Goal: Task Accomplishment & Management: Manage account settings

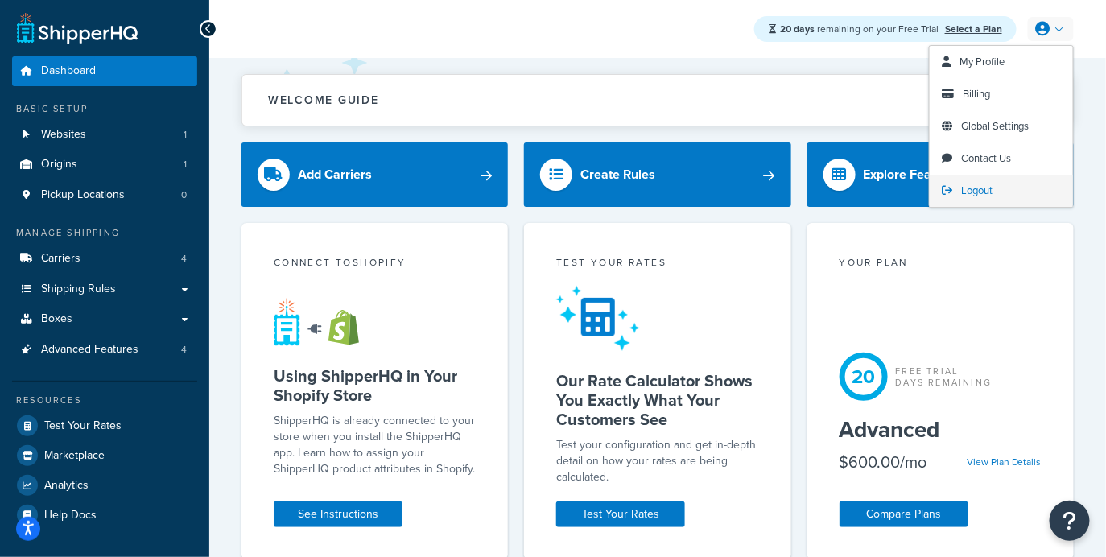
click at [1007, 188] on link "Logout" at bounding box center [1001, 191] width 143 height 32
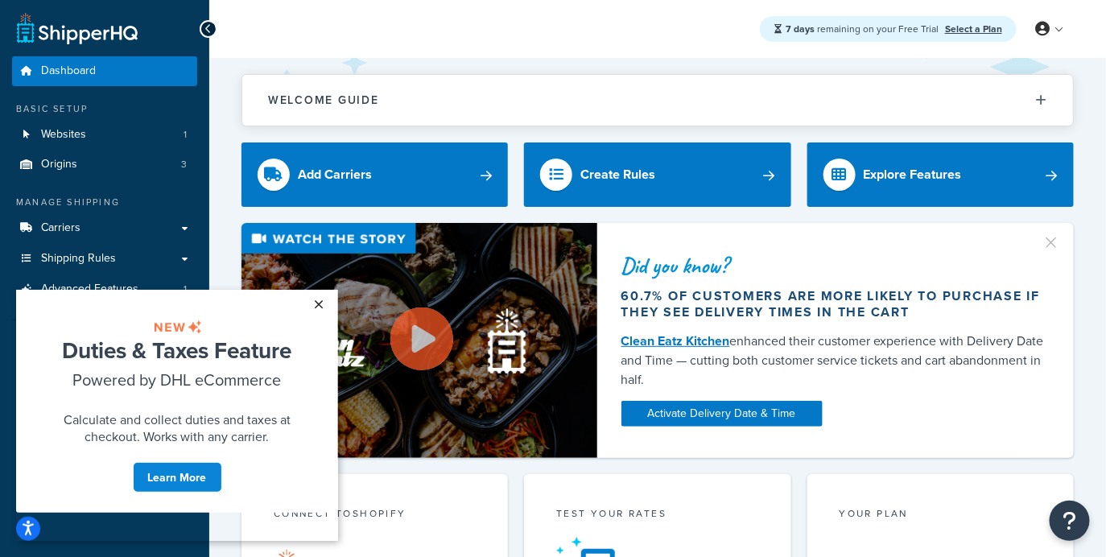
click at [320, 301] on link "×" at bounding box center [318, 303] width 28 height 29
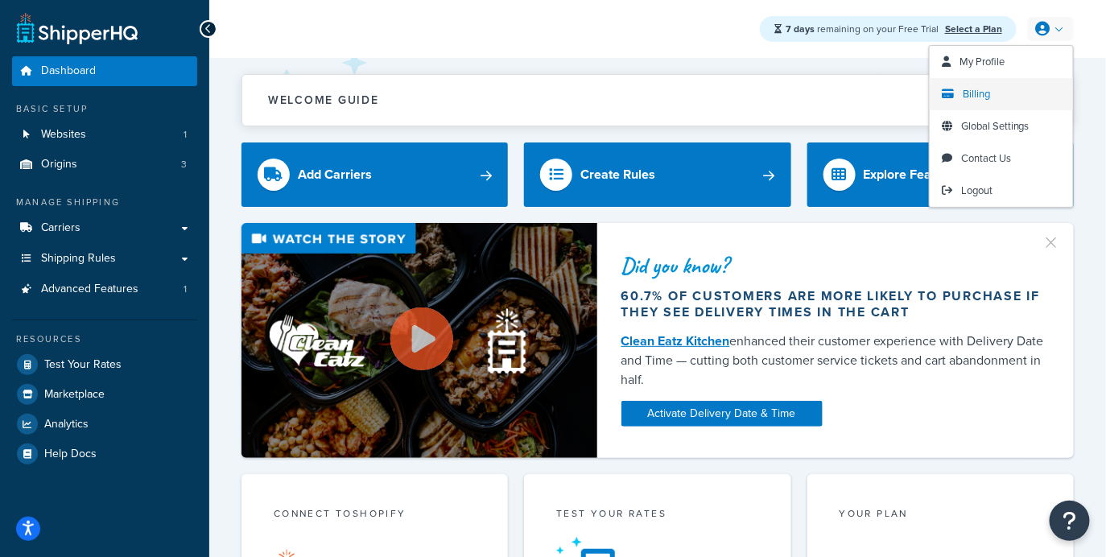
click at [990, 91] on link "Billing" at bounding box center [1001, 94] width 143 height 32
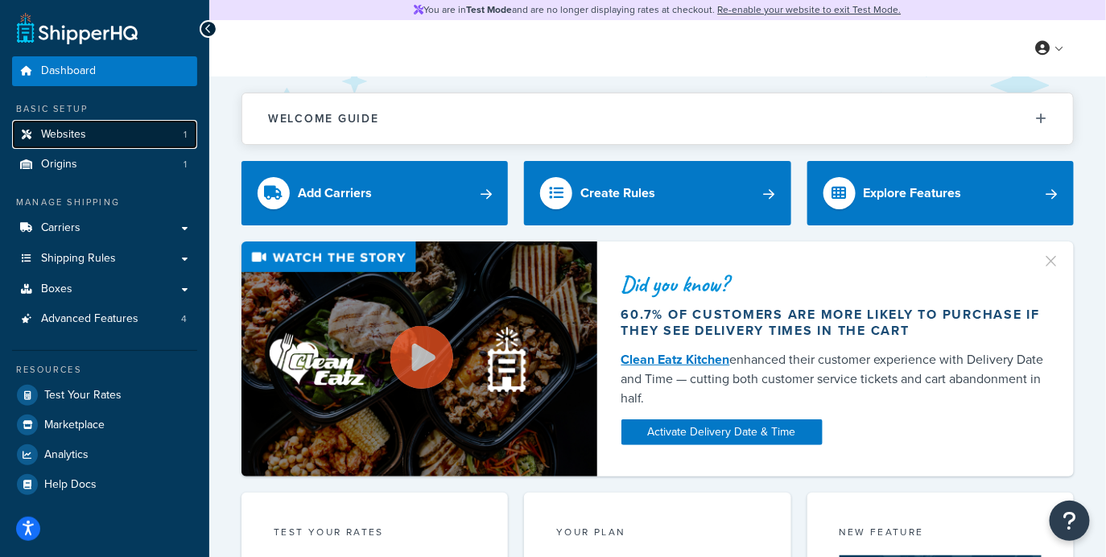
click at [149, 132] on link "Websites 1" at bounding box center [104, 135] width 185 height 30
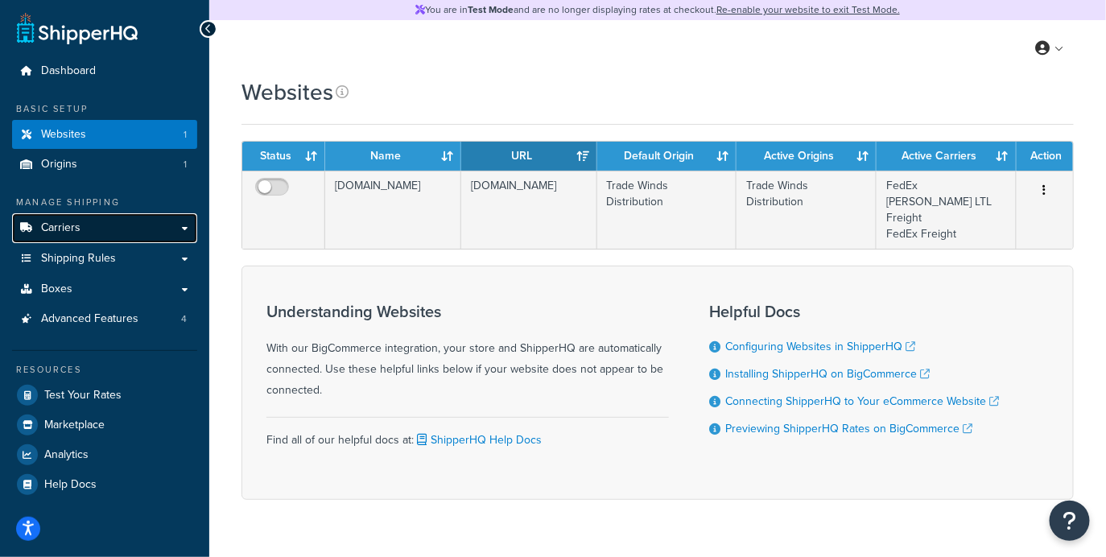
click at [64, 228] on span "Carriers" at bounding box center [60, 228] width 39 height 14
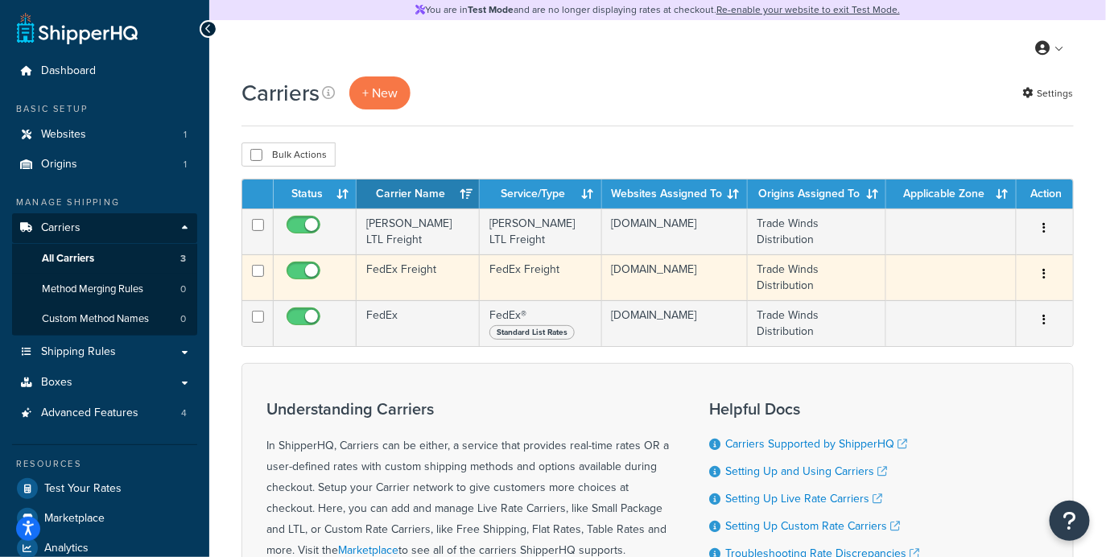
click at [432, 287] on td "FedEx Freight" at bounding box center [418, 277] width 123 height 46
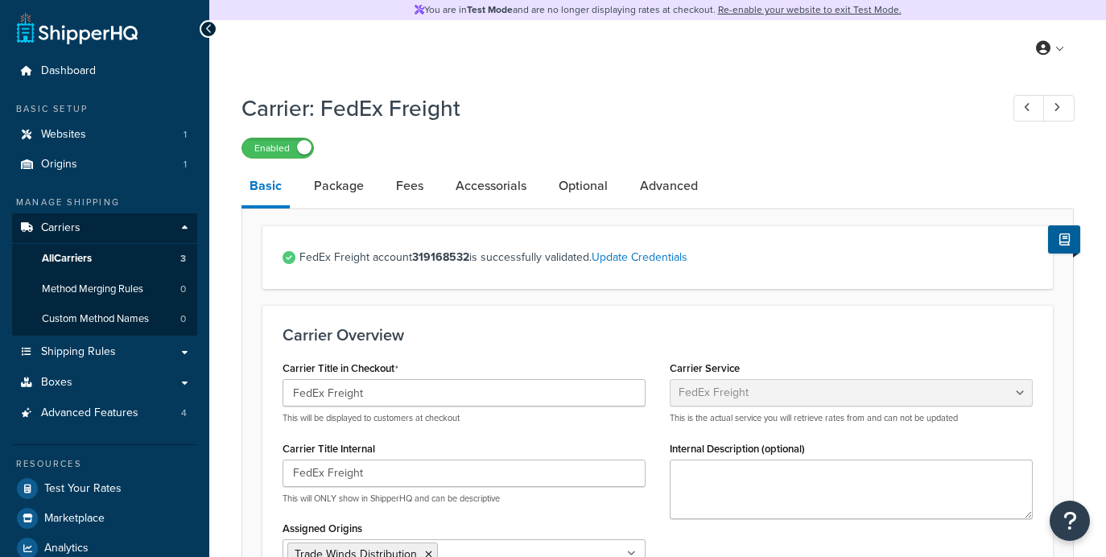
select select "fedExFreight"
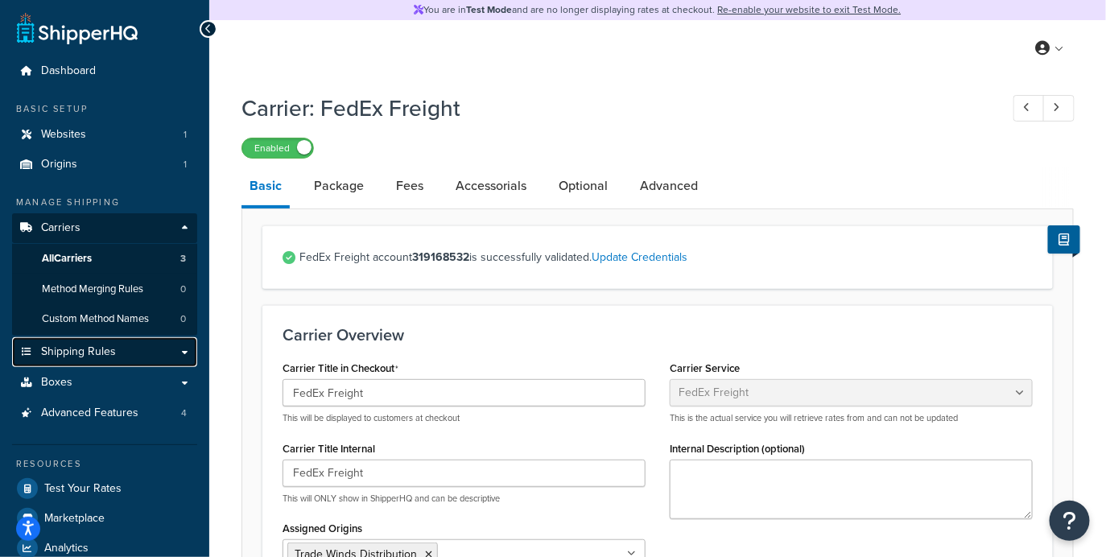
click at [142, 353] on link "Shipping Rules" at bounding box center [104, 352] width 185 height 30
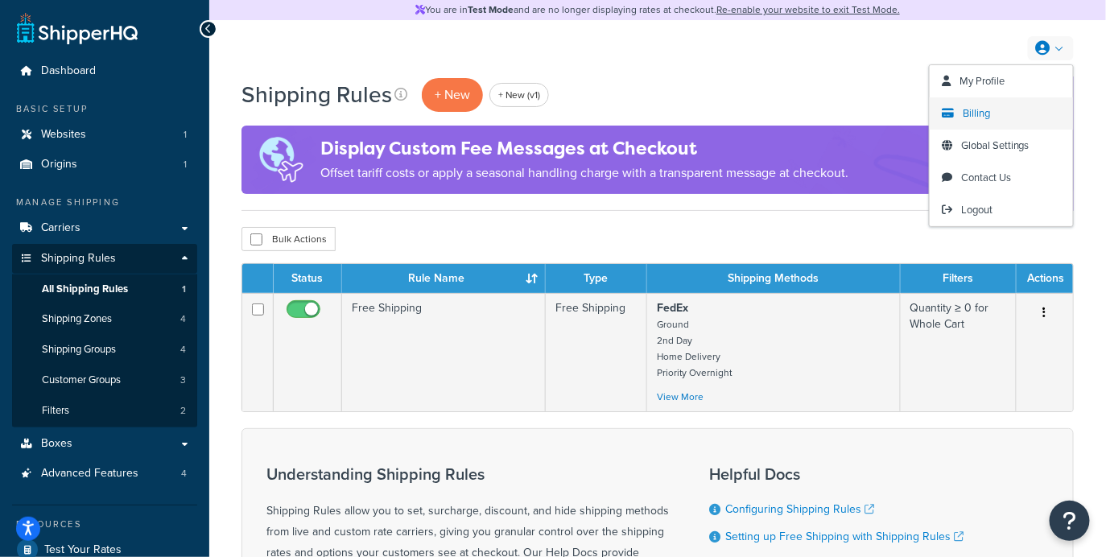
click at [991, 111] on link "Billing" at bounding box center [1001, 113] width 143 height 32
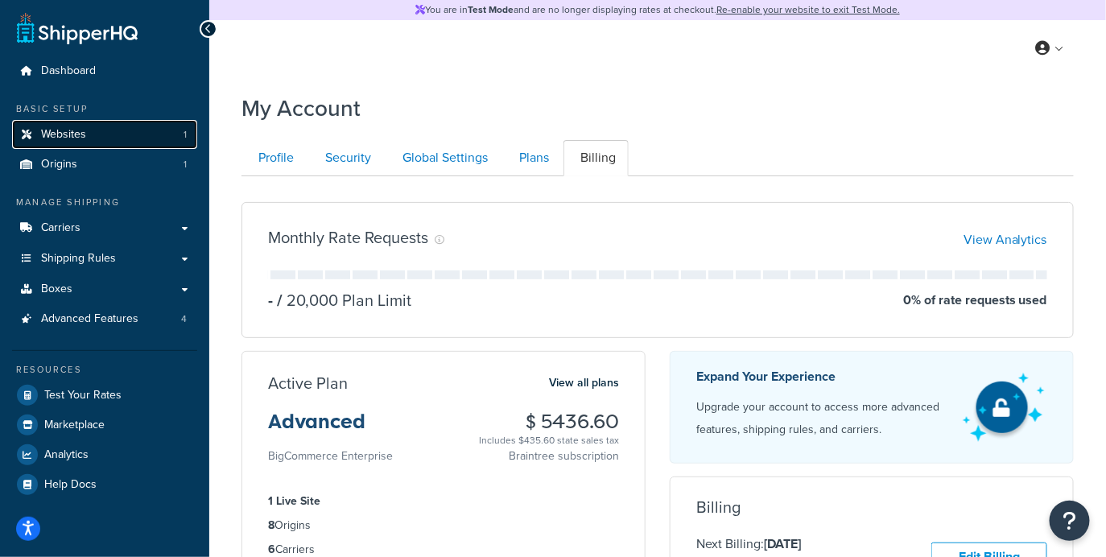
click at [157, 138] on link "Websites 1" at bounding box center [104, 135] width 185 height 30
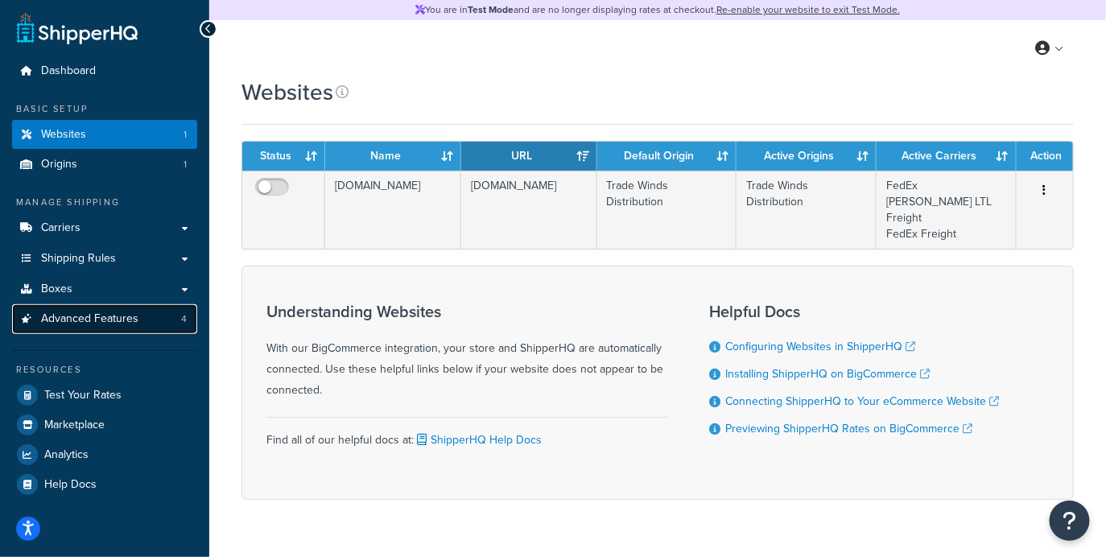
click at [130, 305] on link "Advanced Features 4" at bounding box center [104, 319] width 185 height 30
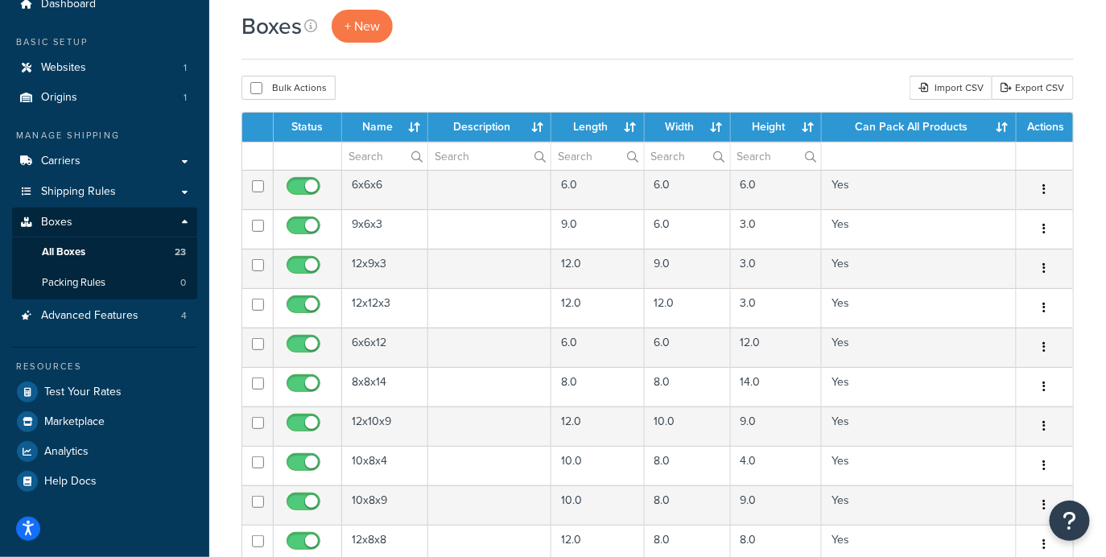
scroll to position [66, 0]
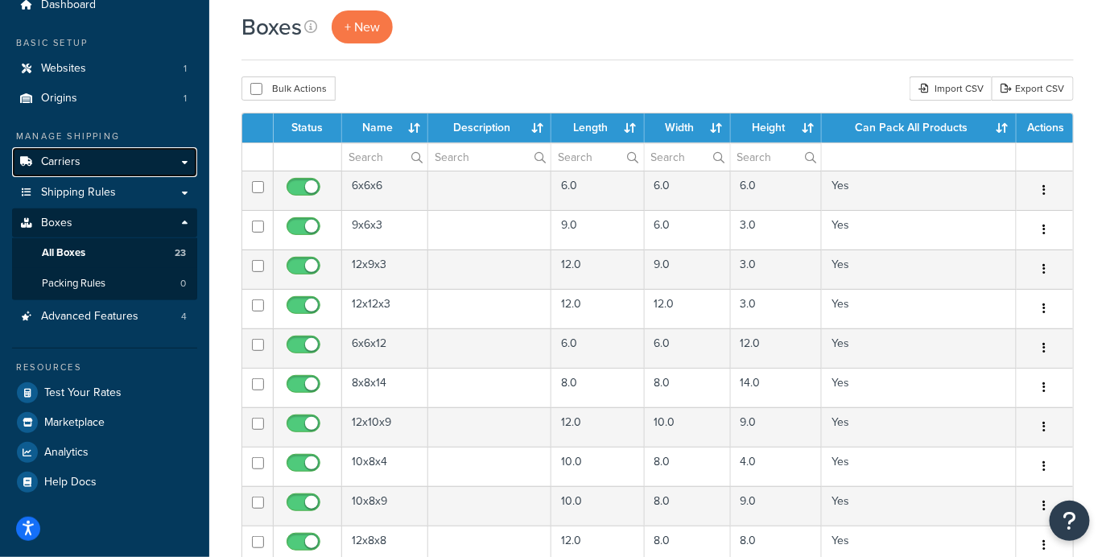
click at [131, 176] on link "Carriers" at bounding box center [104, 162] width 185 height 30
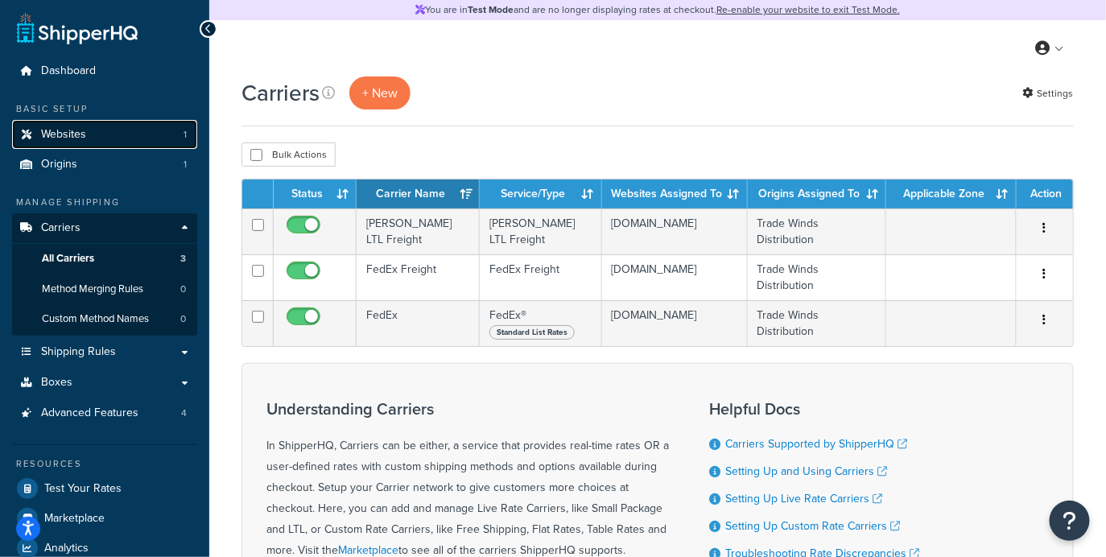
click at [127, 134] on link "Websites 1" at bounding box center [104, 135] width 185 height 30
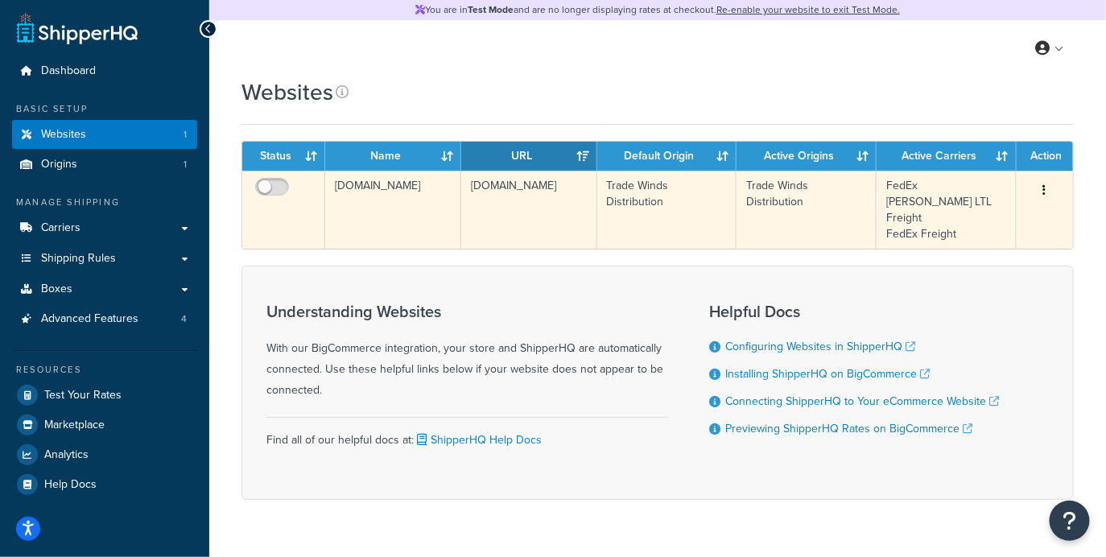
click at [424, 197] on td "[DOMAIN_NAME]" at bounding box center [393, 210] width 136 height 78
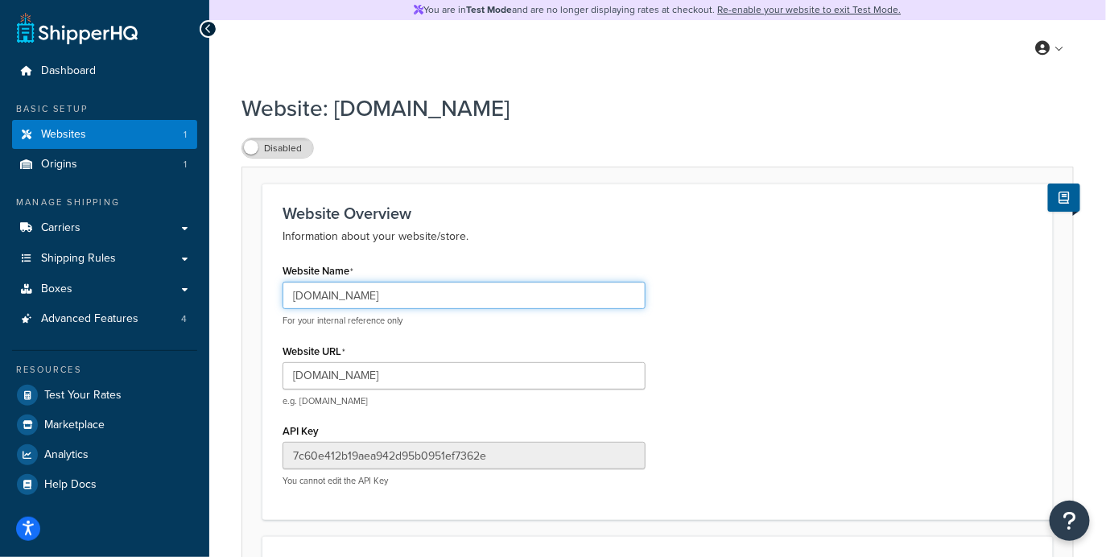
click at [545, 292] on input "[DOMAIN_NAME]" at bounding box center [464, 295] width 363 height 27
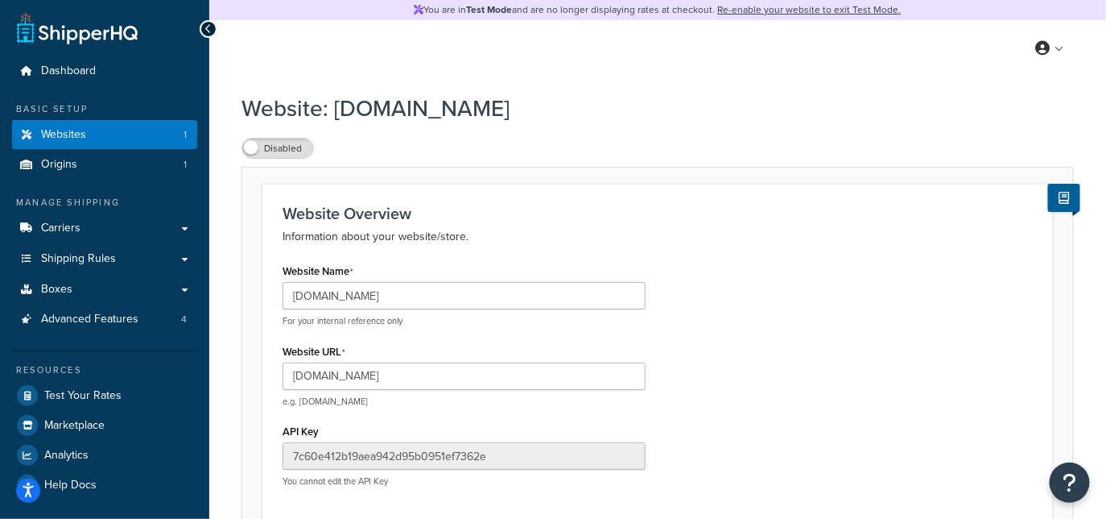
click at [530, 93] on h1 "Website: tradewindsdistribution.mybigcommerce.com" at bounding box center [648, 108] width 813 height 31
click at [157, 139] on link "Websites 1" at bounding box center [104, 135] width 185 height 30
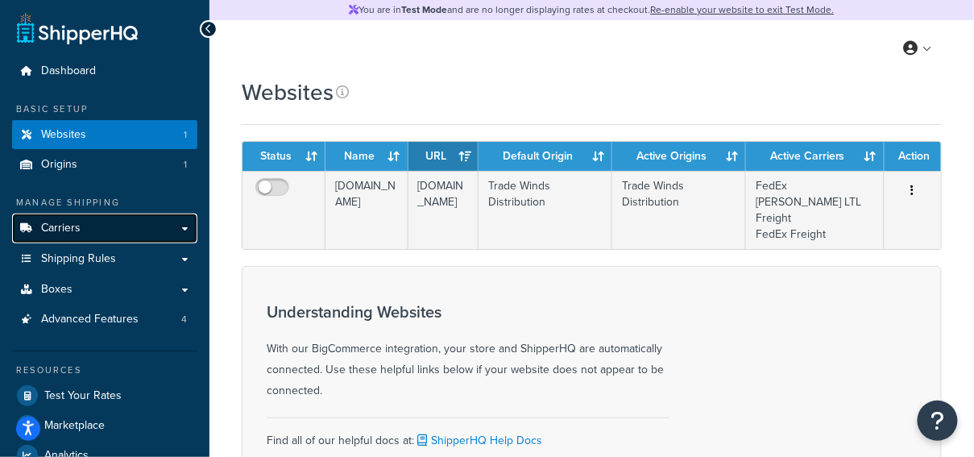
click at [107, 230] on link "Carriers" at bounding box center [104, 228] width 185 height 30
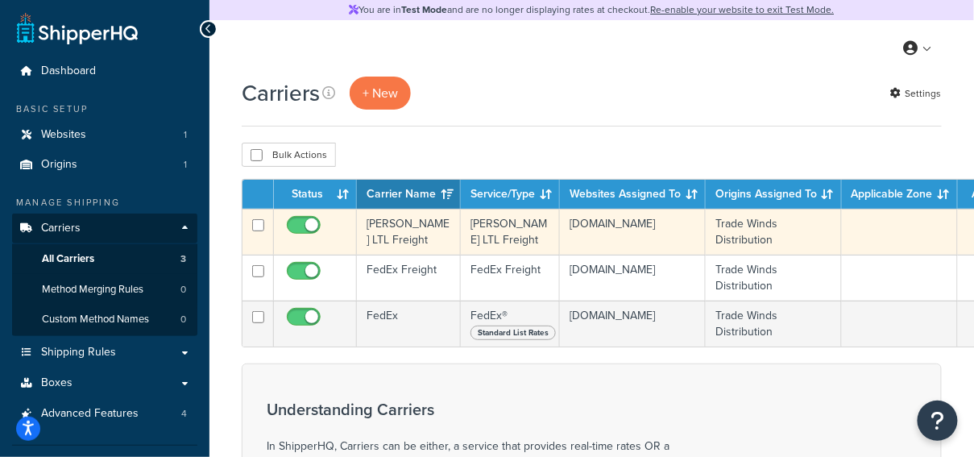
click at [408, 234] on td "[PERSON_NAME] LTL Freight" at bounding box center [409, 232] width 104 height 46
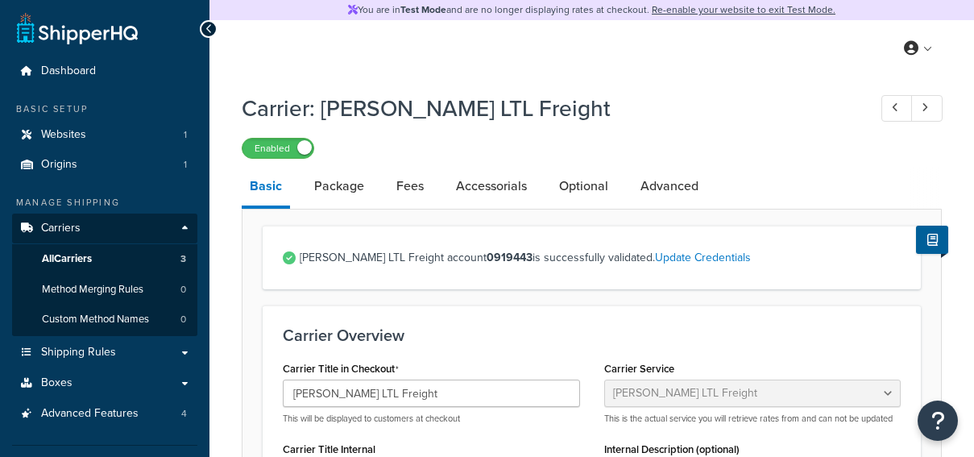
select select "saiaFreight"
click at [926, 110] on icon at bounding box center [924, 107] width 6 height 10
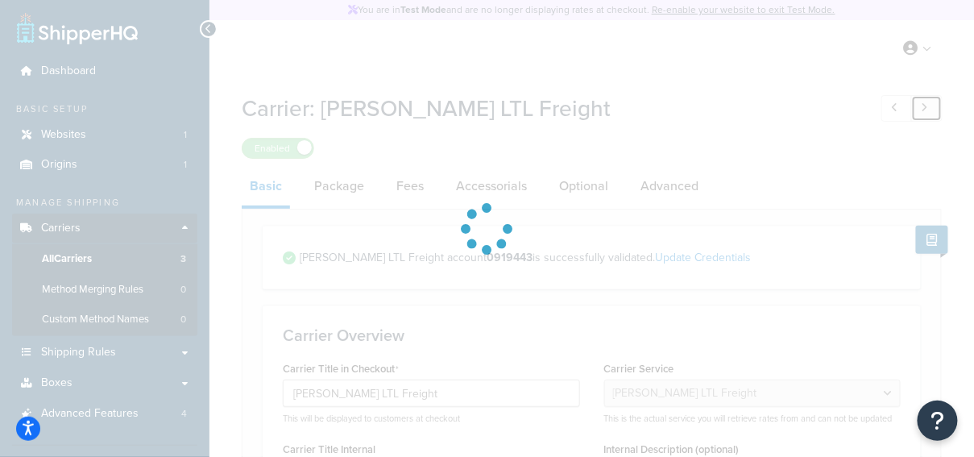
type input "FedEx Freight"
select select "fedExFreight"
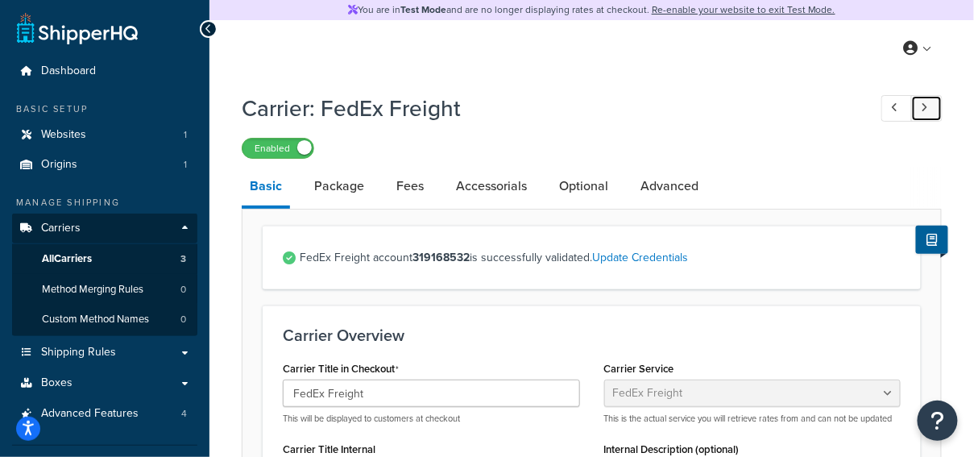
click at [926, 110] on icon at bounding box center [924, 107] width 6 height 10
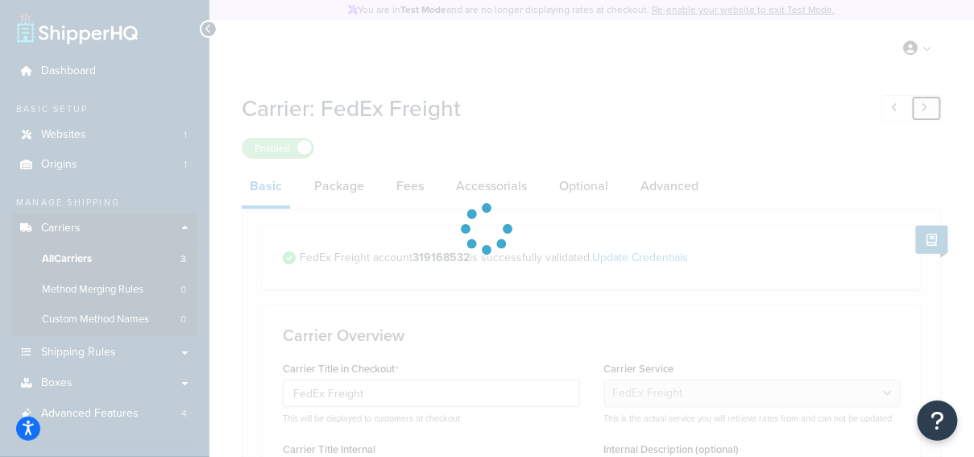
type input "FedEx"
select select "fedEx"
select select "REGULAR_PICKUP"
select select "YOUR_PACKAGING"
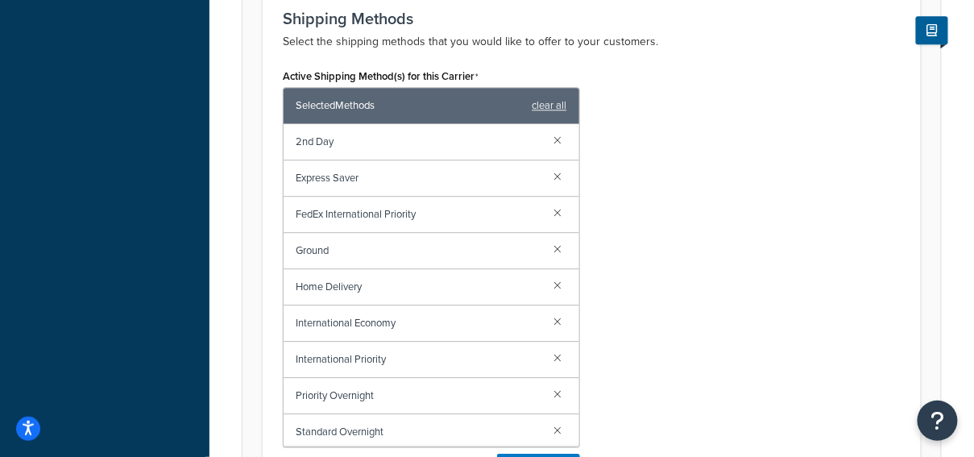
scroll to position [1070, 0]
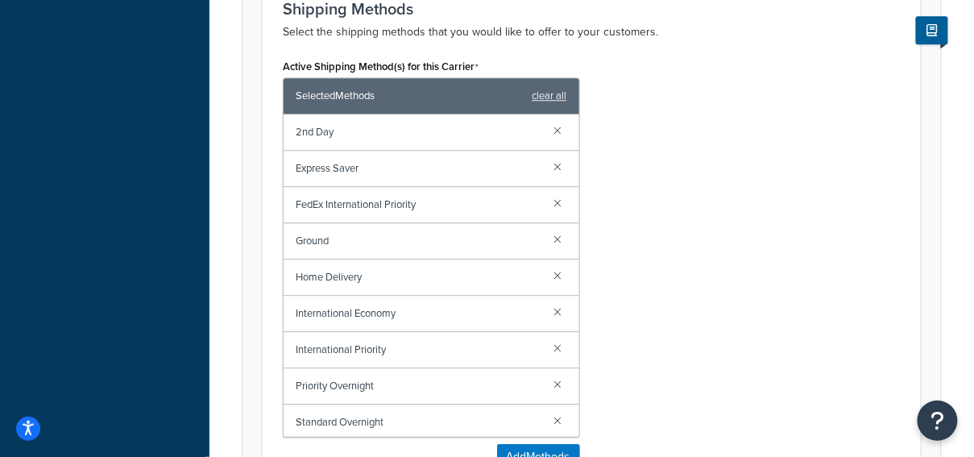
click at [693, 176] on div "Active Shipping Method(s) for this Carrier Selected Methods clear all 2nd Day E…" at bounding box center [592, 268] width 642 height 427
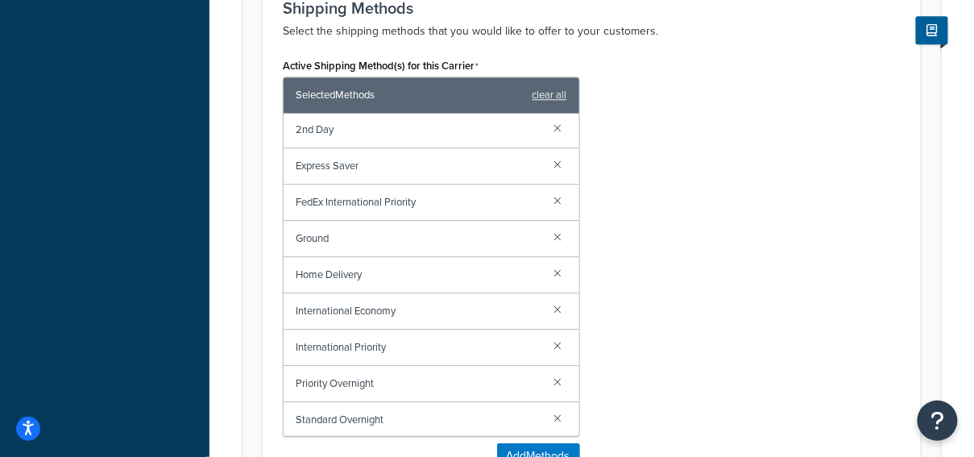
scroll to position [1104, 0]
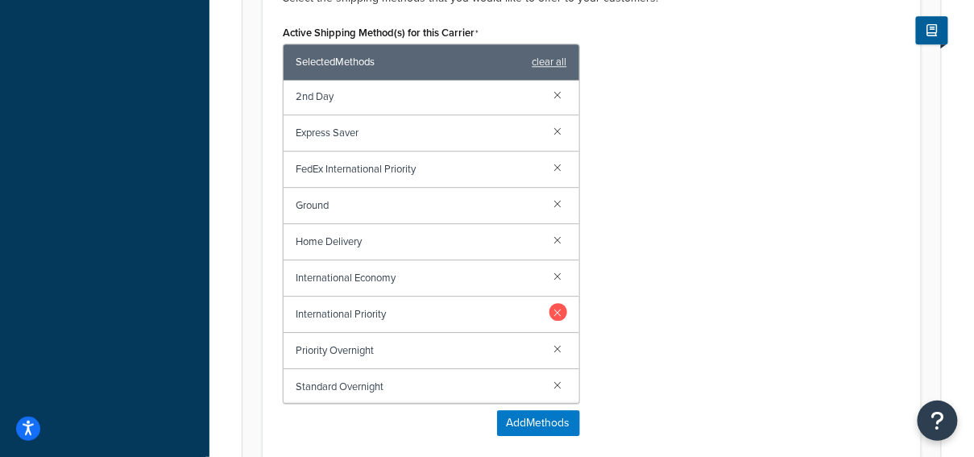
click at [560, 308] on link at bounding box center [558, 312] width 18 height 18
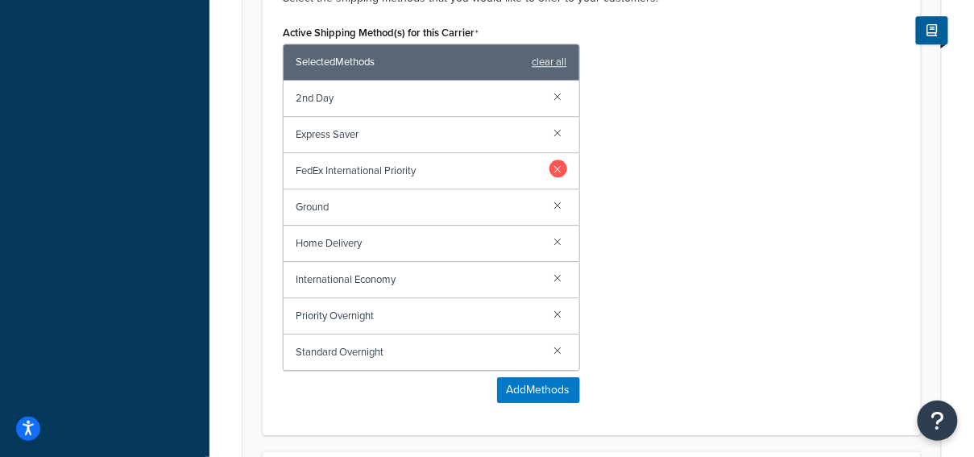
click at [556, 169] on link at bounding box center [558, 168] width 18 height 18
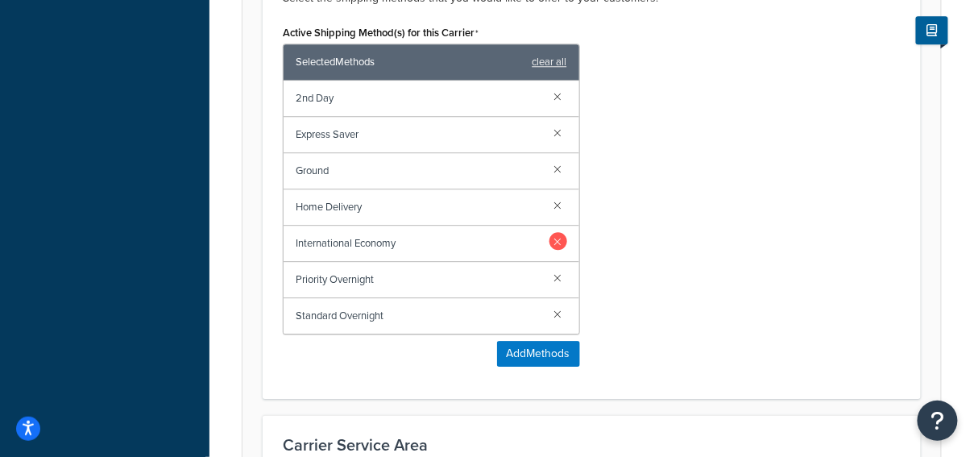
click at [552, 241] on link at bounding box center [558, 241] width 18 height 18
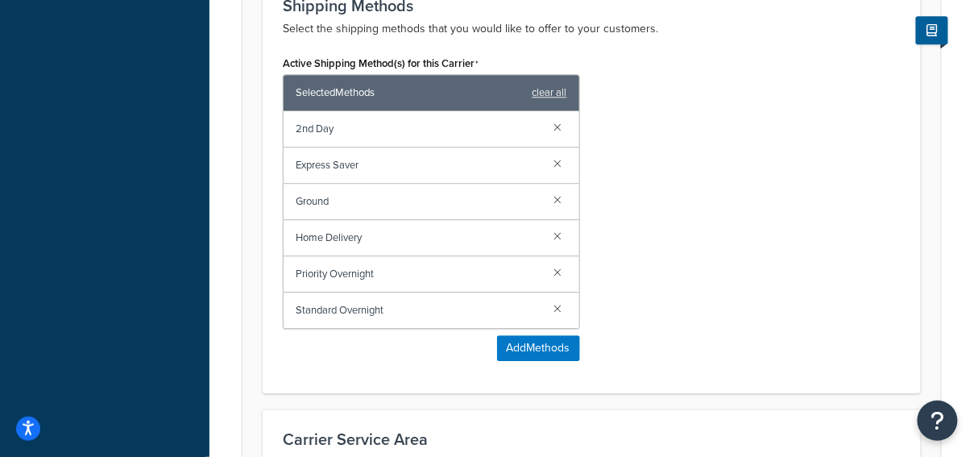
scroll to position [1072, 0]
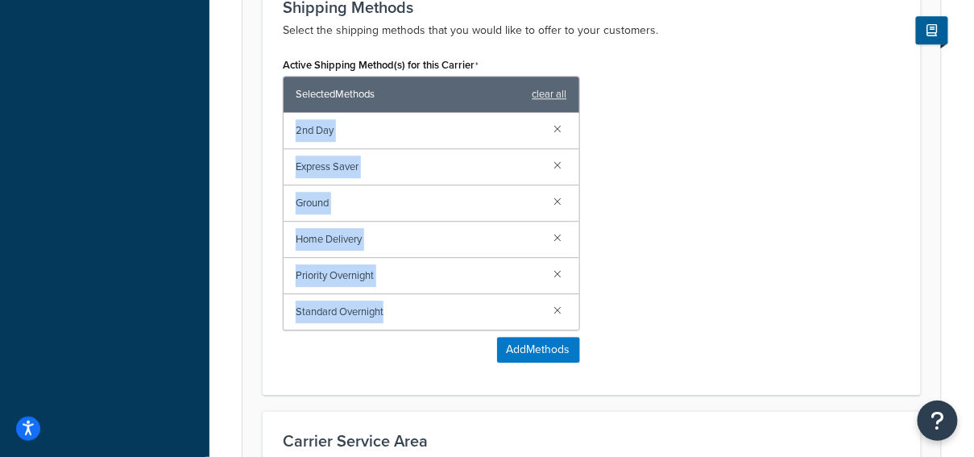
drag, startPoint x: 290, startPoint y: 124, endPoint x: 440, endPoint y: 312, distance: 240.7
click at [434, 316] on div "2nd Day Express Saver Ground Home Delivery Priority Overnight Standard Overnight" at bounding box center [431, 221] width 296 height 217
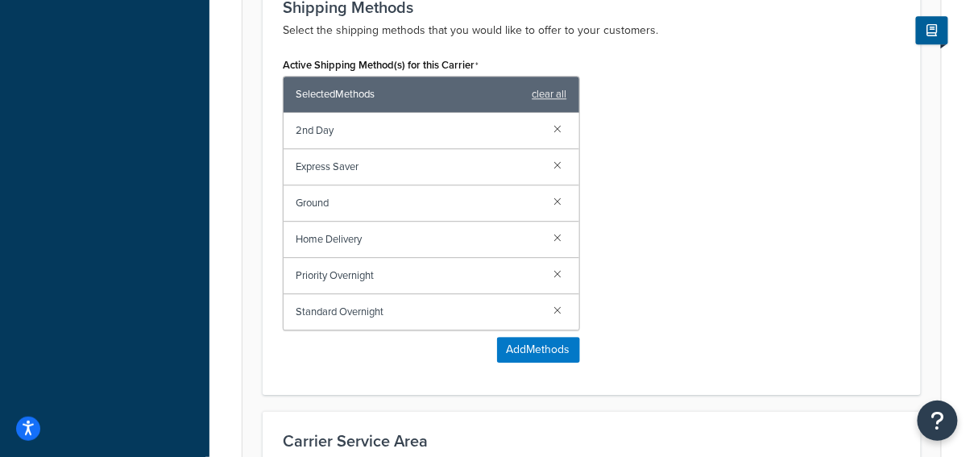
click at [763, 221] on div "Active Shipping Method(s) for this Carrier Selected Methods clear all 2nd Day E…" at bounding box center [592, 213] width 642 height 321
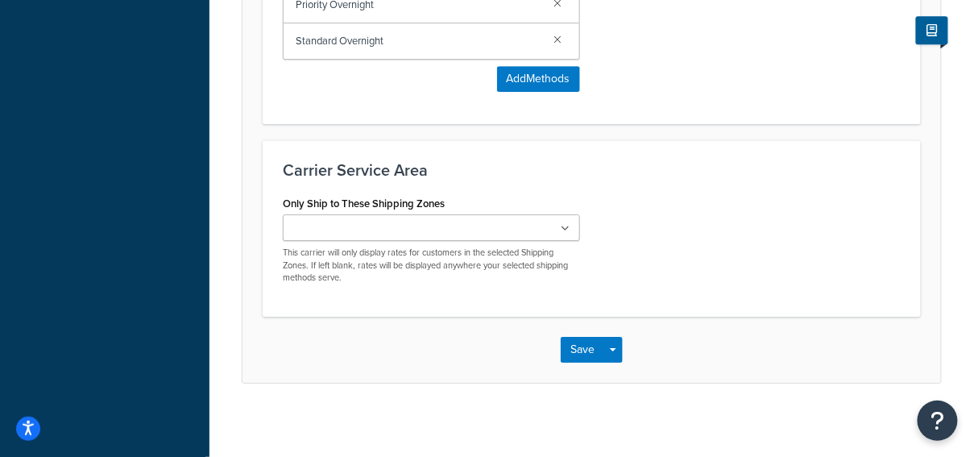
scroll to position [1346, 0]
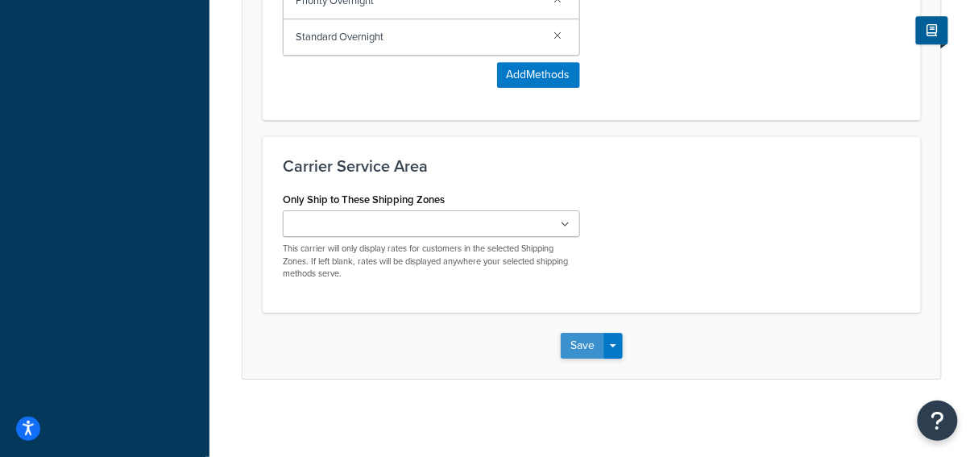
click at [570, 339] on button "Save" at bounding box center [581, 346] width 43 height 26
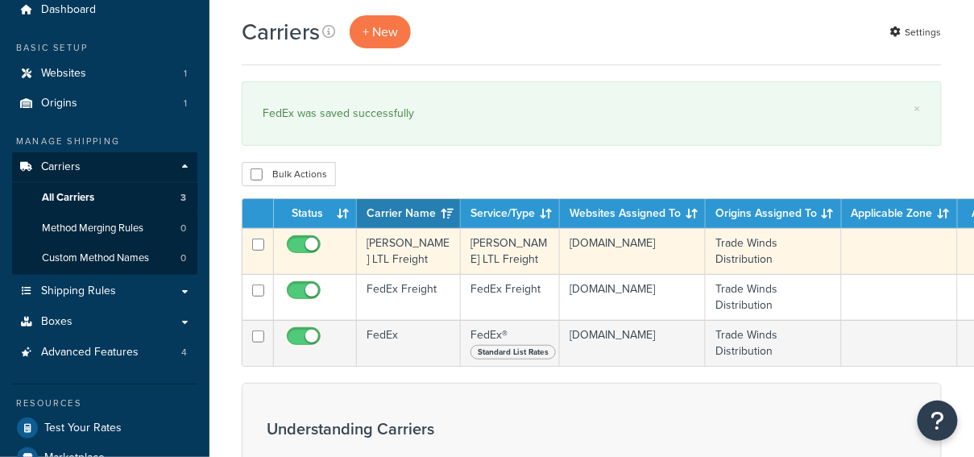
scroll to position [76, 0]
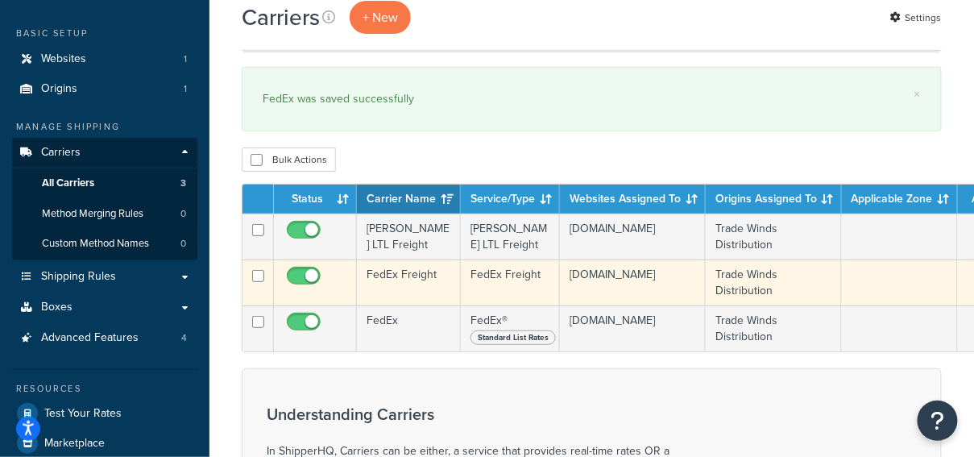
click at [406, 276] on td "FedEx Freight" at bounding box center [409, 282] width 104 height 46
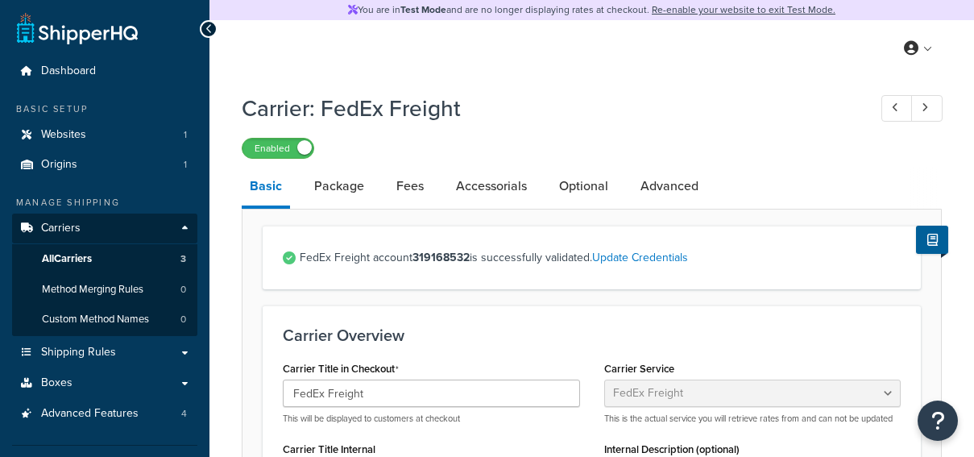
select select "fedExFreight"
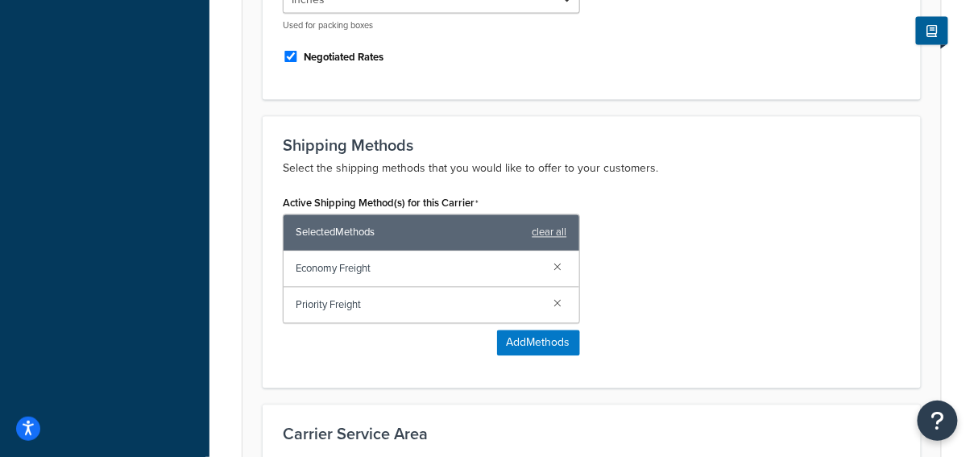
scroll to position [756, 0]
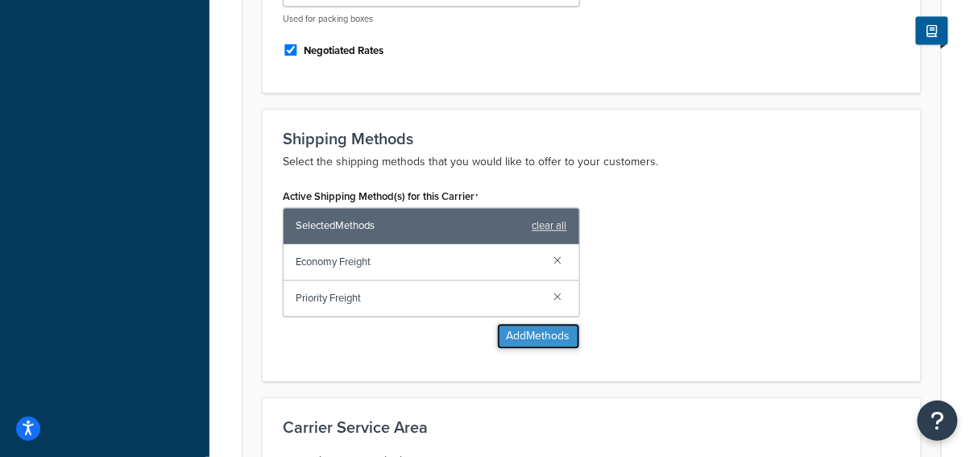
click at [533, 325] on button "Add Methods" at bounding box center [538, 337] width 83 height 26
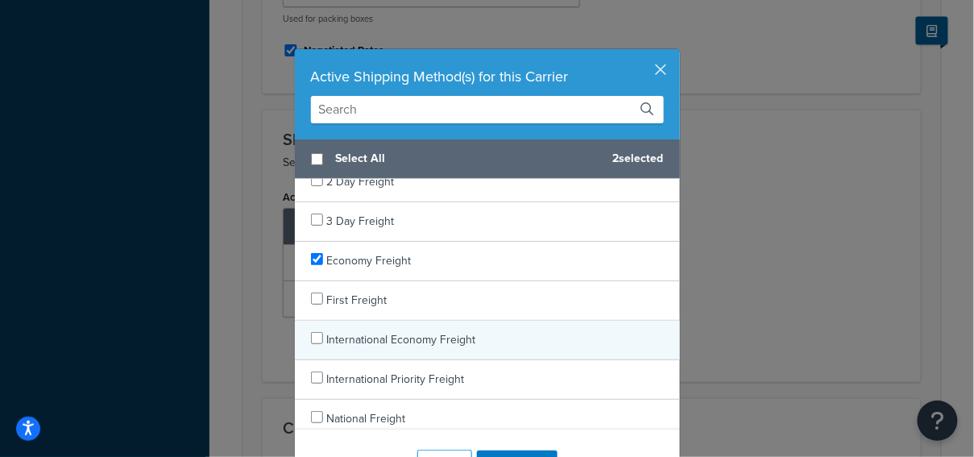
scroll to position [0, 0]
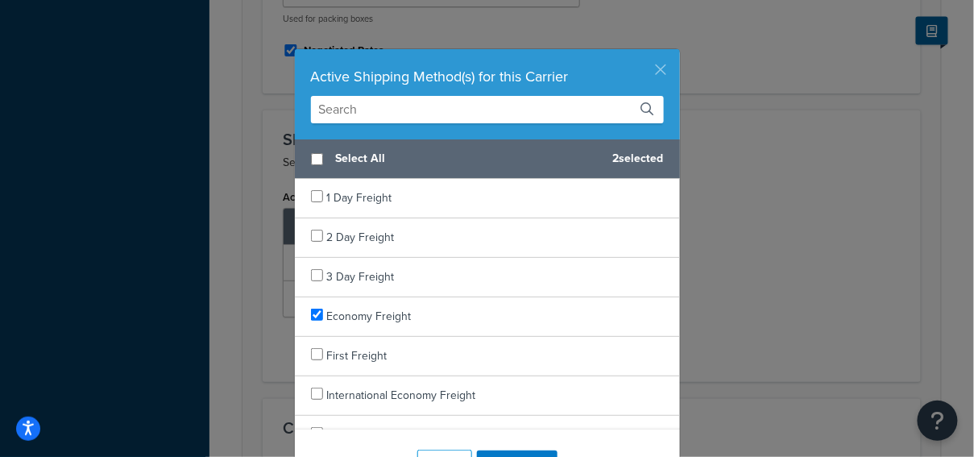
click at [676, 53] on button "button" at bounding box center [678, 51] width 4 height 4
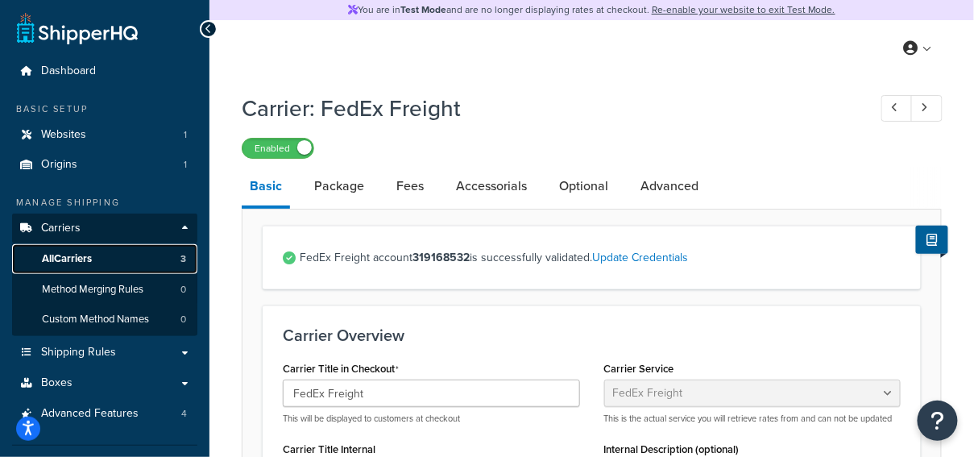
click at [150, 263] on link "All Carriers 3" at bounding box center [104, 259] width 185 height 30
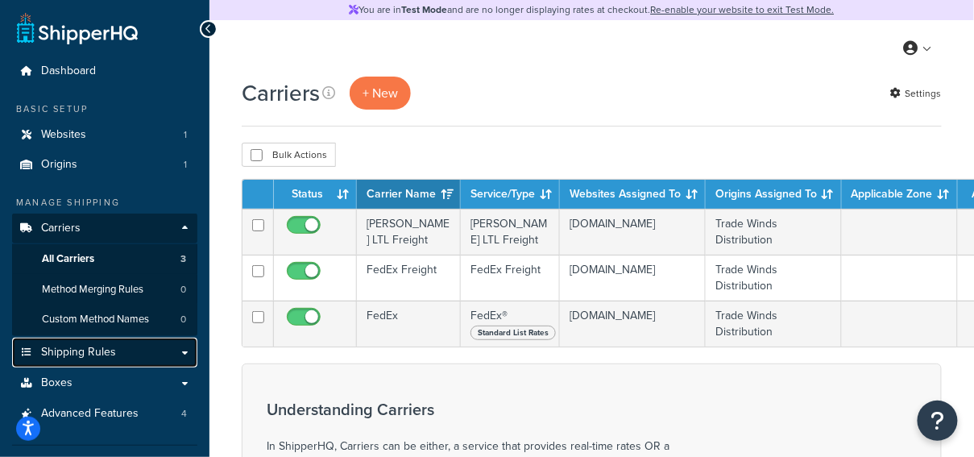
click at [118, 355] on link "Shipping Rules" at bounding box center [104, 352] width 185 height 30
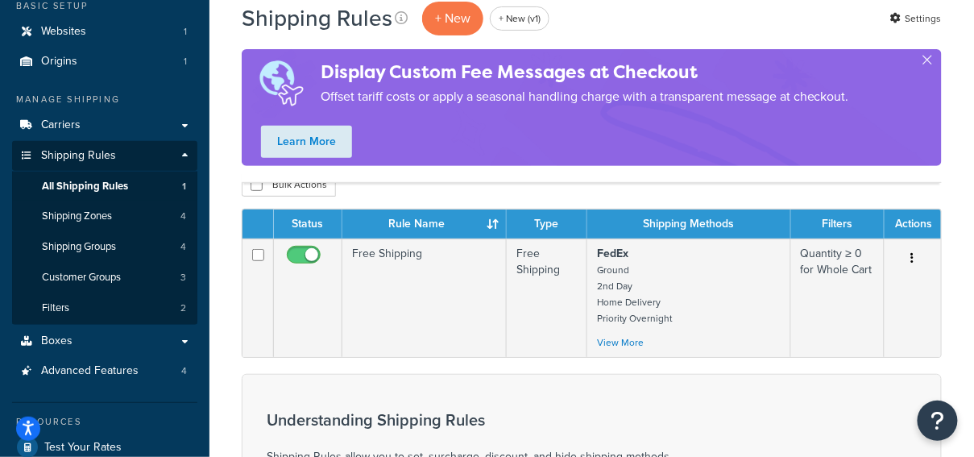
scroll to position [103, 0]
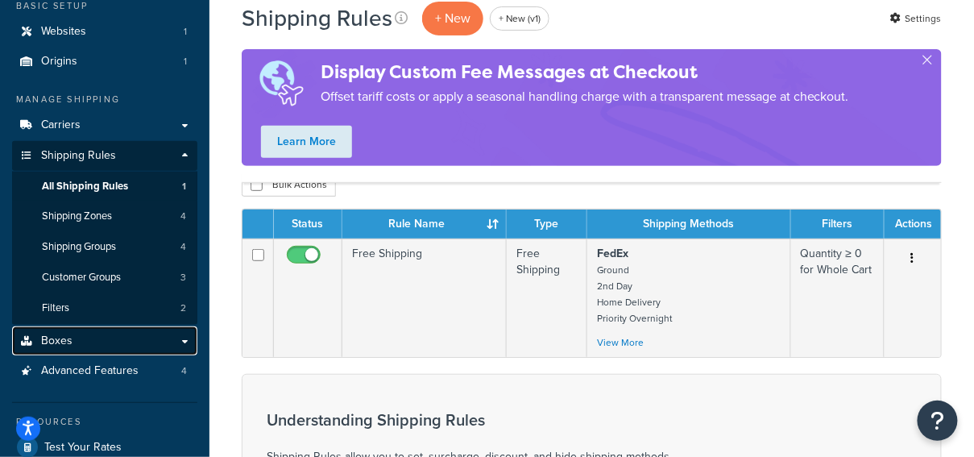
click at [122, 338] on link "Boxes" at bounding box center [104, 341] width 185 height 30
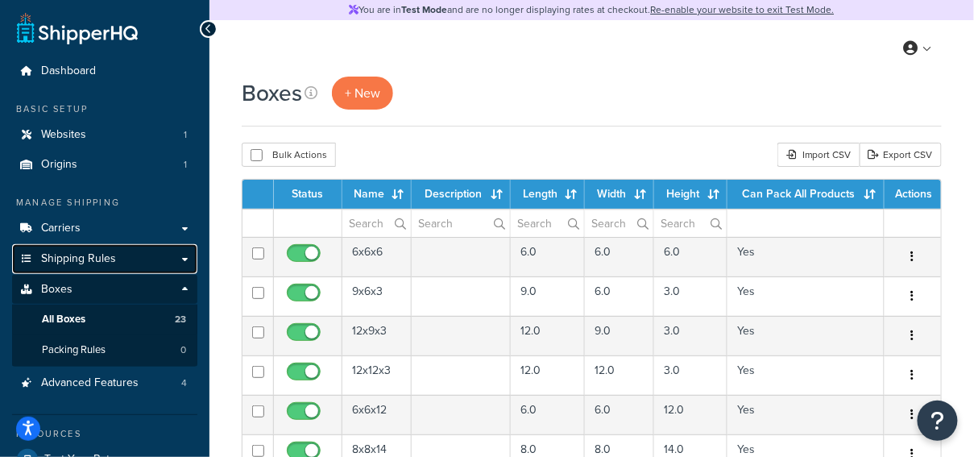
drag, startPoint x: 127, startPoint y: 261, endPoint x: 137, endPoint y: 261, distance: 9.7
click at [126, 261] on link "Shipping Rules" at bounding box center [104, 259] width 185 height 30
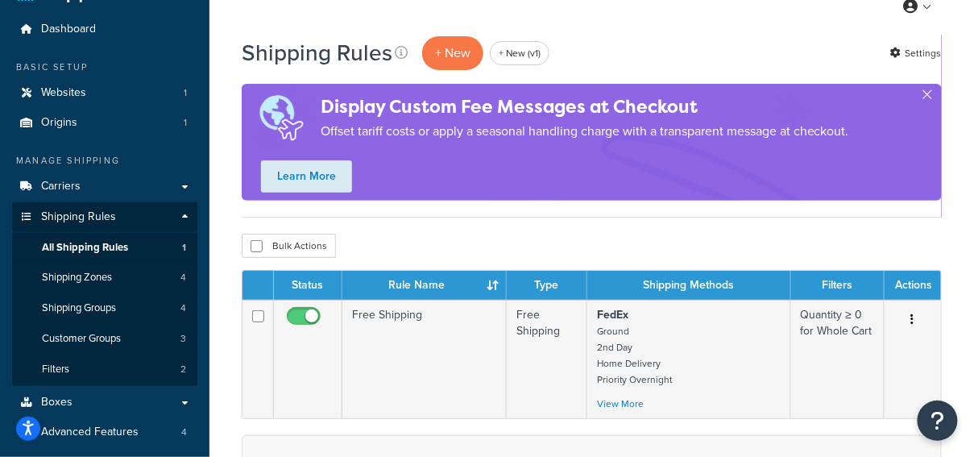
scroll to position [43, 0]
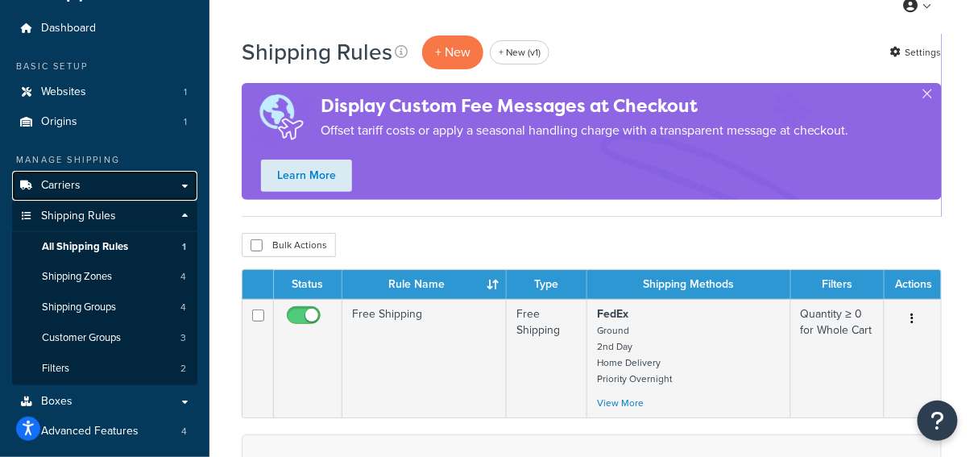
click at [143, 186] on link "Carriers" at bounding box center [104, 186] width 185 height 30
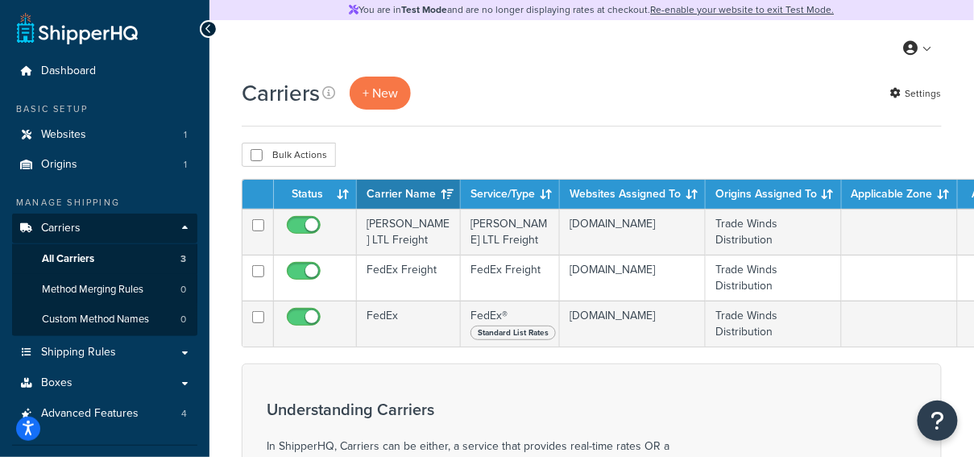
click at [610, 146] on div "Bulk Actions Duplicate Delete" at bounding box center [592, 155] width 700 height 24
click at [613, 143] on div "Bulk Actions Duplicate Delete" at bounding box center [592, 155] width 700 height 24
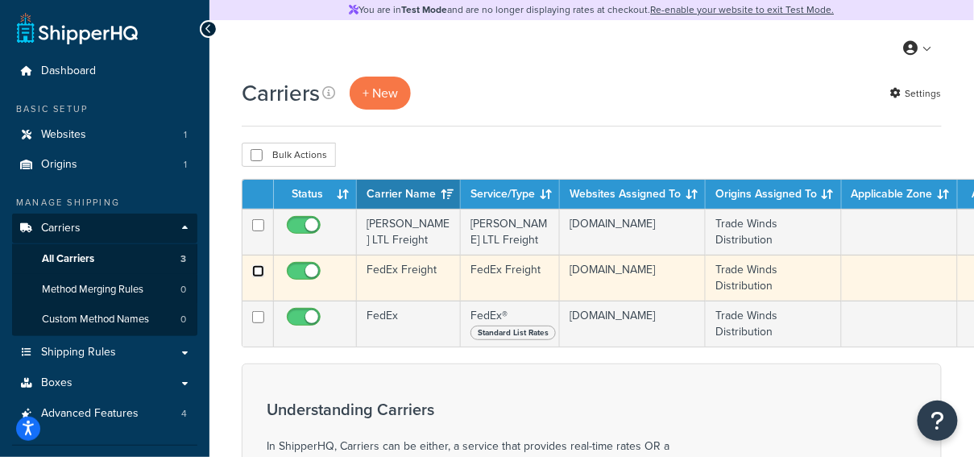
click at [258, 271] on input "checkbox" at bounding box center [258, 271] width 12 height 12
click at [254, 272] on input "checkbox" at bounding box center [258, 271] width 12 height 12
checkbox input "false"
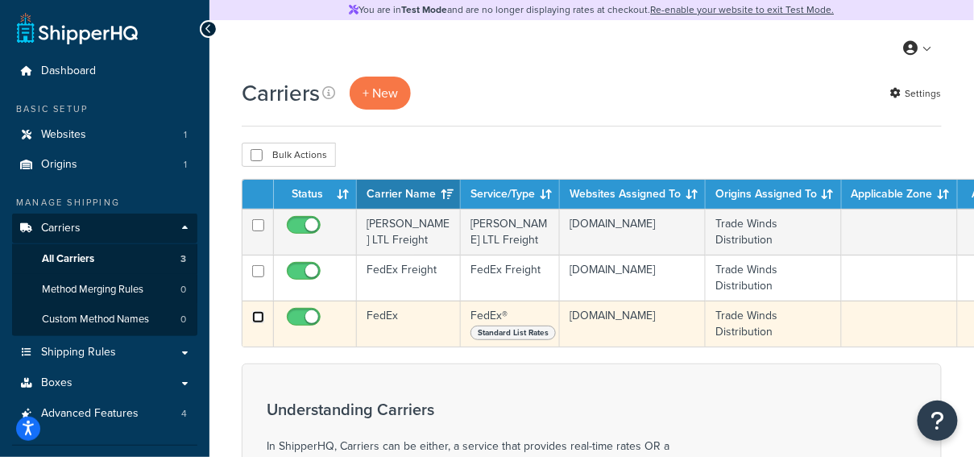
click at [257, 316] on input "checkbox" at bounding box center [258, 317] width 12 height 12
checkbox input "true"
click at [406, 338] on td "FedEx" at bounding box center [409, 323] width 104 height 46
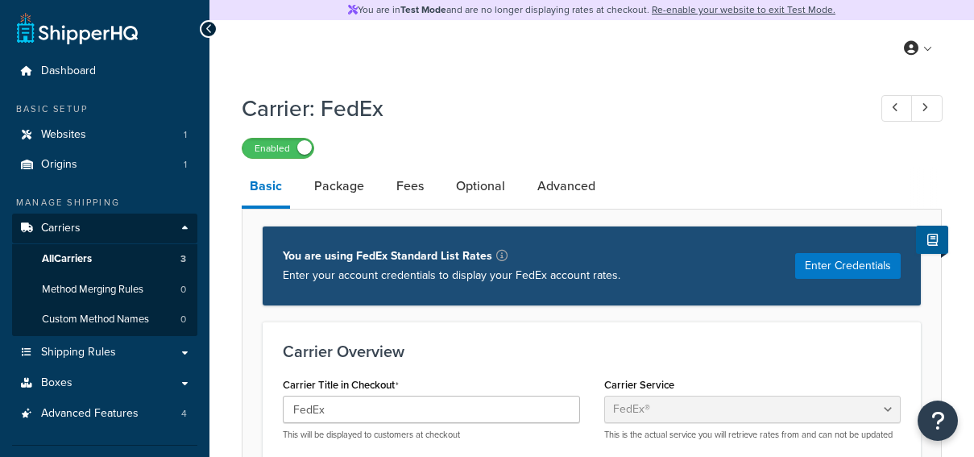
select select "fedEx"
select select "REGULAR_PICKUP"
select select "YOUR_PACKAGING"
click at [346, 194] on link "Package" at bounding box center [339, 186] width 66 height 39
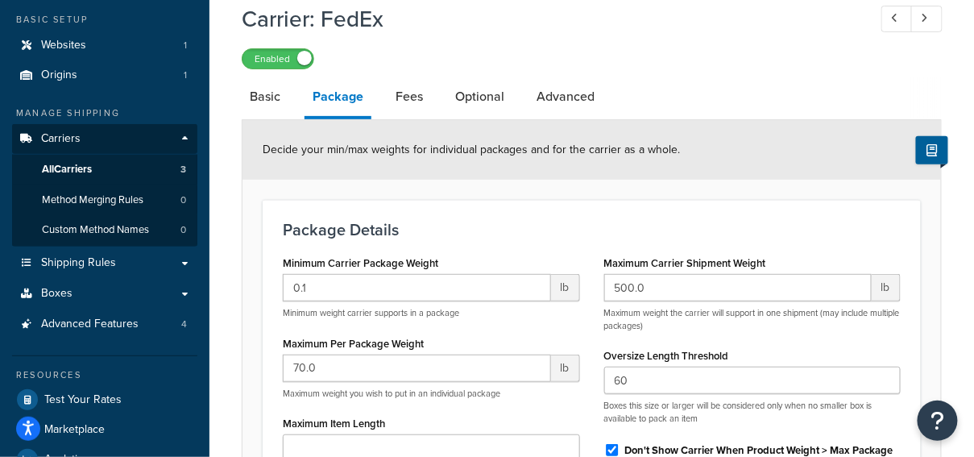
scroll to position [93, 0]
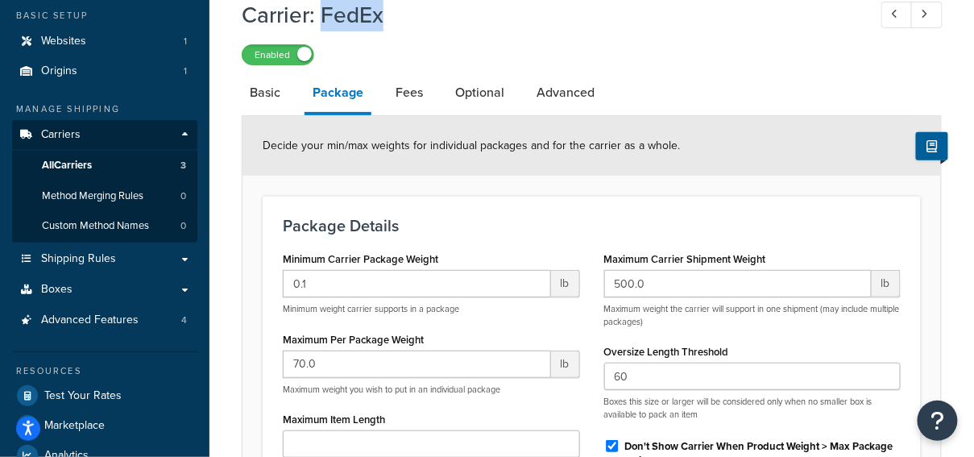
drag, startPoint x: 361, startPoint y: 18, endPoint x: 420, endPoint y: 22, distance: 59.7
click at [420, 22] on h1 "Carrier: FedEx" at bounding box center [547, 14] width 610 height 31
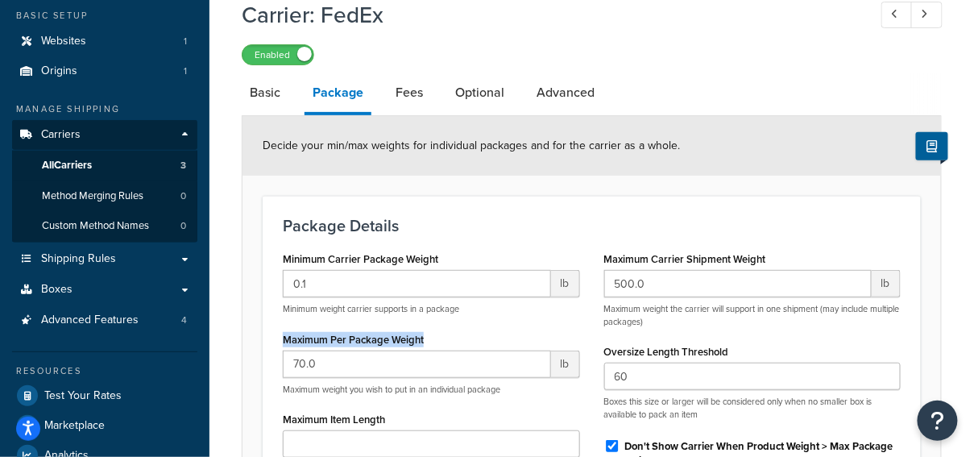
drag, startPoint x: 449, startPoint y: 342, endPoint x: 276, endPoint y: 340, distance: 172.3
click at [276, 340] on div "Minimum Carrier Package Weight 0.1 lb Minimum weight carrier supports in a pack…" at bounding box center [431, 453] width 321 height 412
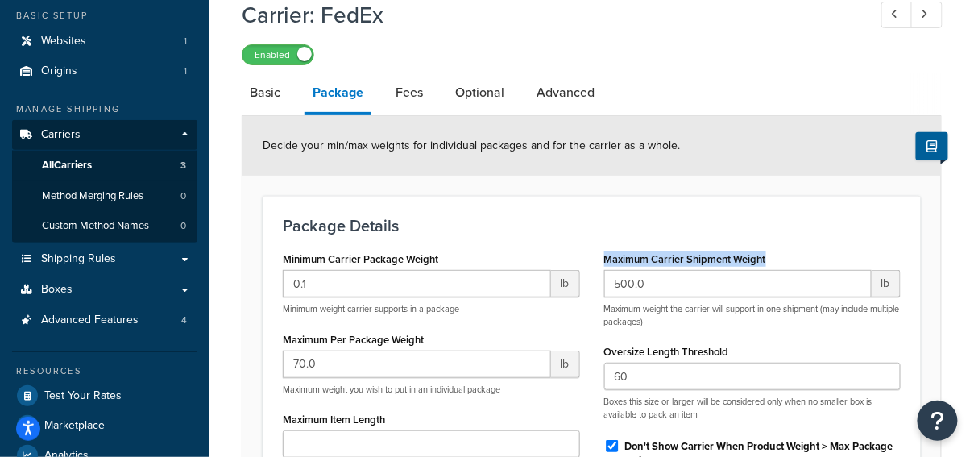
drag, startPoint x: 772, startPoint y: 261, endPoint x: 605, endPoint y: 255, distance: 167.6
click at [601, 258] on div "Maximum Carrier Shipment Weight 500.0 lb Maximum weight the carrier will suppor…" at bounding box center [752, 407] width 321 height 321
drag, startPoint x: 430, startPoint y: 337, endPoint x: 458, endPoint y: 333, distance: 28.5
click at [430, 337] on div "Maximum Per Package Weight 70.0 lb Maximum weight you wish to put in an individ…" at bounding box center [431, 362] width 297 height 68
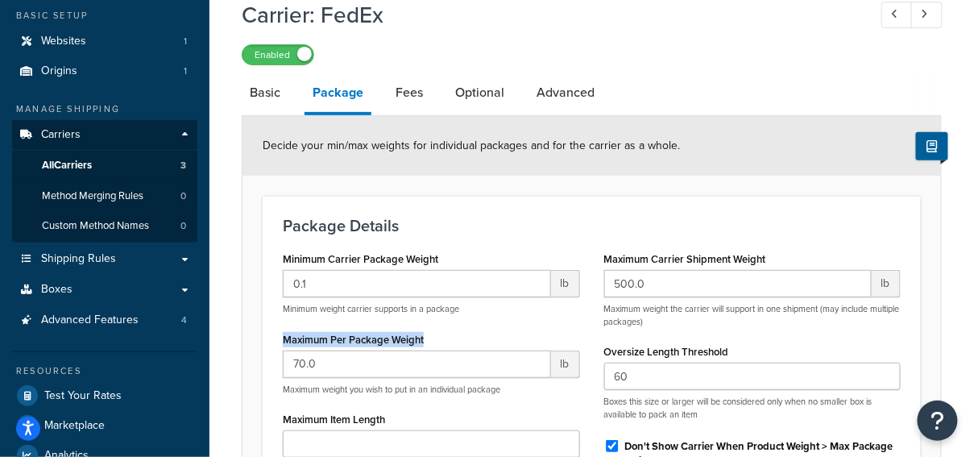
drag, startPoint x: 372, startPoint y: 333, endPoint x: 289, endPoint y: 332, distance: 83.0
click at [283, 333] on div "Maximum Per Package Weight 70.0 lb Maximum weight you wish to put in an individ…" at bounding box center [431, 362] width 297 height 68
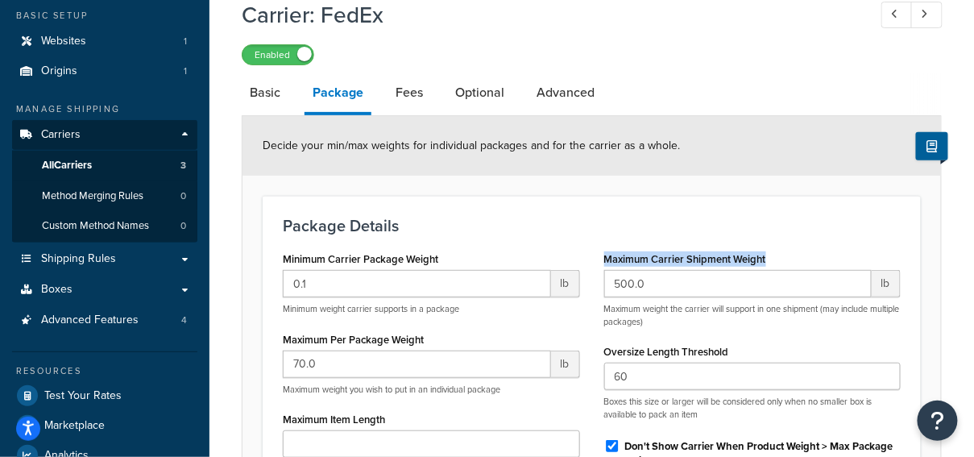
drag, startPoint x: 780, startPoint y: 256, endPoint x: 604, endPoint y: 257, distance: 176.4
click at [604, 257] on div "Maximum Carrier Shipment Weight 500.0 lb Maximum weight the carrier will suppor…" at bounding box center [752, 287] width 297 height 81
click at [437, 338] on div "Maximum Per Package Weight 70.0 lb Maximum weight you wish to put in an individ…" at bounding box center [431, 362] width 297 height 68
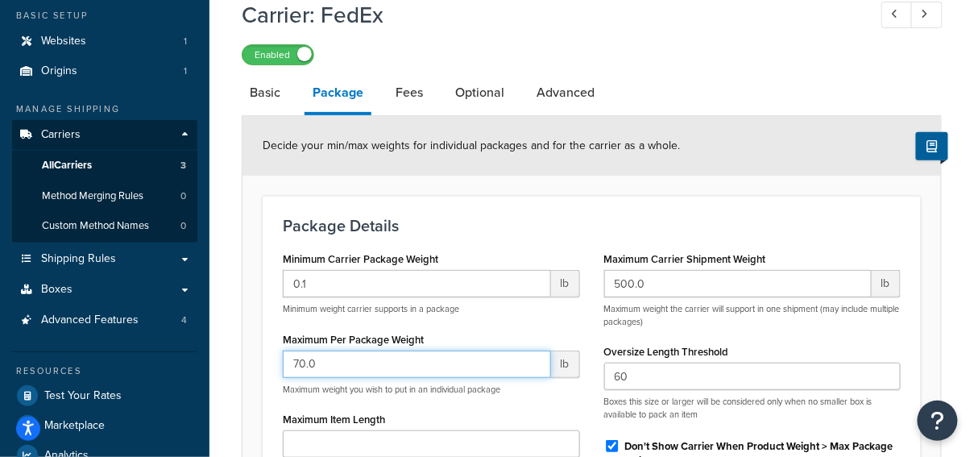
click at [423, 368] on input "70.0" at bounding box center [417, 363] width 268 height 27
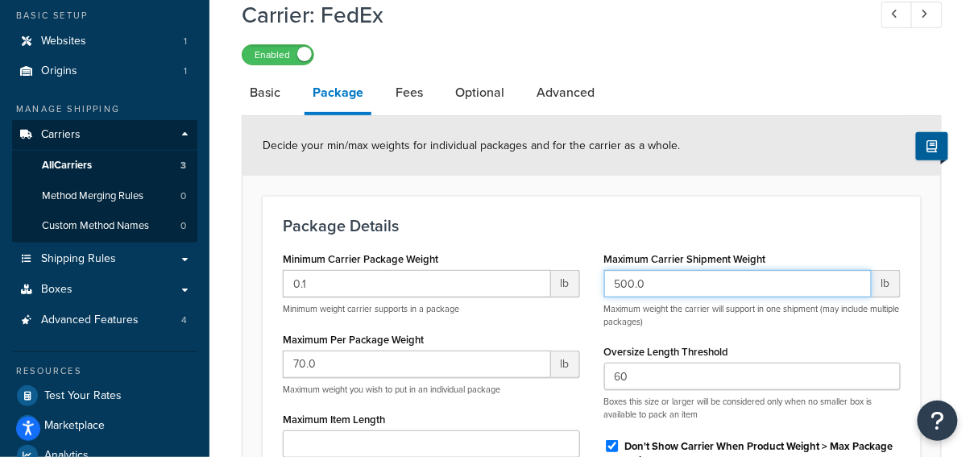
click at [670, 281] on input "500.0" at bounding box center [738, 283] width 268 height 27
click at [454, 337] on div "Maximum Per Package Weight 70.0 lb Maximum weight you wish to put in an individ…" at bounding box center [431, 362] width 297 height 68
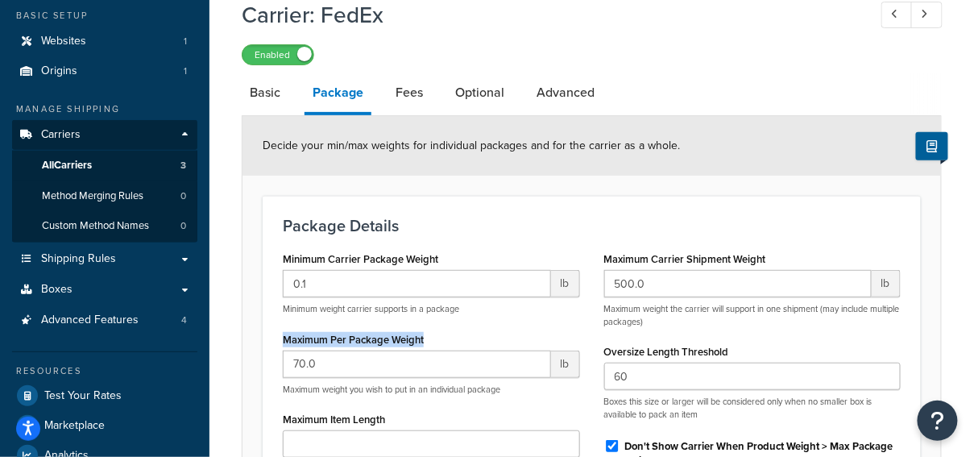
drag, startPoint x: 457, startPoint y: 335, endPoint x: 274, endPoint y: 332, distance: 182.8
click at [274, 332] on div "Minimum Carrier Package Weight 0.1 lb Minimum weight carrier supports in a pack…" at bounding box center [431, 453] width 321 height 412
click at [730, 250] on div "Maximum Carrier Shipment Weight 500.0 lb Maximum weight the carrier will suppor…" at bounding box center [752, 287] width 297 height 81
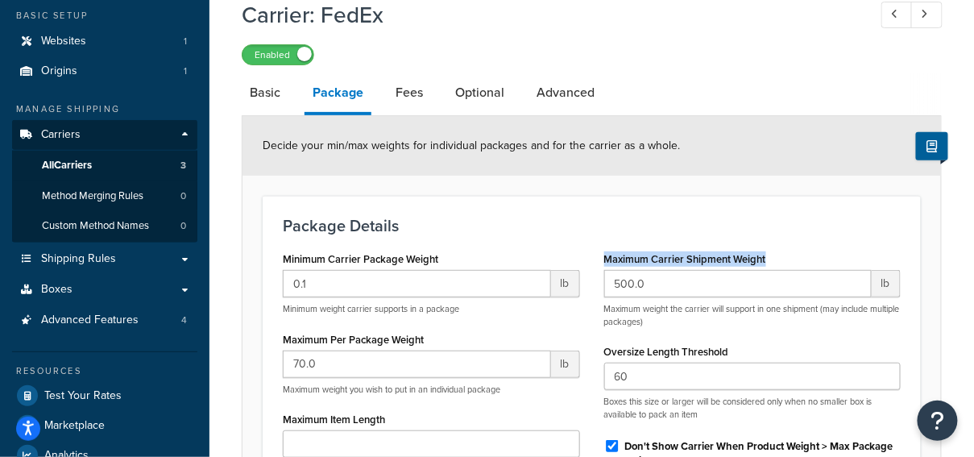
drag, startPoint x: 781, startPoint y: 260, endPoint x: 601, endPoint y: 252, distance: 180.6
click at [601, 252] on div "Maximum Carrier Shipment Weight 500.0 lb Maximum weight the carrier will suppor…" at bounding box center [752, 407] width 321 height 321
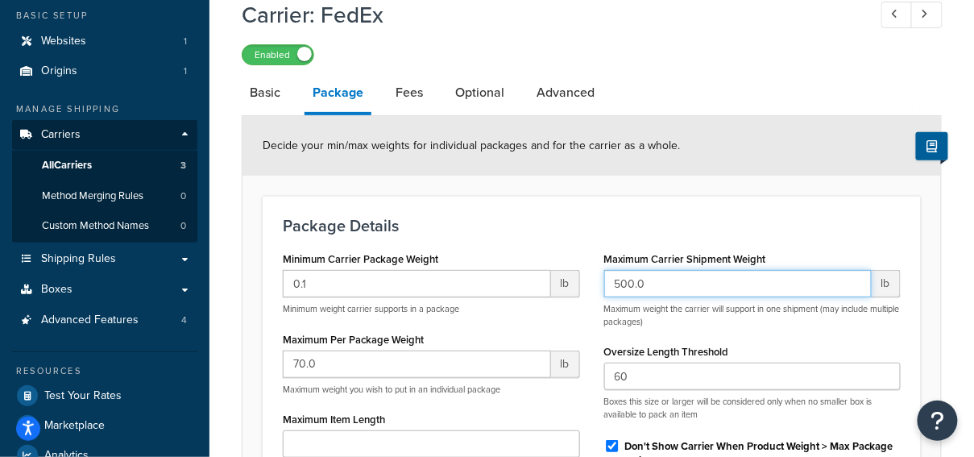
click at [677, 285] on input "500.0" at bounding box center [738, 283] width 268 height 27
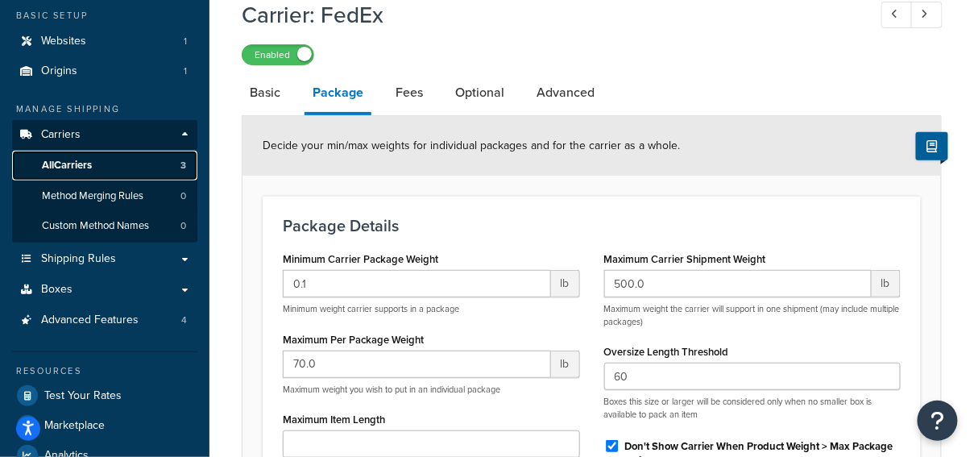
click at [131, 171] on link "All Carriers 3" at bounding box center [104, 166] width 185 height 30
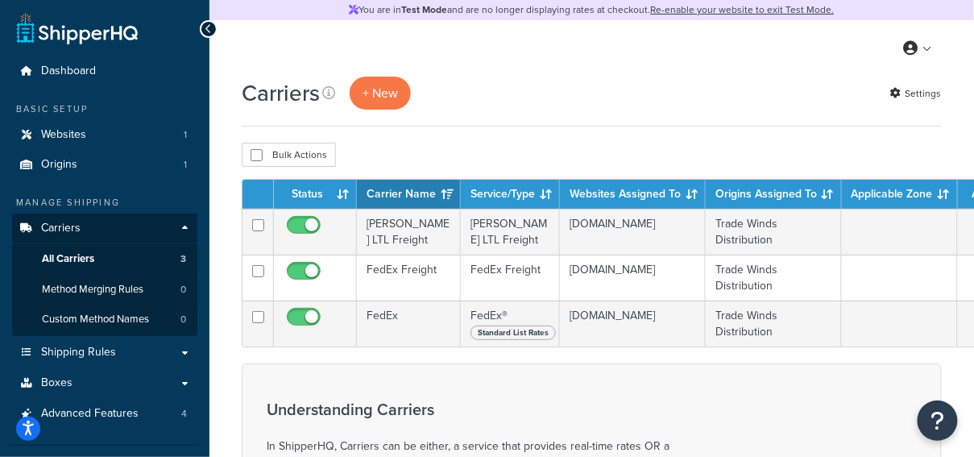
click at [631, 113] on div "Carriers + New Settings" at bounding box center [592, 102] width 700 height 50
click at [587, 126] on div "Carriers + New Settings" at bounding box center [592, 102] width 700 height 50
click at [400, 99] on button "+ New" at bounding box center [379, 93] width 61 height 33
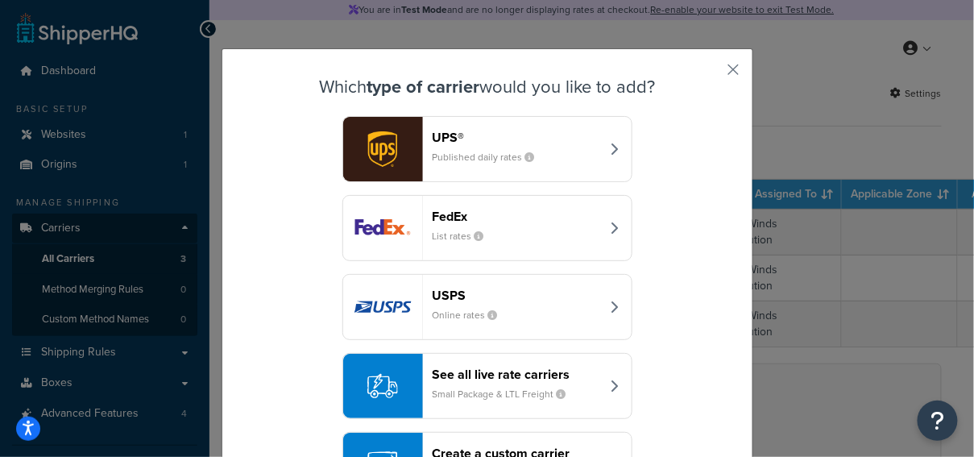
scroll to position [72, 0]
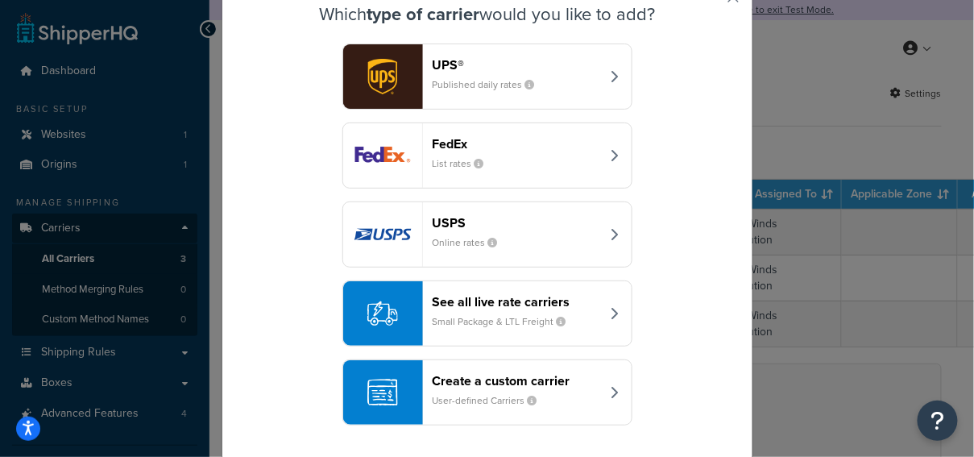
click at [552, 377] on header "Create a custom carrier" at bounding box center [516, 380] width 168 height 15
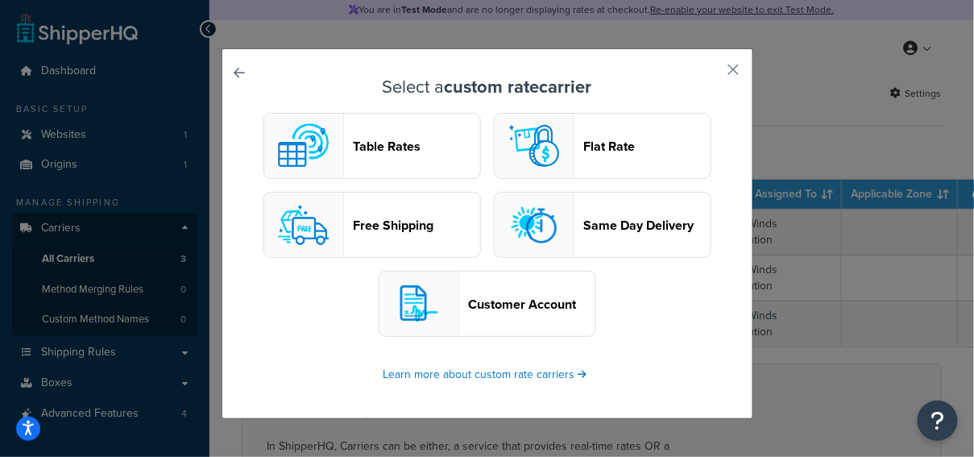
click at [263, 77] on link at bounding box center [263, 77] width 0 height 0
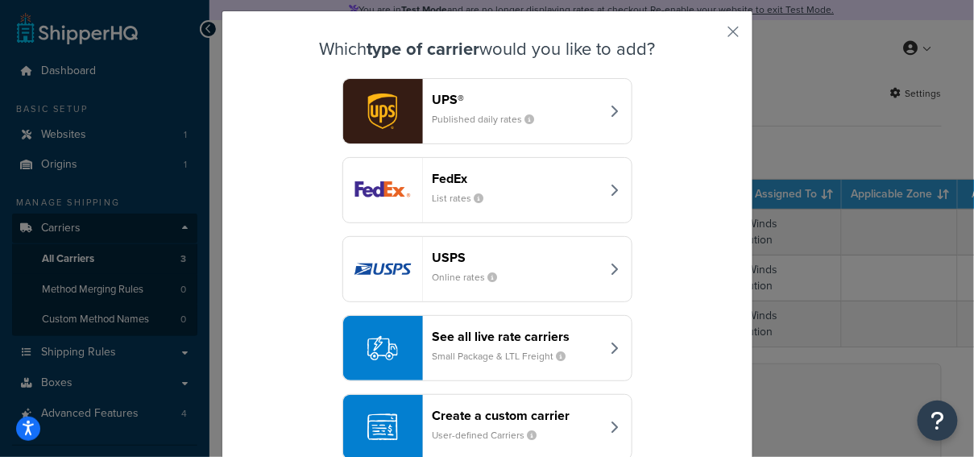
scroll to position [72, 0]
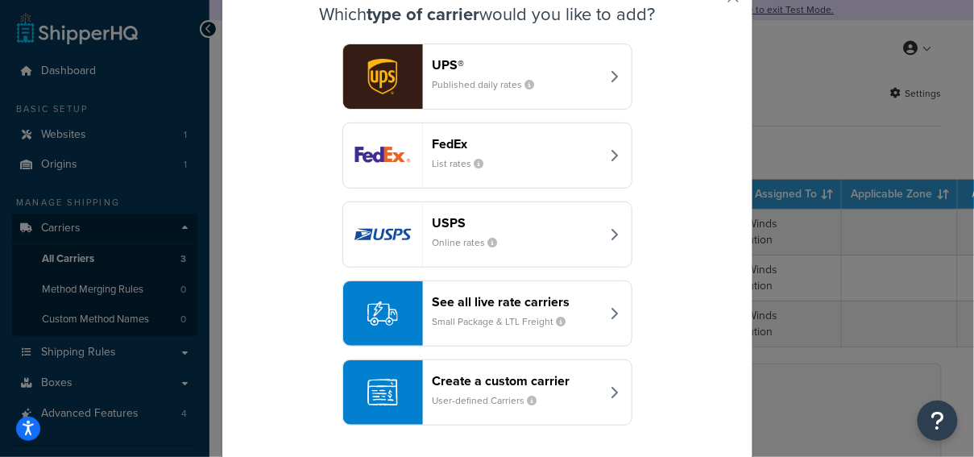
click at [509, 322] on small "Small Package & LTL Freight" at bounding box center [505, 321] width 147 height 14
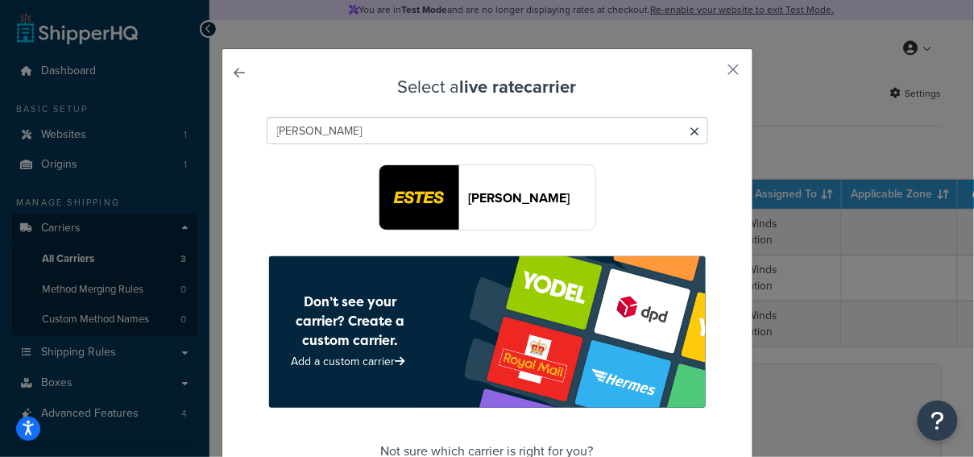
type input "[PERSON_NAME]"
click at [558, 206] on button "[PERSON_NAME]" at bounding box center [486, 197] width 217 height 66
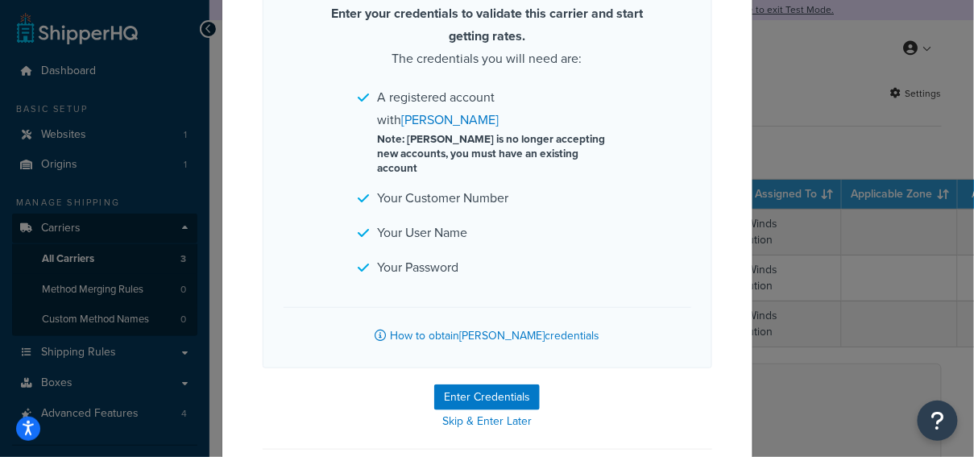
scroll to position [238, 0]
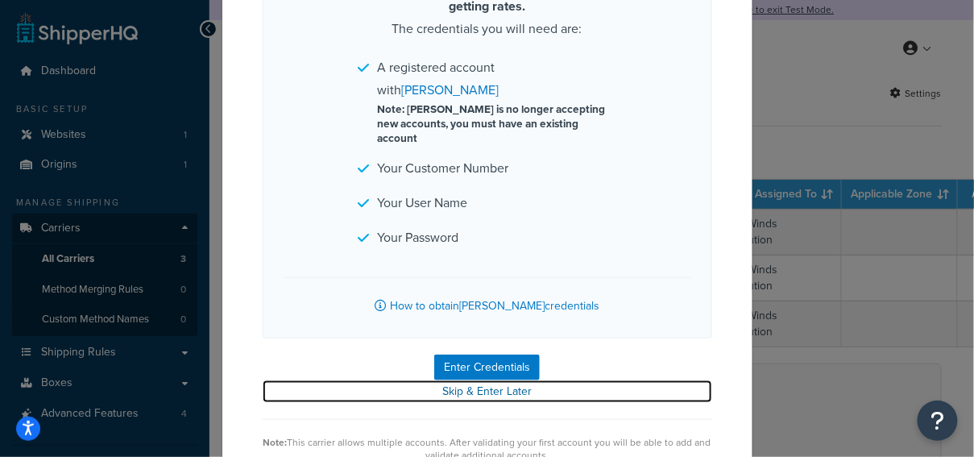
click at [490, 380] on link "Skip & Enter Later" at bounding box center [487, 391] width 449 height 23
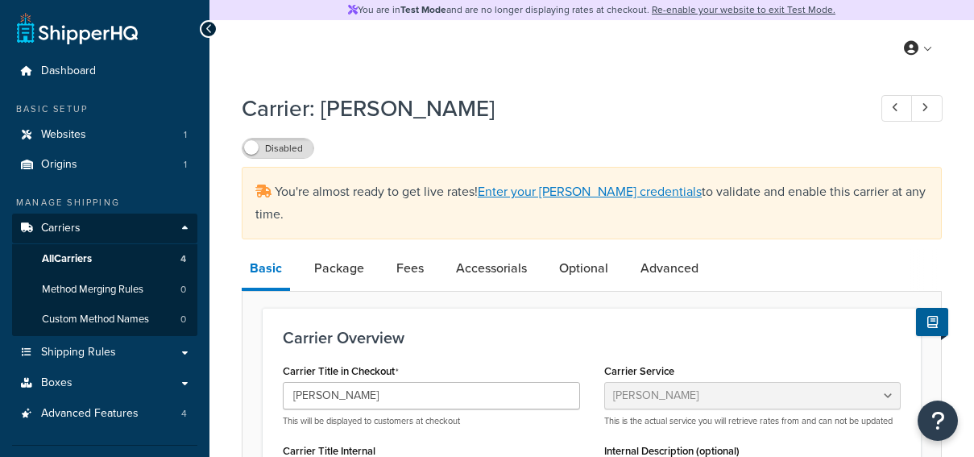
select select "estesFreight"
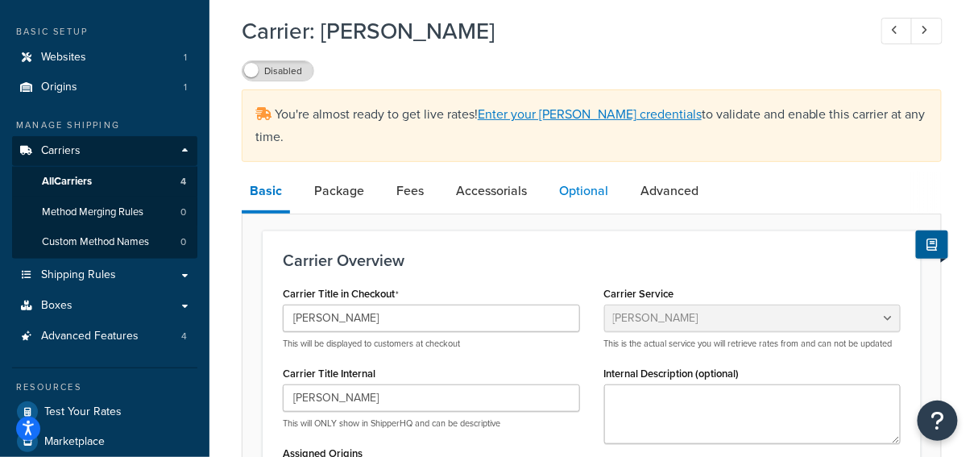
scroll to position [78, 0]
click at [147, 188] on link "All Carriers 4" at bounding box center [104, 181] width 185 height 30
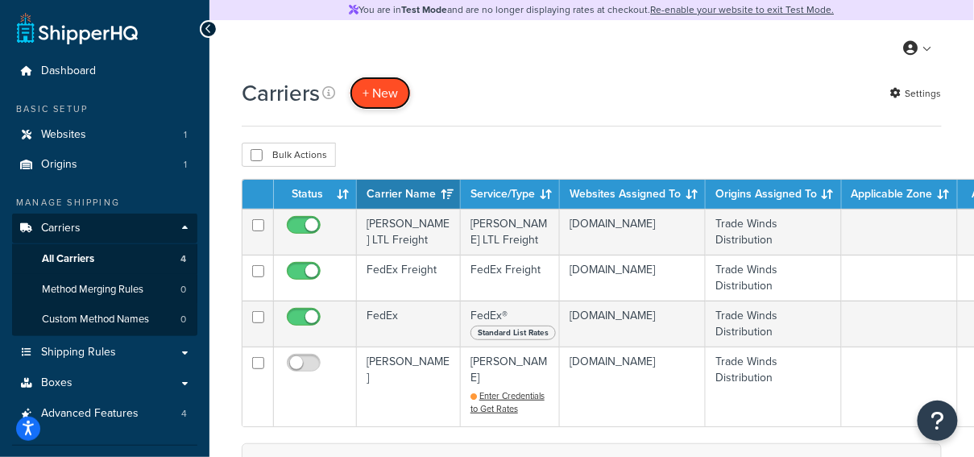
click at [378, 94] on button "+ New" at bounding box center [379, 93] width 61 height 33
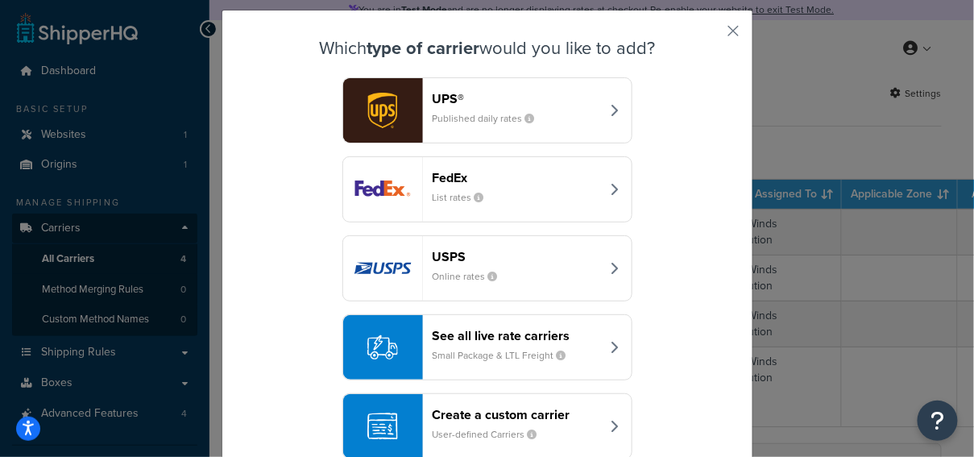
scroll to position [39, 0]
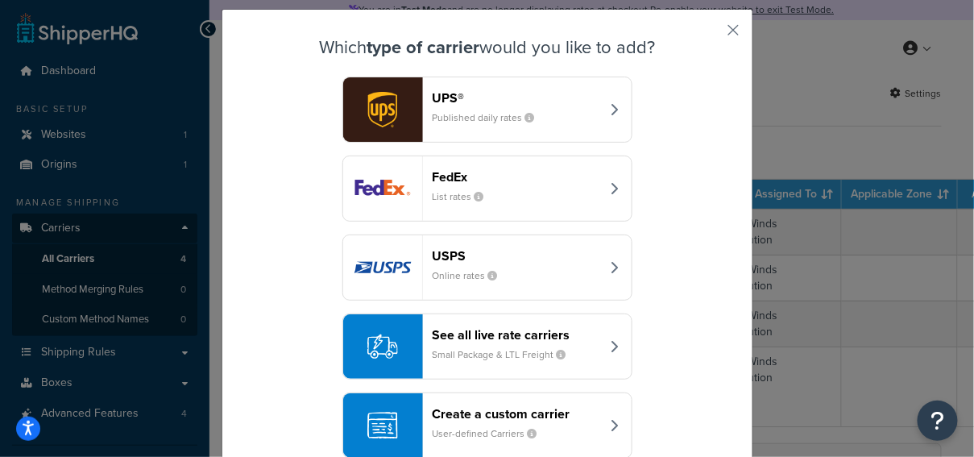
click at [521, 344] on div "See all live rate carriers Small Package & LTL Freight" at bounding box center [516, 346] width 168 height 39
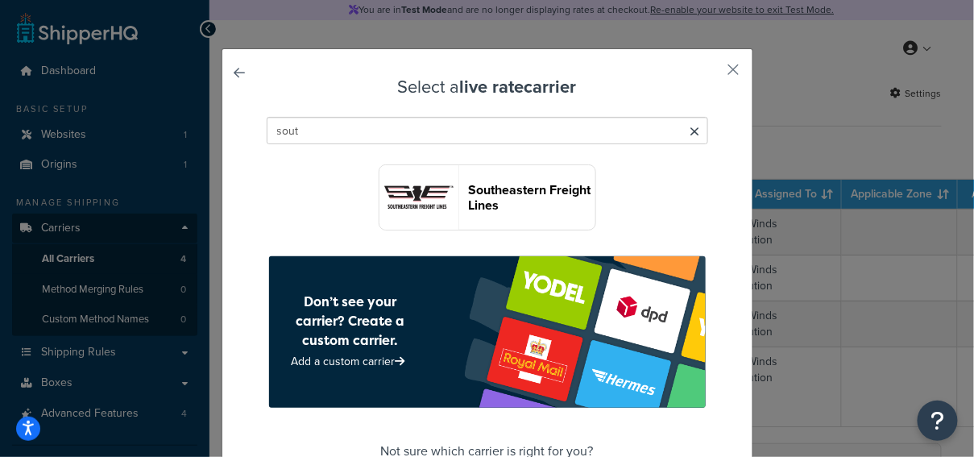
type input "sout"
click at [521, 210] on header "Southeastern Freight Lines" at bounding box center [532, 197] width 126 height 31
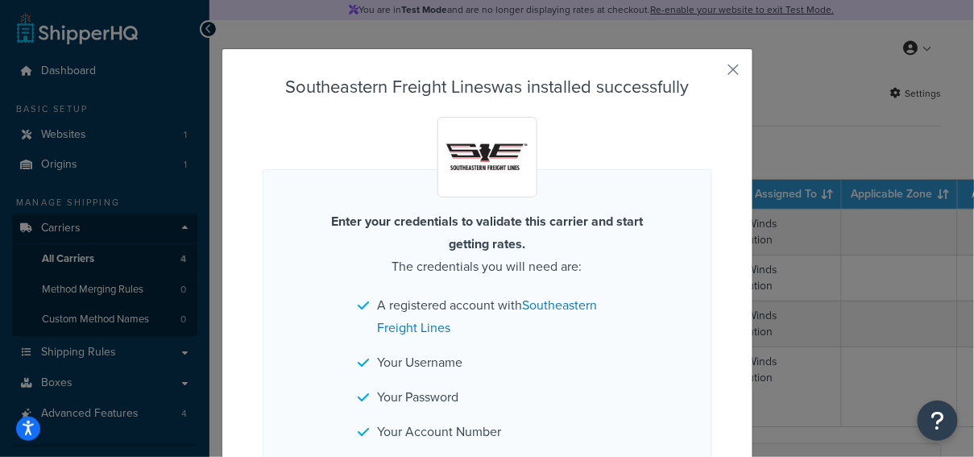
scroll to position [121, 0]
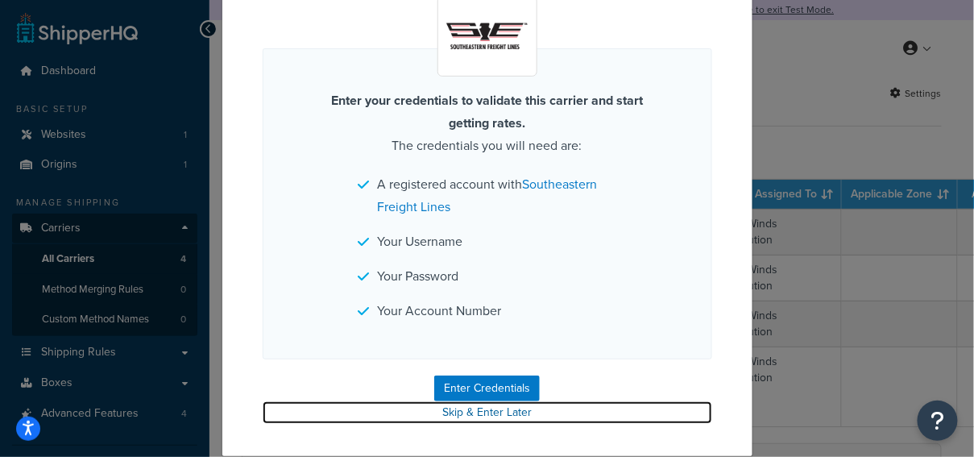
click at [486, 415] on link "Skip & Enter Later" at bounding box center [487, 412] width 449 height 23
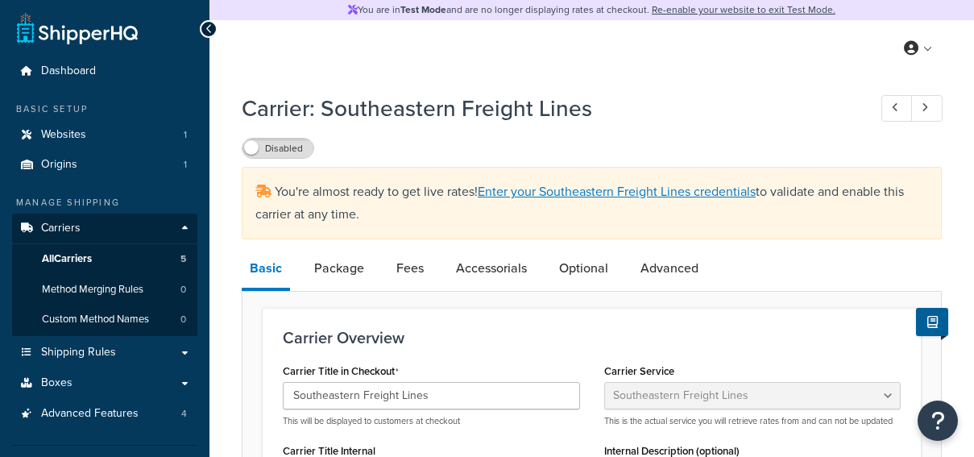
select select "seflFreight"
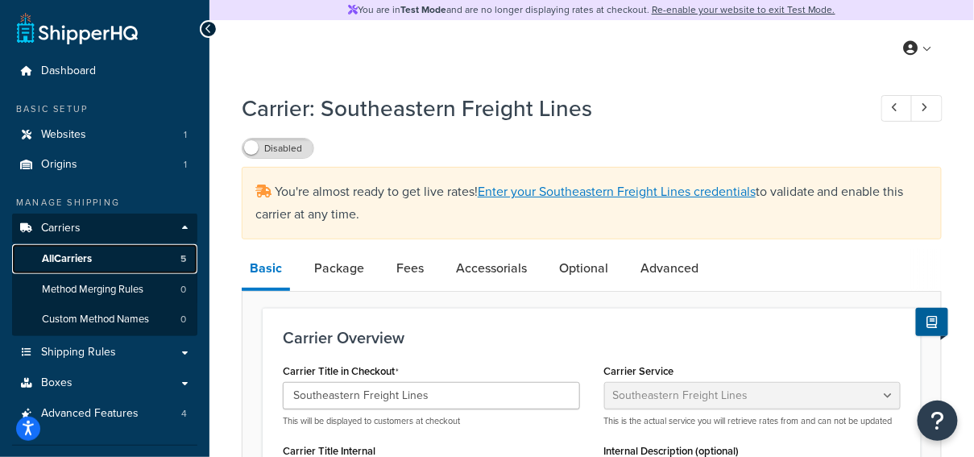
click at [157, 254] on link "All Carriers 5" at bounding box center [104, 259] width 185 height 30
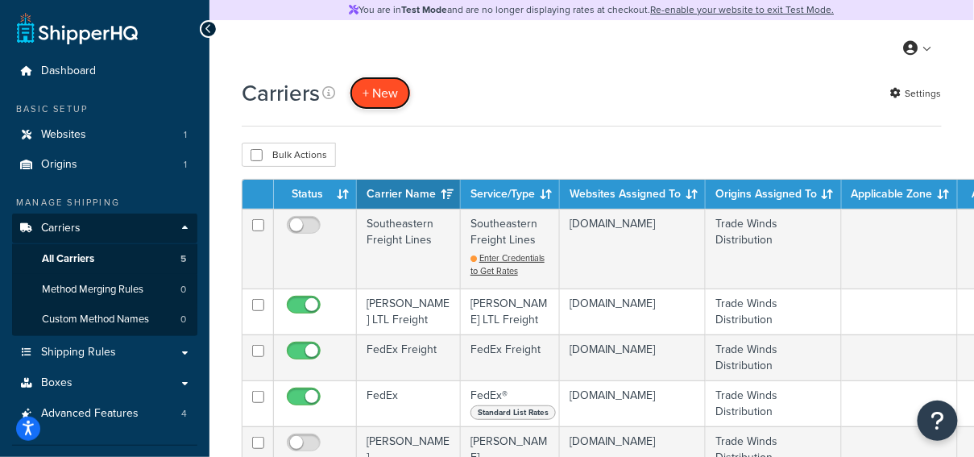
click at [377, 88] on button "+ New" at bounding box center [379, 93] width 61 height 33
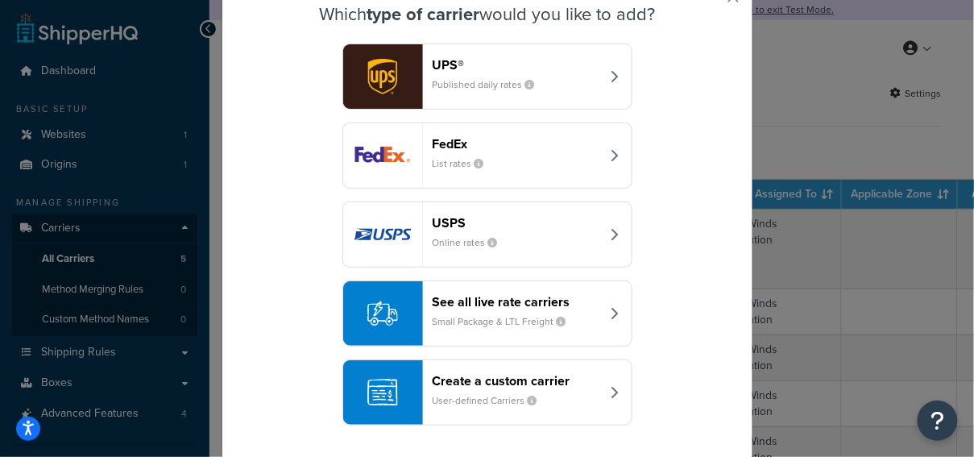
scroll to position [68, 0]
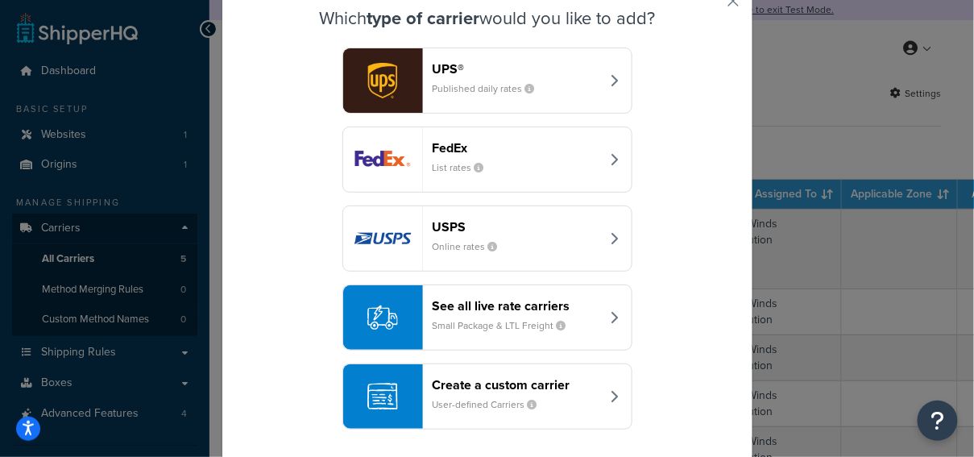
click at [519, 312] on div "See all live rate carriers Small Package & LTL Freight" at bounding box center [516, 317] width 168 height 39
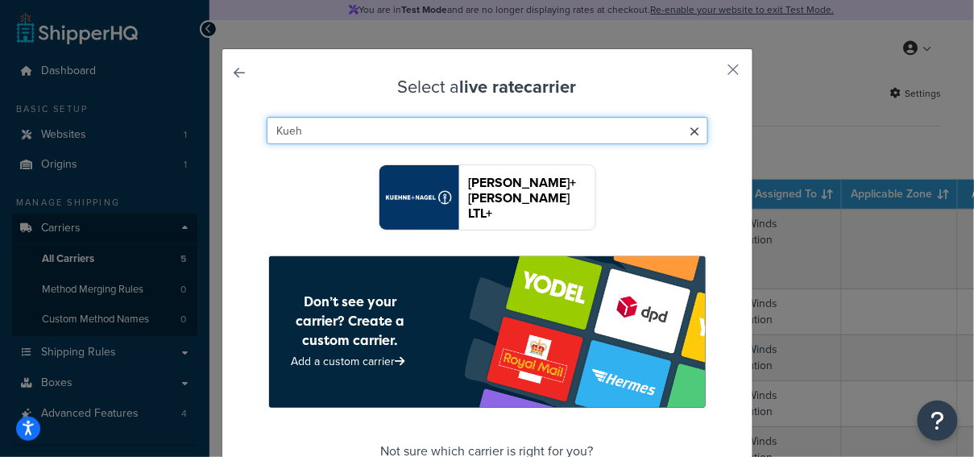
type input "Kueh"
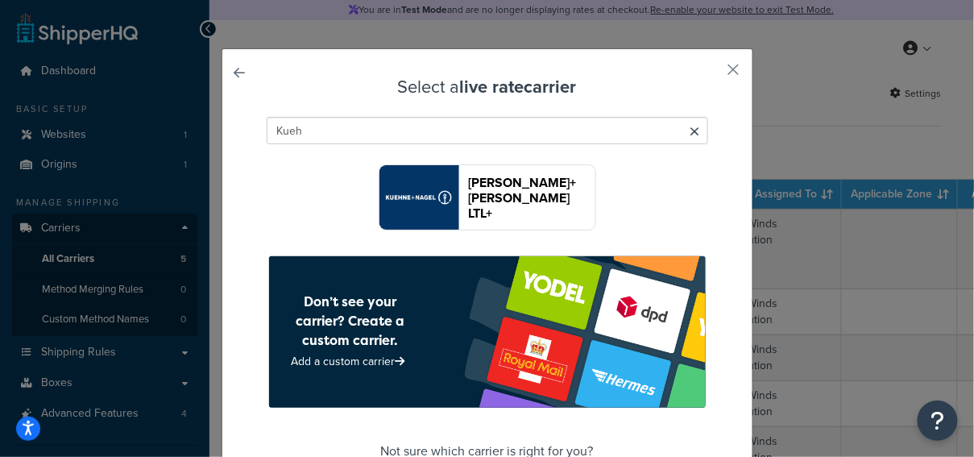
click at [428, 185] on img "button" at bounding box center [418, 197] width 79 height 64
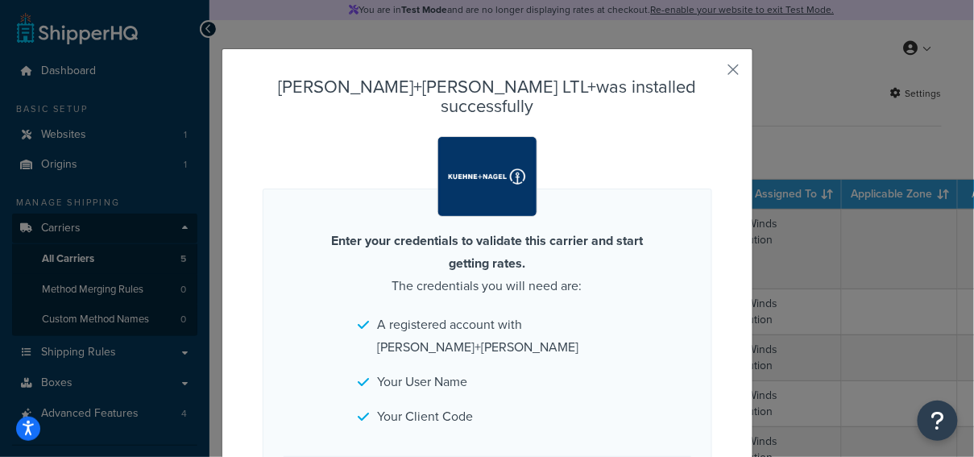
scroll to position [114, 0]
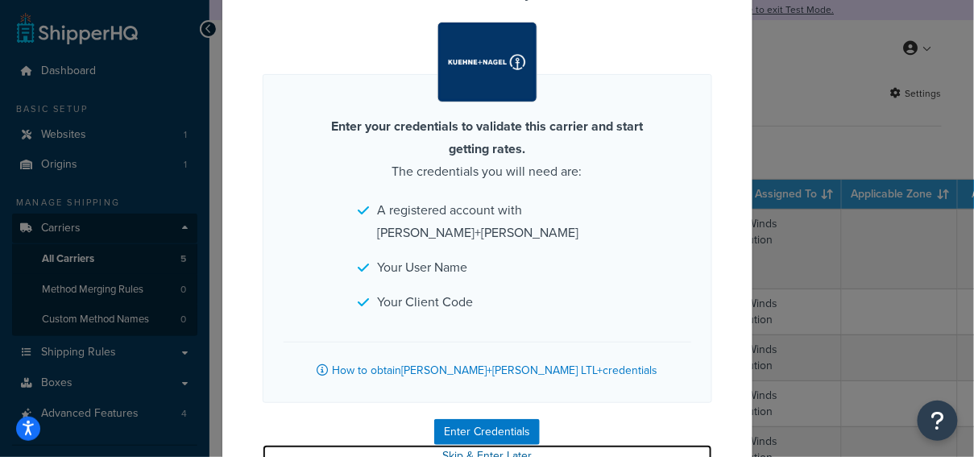
click at [481, 445] on link "Skip & Enter Later" at bounding box center [487, 456] width 449 height 23
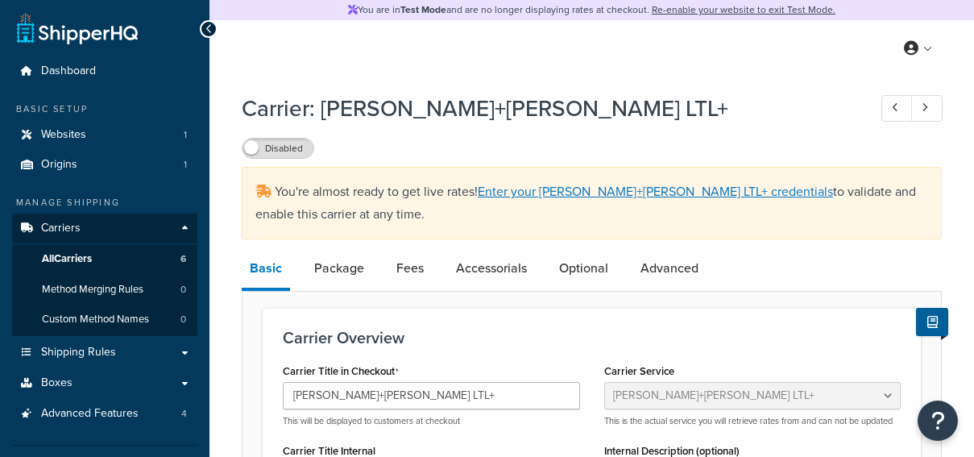
select select "reTransFreight"
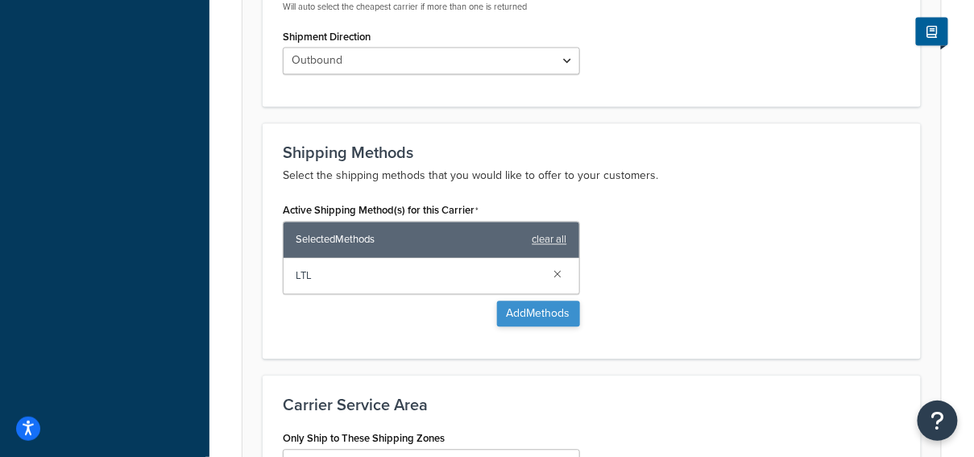
scroll to position [795, 0]
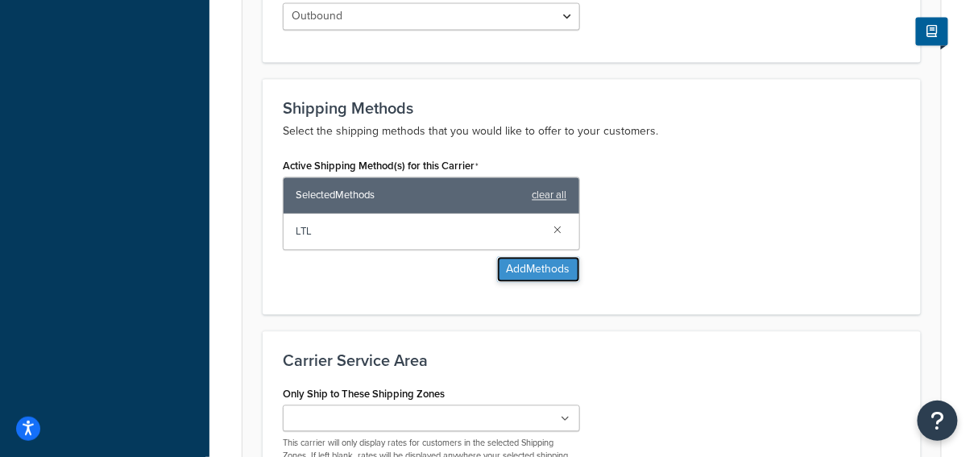
click at [535, 276] on button "Add Methods" at bounding box center [538, 270] width 83 height 26
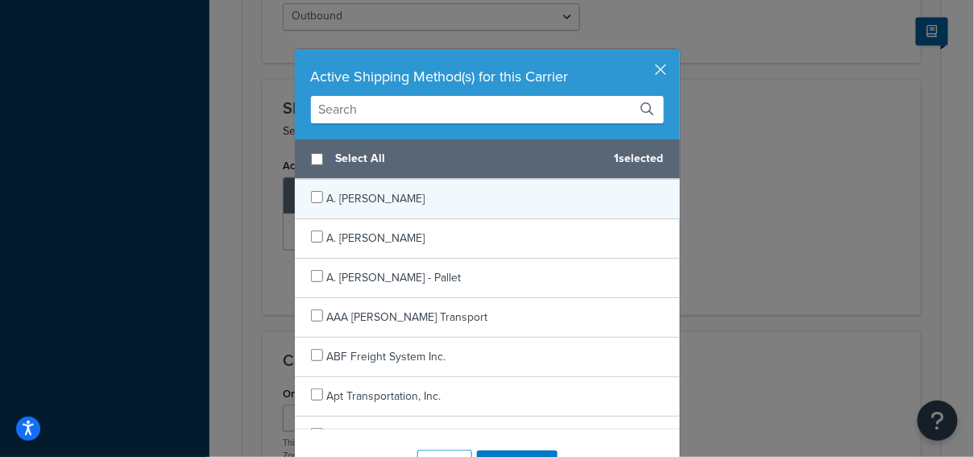
scroll to position [42, 0]
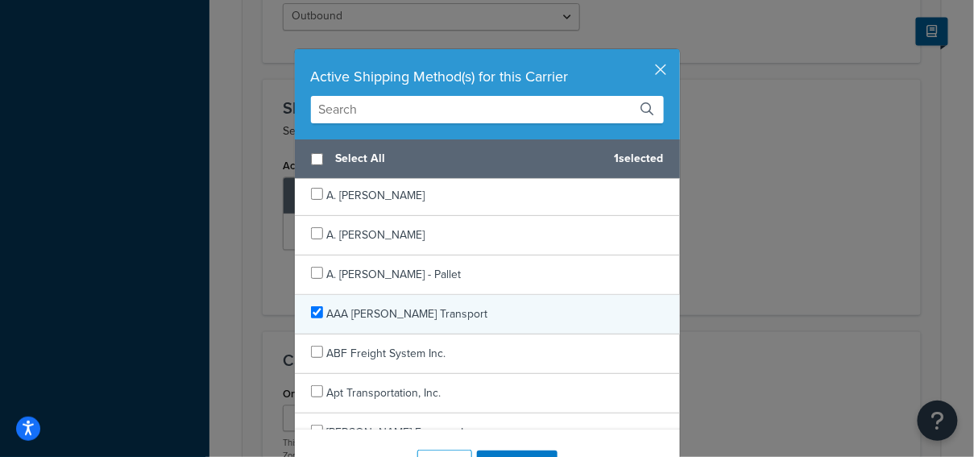
checkbox input "true"
drag, startPoint x: 461, startPoint y: 312, endPoint x: 328, endPoint y: 311, distance: 132.9
click at [328, 311] on div "AAA Cooper Transport" at bounding box center [487, 314] width 385 height 39
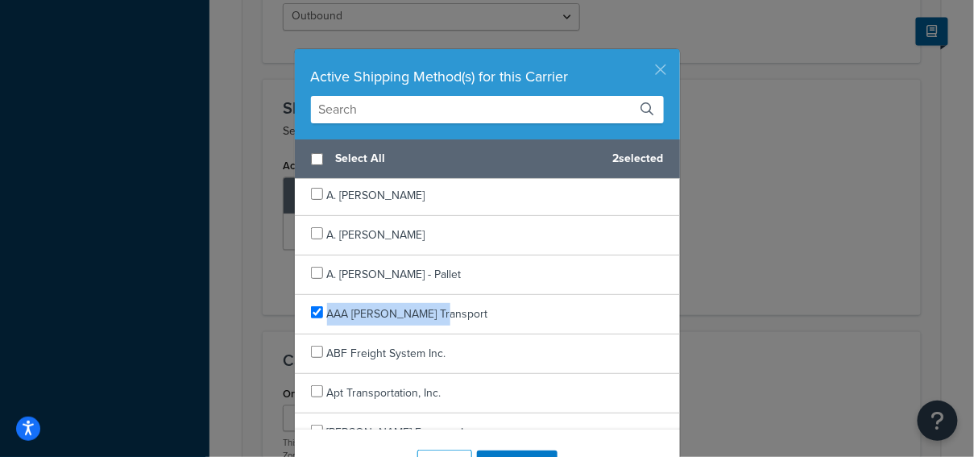
click at [676, 53] on button "button" at bounding box center [678, 51] width 4 height 4
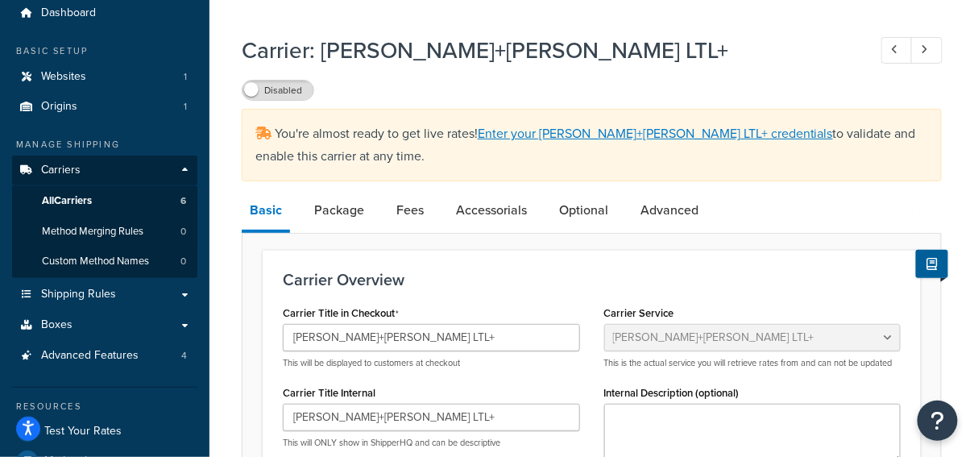
scroll to position [57, 0]
drag, startPoint x: 422, startPoint y: 69, endPoint x: 358, endPoint y: 50, distance: 66.5
click at [405, 63] on div "Carrier: Kuehne+Nagel LTL+ Disabled" at bounding box center [592, 64] width 700 height 74
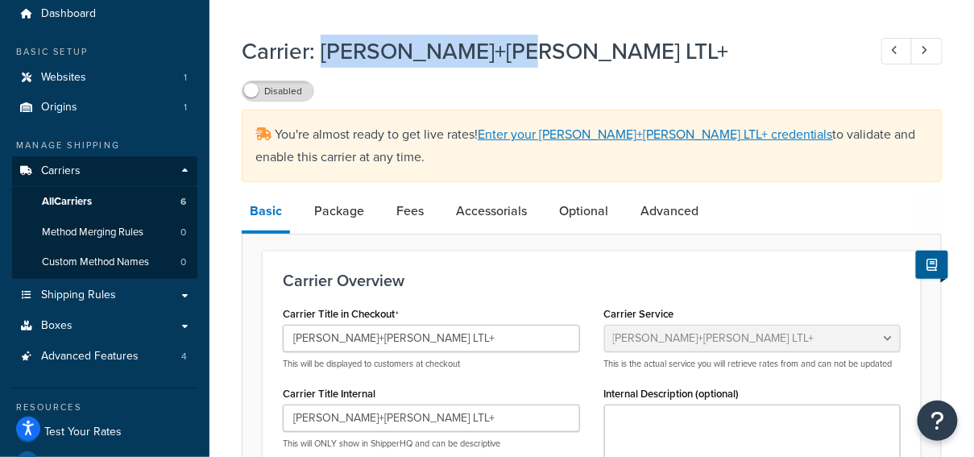
drag, startPoint x: 322, startPoint y: 52, endPoint x: 548, endPoint y: 58, distance: 226.4
click at [548, 58] on h1 "Carrier: Kuehne+Nagel LTL+" at bounding box center [547, 50] width 610 height 31
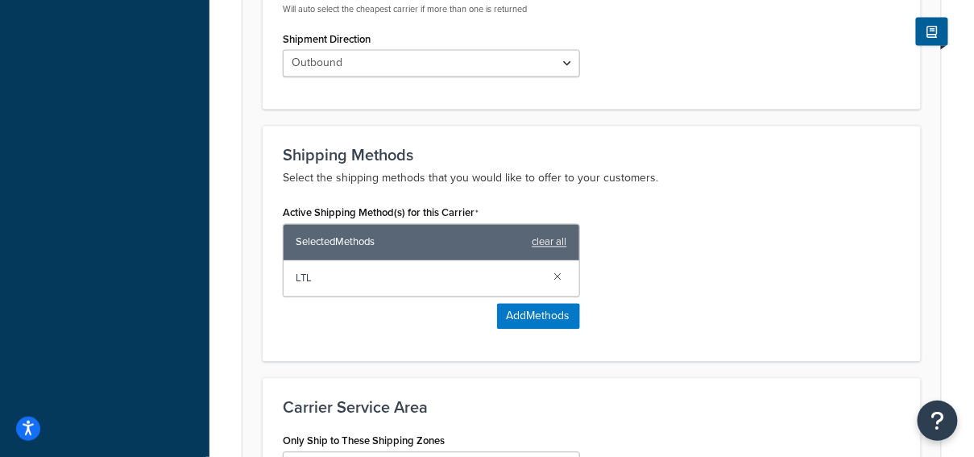
scroll to position [750, 0]
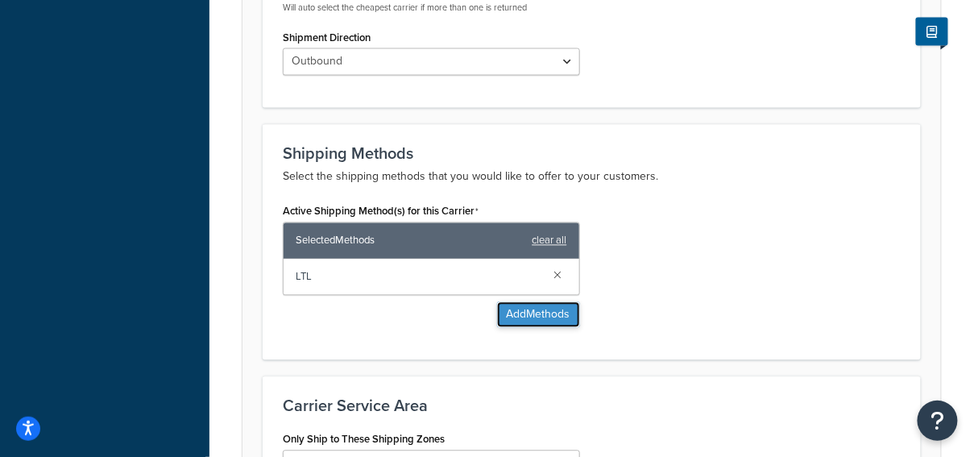
click at [542, 311] on button "Add Methods" at bounding box center [538, 315] width 83 height 26
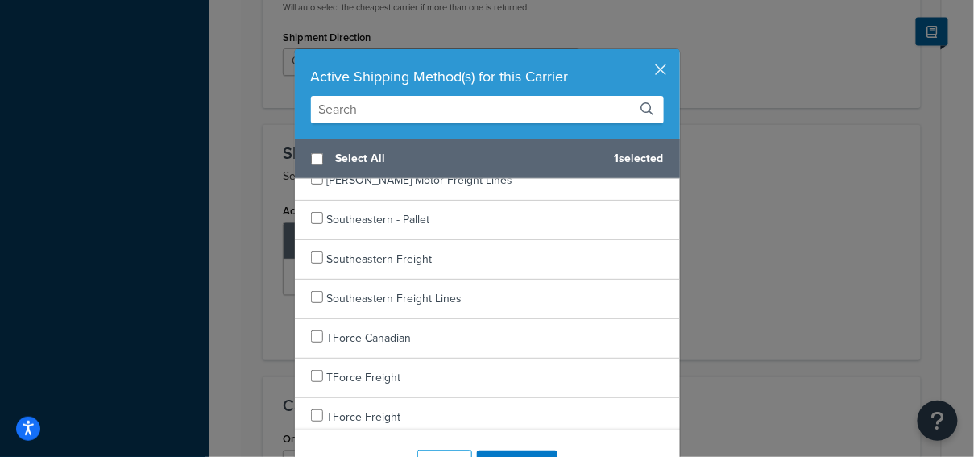
scroll to position [1984, 0]
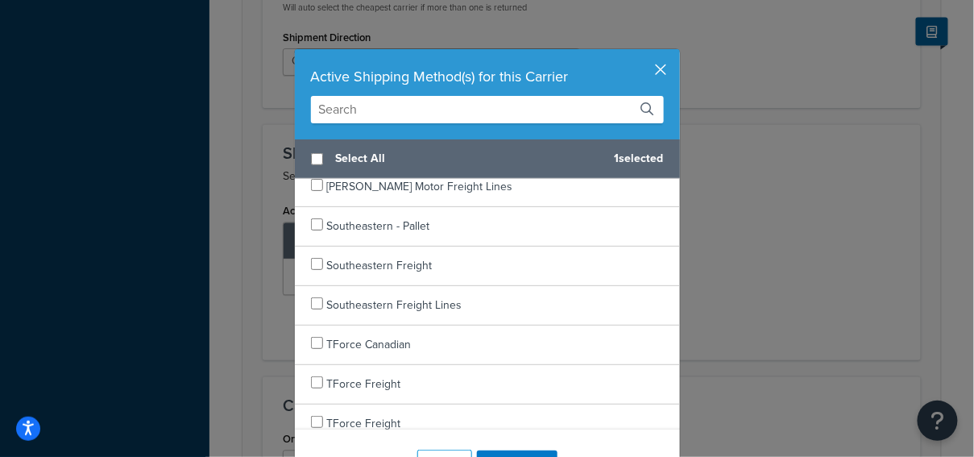
click at [676, 53] on button "button" at bounding box center [678, 51] width 4 height 4
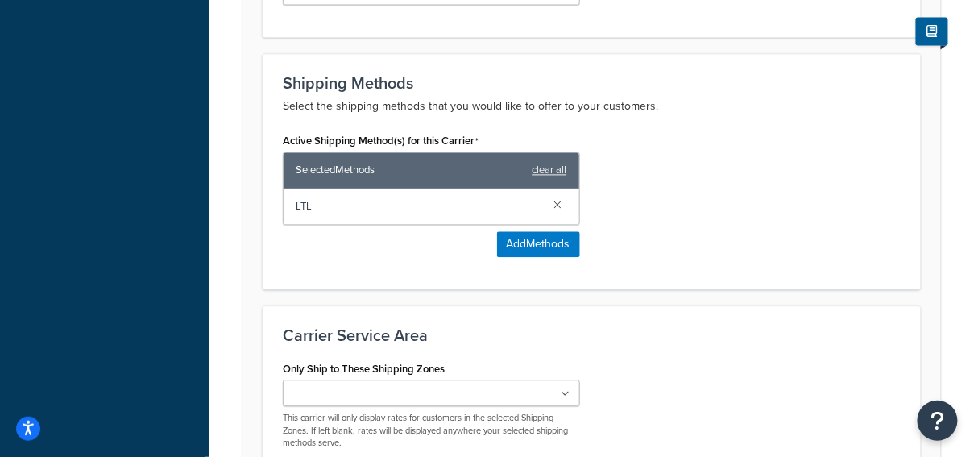
scroll to position [827, 0]
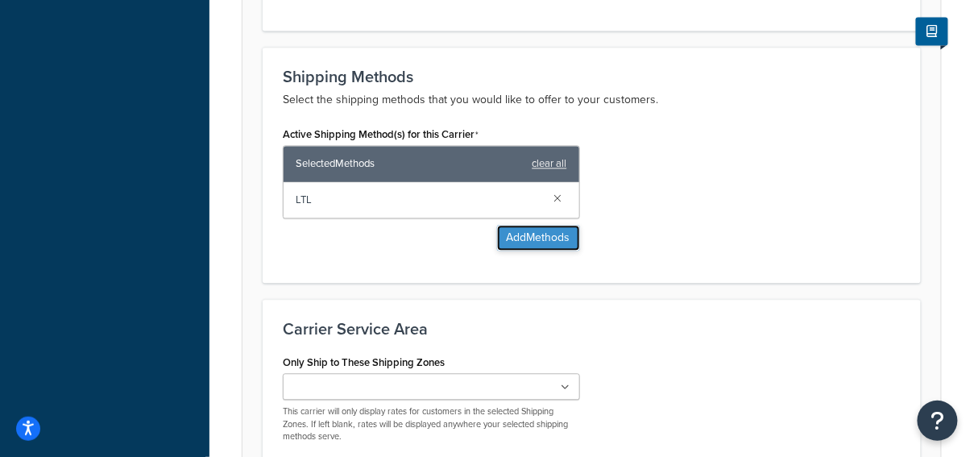
click at [557, 238] on button "Add Methods" at bounding box center [538, 238] width 83 height 26
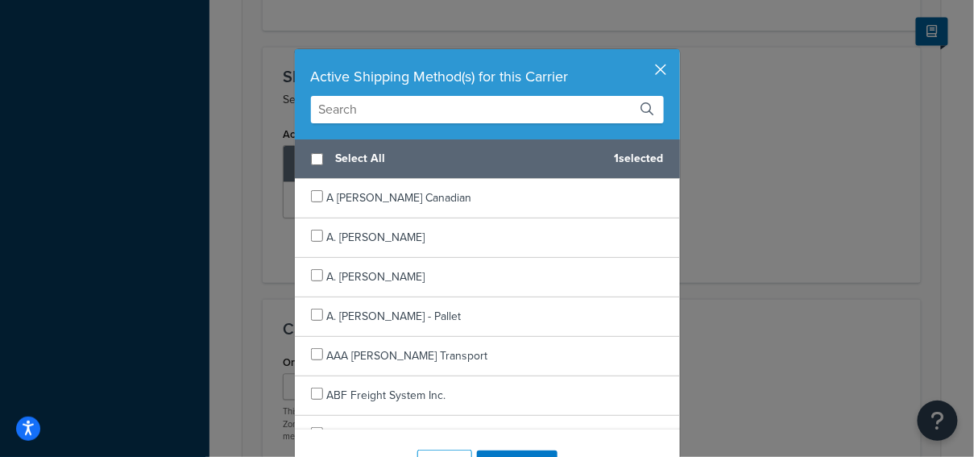
click at [676, 53] on button "button" at bounding box center [678, 51] width 4 height 4
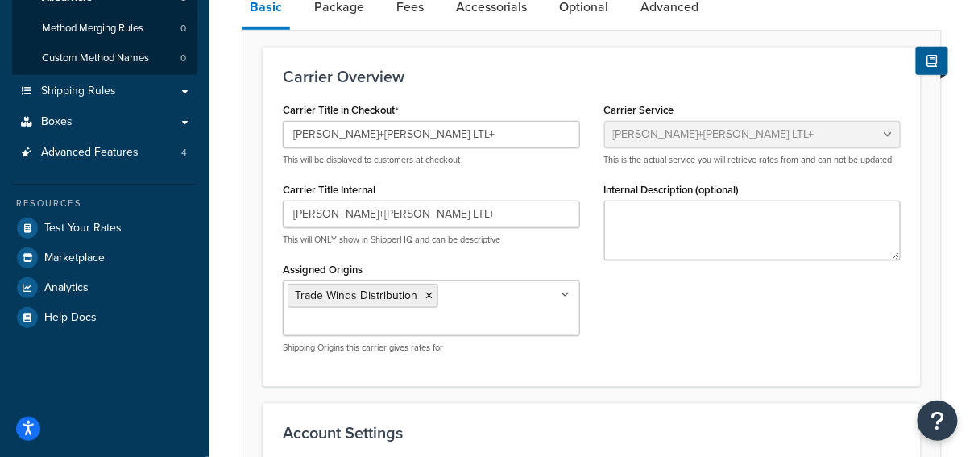
scroll to position [0, 0]
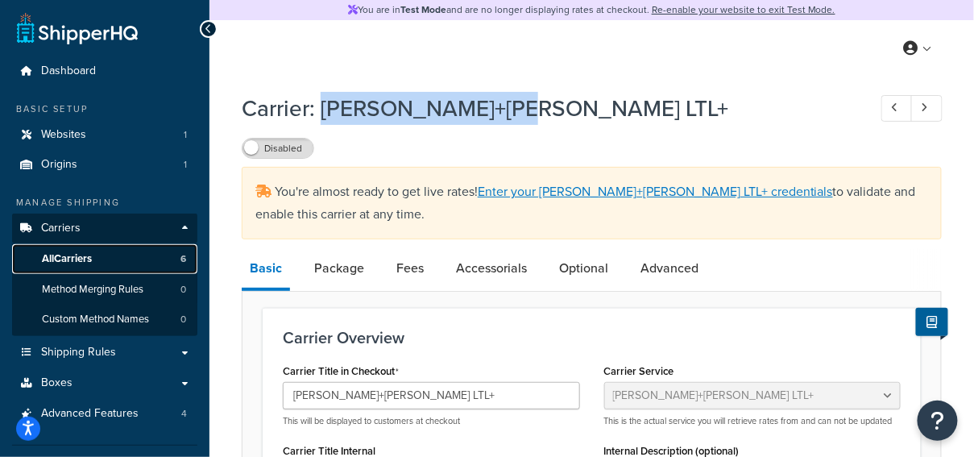
click at [154, 264] on link "All Carriers 6" at bounding box center [104, 259] width 185 height 30
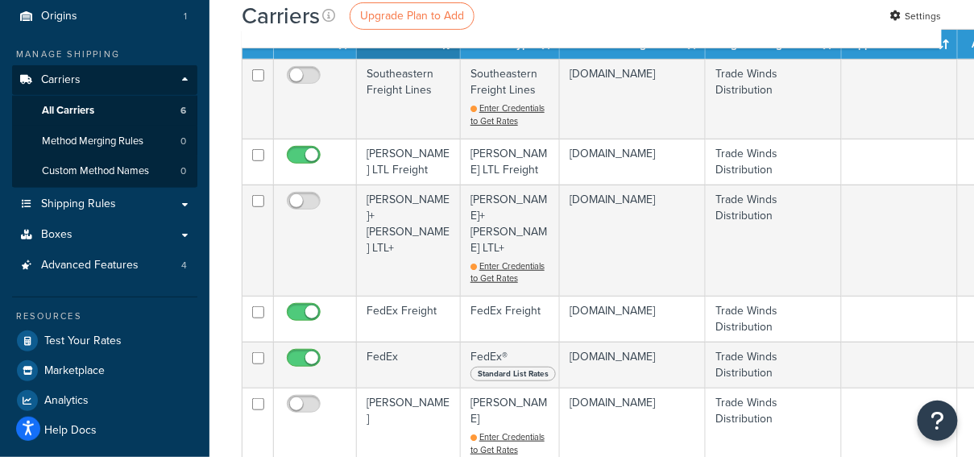
scroll to position [148, 0]
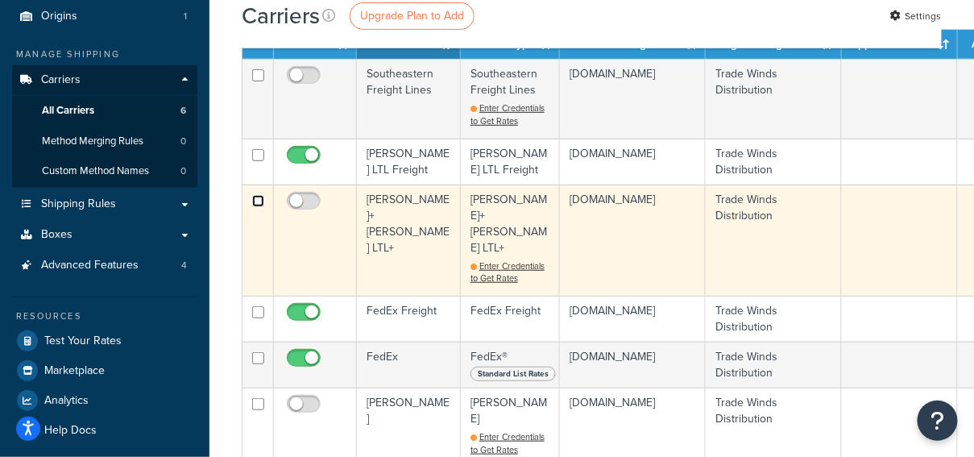
click at [258, 200] on input "checkbox" at bounding box center [258, 201] width 12 height 12
checkbox input "true"
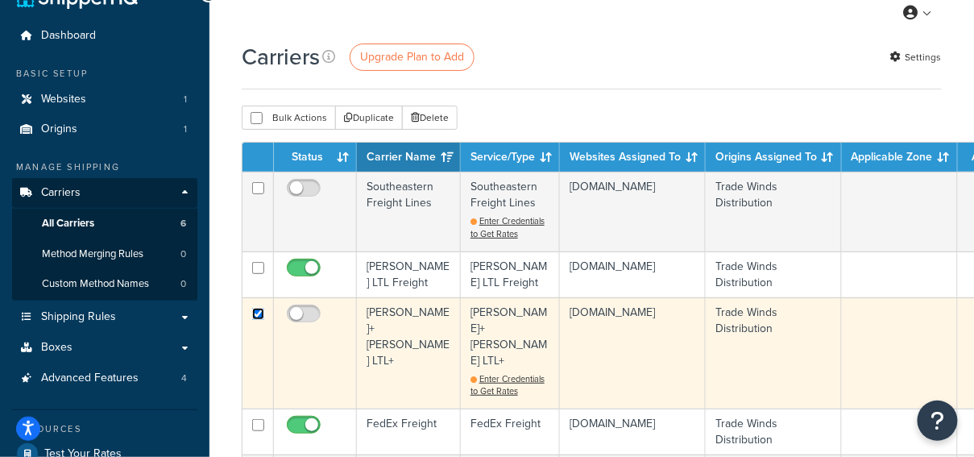
scroll to position [29, 0]
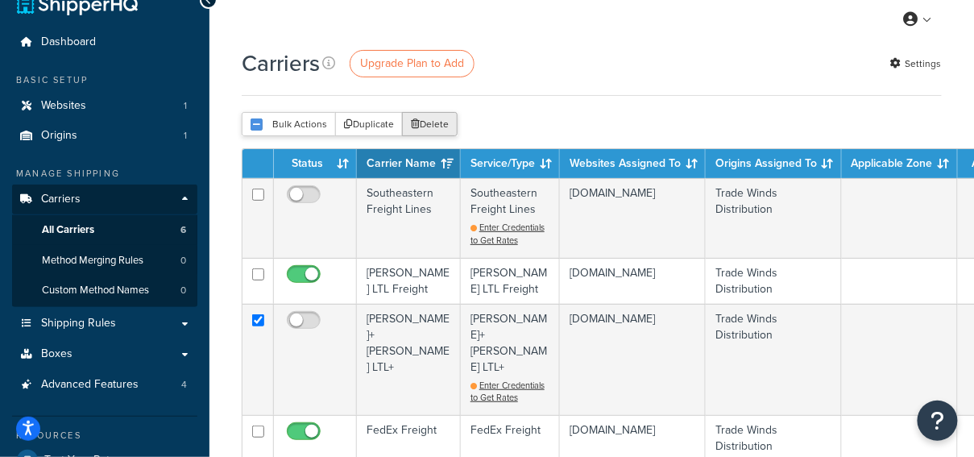
click at [428, 133] on button "Delete" at bounding box center [430, 124] width 56 height 24
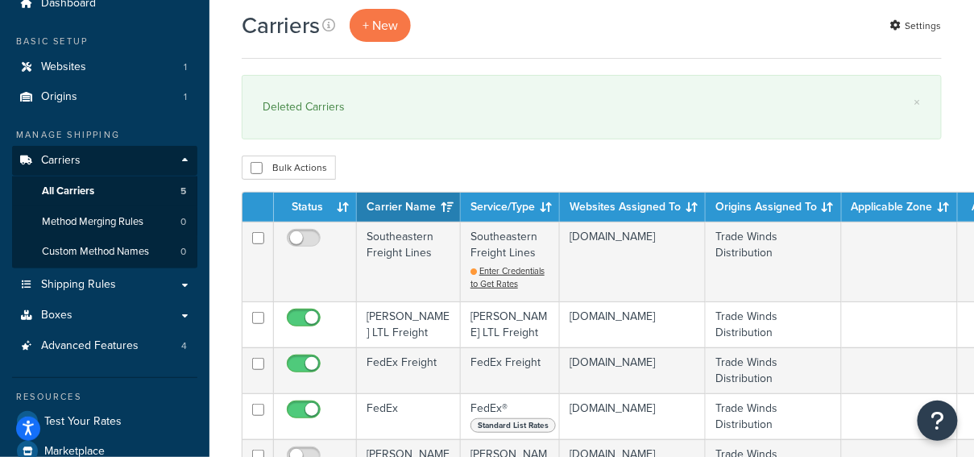
scroll to position [71, 0]
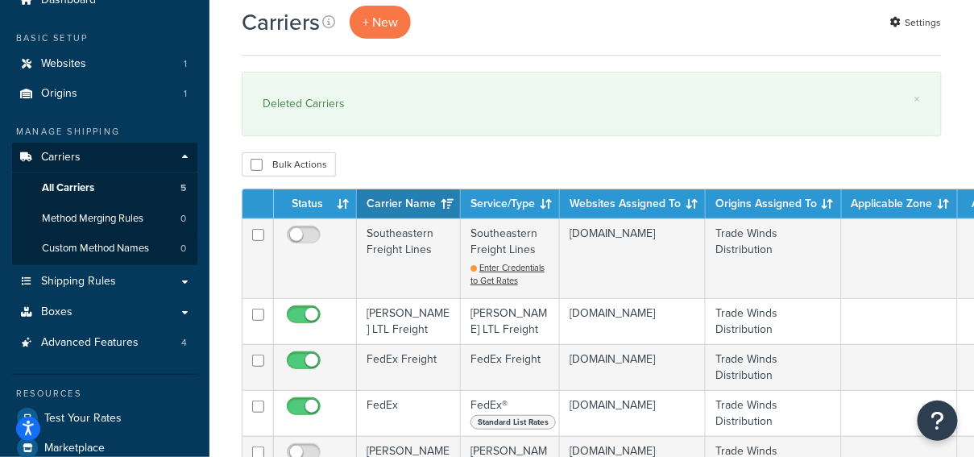
click at [622, 115] on div "× Deleted Carriers" at bounding box center [592, 104] width 700 height 64
click at [394, 31] on button "+ New" at bounding box center [379, 22] width 61 height 33
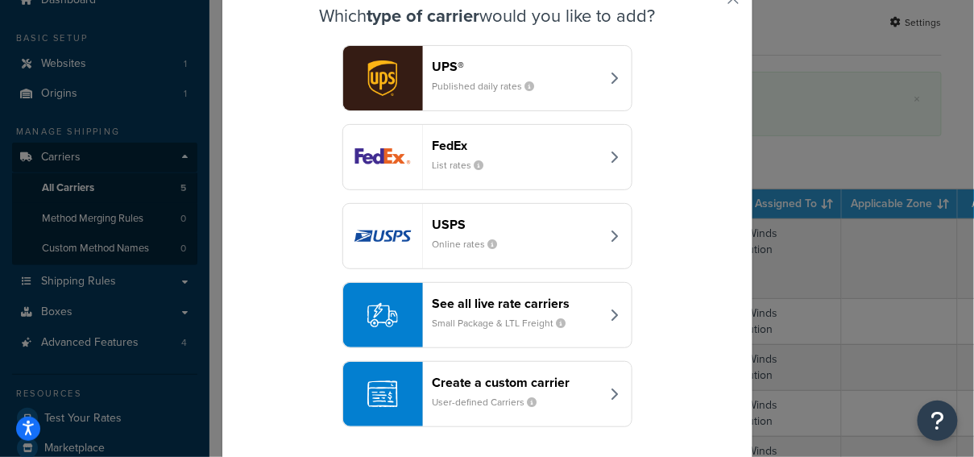
scroll to position [72, 0]
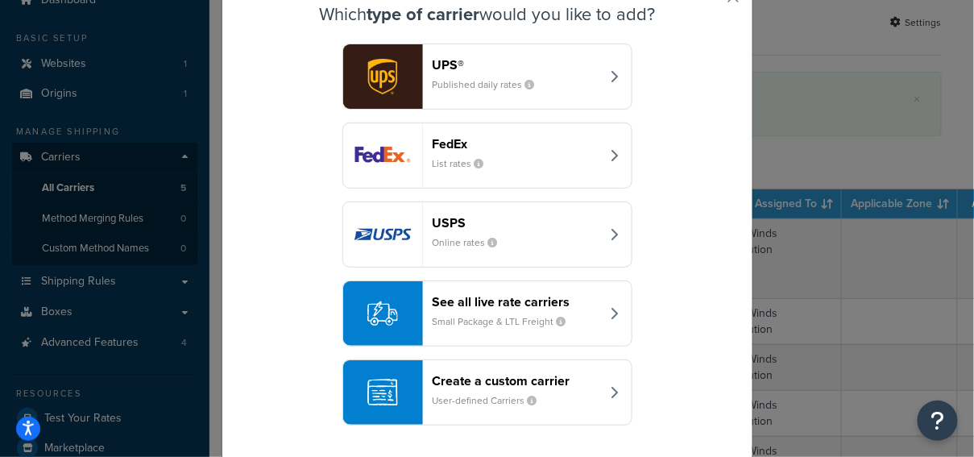
click at [578, 381] on header "Create a custom carrier" at bounding box center [516, 380] width 168 height 15
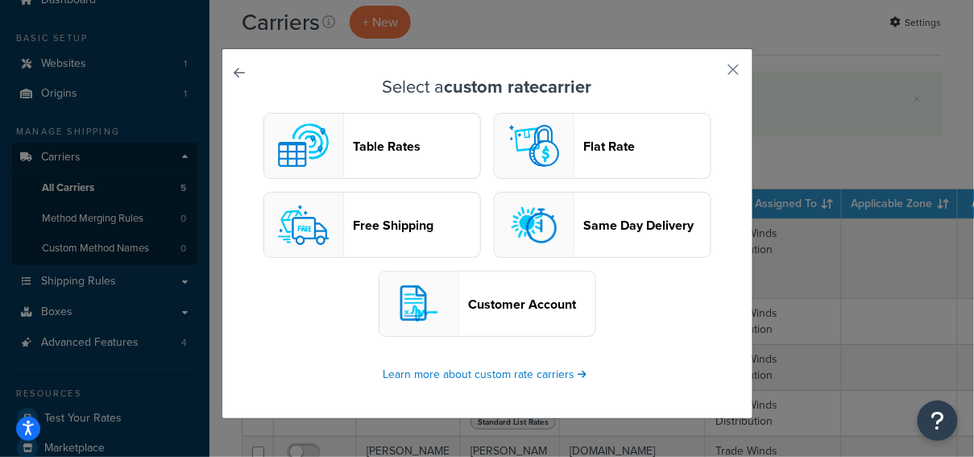
click at [404, 154] on header "Table Rates" at bounding box center [417, 146] width 126 height 15
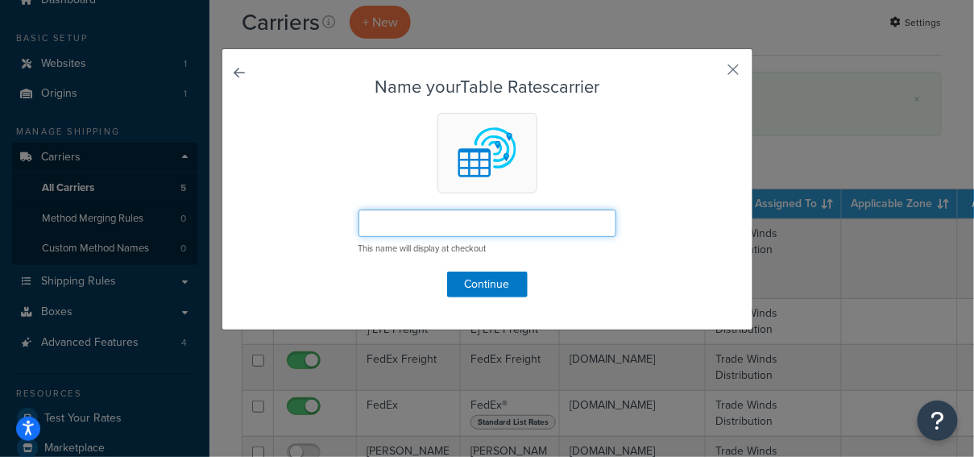
click at [519, 232] on input "text" at bounding box center [487, 222] width 258 height 27
paste input "AAA [PERSON_NAME]"
type input "AAA Cooper"
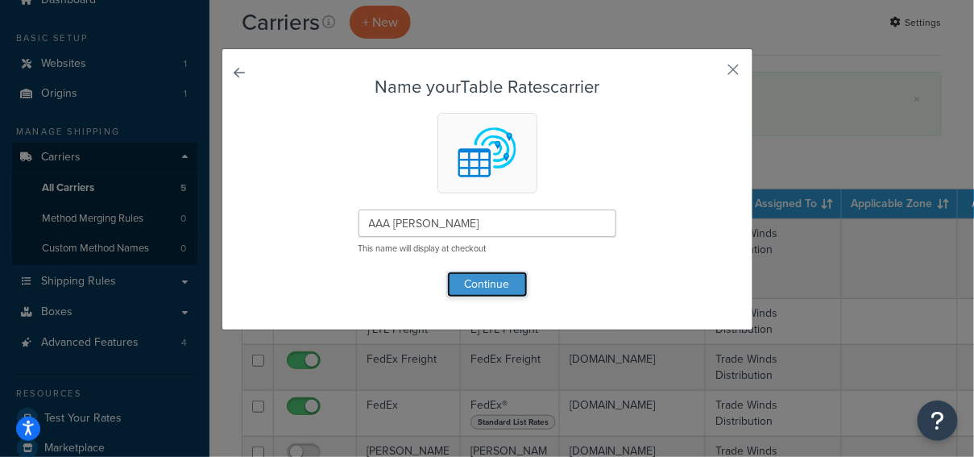
click at [505, 283] on button "Continue" at bounding box center [487, 284] width 81 height 26
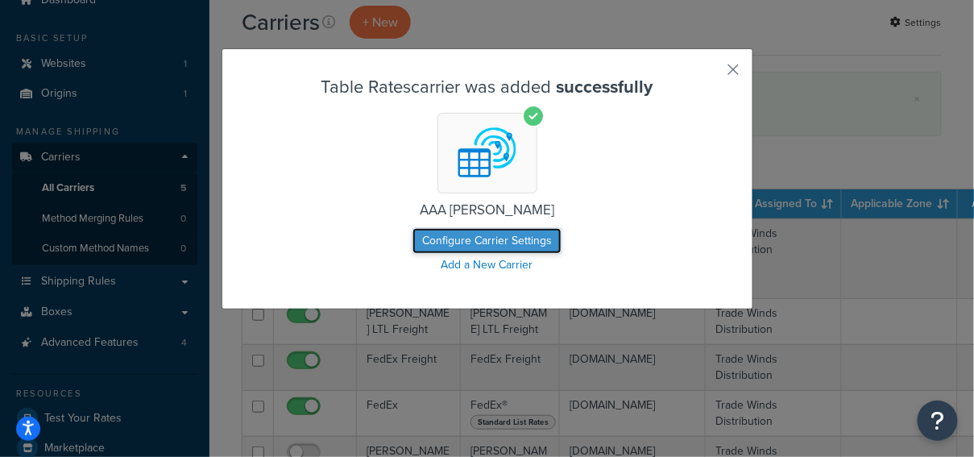
click at [523, 239] on button "Configure Carrier Settings" at bounding box center [486, 241] width 149 height 26
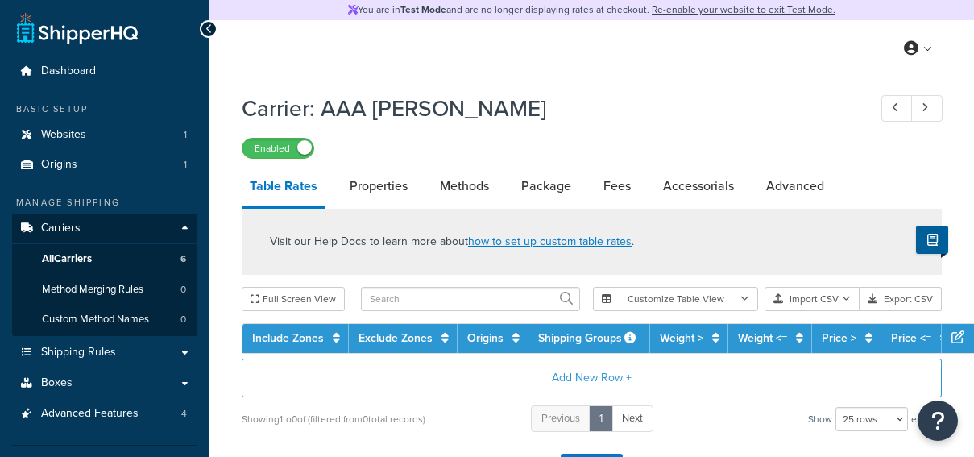
select select "25"
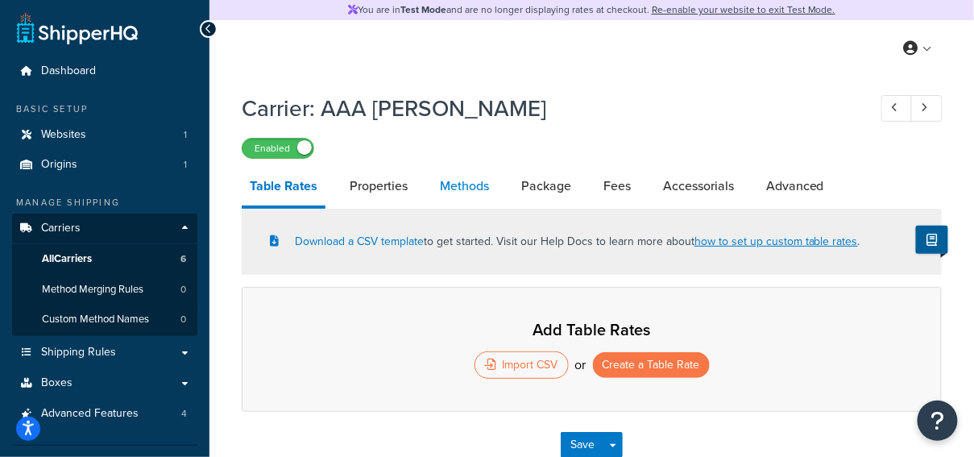
click at [463, 189] on link "Methods" at bounding box center [464, 186] width 65 height 39
select select "25"
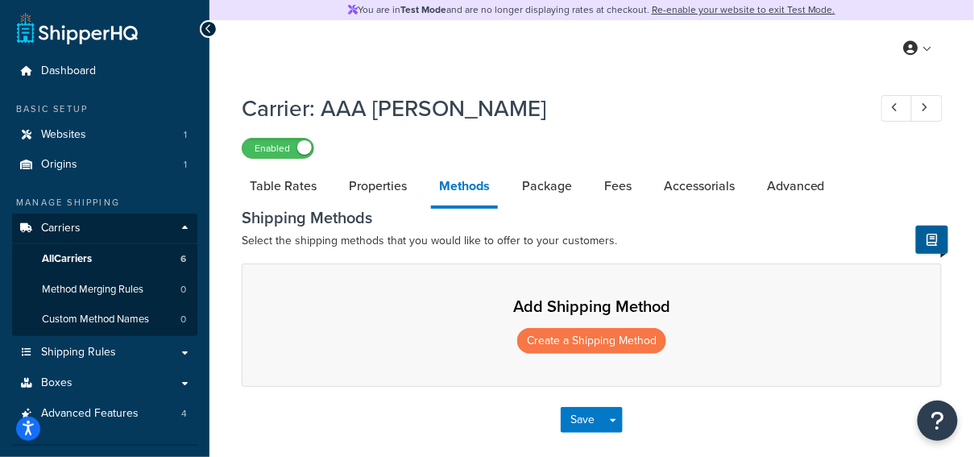
scroll to position [57, 0]
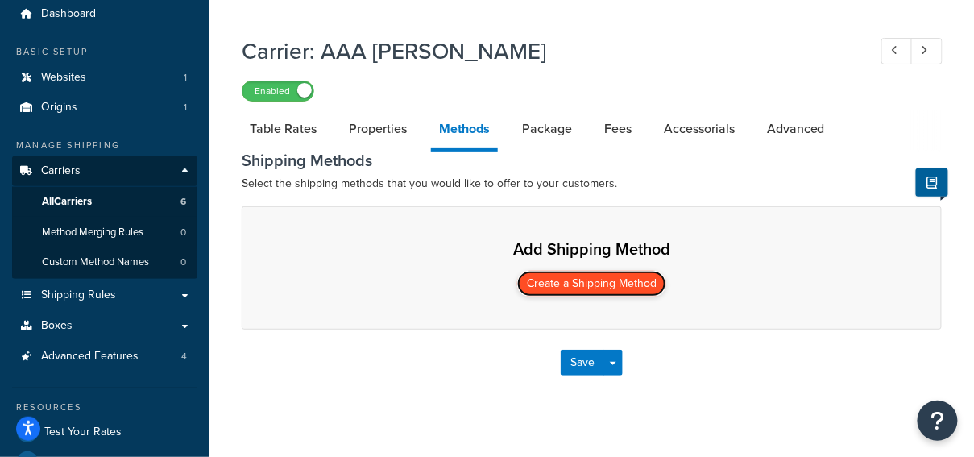
click at [624, 283] on button "Create a Shipping Method" at bounding box center [591, 284] width 149 height 26
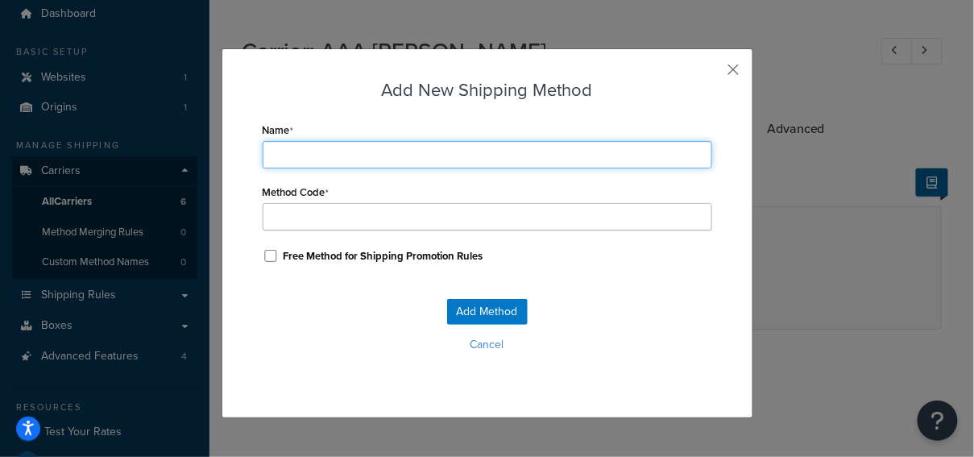
click at [436, 159] on input "Name" at bounding box center [487, 154] width 449 height 27
type input "L"
type input "LT"
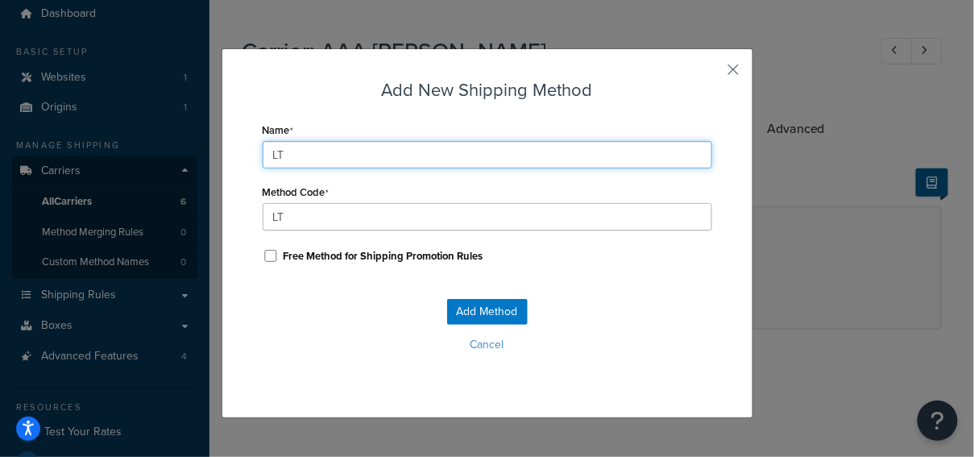
type input "LTL"
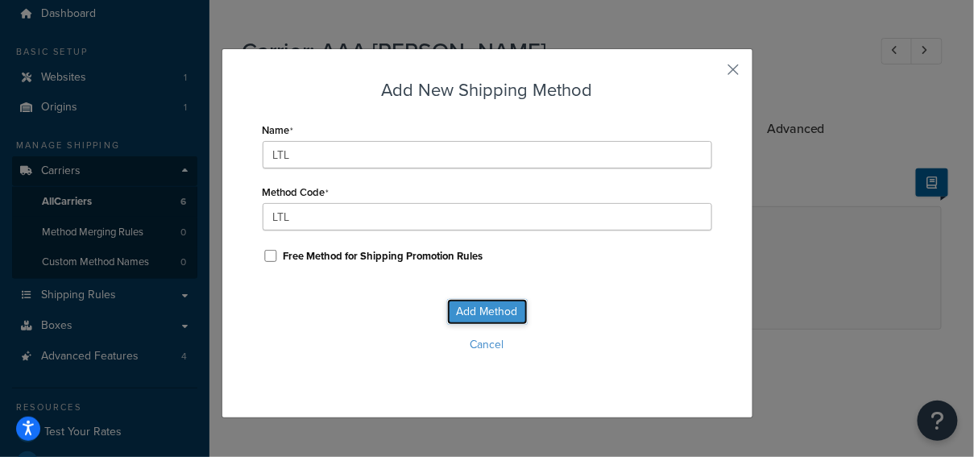
click at [495, 300] on button "Add Method" at bounding box center [487, 312] width 81 height 26
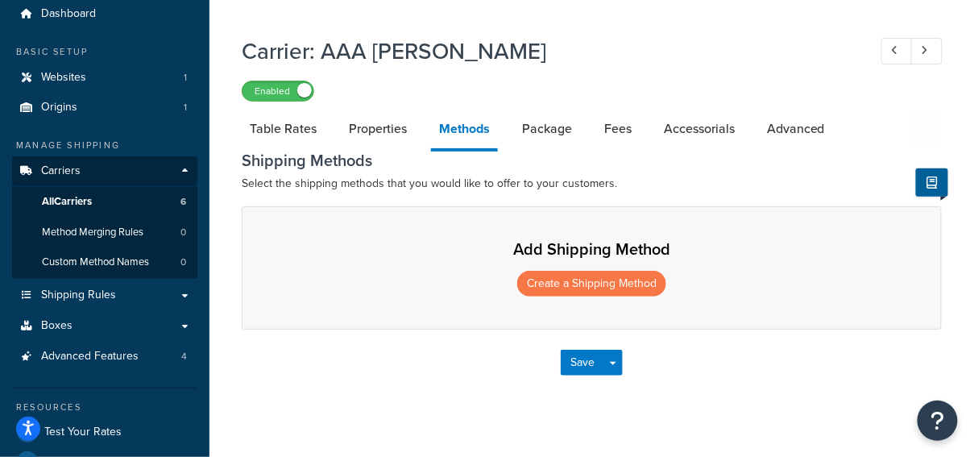
select select "25"
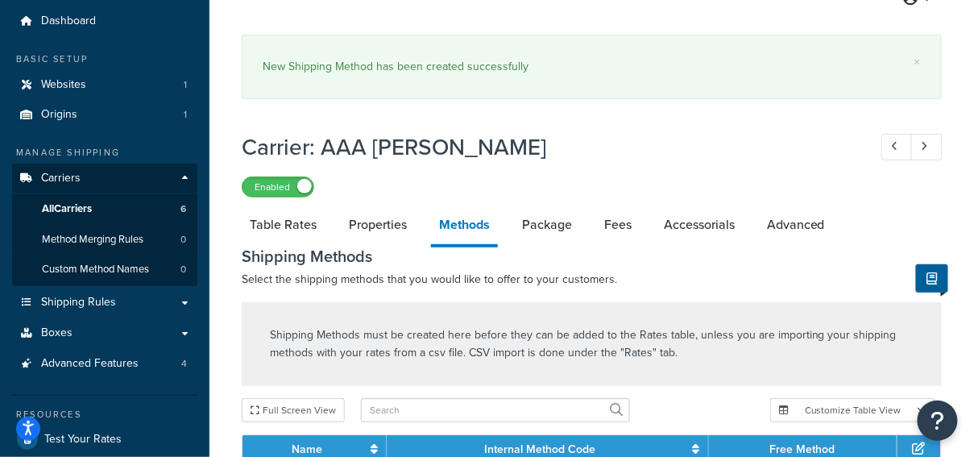
scroll to position [79, 0]
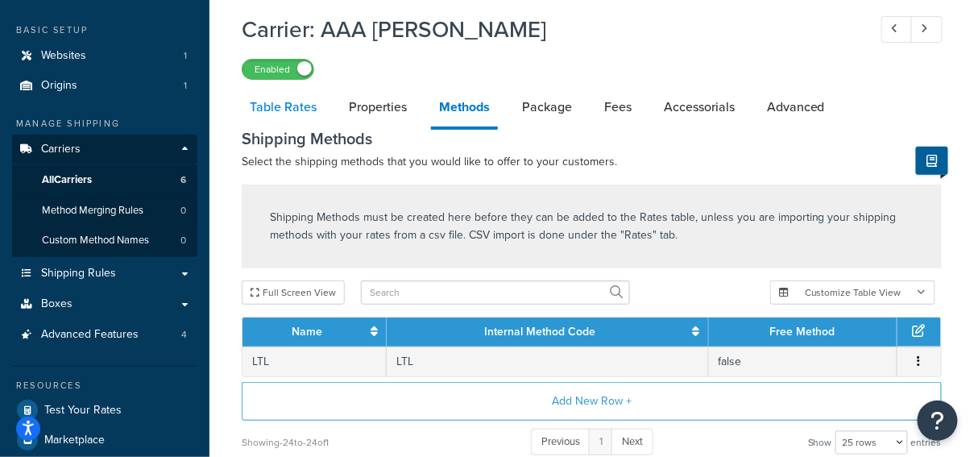
click at [287, 105] on link "Table Rates" at bounding box center [283, 107] width 83 height 39
select select "25"
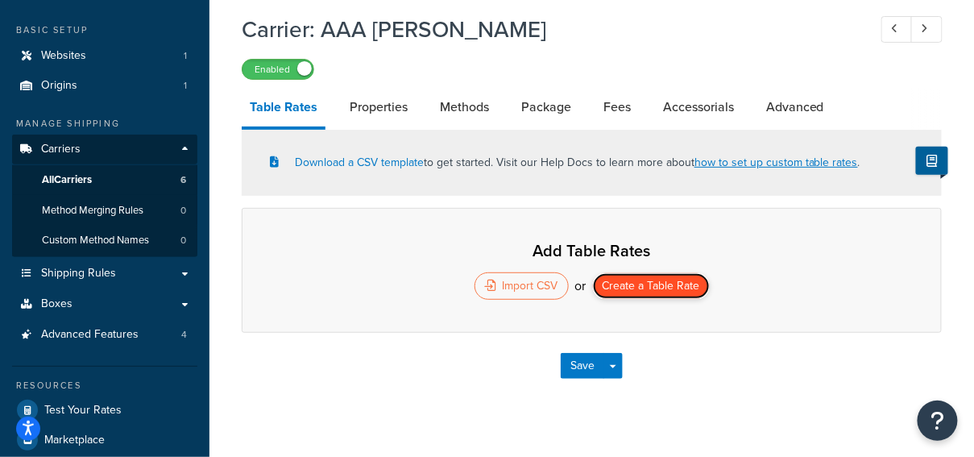
click at [657, 283] on button "Create a Table Rate" at bounding box center [651, 286] width 117 height 26
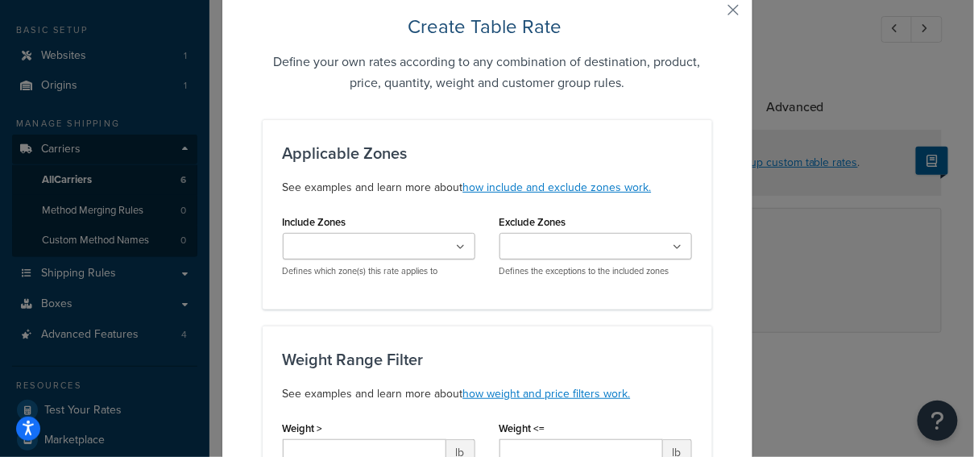
scroll to position [61, 0]
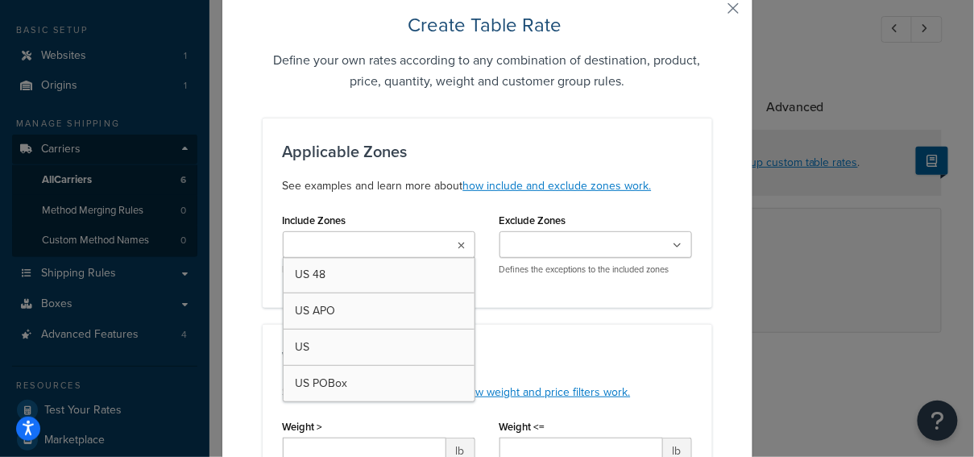
click at [410, 242] on ul at bounding box center [379, 244] width 192 height 27
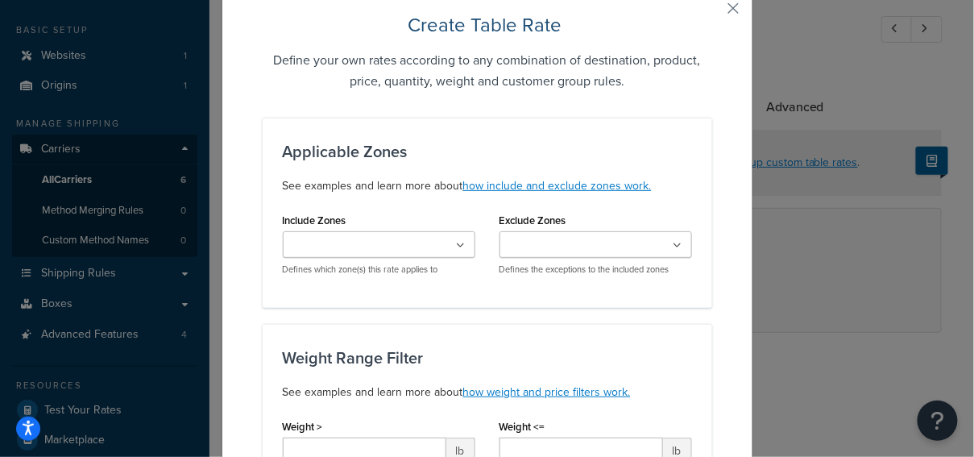
click at [421, 215] on div "Include Zones US 48 US APO US US POBox Defines which zone(s) this rate applies …" at bounding box center [379, 242] width 192 height 67
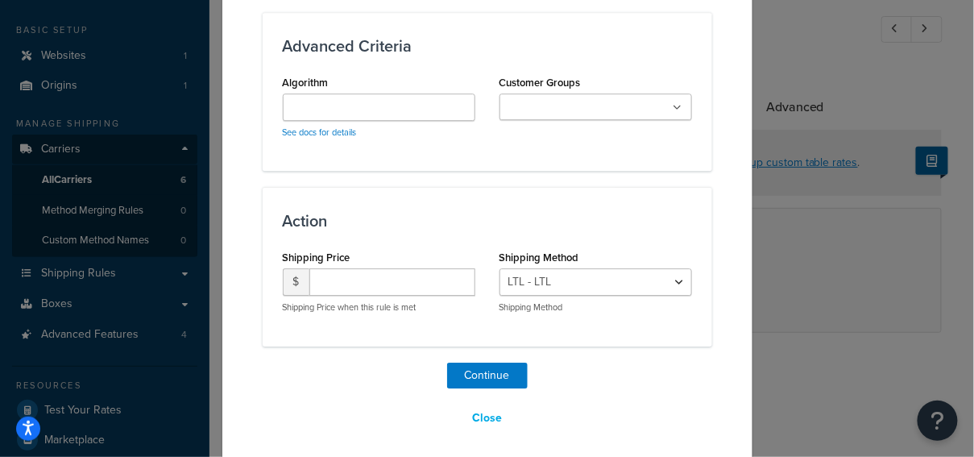
scroll to position [1246, 0]
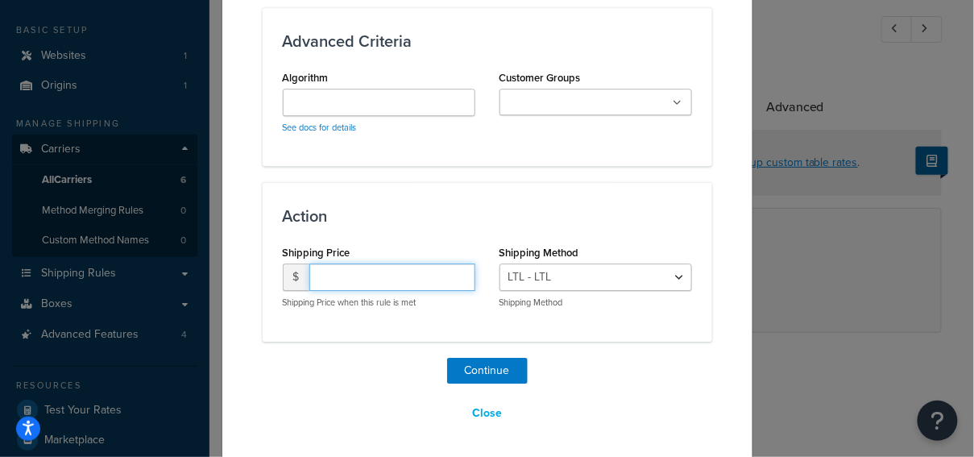
click at [401, 275] on input "number" at bounding box center [392, 276] width 166 height 27
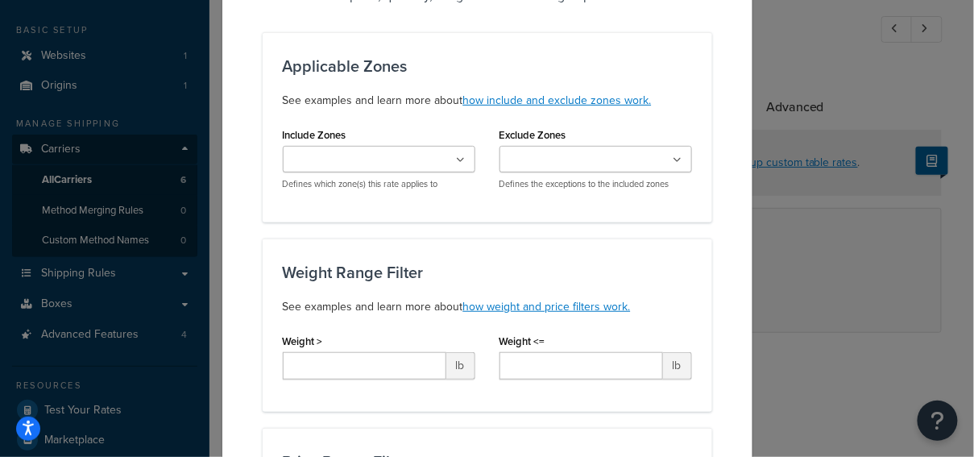
scroll to position [0, 0]
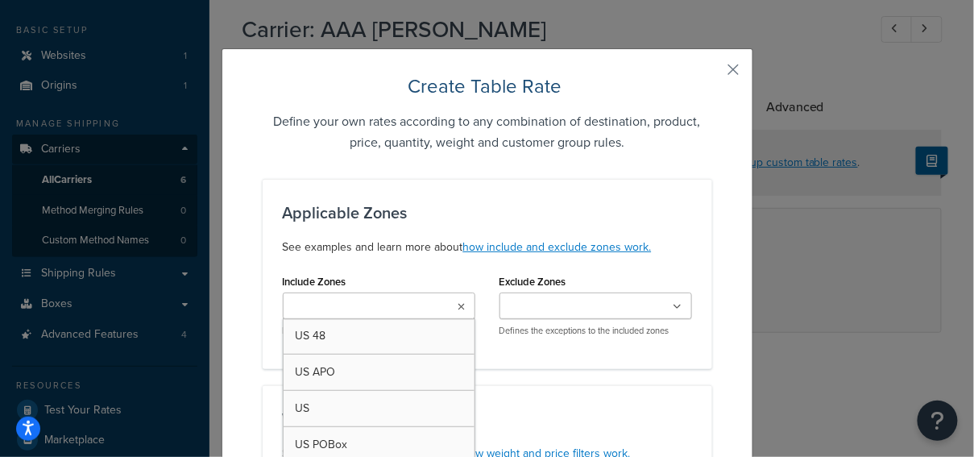
click at [388, 294] on ul at bounding box center [379, 305] width 192 height 27
click at [712, 73] on button "button" at bounding box center [710, 75] width 4 height 4
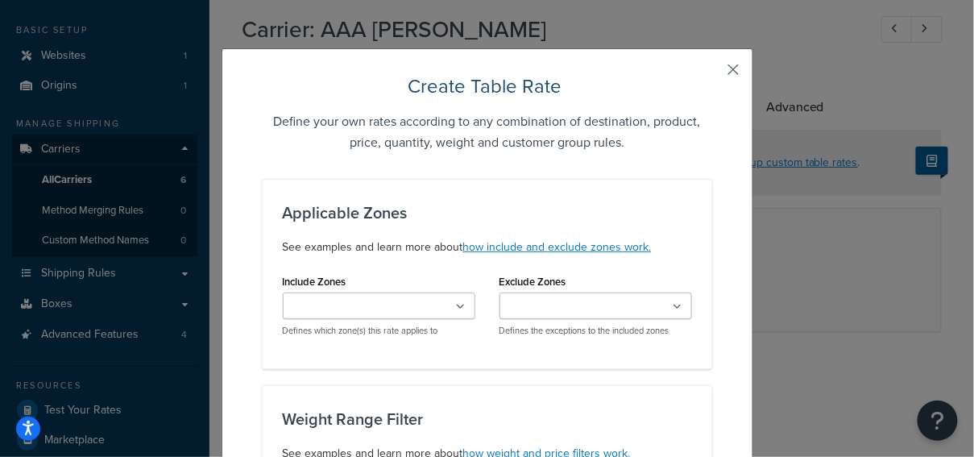
click at [712, 73] on button "button" at bounding box center [710, 75] width 4 height 4
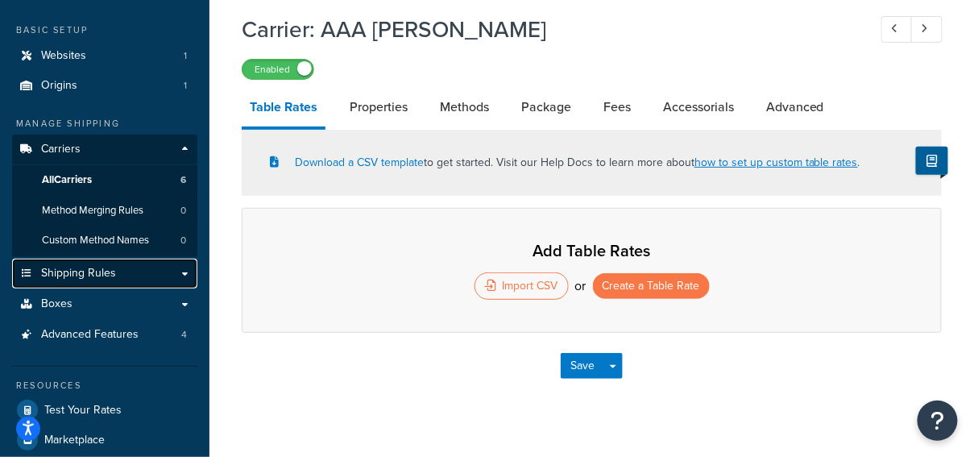
click at [126, 276] on link "Shipping Rules" at bounding box center [104, 273] width 185 height 30
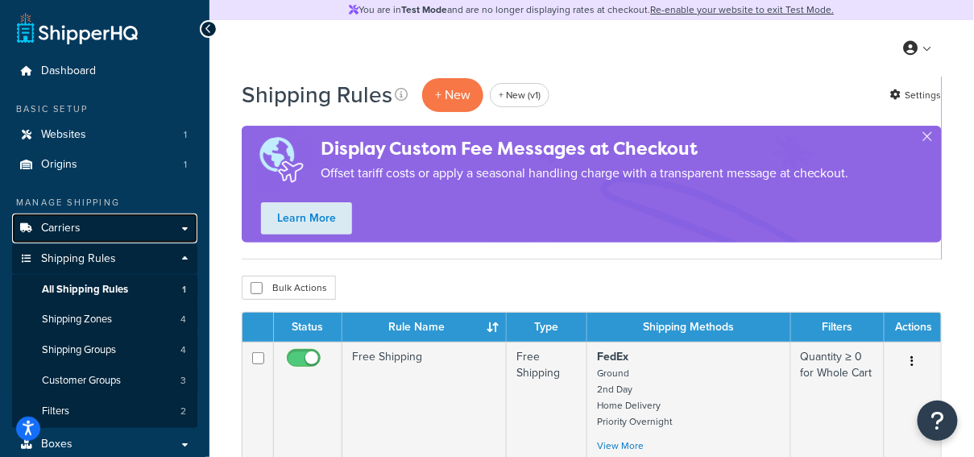
click at [107, 230] on link "Carriers" at bounding box center [104, 228] width 185 height 30
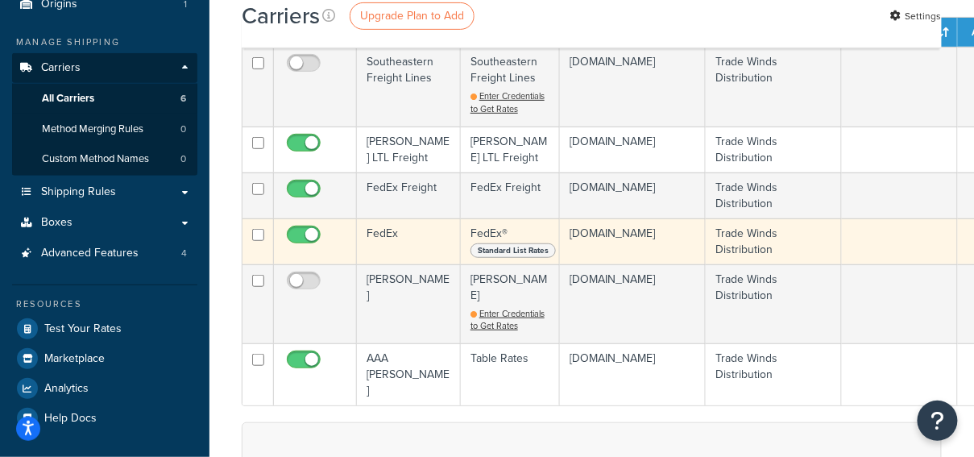
scroll to position [164, 0]
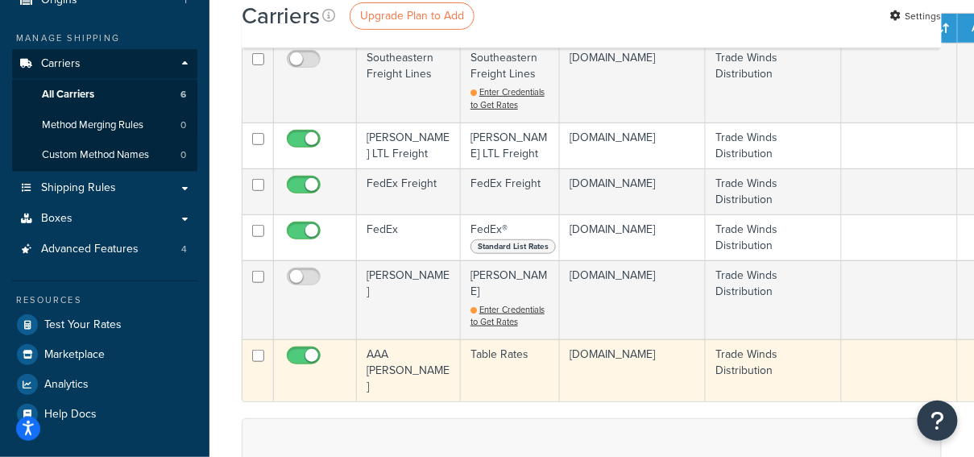
click at [308, 349] on input "checkbox" at bounding box center [305, 359] width 44 height 20
checkbox input "false"
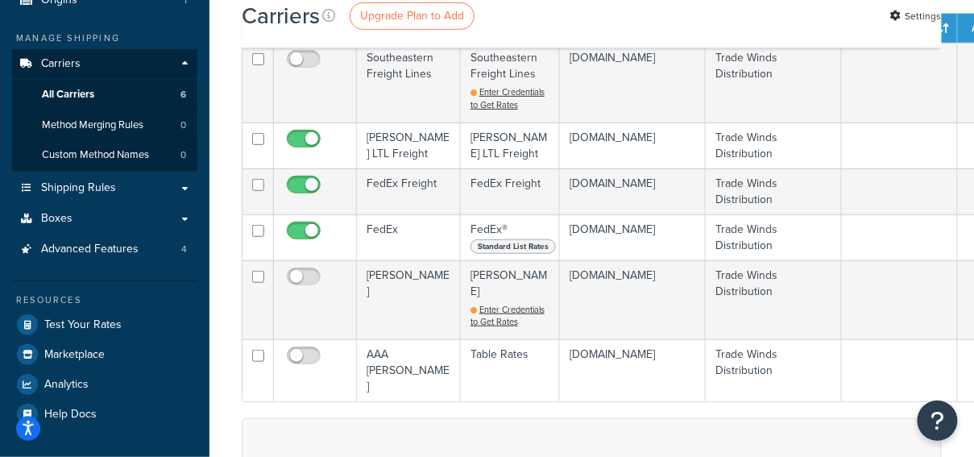
click at [421, 381] on form "Status Carrier Name Service/Type Websites Assigned To Origins Assigned To Appli…" at bounding box center [592, 456] width 700 height 887
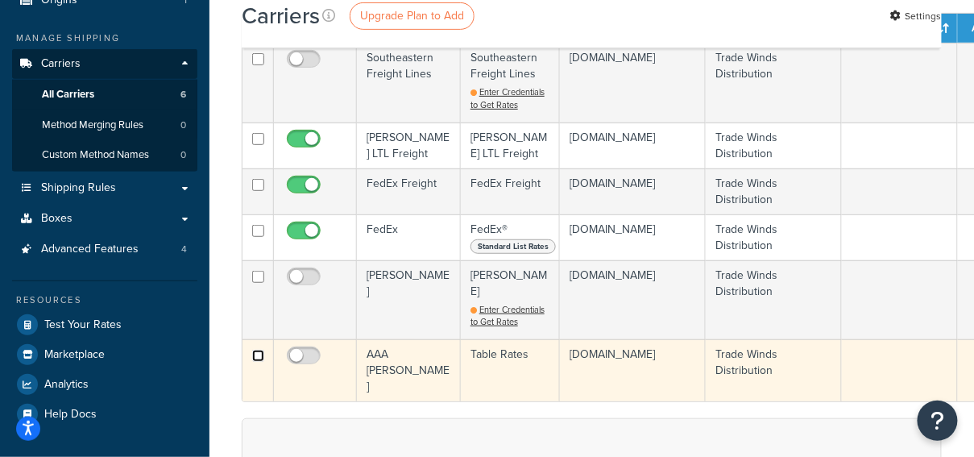
click at [261, 349] on input "checkbox" at bounding box center [258, 355] width 12 height 12
click at [260, 349] on input "checkbox" at bounding box center [258, 355] width 12 height 12
checkbox input "false"
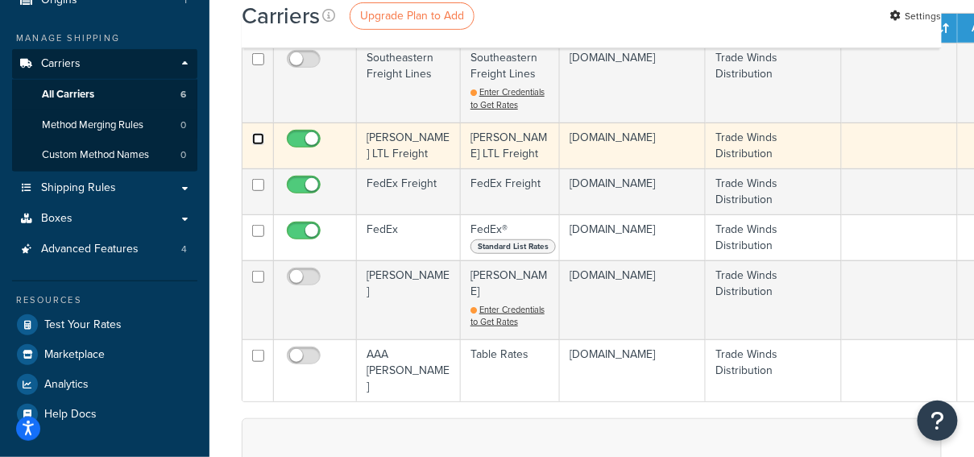
click at [255, 135] on input "checkbox" at bounding box center [258, 139] width 12 height 12
click at [258, 139] on input "checkbox" at bounding box center [258, 139] width 12 height 12
checkbox input "false"
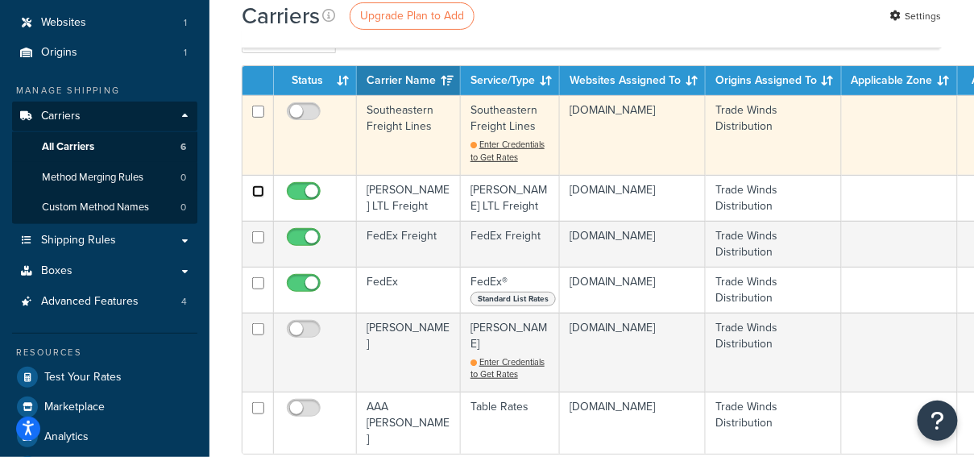
scroll to position [113, 0]
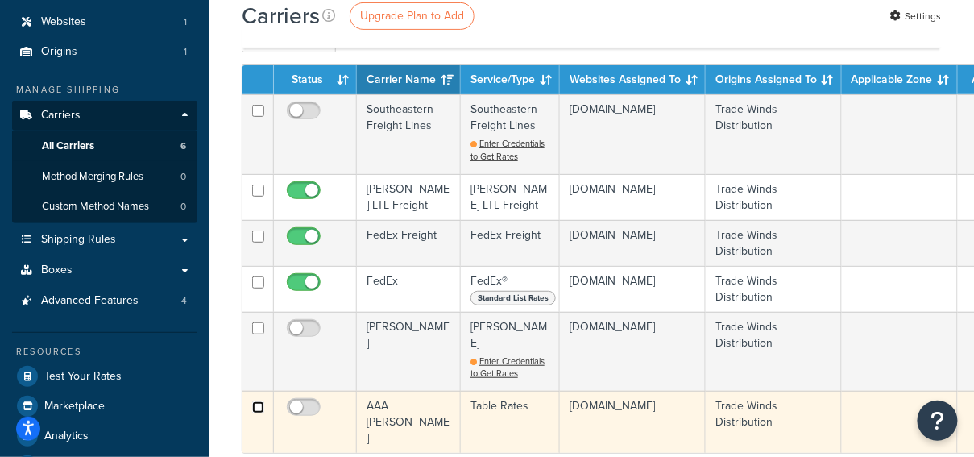
click at [259, 401] on input "checkbox" at bounding box center [258, 407] width 12 height 12
checkbox input "false"
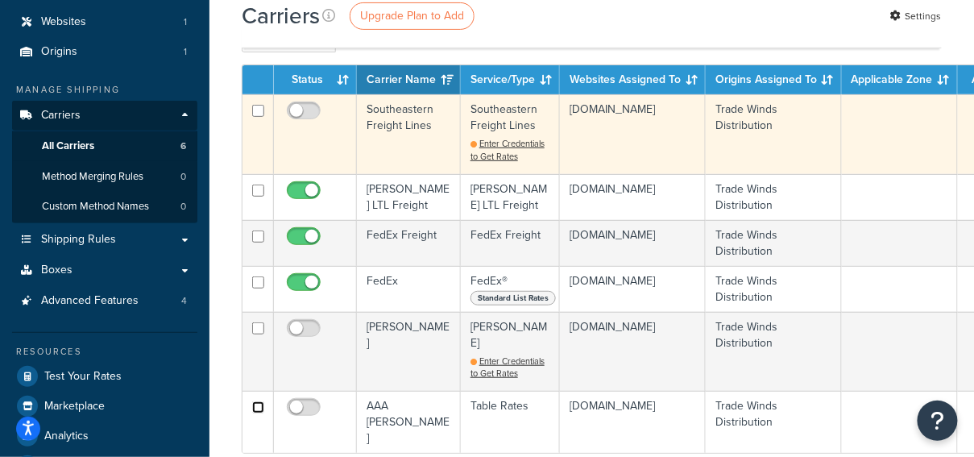
scroll to position [100, 0]
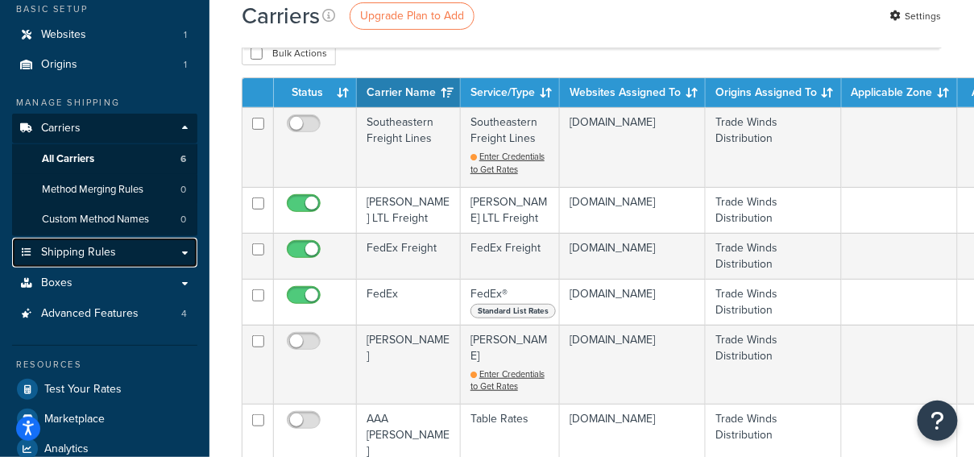
click at [170, 245] on link "Shipping Rules" at bounding box center [104, 253] width 185 height 30
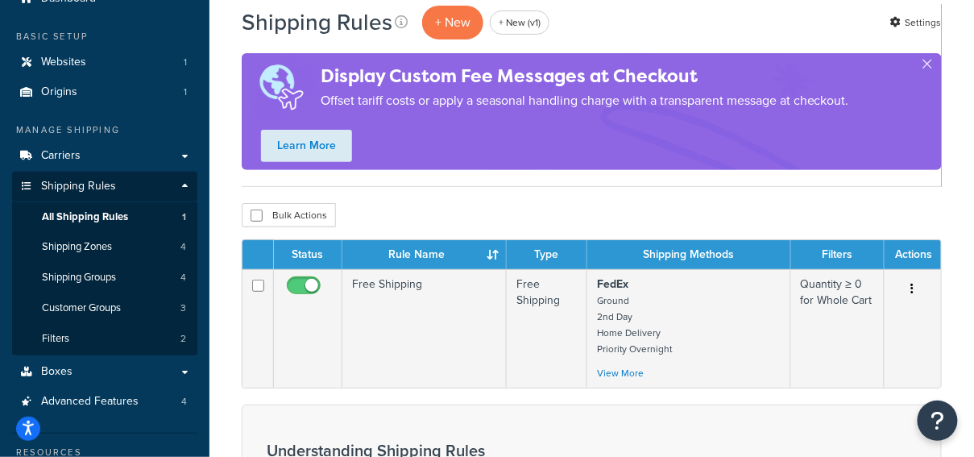
scroll to position [75, 0]
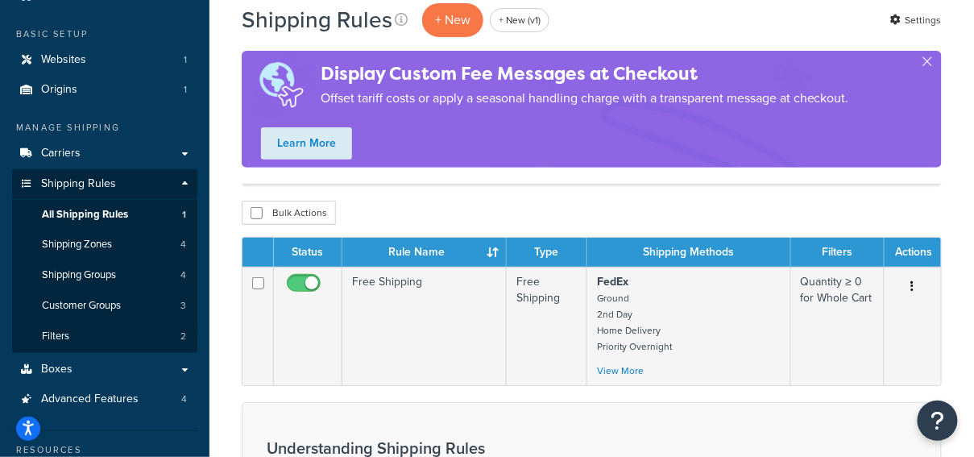
click at [612, 206] on div "Bulk Actions Duplicate Delete" at bounding box center [592, 213] width 700 height 24
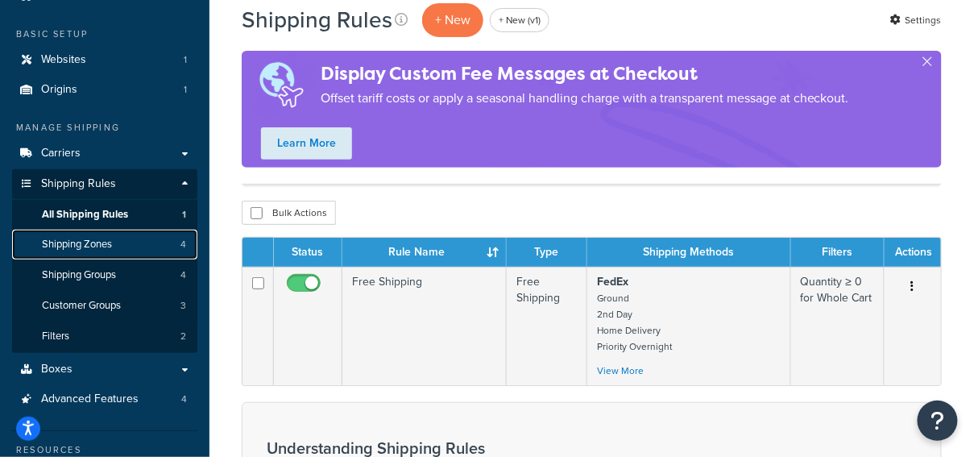
click at [155, 237] on link "Shipping Zones 4" at bounding box center [104, 245] width 185 height 30
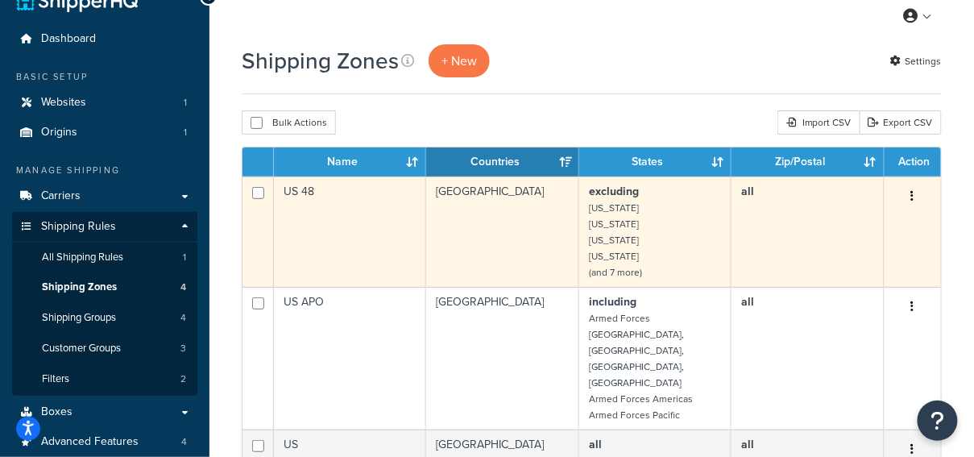
scroll to position [56, 0]
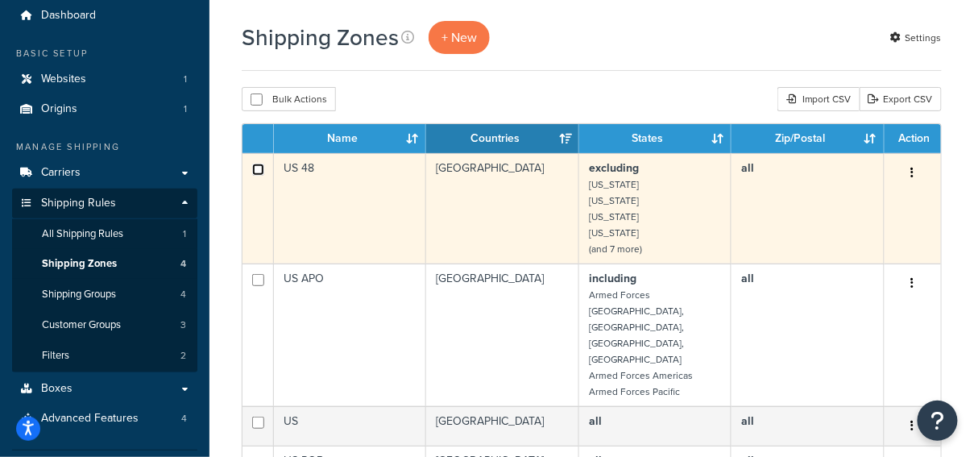
click at [258, 167] on input "checkbox" at bounding box center [258, 169] width 12 height 12
click at [256, 168] on input "checkbox" at bounding box center [258, 169] width 12 height 12
checkbox input "false"
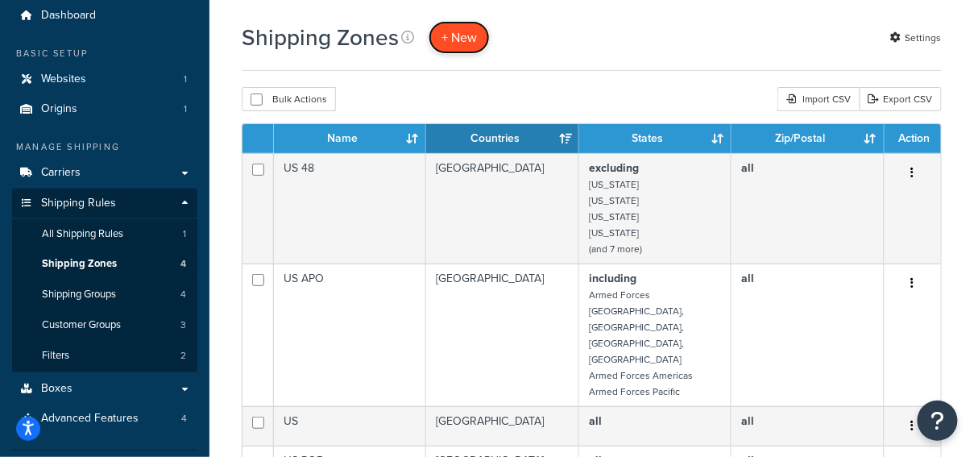
click at [465, 47] on link "+ New" at bounding box center [458, 37] width 61 height 33
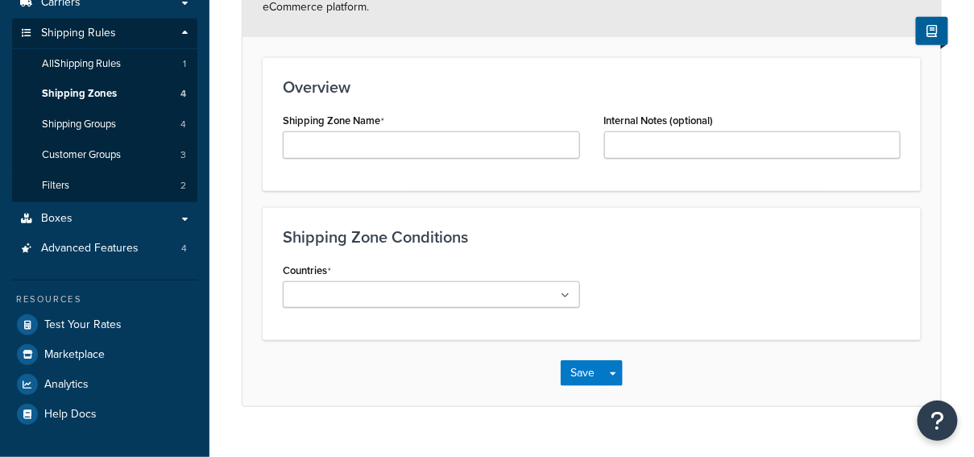
scroll to position [254, 0]
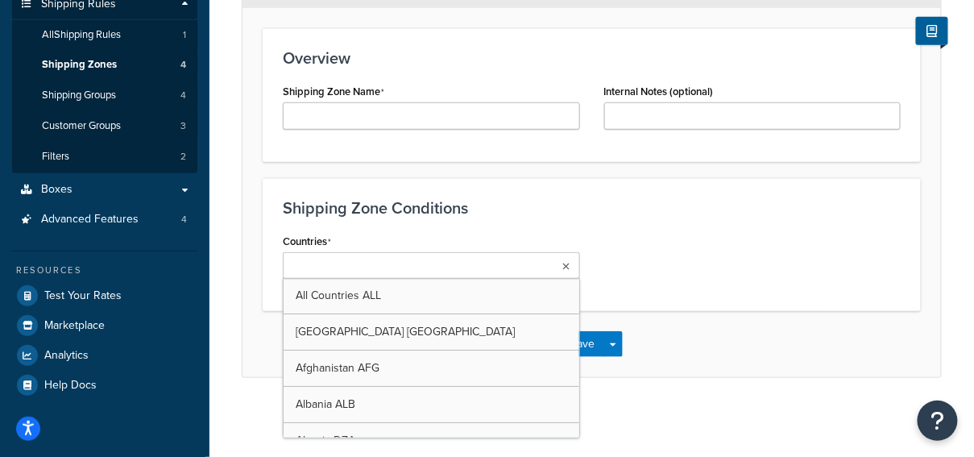
click at [458, 271] on ul at bounding box center [431, 265] width 297 height 27
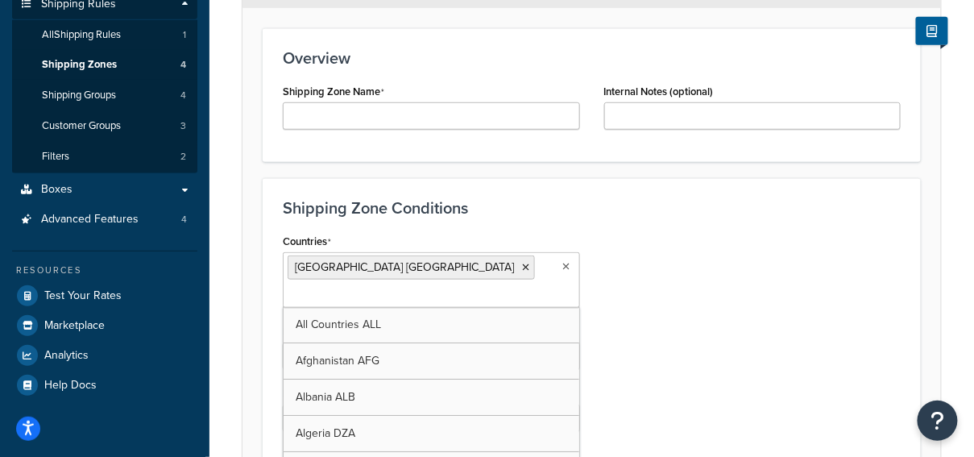
click at [662, 231] on div "Countries United States USA All Countries ALL Afghanistan AFG Albania ALB Alger…" at bounding box center [592, 368] width 642 height 276
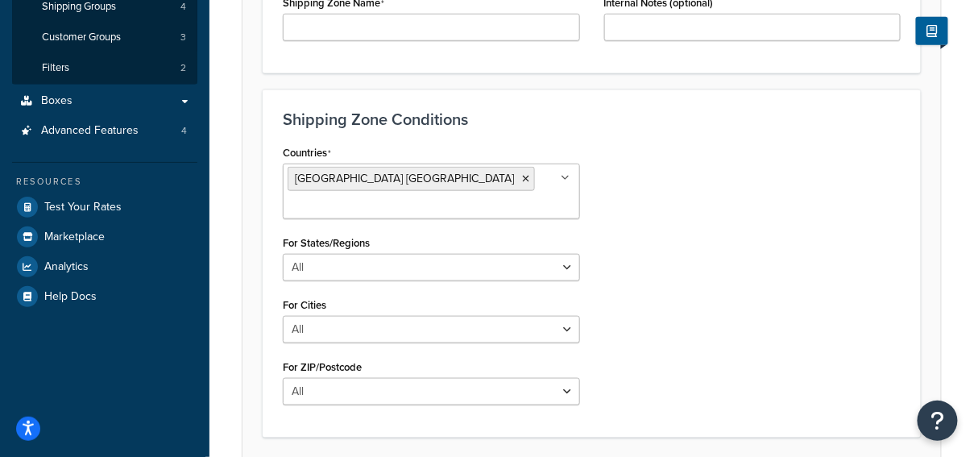
scroll to position [381, 0]
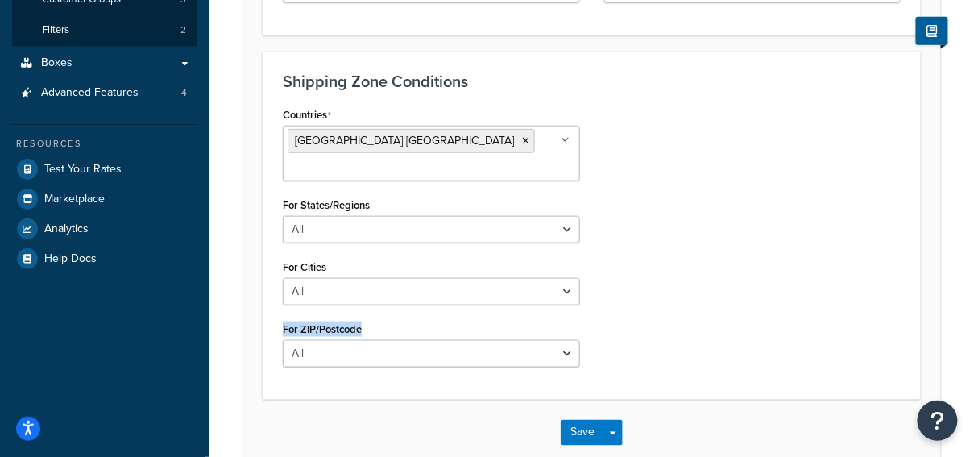
drag, startPoint x: 288, startPoint y: 300, endPoint x: 275, endPoint y: 300, distance: 12.9
click at [275, 300] on div "Countries United States USA All Countries ALL Afghanistan AFG Albania ALB Alger…" at bounding box center [431, 241] width 321 height 276
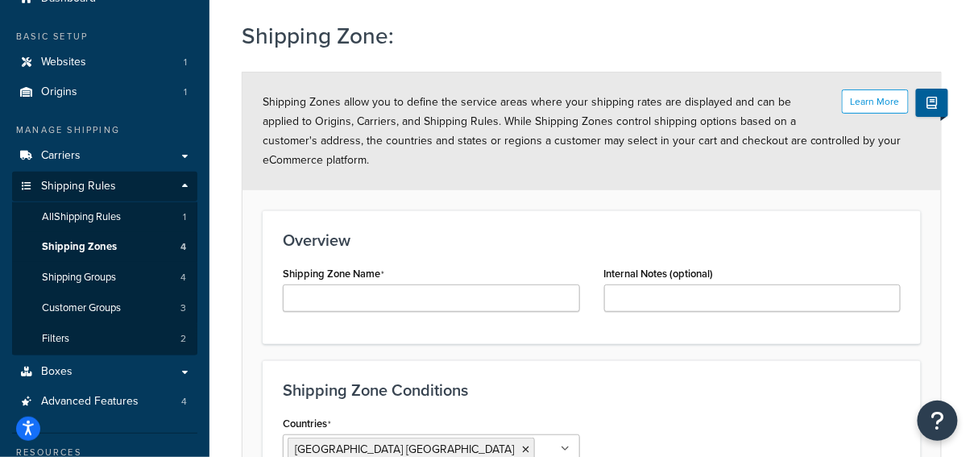
scroll to position [23, 0]
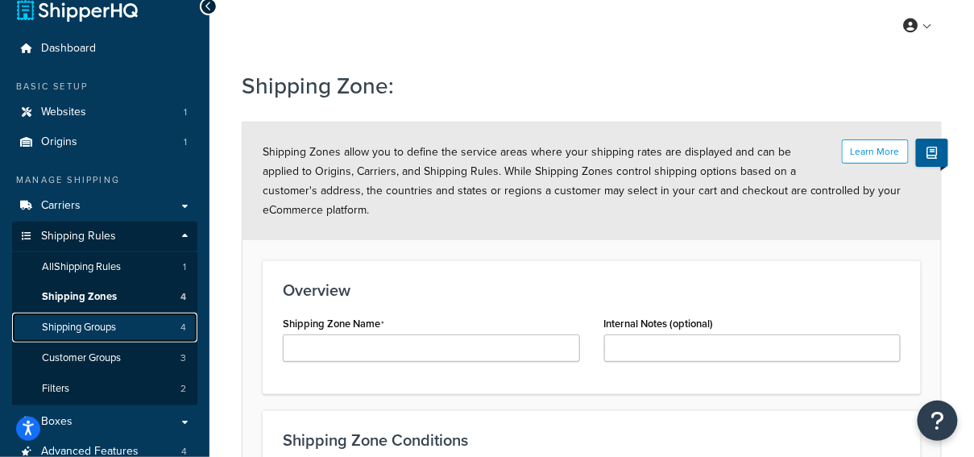
click at [176, 329] on link "Shipping Groups 4" at bounding box center [104, 327] width 185 height 30
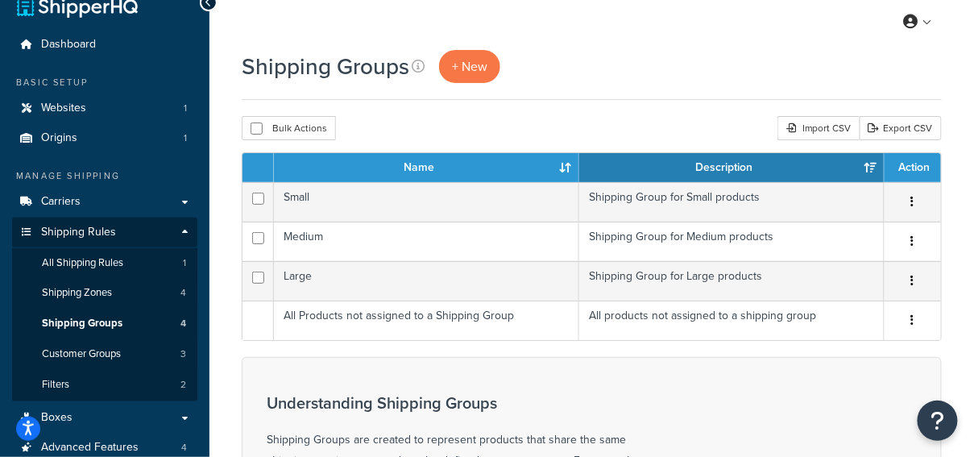
scroll to position [37, 0]
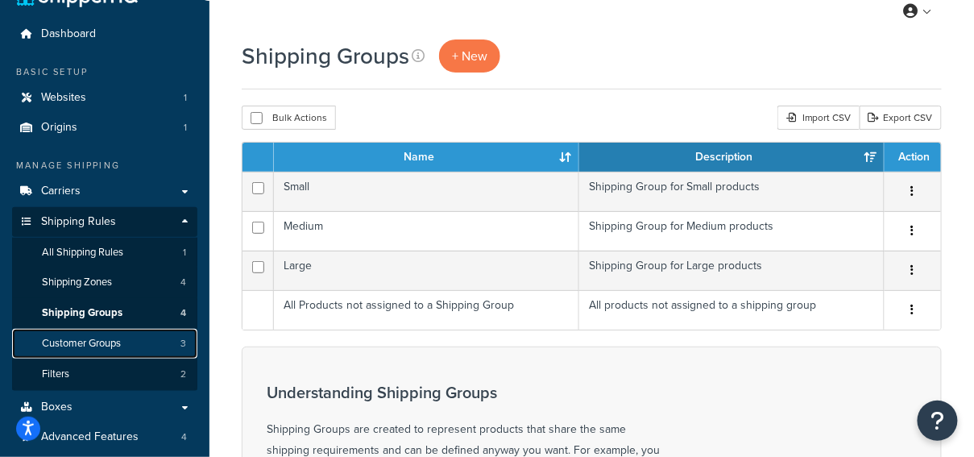
click at [143, 340] on link "Customer Groups 3" at bounding box center [104, 344] width 185 height 30
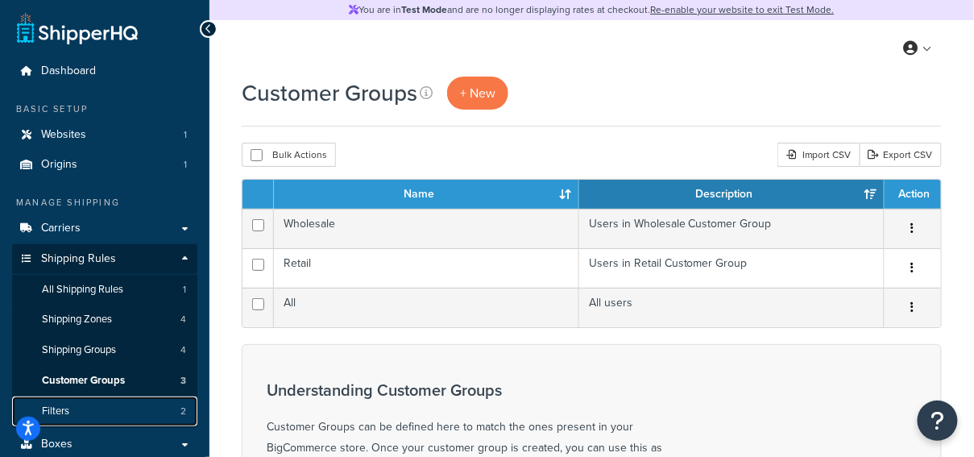
click at [141, 405] on link "Filters 2" at bounding box center [104, 411] width 185 height 30
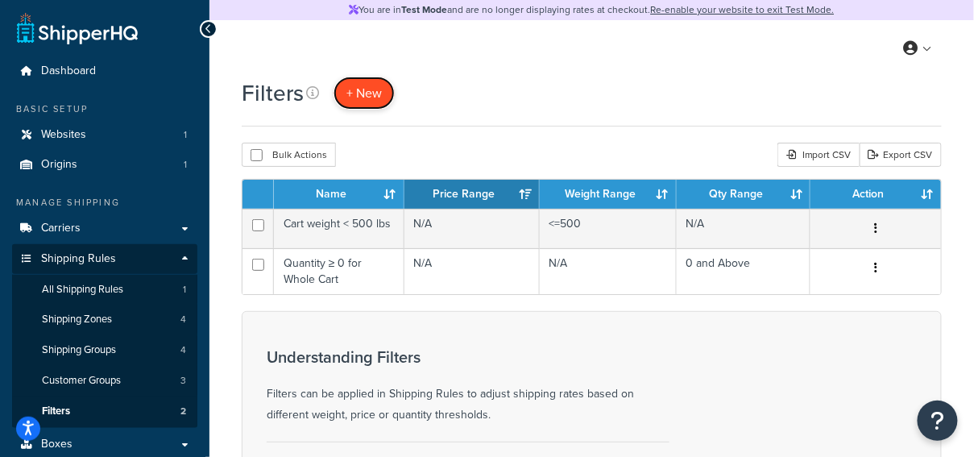
click at [370, 103] on link "+ New" at bounding box center [363, 93] width 61 height 33
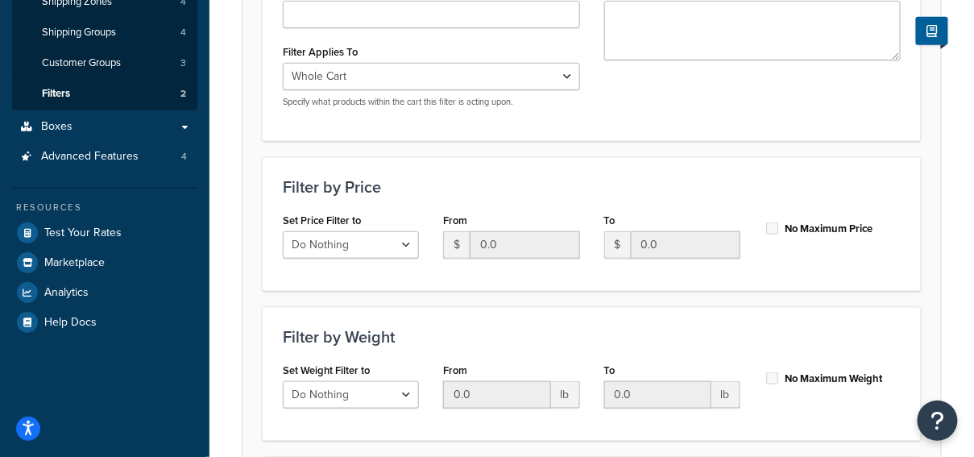
scroll to position [327, 0]
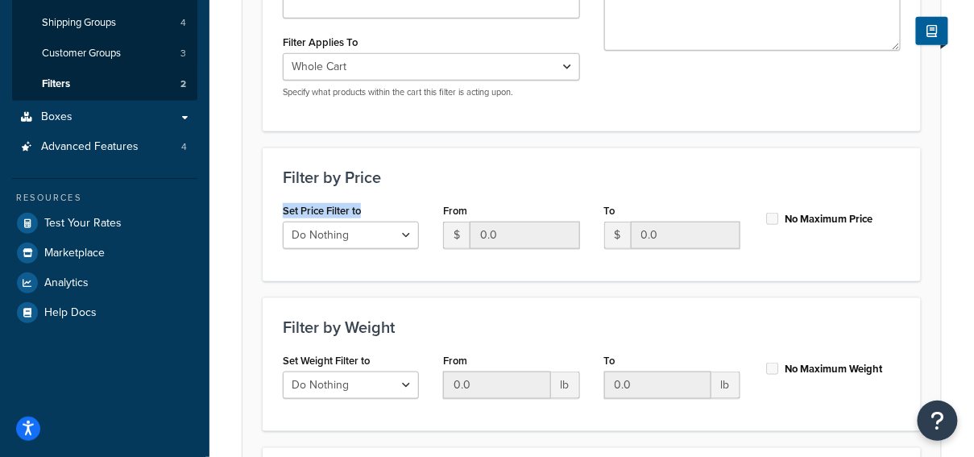
drag, startPoint x: 306, startPoint y: 204, endPoint x: 275, endPoint y: 204, distance: 31.4
click at [275, 204] on div "Set Price Filter to Do Nothing Apply to a Range" at bounding box center [351, 230] width 160 height 62
click at [335, 231] on select "Do Nothing Apply to a Range" at bounding box center [351, 234] width 136 height 27
select select "range"
click at [283, 221] on select "Do Nothing Apply to a Range" at bounding box center [351, 234] width 136 height 27
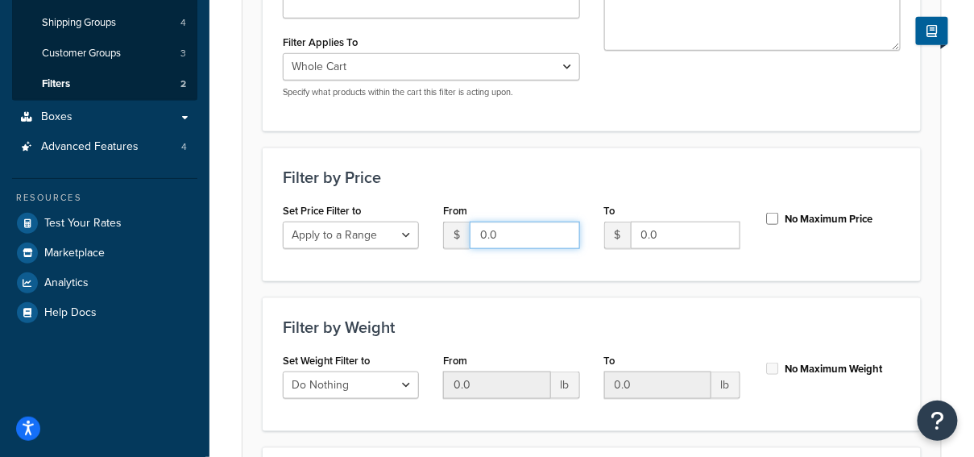
click at [507, 237] on input "0.0" at bounding box center [524, 234] width 110 height 27
type input "100"
click at [775, 217] on input "No Maximum Price" at bounding box center [772, 219] width 16 height 12
checkbox input "true"
click at [505, 358] on div "From 0.0 lb" at bounding box center [511, 374] width 136 height 50
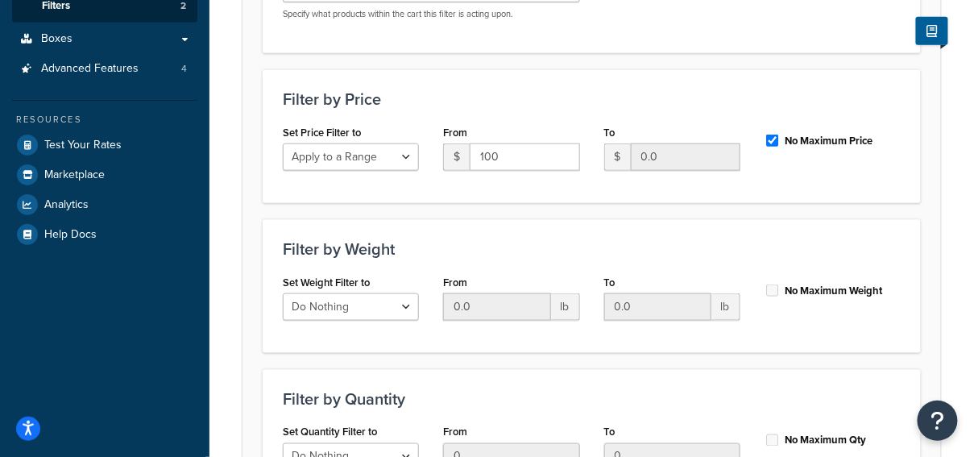
scroll to position [406, 0]
drag, startPoint x: 383, startPoint y: 283, endPoint x: 277, endPoint y: 280, distance: 105.5
click at [277, 280] on div "Set Weight Filter to Do Nothing Apply to a Range" at bounding box center [351, 301] width 160 height 62
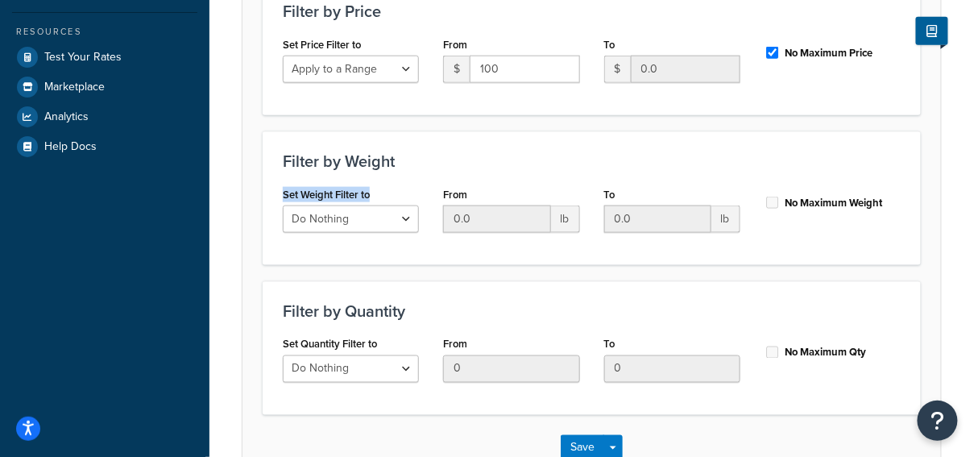
scroll to position [494, 0]
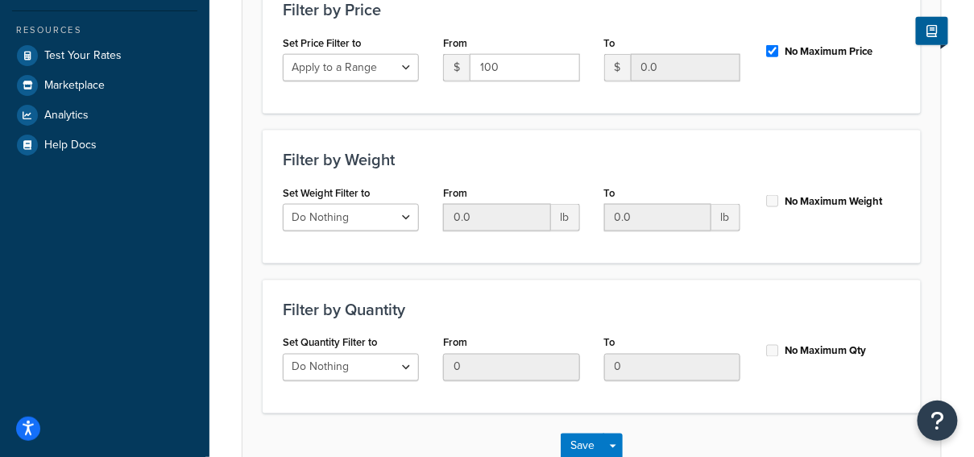
click at [399, 340] on div "Set Quantity Filter to Do Nothing Apply to a Range" at bounding box center [351, 356] width 136 height 50
drag, startPoint x: 391, startPoint y: 337, endPoint x: 265, endPoint y: 349, distance: 126.2
click at [265, 349] on div "Filter by Quantity Set Quantity Filter to Do Nothing Apply to a Range From 0 To…" at bounding box center [592, 346] width 658 height 134
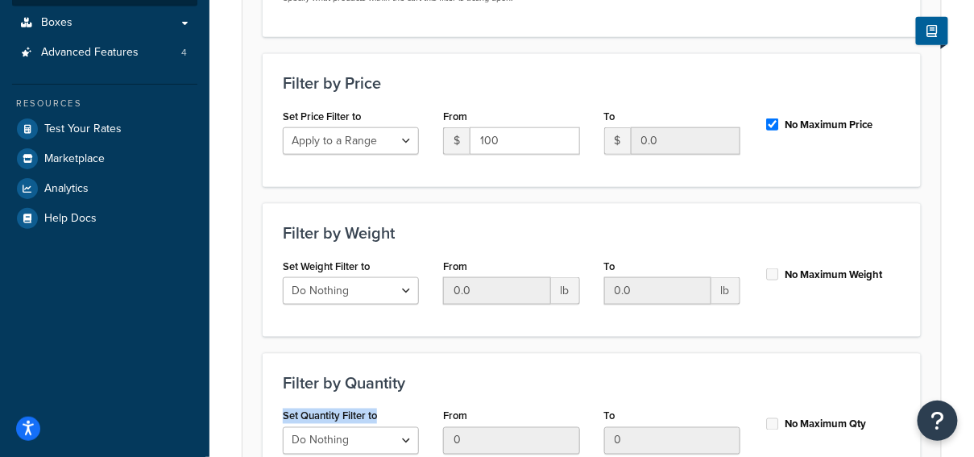
scroll to position [406, 0]
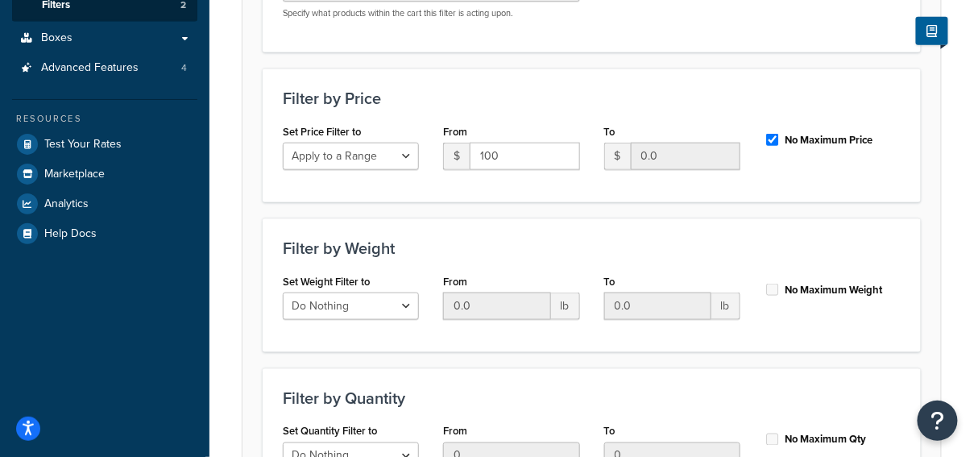
click at [531, 107] on div "Filter by Price Set Price Filter to Do Nothing Apply to a Range From $ 100 To $…" at bounding box center [592, 135] width 658 height 134
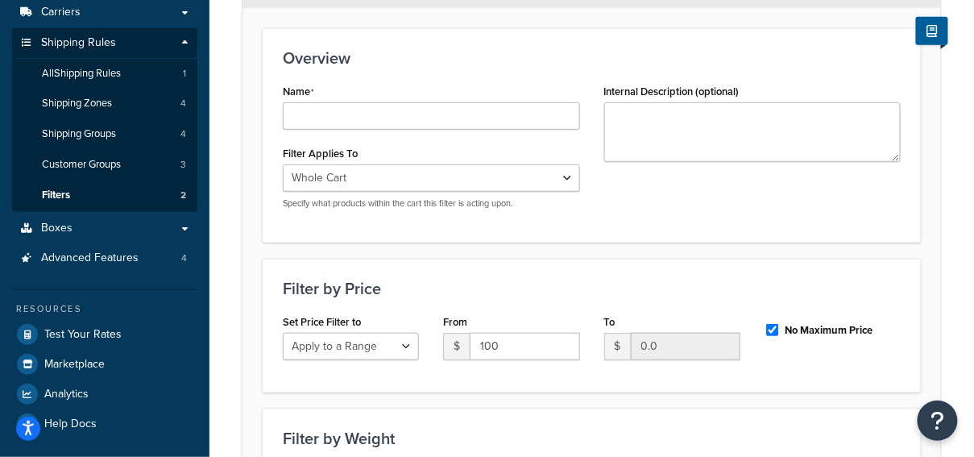
scroll to position [215, 0]
click at [593, 192] on div "Name Filter Applies To Whole Cart Everything in Shipping Group Everything at Or…" at bounding box center [592, 152] width 642 height 142
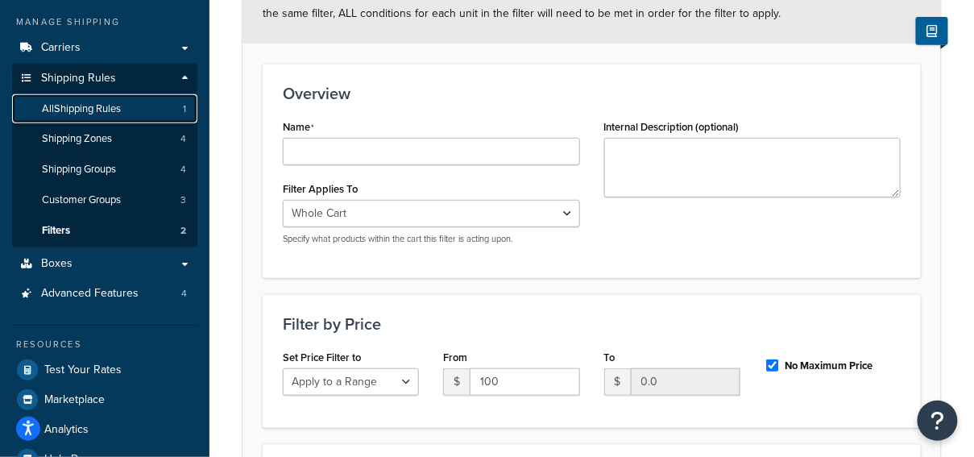
click at [140, 114] on link "All Shipping Rules 1" at bounding box center [104, 109] width 185 height 30
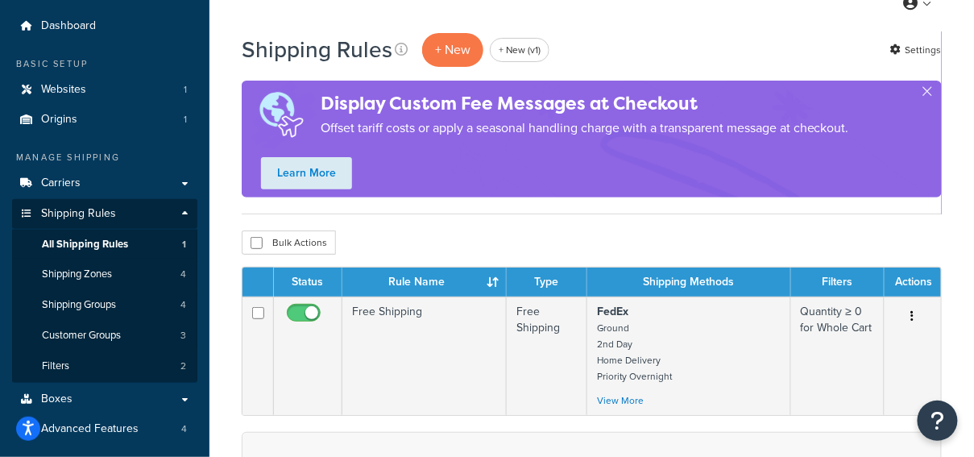
scroll to position [43, 0]
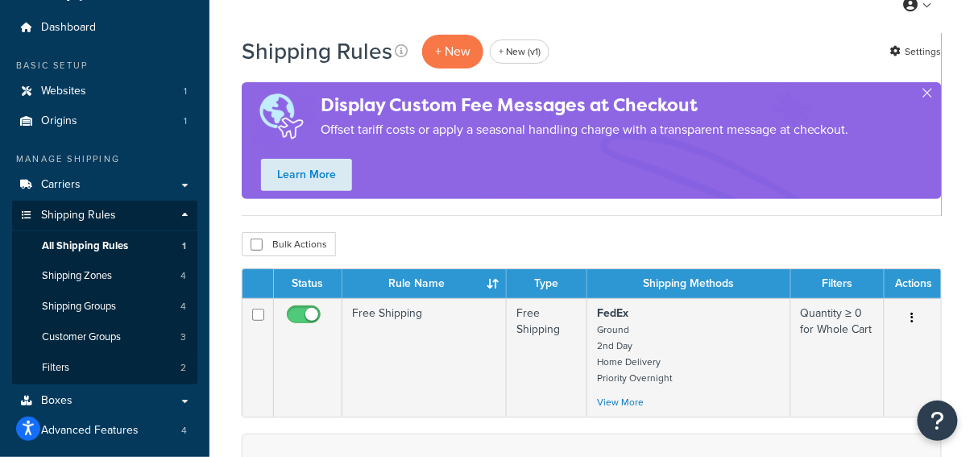
click at [449, 210] on div "Shipping Rules + New + New (v1) Settings Display Custom Fee Messages at Checkou…" at bounding box center [592, 124] width 700 height 183
click at [457, 48] on p "+ New" at bounding box center [452, 51] width 61 height 33
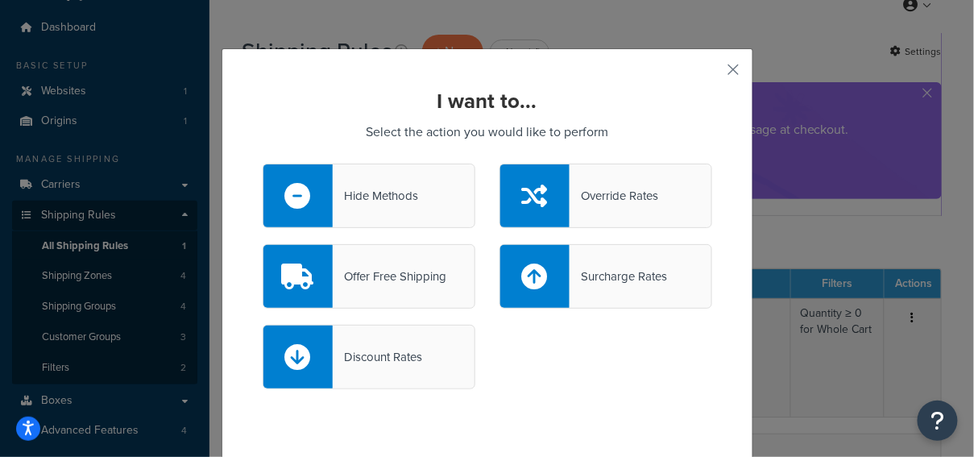
click at [401, 200] on div "Hide Methods" at bounding box center [375, 195] width 85 height 23
click at [0, 0] on input "Hide Methods" at bounding box center [0, 0] width 0 height 0
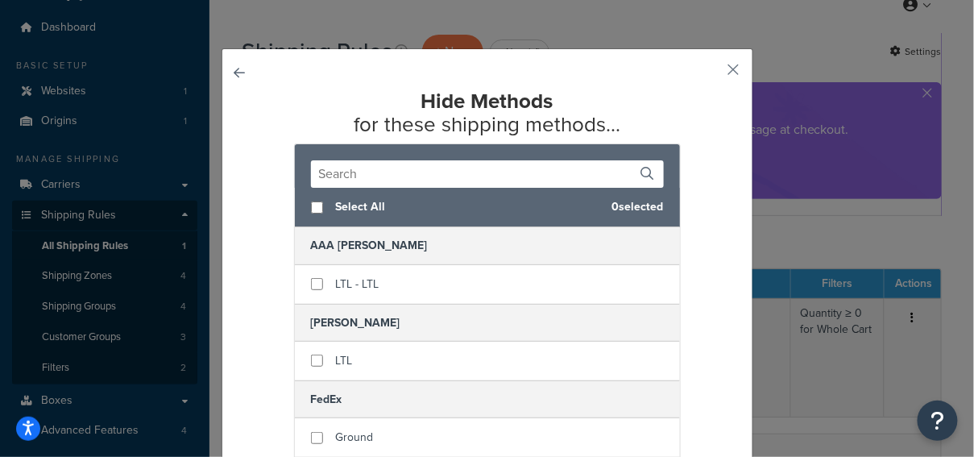
click at [378, 209] on span "Select All" at bounding box center [467, 207] width 263 height 23
checkbox input "true"
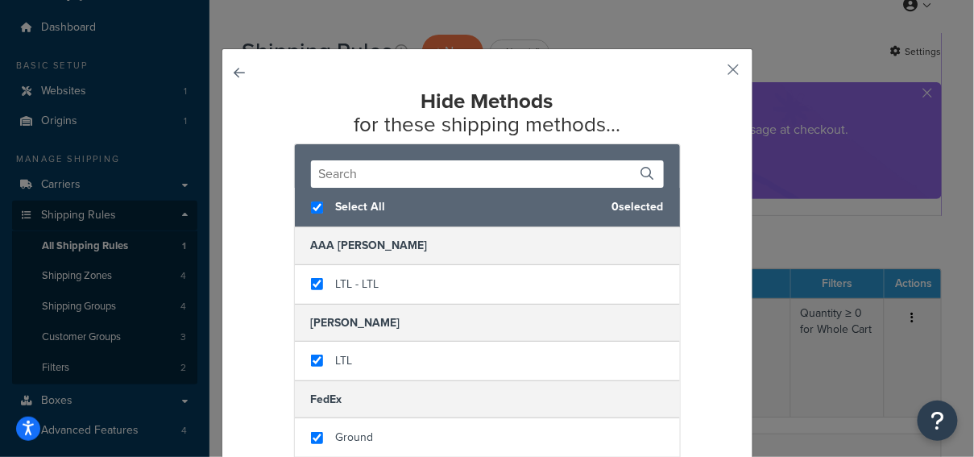
checkbox input "true"
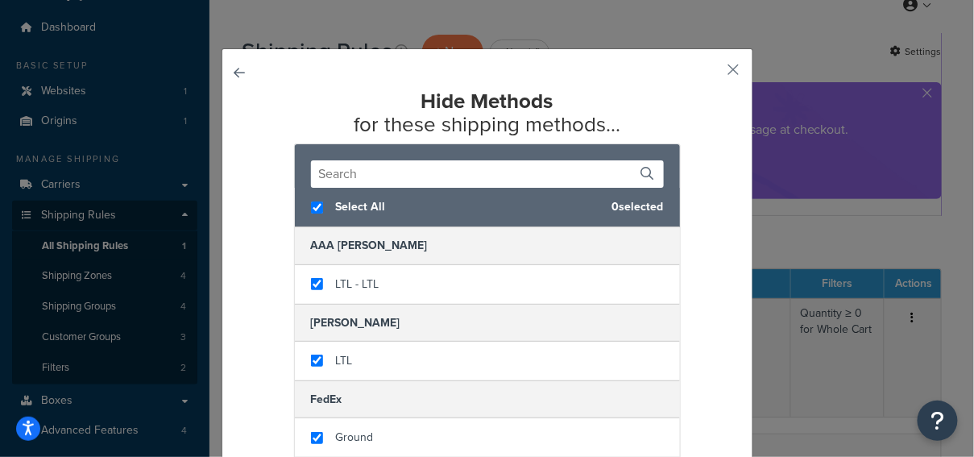
checkbox input "true"
drag, startPoint x: 414, startPoint y: 101, endPoint x: 587, endPoint y: 100, distance: 173.1
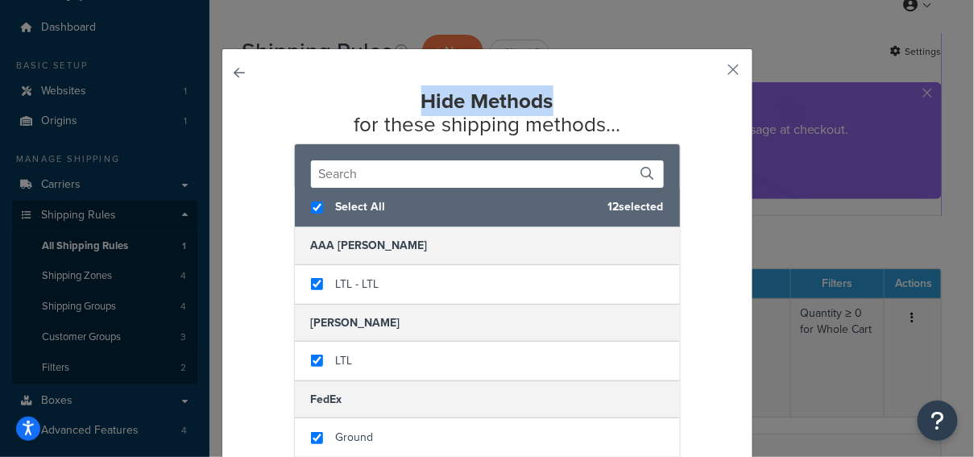
click at [587, 100] on h2 "Hide Methods for these shipping methods..." at bounding box center [487, 112] width 449 height 46
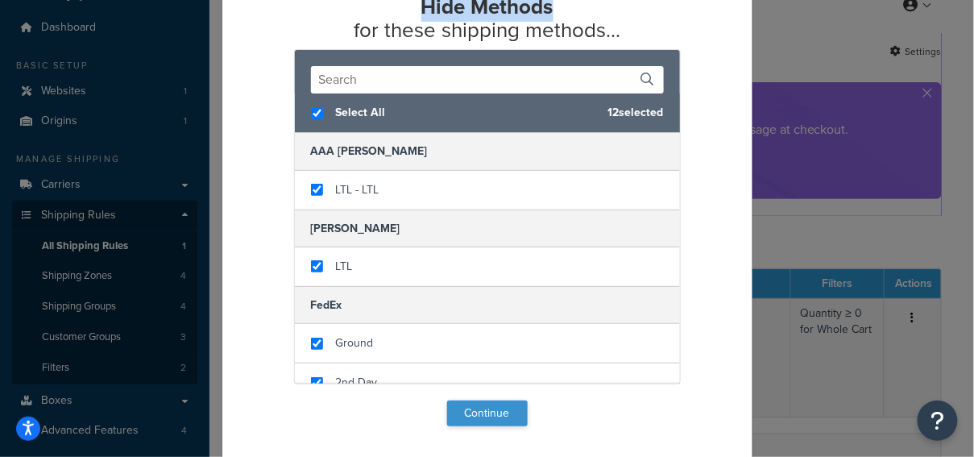
scroll to position [90, 0]
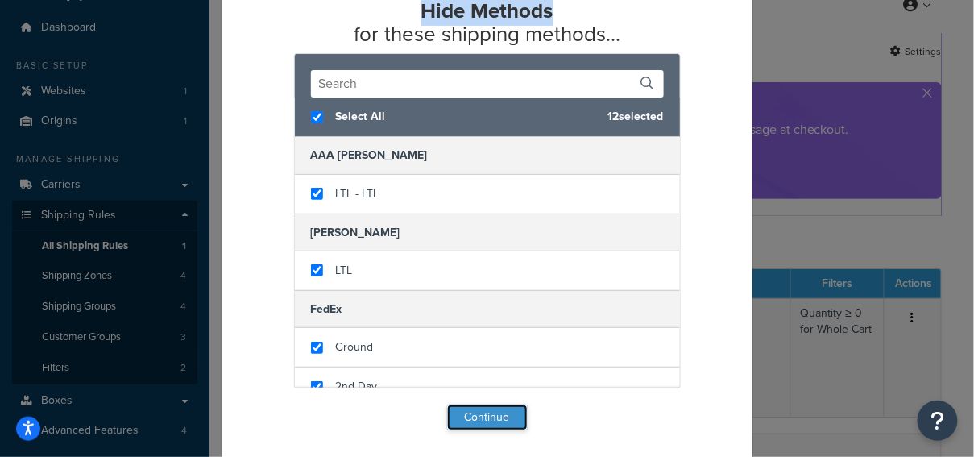
click at [494, 413] on button "Continue" at bounding box center [487, 417] width 81 height 26
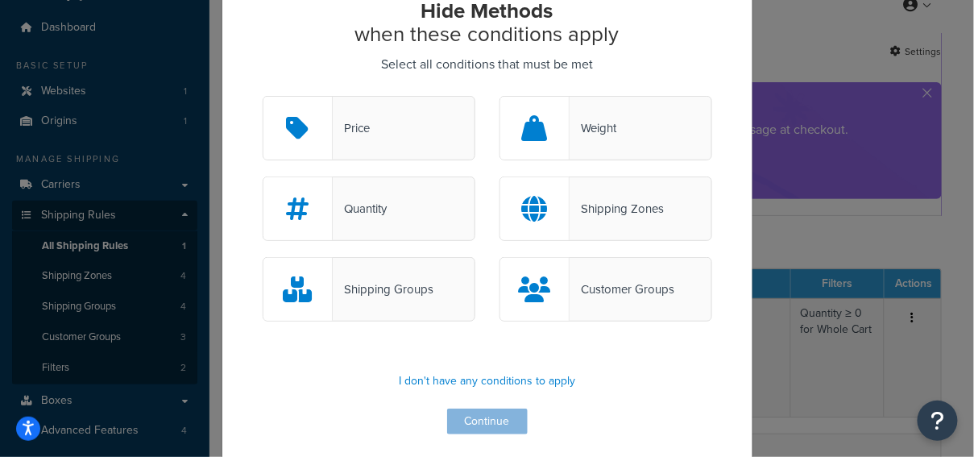
click at [391, 123] on div "Price" at bounding box center [369, 128] width 213 height 64
click at [0, 0] on input "Price" at bounding box center [0, 0] width 0 height 0
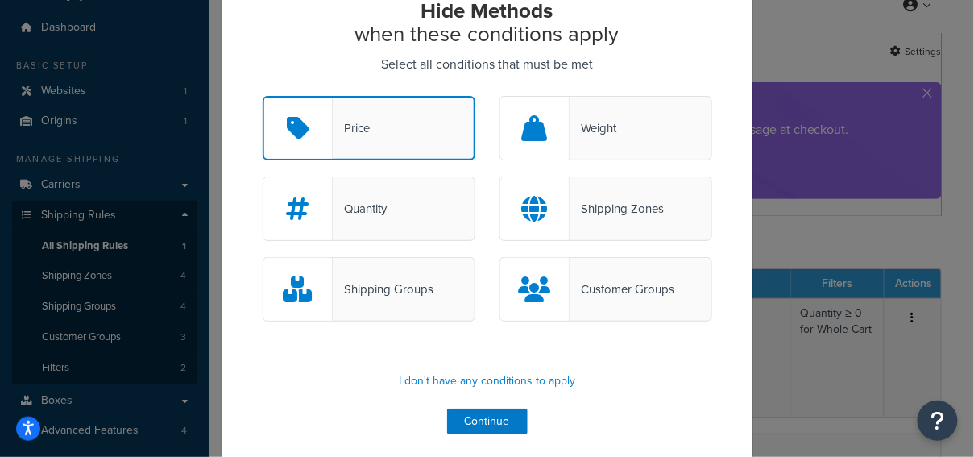
click at [540, 136] on icon at bounding box center [534, 128] width 26 height 26
click at [0, 0] on input "Weight" at bounding box center [0, 0] width 0 height 0
click at [419, 196] on div "Quantity" at bounding box center [369, 208] width 213 height 64
click at [0, 0] on input "Quantity" at bounding box center [0, 0] width 0 height 0
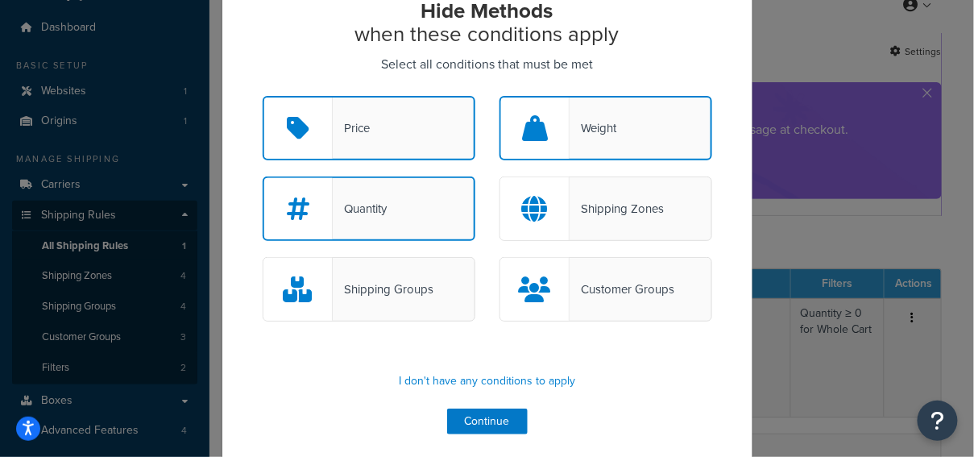
click at [391, 142] on div "Price" at bounding box center [369, 128] width 213 height 64
click at [0, 0] on input "Price" at bounding box center [0, 0] width 0 height 0
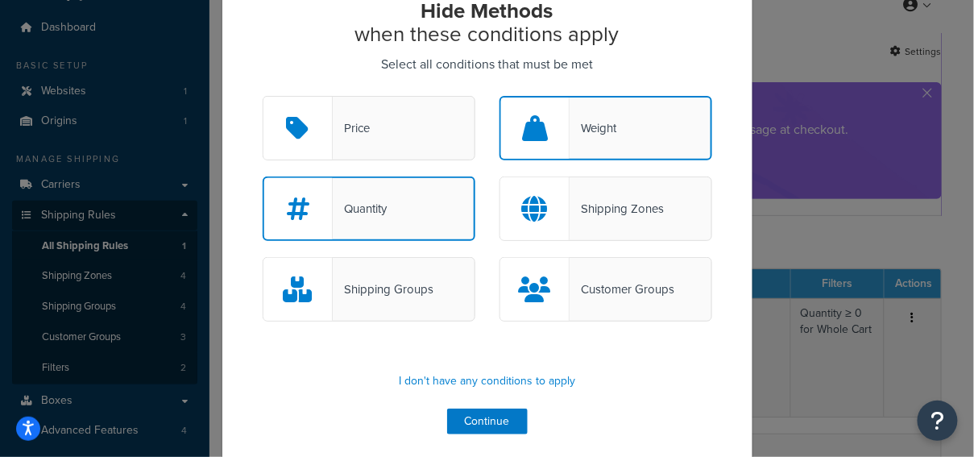
drag, startPoint x: 590, startPoint y: 126, endPoint x: 560, endPoint y: 130, distance: 30.8
click at [590, 126] on div "Weight" at bounding box center [592, 128] width 47 height 23
click at [0, 0] on input "Weight" at bounding box center [0, 0] width 0 height 0
click at [432, 189] on div "Quantity" at bounding box center [369, 208] width 213 height 64
click at [0, 0] on input "Quantity" at bounding box center [0, 0] width 0 height 0
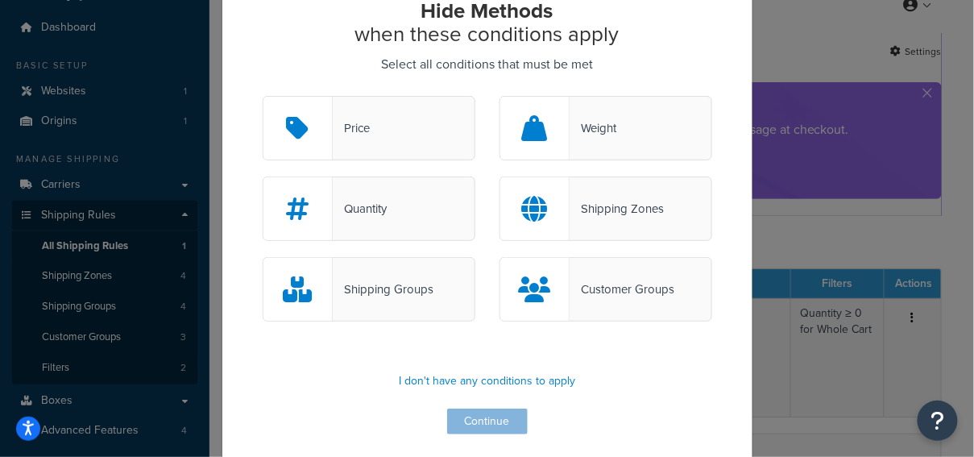
click at [647, 212] on div "Shipping Zones" at bounding box center [616, 208] width 94 height 23
click at [0, 0] on input "Shipping Zones" at bounding box center [0, 0] width 0 height 0
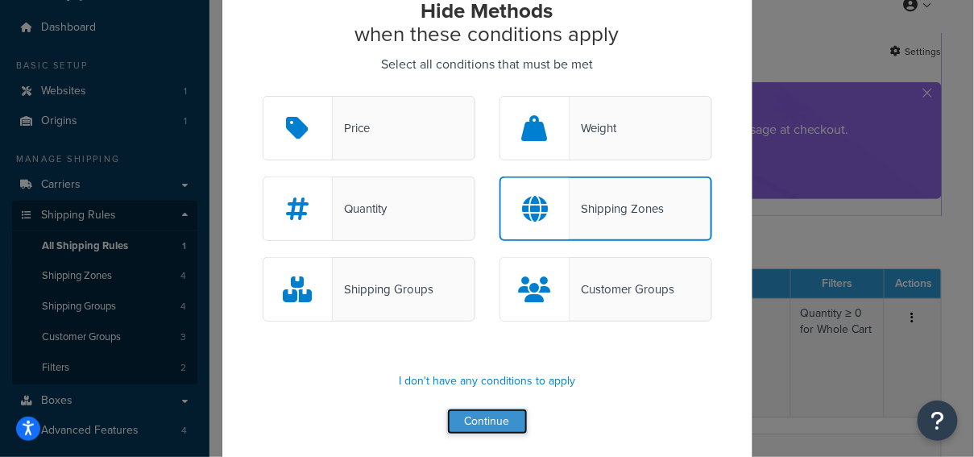
click at [497, 417] on button "Continue" at bounding box center [487, 421] width 81 height 26
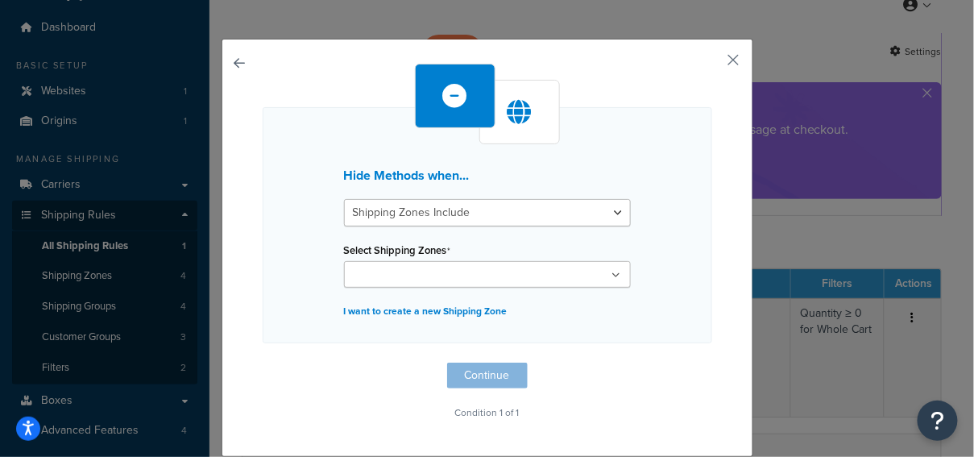
scroll to position [8, 0]
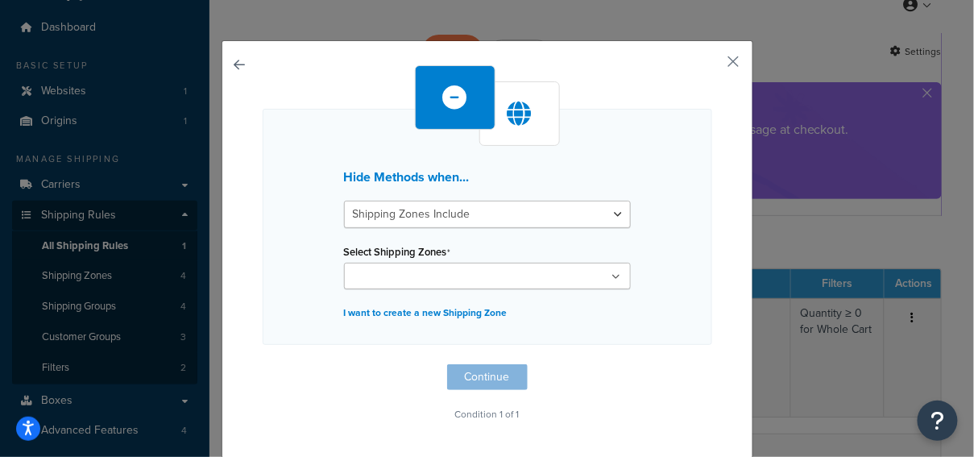
click at [516, 274] on ul at bounding box center [487, 276] width 287 height 27
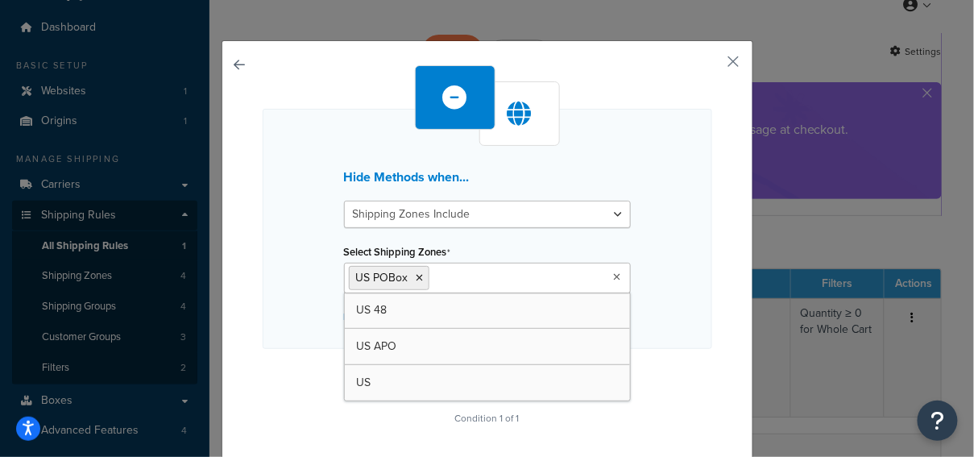
drag, startPoint x: 445, startPoint y: 421, endPoint x: 481, endPoint y: 403, distance: 40.0
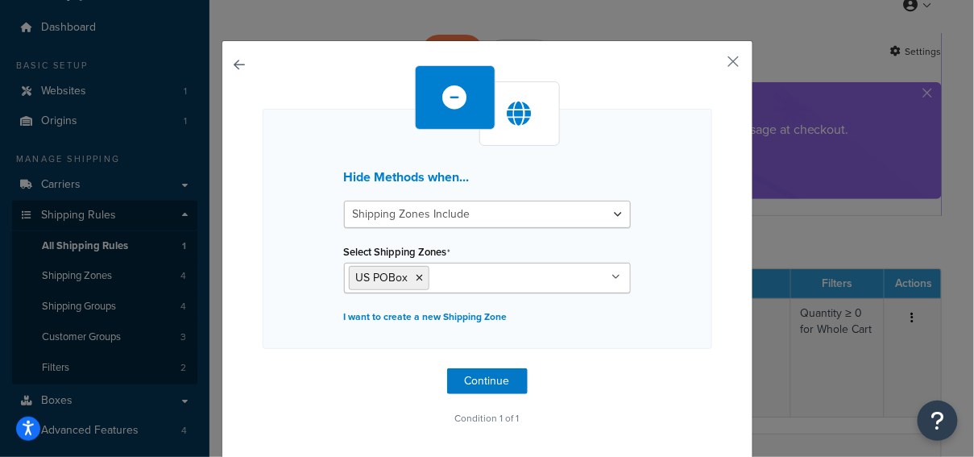
click at [693, 298] on div "Hide Methods when... Shipping Zones Include Shipping Zones Do Not Include Selec…" at bounding box center [487, 229] width 449 height 240
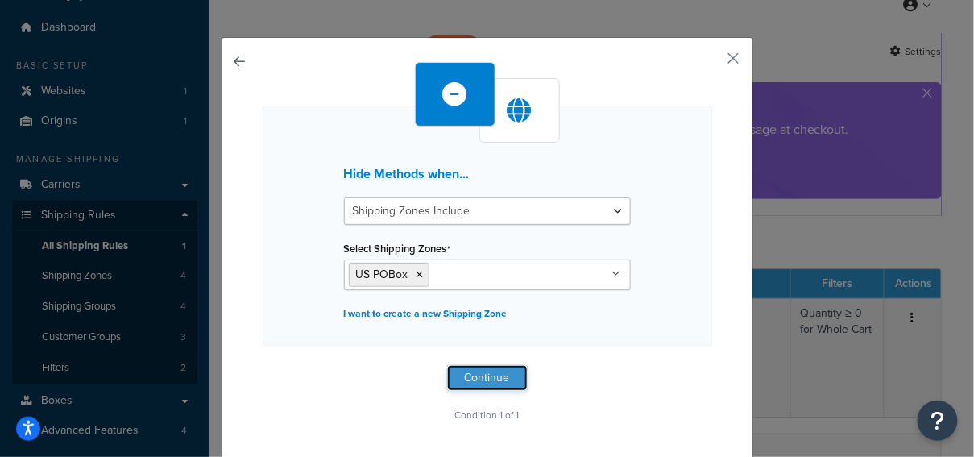
click at [502, 374] on button "Continue" at bounding box center [487, 378] width 81 height 26
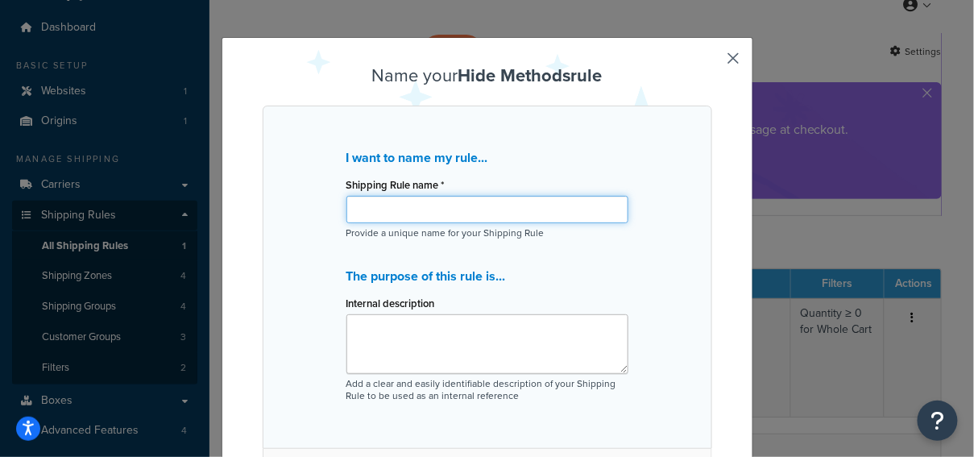
click at [490, 216] on input "Shipping Rule name *" at bounding box center [487, 209] width 282 height 27
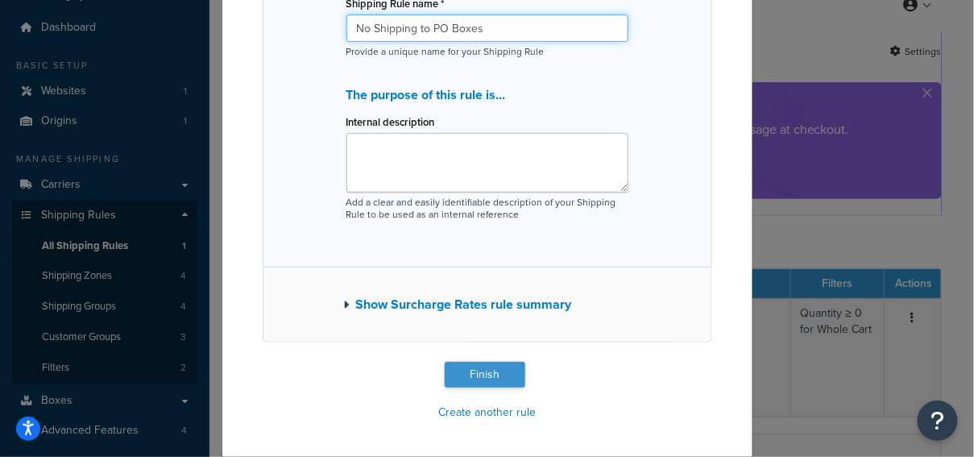
type input "No Shipping to PO Boxes"
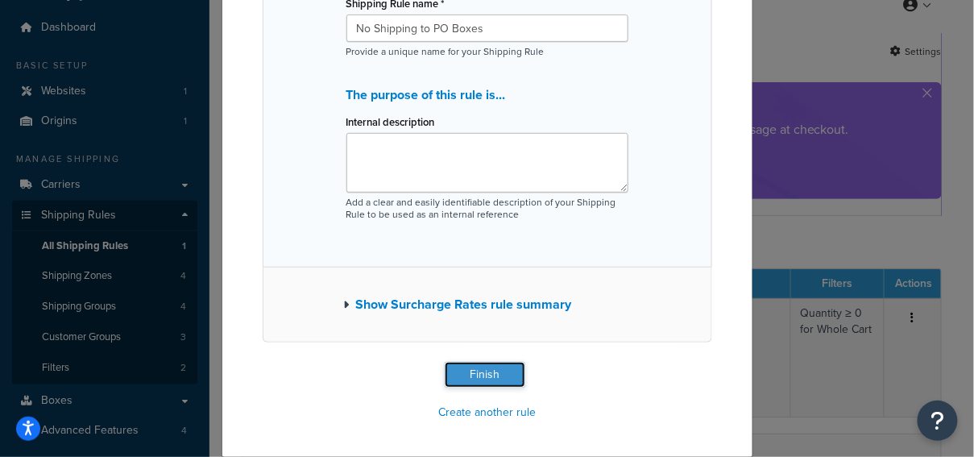
click at [502, 368] on button "Finish" at bounding box center [485, 375] width 81 height 26
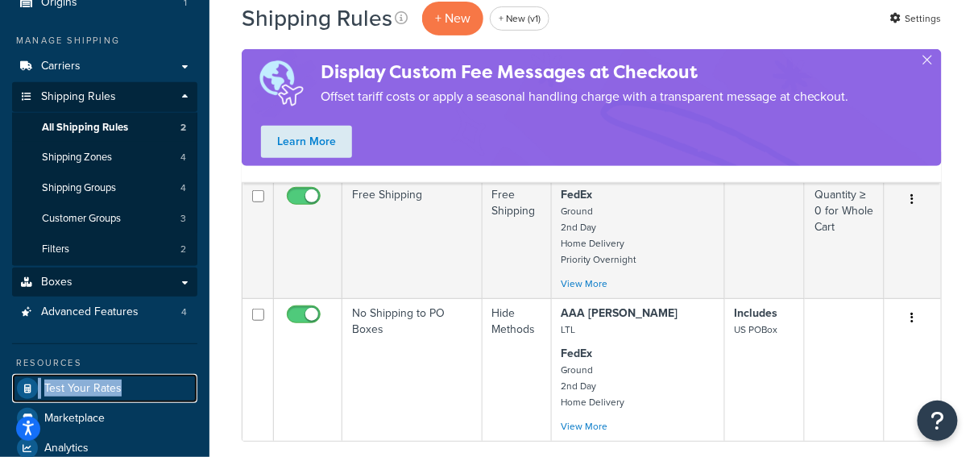
scroll to position [160, 0]
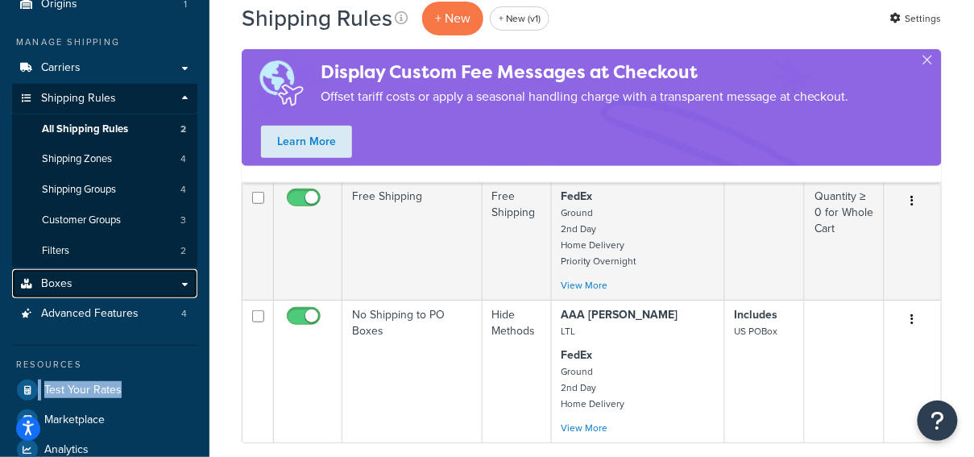
click at [98, 280] on link "Boxes" at bounding box center [104, 284] width 185 height 30
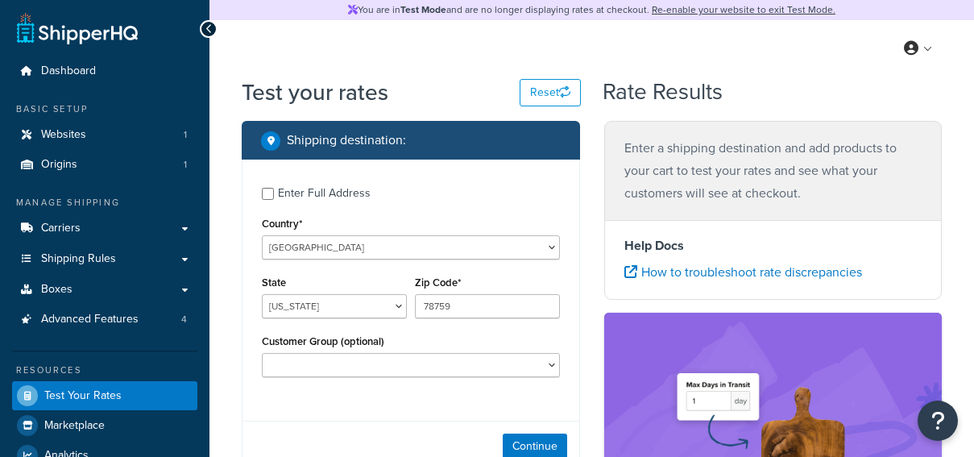
select select "[GEOGRAPHIC_DATA]"
click at [333, 194] on div "Enter Full Address" at bounding box center [324, 193] width 93 height 23
click at [274, 194] on input "Enter Full Address" at bounding box center [268, 194] width 12 height 12
checkbox input "true"
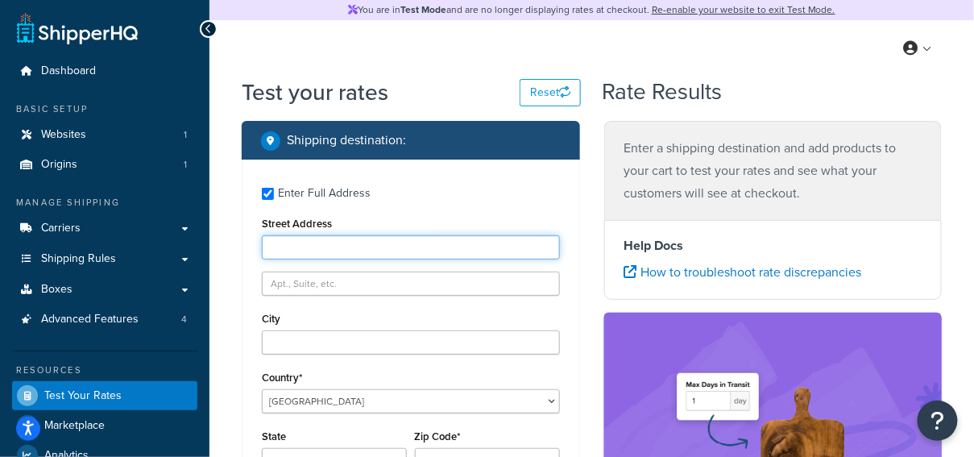
click at [362, 242] on input "Street Address" at bounding box center [411, 247] width 298 height 24
type input "PO Box 181015"
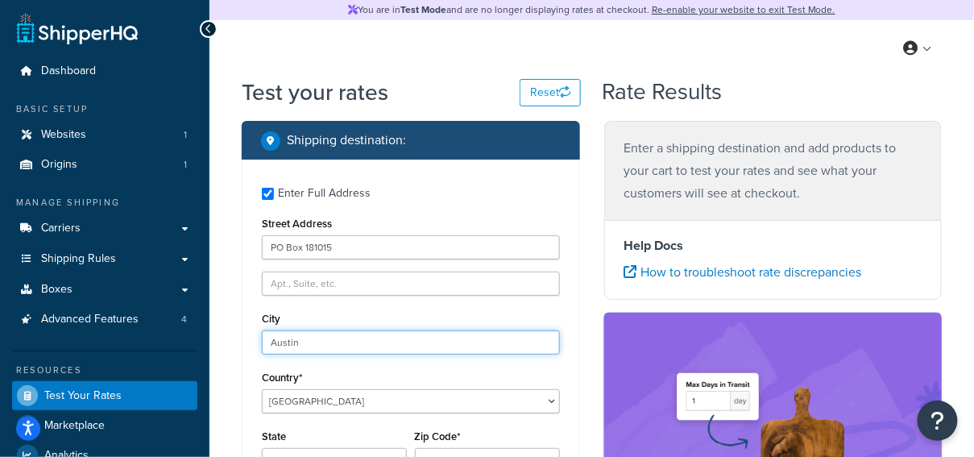
type input "Austin"
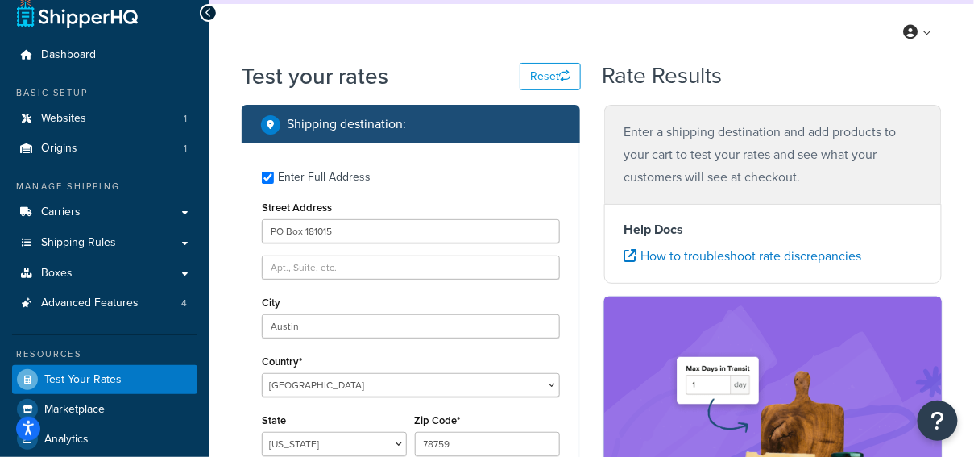
scroll to position [292, 0]
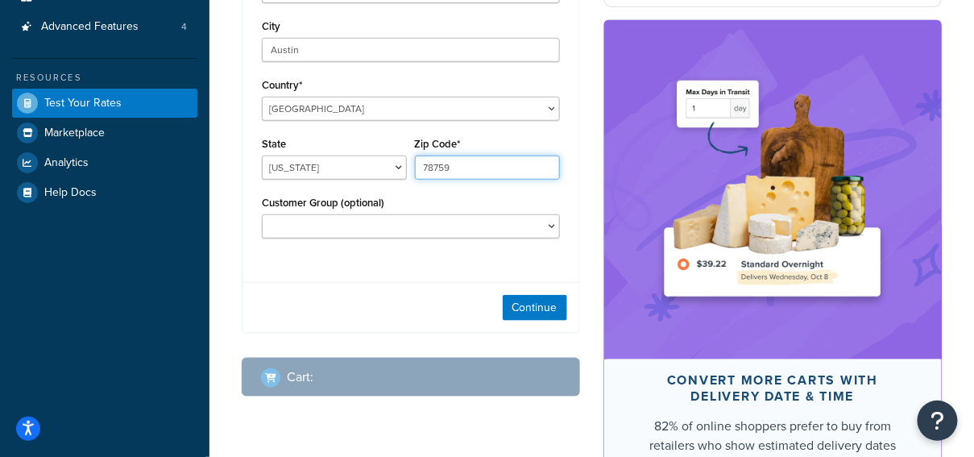
click at [483, 169] on input "78759" at bounding box center [487, 167] width 145 height 24
type input "78718"
click at [385, 308] on div "Continue" at bounding box center [410, 307] width 337 height 51
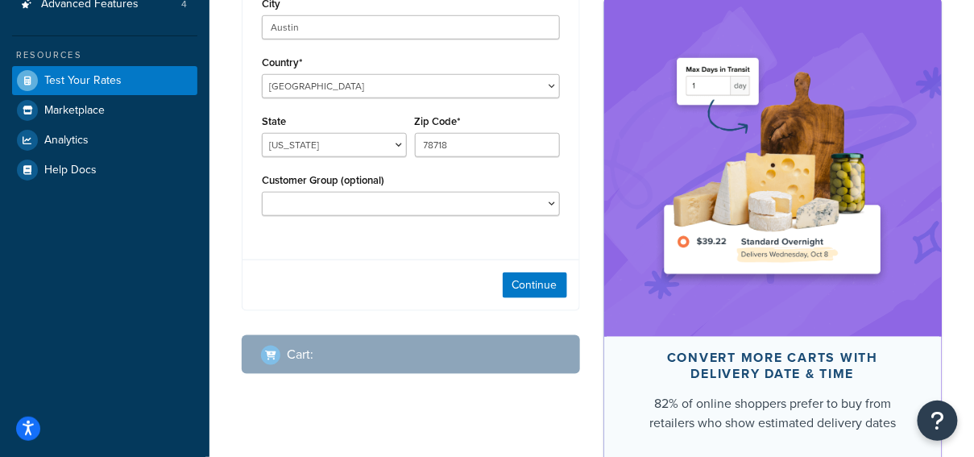
scroll to position [328, 0]
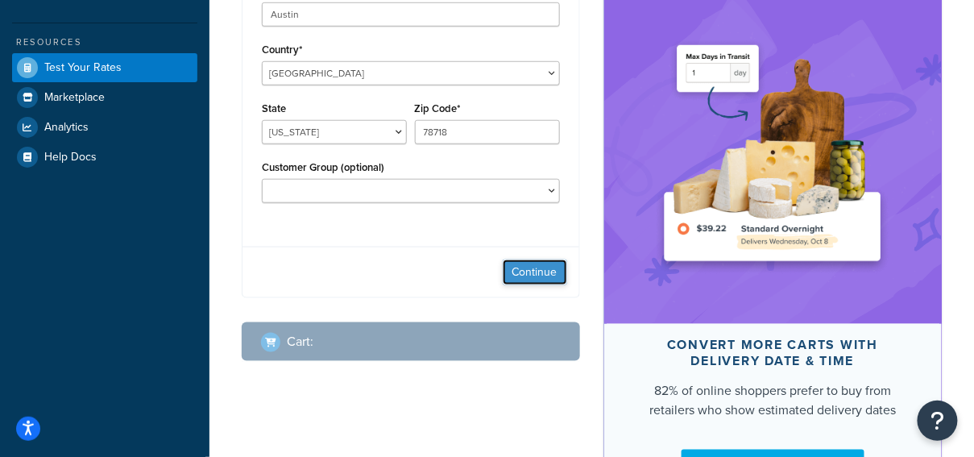
click at [563, 275] on button "Continue" at bounding box center [534, 272] width 64 height 26
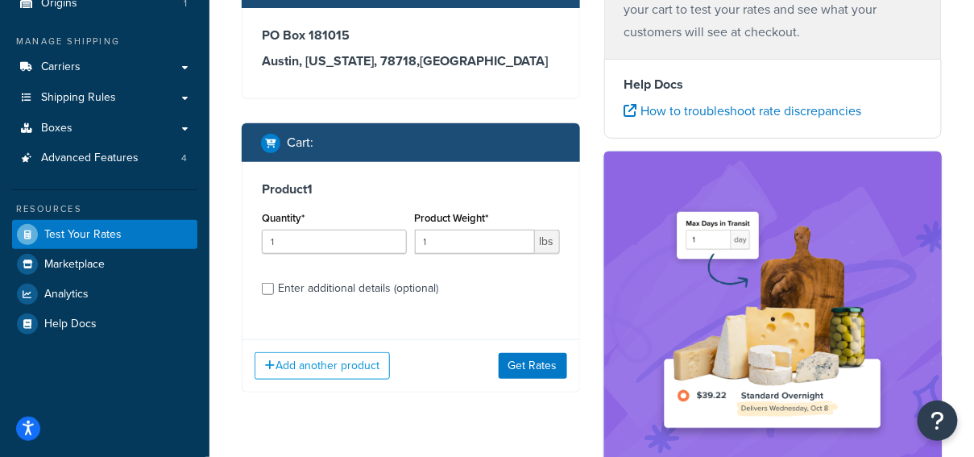
scroll to position [151, 0]
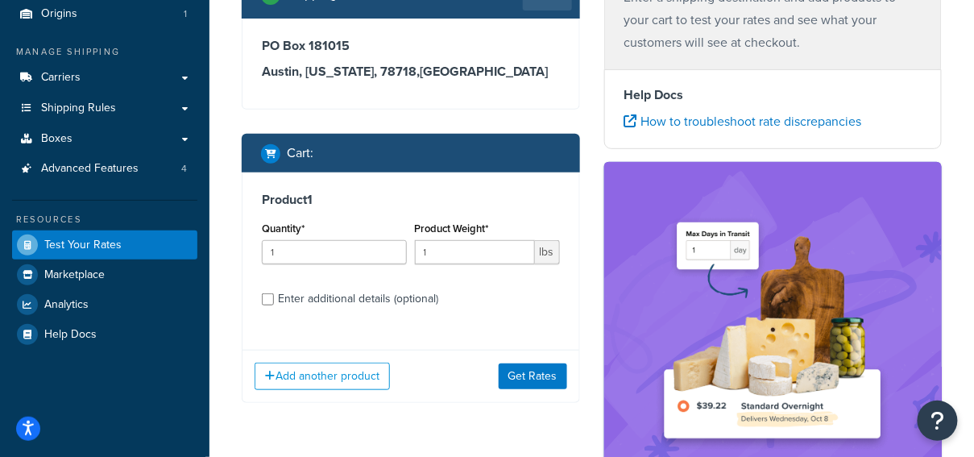
click at [337, 303] on div "Enter additional details (optional)" at bounding box center [358, 298] width 160 height 23
click at [274, 303] on input "Enter additional details (optional)" at bounding box center [268, 299] width 12 height 12
checkbox input "true"
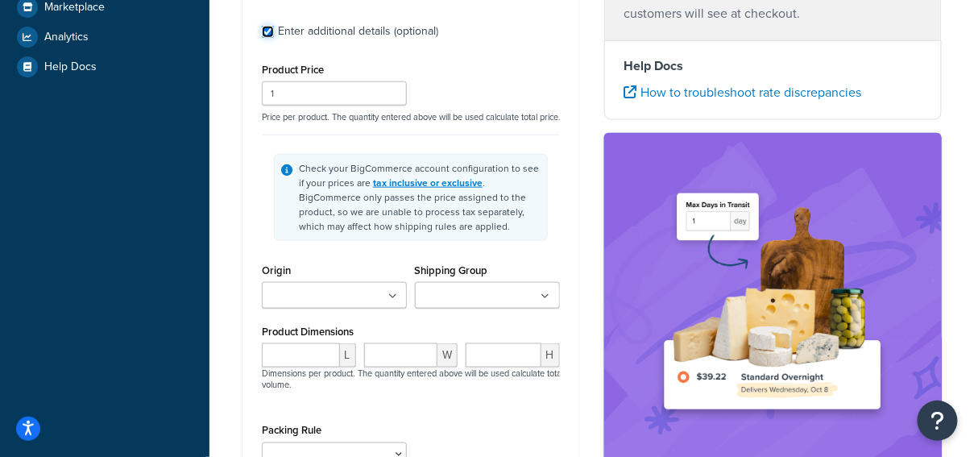
scroll to position [421, 0]
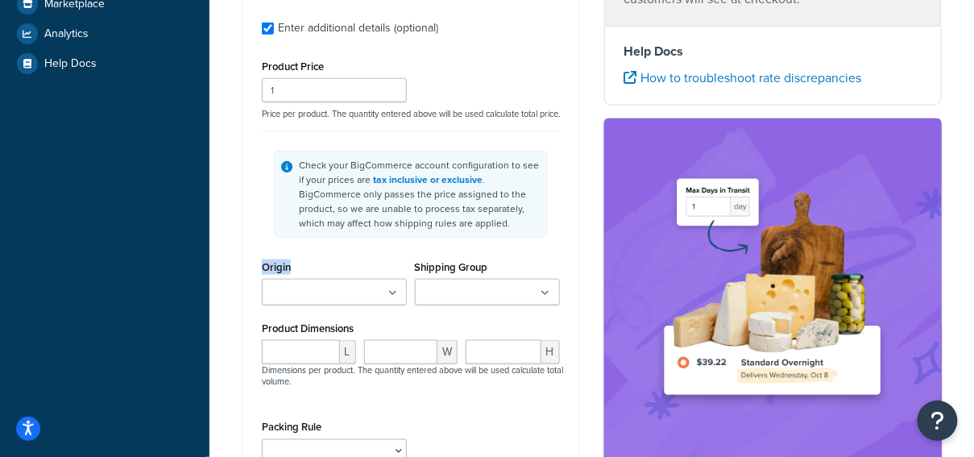
drag, startPoint x: 275, startPoint y: 277, endPoint x: 288, endPoint y: 278, distance: 12.9
click at [256, 277] on div "Product 1 Quantity* 1 Product Weight* 1 lbs Enter additional details (optional)…" at bounding box center [410, 227] width 337 height 651
drag, startPoint x: 492, startPoint y: 280, endPoint x: 412, endPoint y: 279, distance: 79.7
click at [417, 276] on div "Shipping Group Large Medium Small" at bounding box center [487, 280] width 145 height 49
drag, startPoint x: 368, startPoint y: 337, endPoint x: 293, endPoint y: 309, distance: 80.0
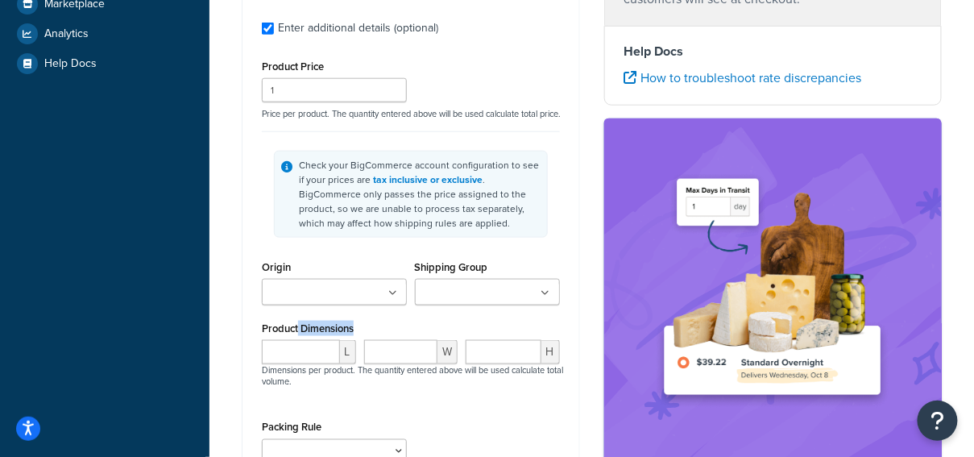
click at [296, 333] on div "Product Dimensions L W H Dimensions per product. The quantity entered above wil…" at bounding box center [411, 360] width 298 height 87
drag, startPoint x: 293, startPoint y: 278, endPoint x: 253, endPoint y: 277, distance: 40.3
click at [249, 275] on div "Product 1 Quantity* 1 Product Weight* 1 lbs Enter additional details (optional)…" at bounding box center [410, 227] width 337 height 651
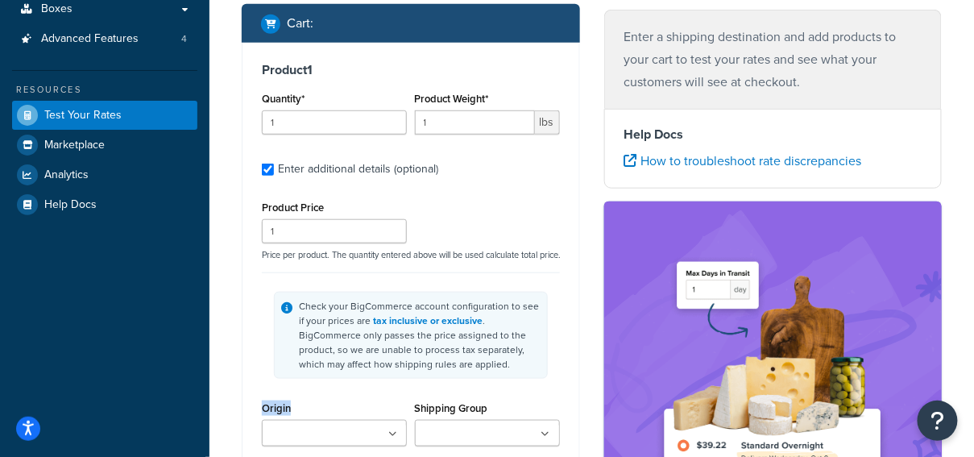
scroll to position [249, 0]
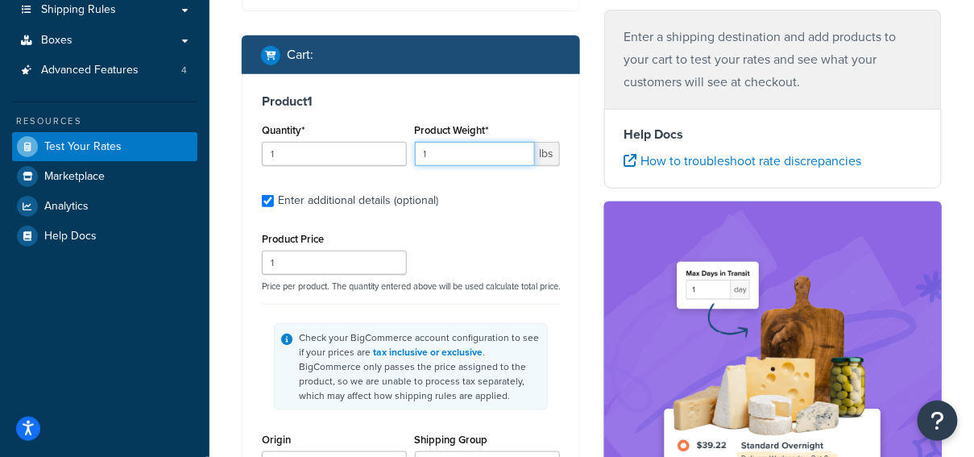
click at [451, 158] on input "1" at bounding box center [475, 154] width 120 height 24
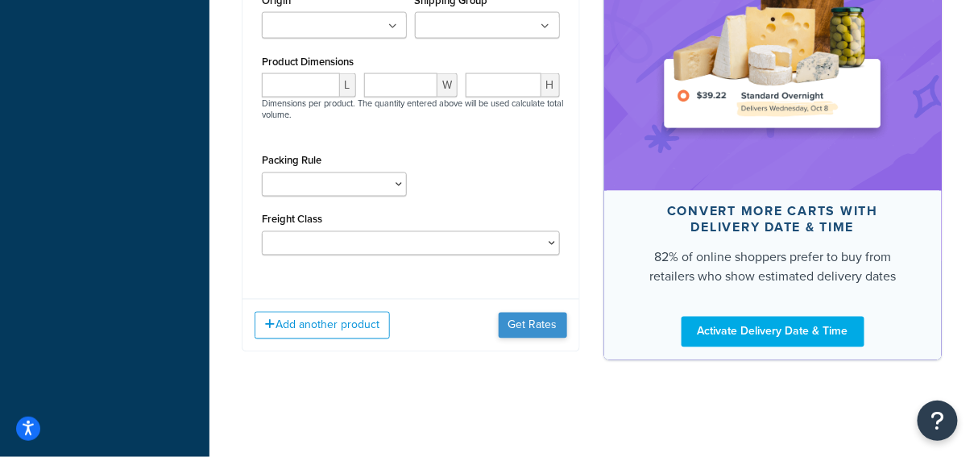
type input "8"
click at [544, 333] on button "Get Rates" at bounding box center [532, 325] width 68 height 26
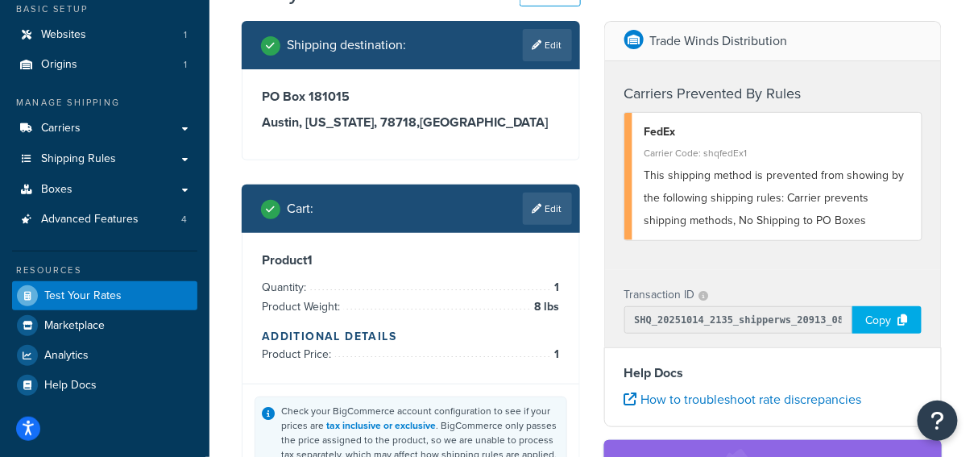
scroll to position [102, 0]
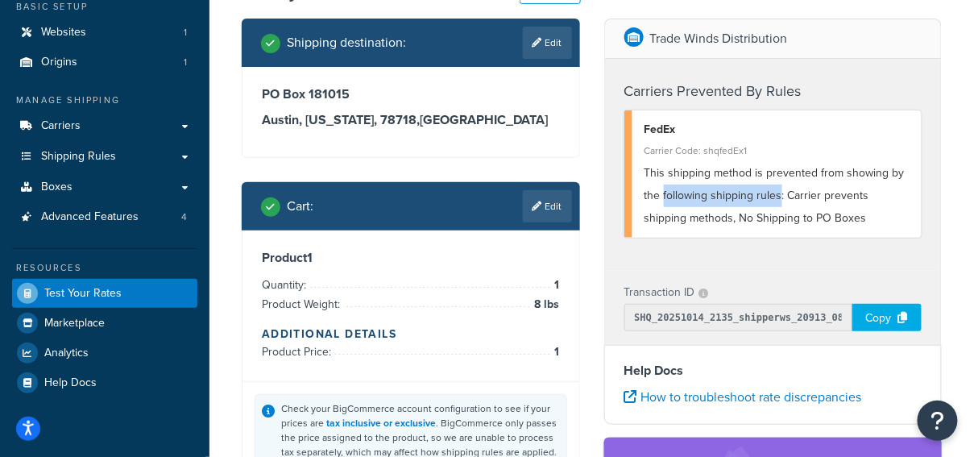
drag, startPoint x: 664, startPoint y: 196, endPoint x: 778, endPoint y: 192, distance: 114.4
click at [778, 192] on span "This shipping method is prevented from showing by the following shipping rules:…" at bounding box center [774, 195] width 260 height 62
click at [870, 204] on div "This shipping method is prevented from showing by the following shipping rules:…" at bounding box center [777, 196] width 266 height 68
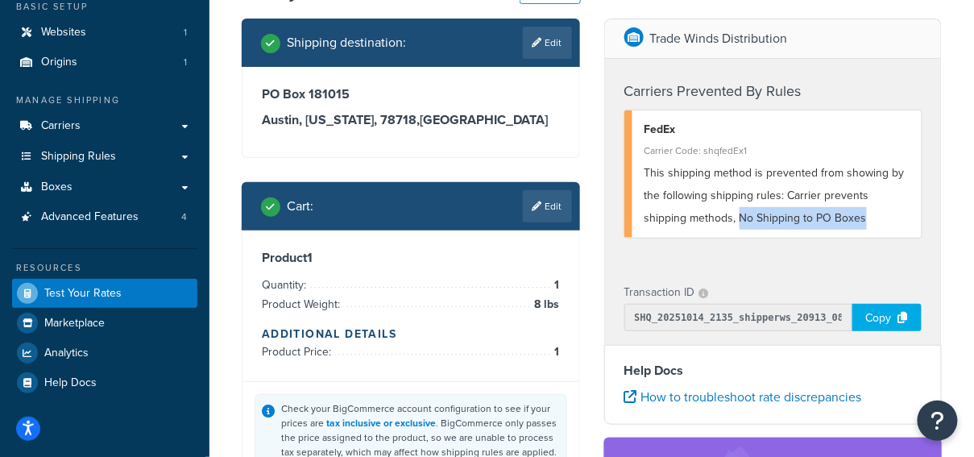
drag, startPoint x: 693, startPoint y: 220, endPoint x: 842, endPoint y: 220, distance: 148.2
click at [842, 220] on div "This shipping method is prevented from showing by the following shipping rules:…" at bounding box center [777, 196] width 266 height 68
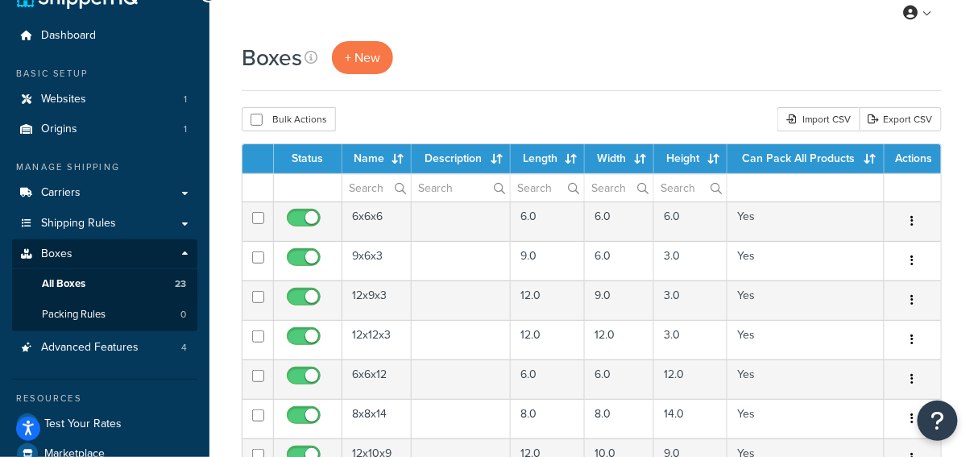
scroll to position [36, 0]
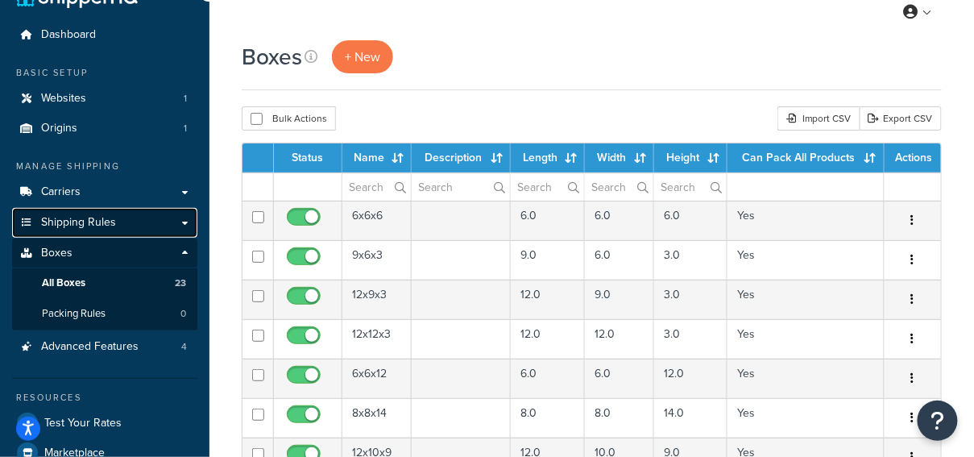
click at [136, 225] on link "Shipping Rules" at bounding box center [104, 223] width 185 height 30
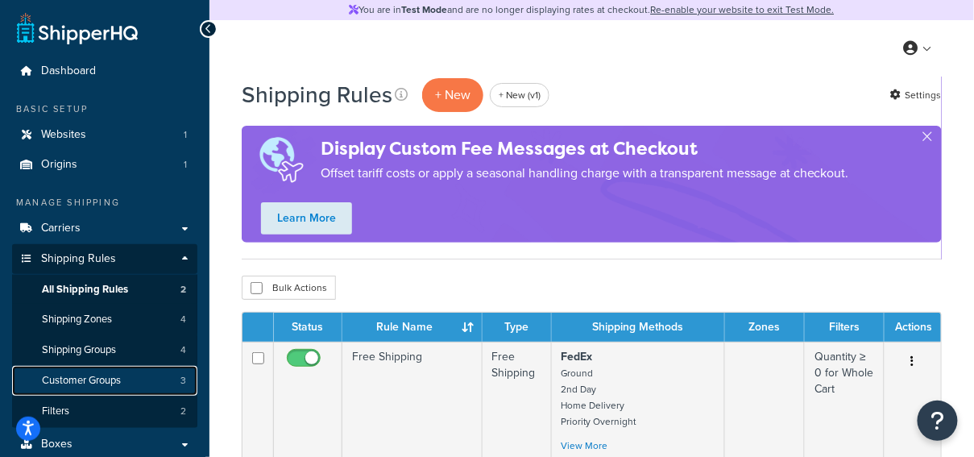
click at [147, 376] on link "Customer Groups 3" at bounding box center [104, 381] width 185 height 30
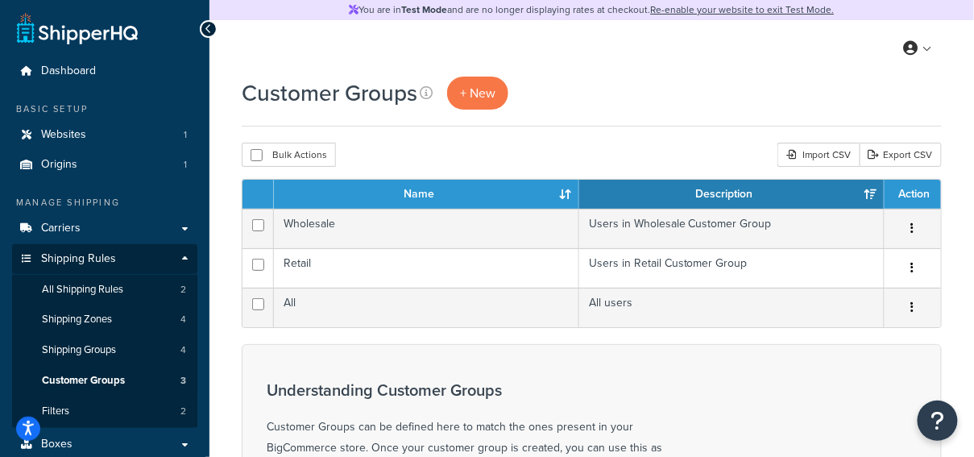
drag, startPoint x: 613, startPoint y: 126, endPoint x: 603, endPoint y: 134, distance: 12.6
click at [612, 126] on div "Customer Groups + New" at bounding box center [592, 102] width 700 height 50
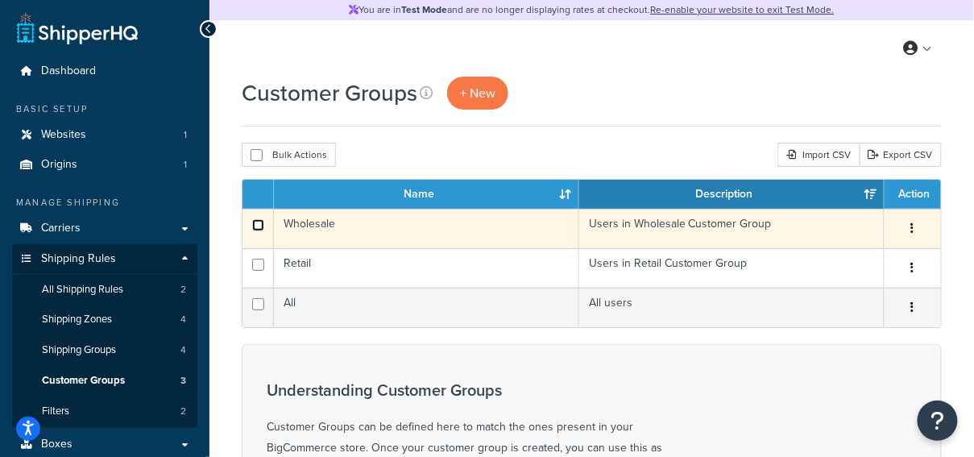
click at [255, 228] on input "checkbox" at bounding box center [258, 225] width 12 height 12
checkbox input "true"
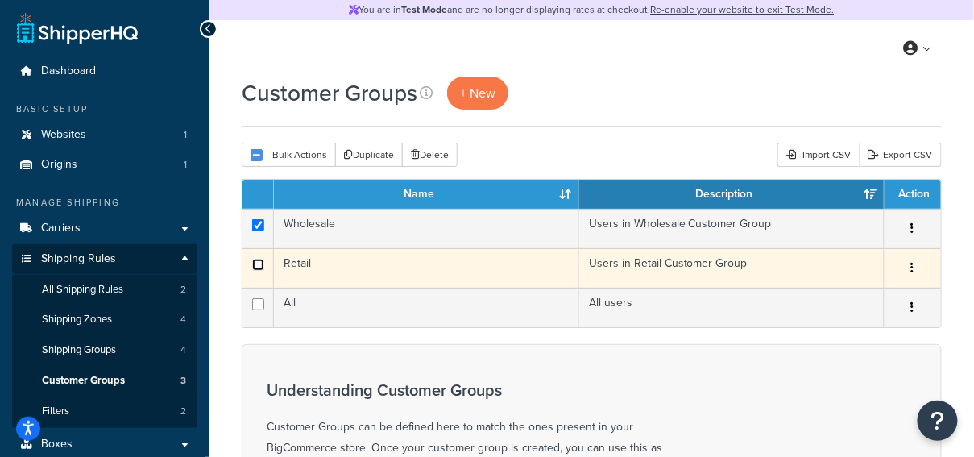
click at [258, 263] on input "checkbox" at bounding box center [258, 264] width 12 height 12
checkbox input "true"
drag, startPoint x: 258, startPoint y: 306, endPoint x: 258, endPoint y: 285, distance: 21.0
click at [258, 305] on input "checkbox" at bounding box center [258, 304] width 12 height 12
checkbox input "true"
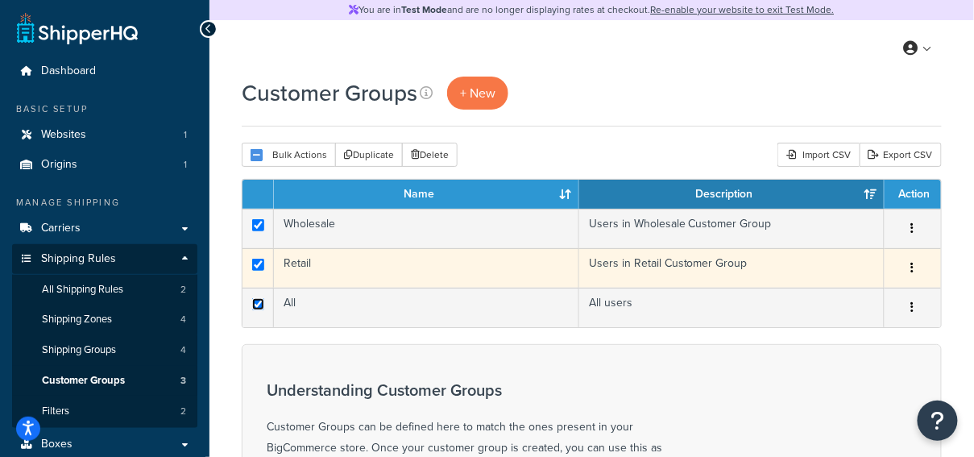
checkbox input "true"
click at [256, 264] on input "checkbox" at bounding box center [258, 264] width 12 height 12
checkbox input "false"
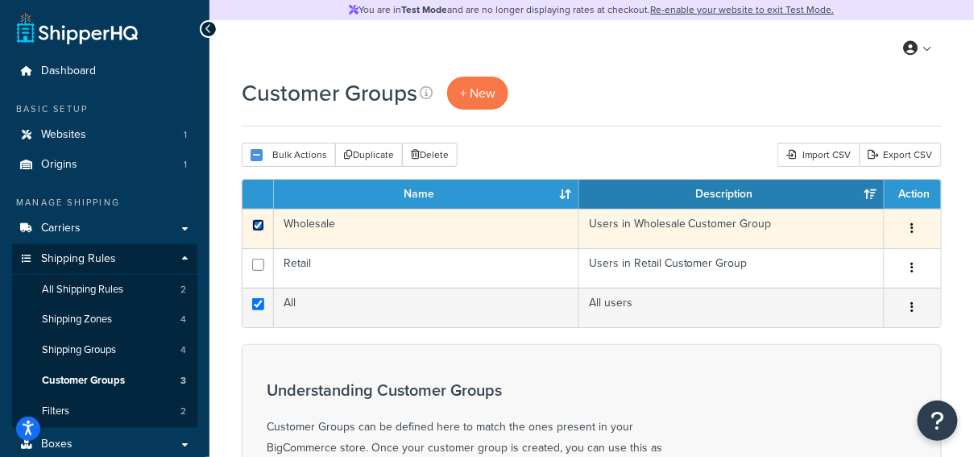
drag, startPoint x: 258, startPoint y: 230, endPoint x: 264, endPoint y: 246, distance: 17.8
click at [258, 230] on input "checkbox" at bounding box center [258, 225] width 12 height 12
checkbox input "false"
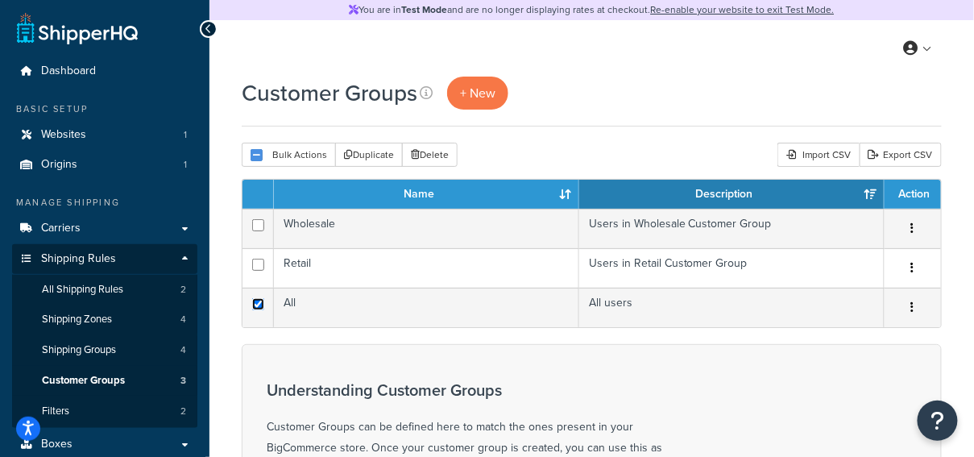
drag, startPoint x: 257, startPoint y: 302, endPoint x: 466, endPoint y: 191, distance: 237.0
click at [257, 302] on input "checkbox" at bounding box center [258, 304] width 12 height 12
checkbox input "false"
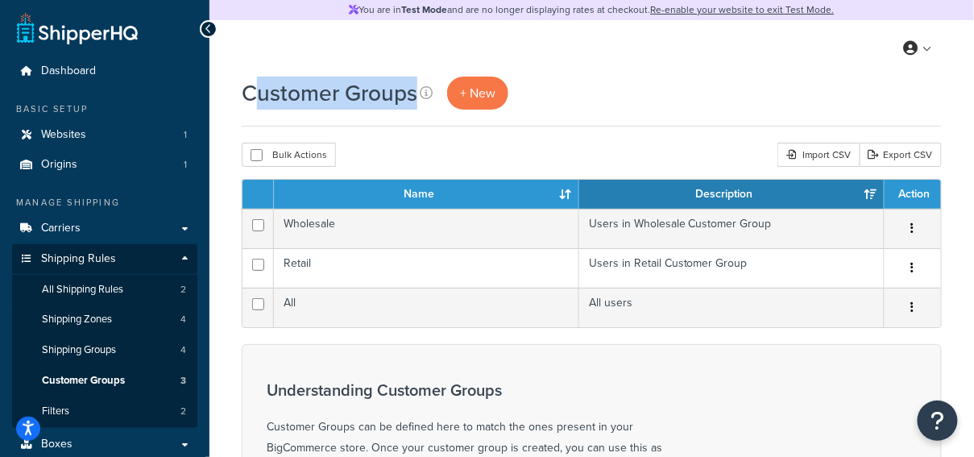
drag, startPoint x: 405, startPoint y: 93, endPoint x: 254, endPoint y: 91, distance: 150.6
click at [254, 91] on h1 "Customer Groups" at bounding box center [330, 92] width 176 height 31
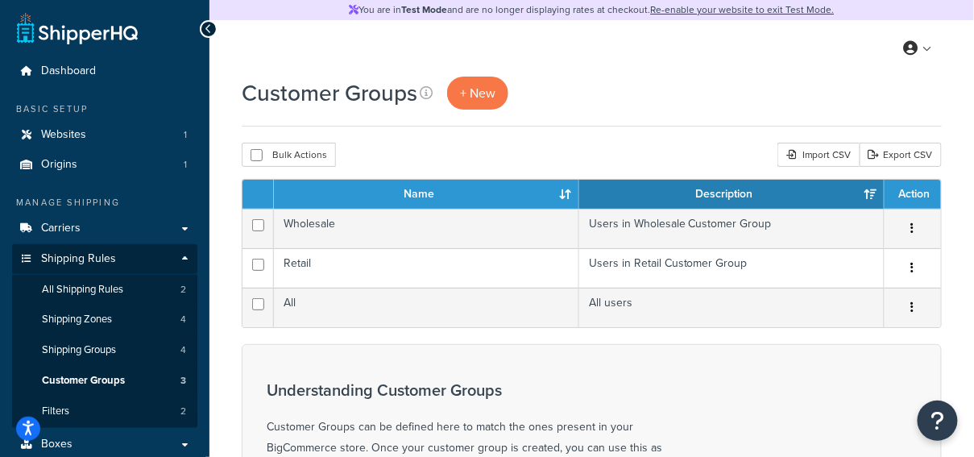
drag, startPoint x: 712, startPoint y: 114, endPoint x: 540, endPoint y: 89, distance: 174.0
click at [689, 110] on div "Customer Groups + New" at bounding box center [592, 102] width 700 height 50
click at [481, 93] on span "+ New" at bounding box center [477, 93] width 35 height 19
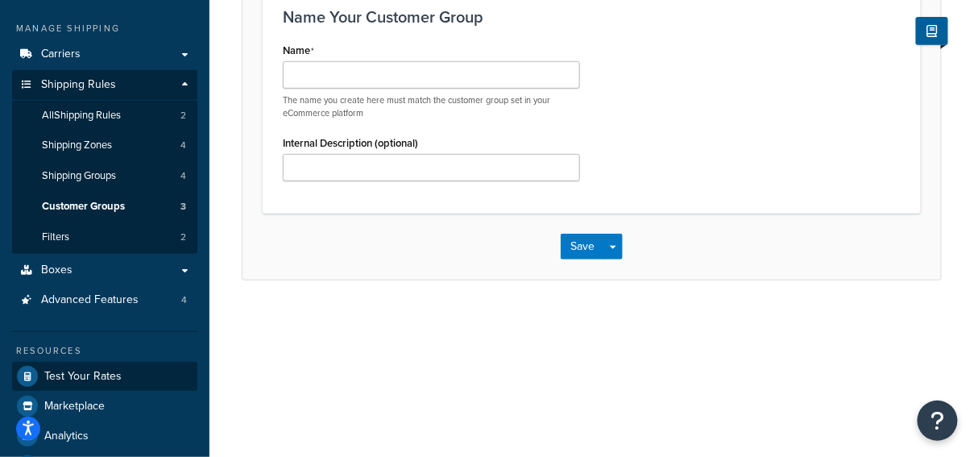
scroll to position [217, 0]
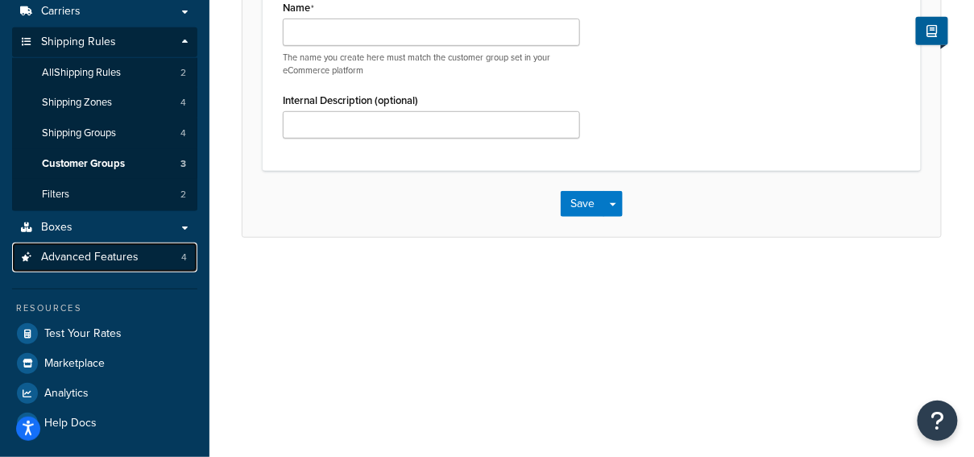
click at [97, 259] on span "Advanced Features" at bounding box center [89, 257] width 97 height 14
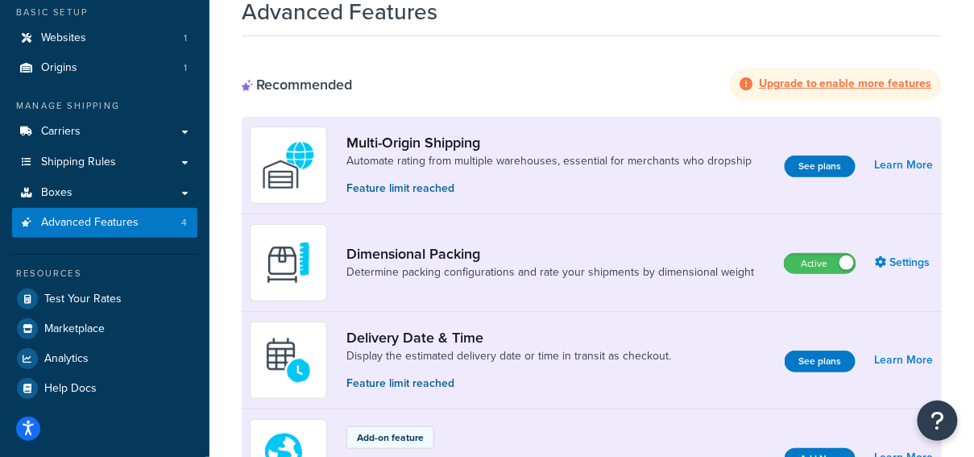
scroll to position [83, 0]
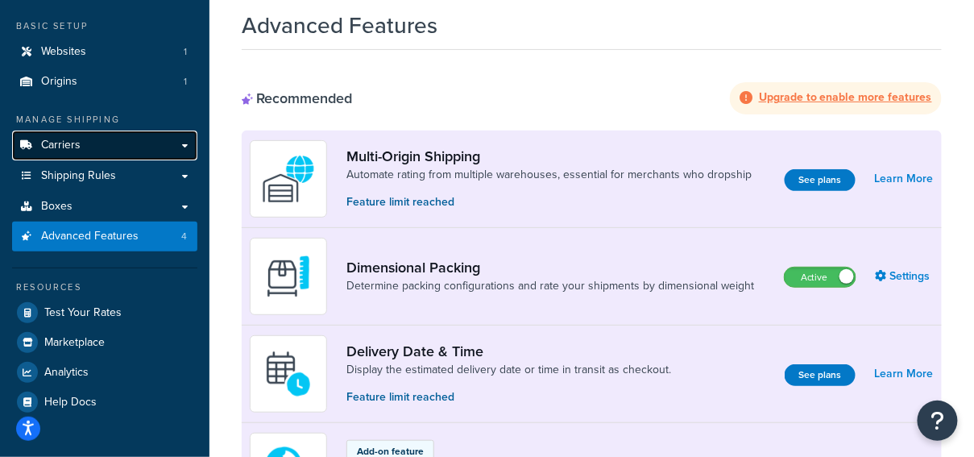
click at [116, 143] on link "Carriers" at bounding box center [104, 145] width 185 height 30
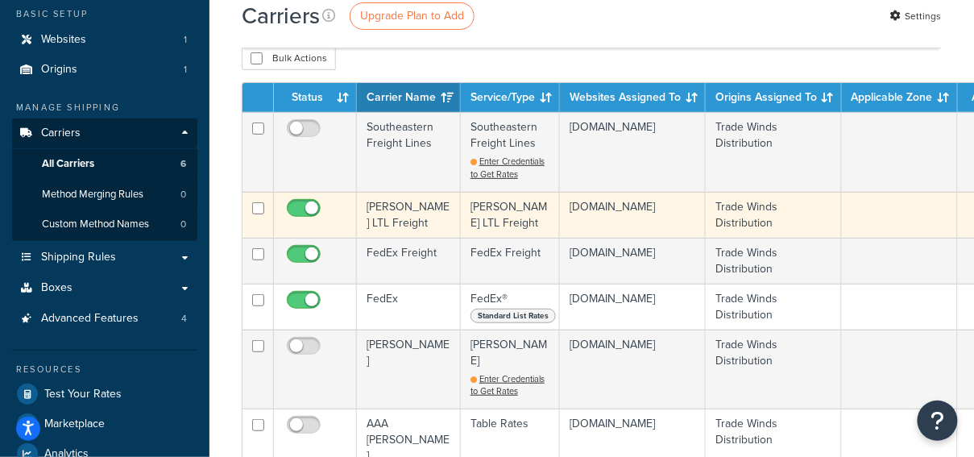
scroll to position [113, 0]
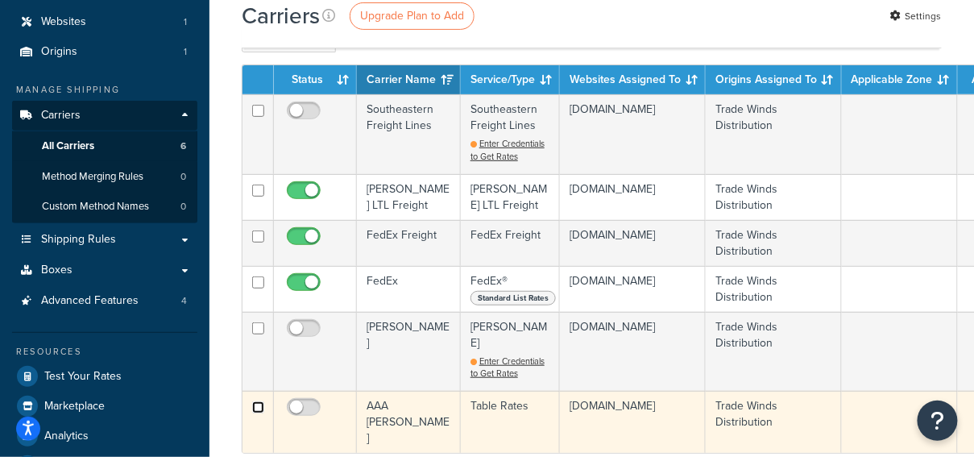
click at [259, 401] on input "checkbox" at bounding box center [258, 407] width 12 height 12
checkbox input "true"
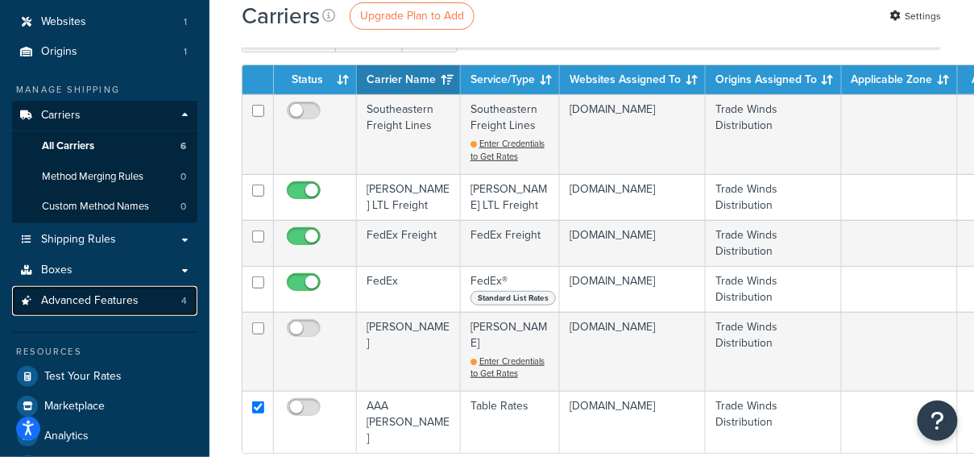
drag, startPoint x: 155, startPoint y: 306, endPoint x: 174, endPoint y: 306, distance: 19.3
click at [155, 306] on link "Advanced Features 4" at bounding box center [104, 301] width 185 height 30
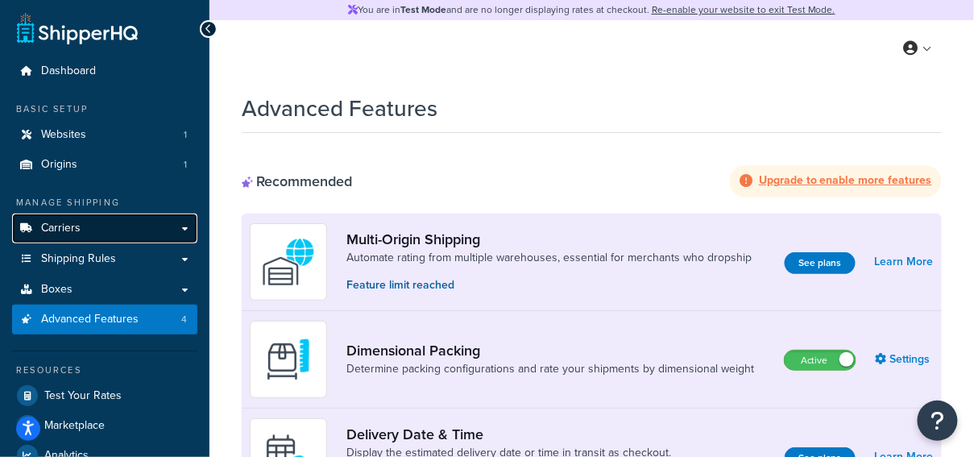
drag, startPoint x: 100, startPoint y: 231, endPoint x: 123, endPoint y: 235, distance: 23.7
click at [100, 231] on link "Carriers" at bounding box center [104, 228] width 185 height 30
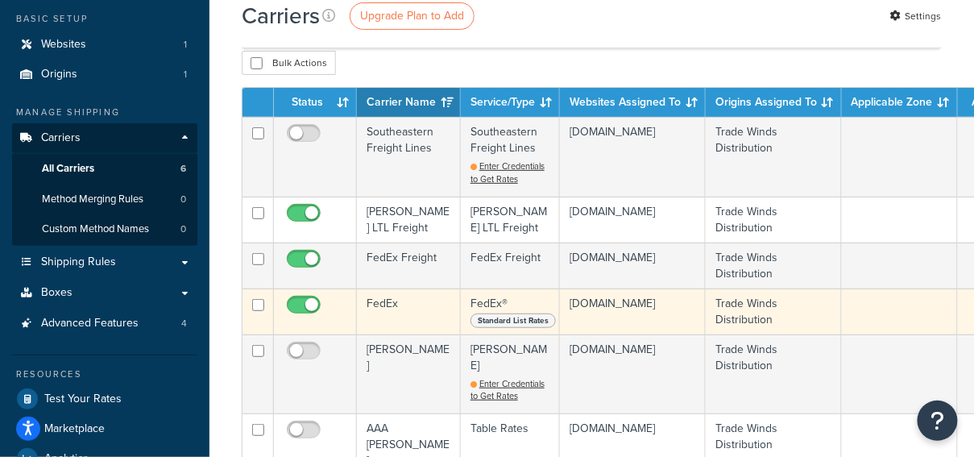
scroll to position [88, 0]
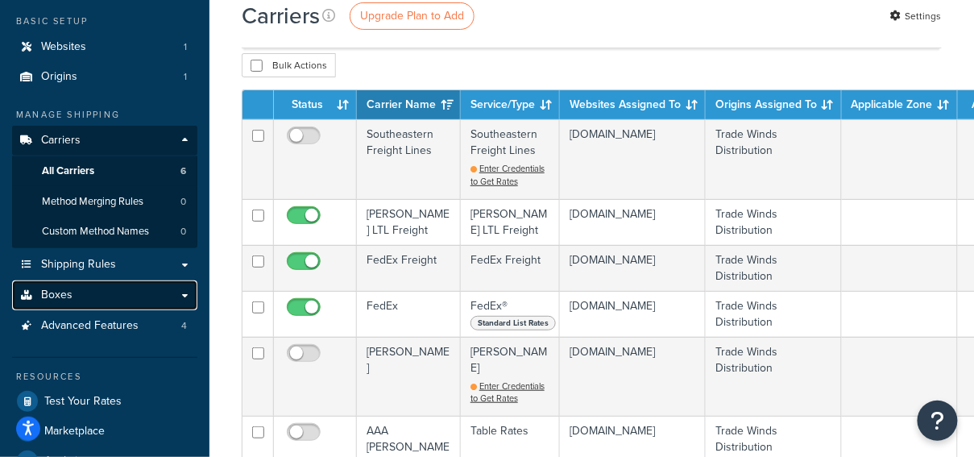
click at [134, 300] on link "Boxes" at bounding box center [104, 295] width 185 height 30
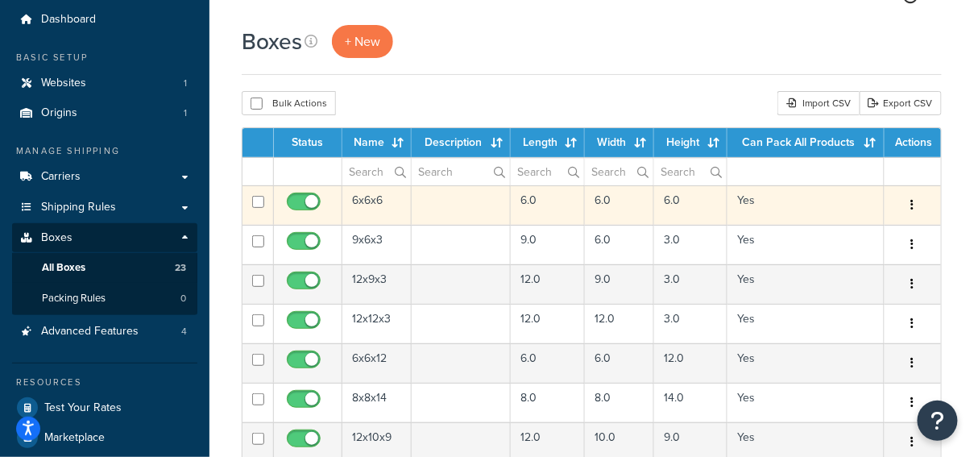
click at [462, 199] on td at bounding box center [461, 204] width 99 height 39
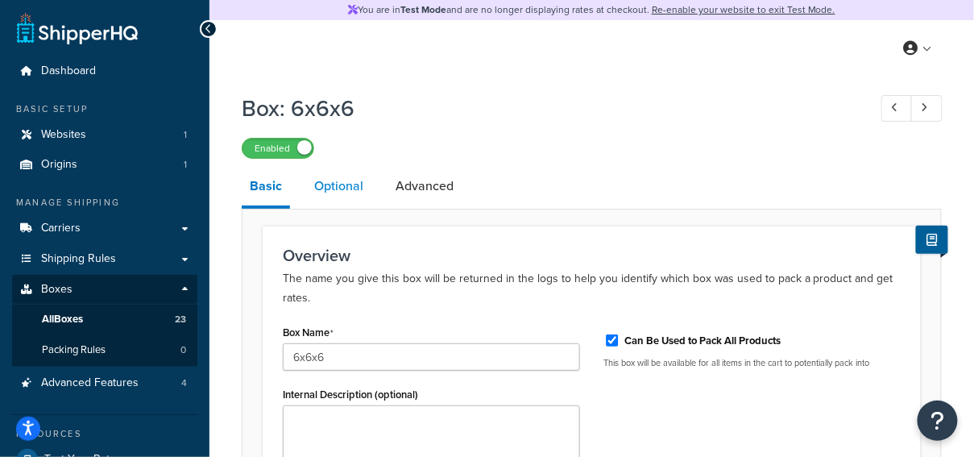
click at [334, 188] on link "Optional" at bounding box center [338, 186] width 65 height 39
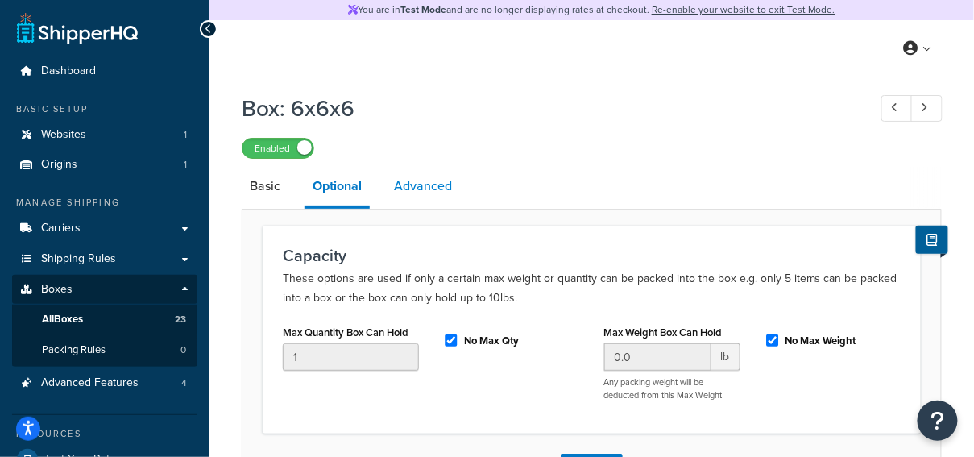
click at [403, 192] on link "Advanced" at bounding box center [423, 186] width 74 height 39
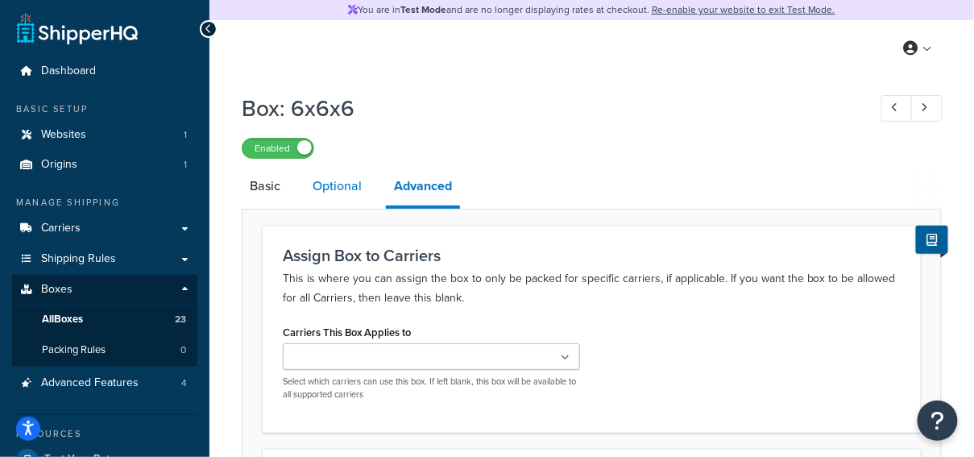
click at [349, 192] on link "Optional" at bounding box center [336, 186] width 65 height 39
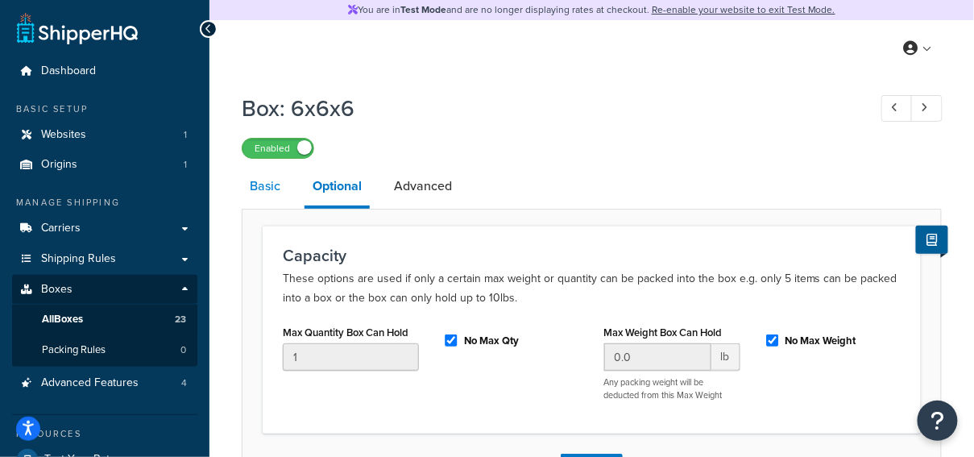
click at [267, 195] on link "Basic" at bounding box center [265, 186] width 47 height 39
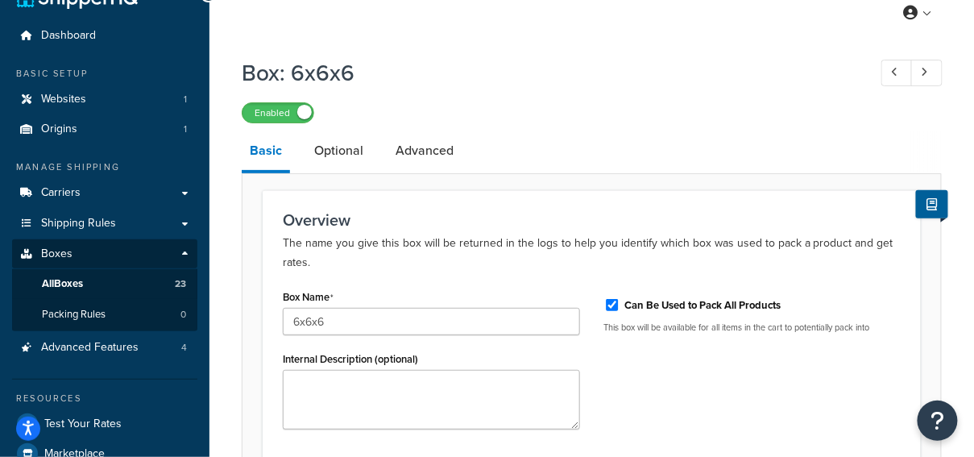
scroll to position [35, 0]
drag, startPoint x: 329, startPoint y: 72, endPoint x: 234, endPoint y: 70, distance: 94.2
click at [234, 70] on div "Box: 6x6x6 Enabled Basic Optional Advanced Overview The name you give this box …" at bounding box center [591, 383] width 764 height 669
drag, startPoint x: 672, startPoint y: 136, endPoint x: 671, endPoint y: 128, distance: 8.1
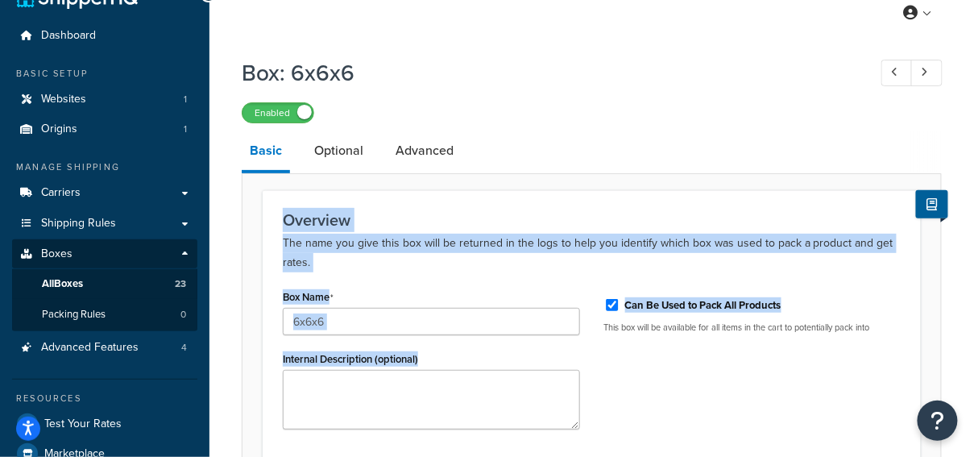
drag, startPoint x: 797, startPoint y: 308, endPoint x: 780, endPoint y: 206, distance: 103.0
click at [780, 206] on div "Overview The name you give this box will be returned in the logs to help you id…" at bounding box center [592, 325] width 658 height 271
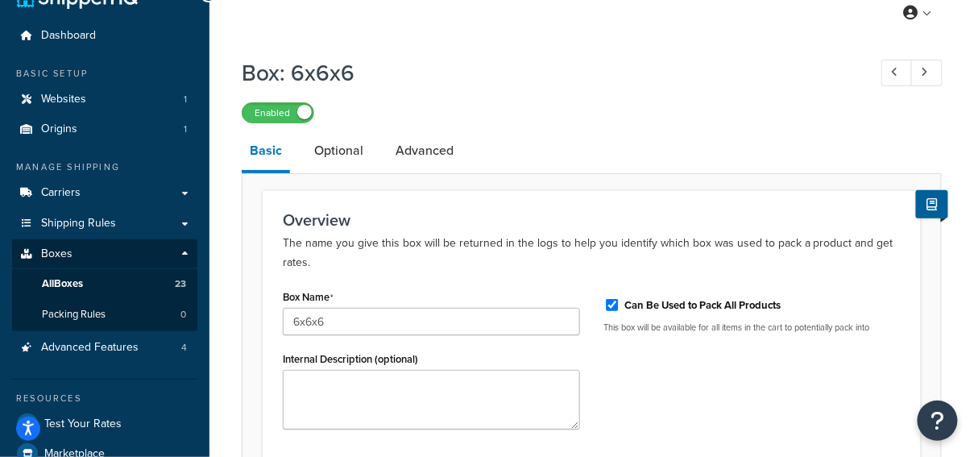
drag, startPoint x: 767, startPoint y: 202, endPoint x: 803, endPoint y: 238, distance: 50.7
click at [767, 202] on div "Overview The name you give this box will be returned in the logs to help you id…" at bounding box center [592, 325] width 658 height 271
drag, startPoint x: 805, startPoint y: 306, endPoint x: 854, endPoint y: 276, distance: 56.8
click at [626, 306] on div "Can Be Used to Pack All Products" at bounding box center [752, 304] width 297 height 24
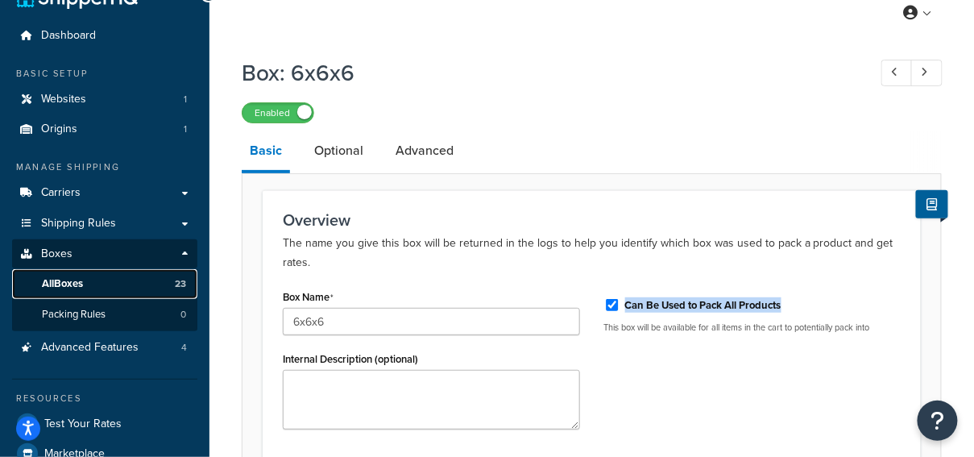
click at [173, 287] on link "All Boxes 23" at bounding box center [104, 284] width 185 height 30
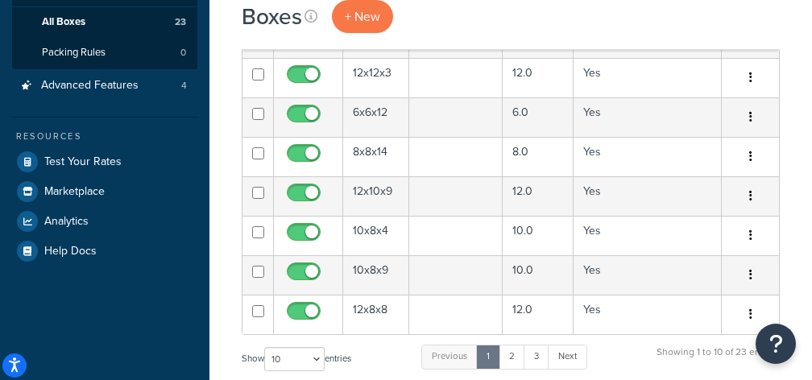
scroll to position [304, 0]
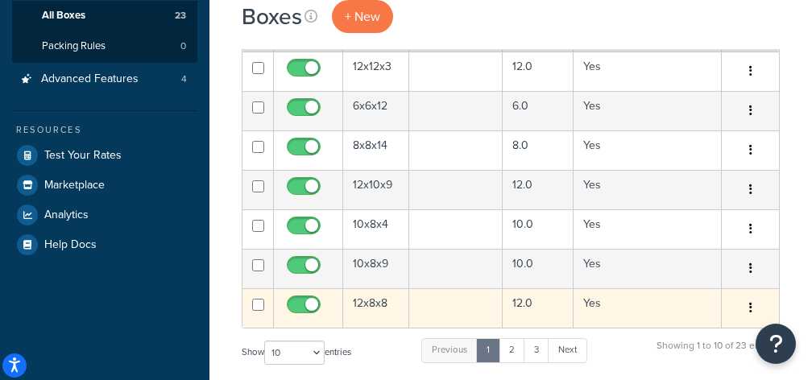
click at [257, 307] on input "checkbox" at bounding box center [258, 305] width 12 height 12
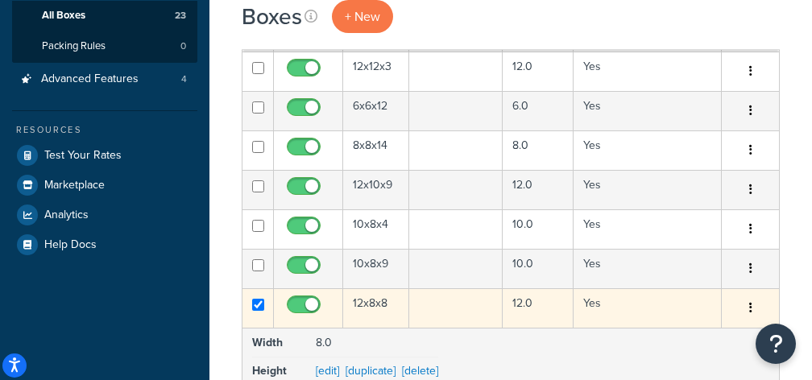
click at [257, 307] on input "checkbox" at bounding box center [258, 305] width 12 height 12
checkbox input "false"
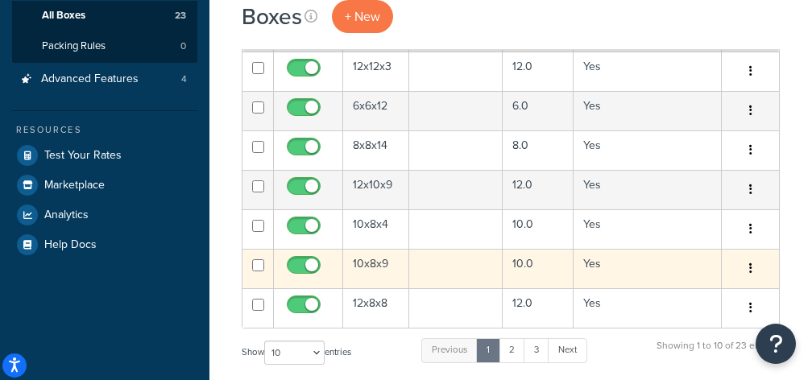
click at [258, 267] on input "checkbox" at bounding box center [258, 265] width 12 height 12
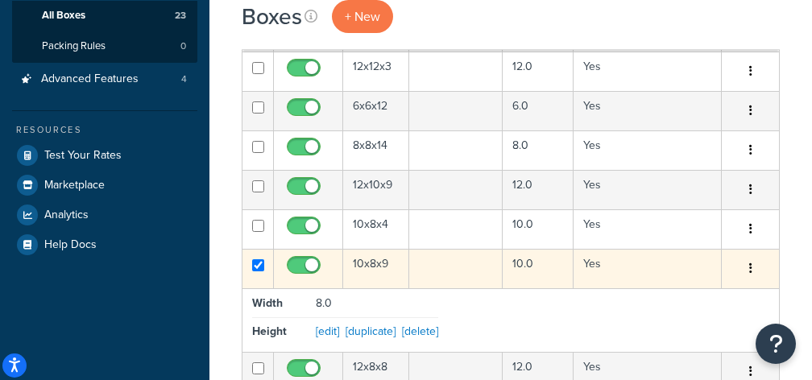
click at [258, 267] on input "checkbox" at bounding box center [258, 265] width 12 height 12
checkbox input "false"
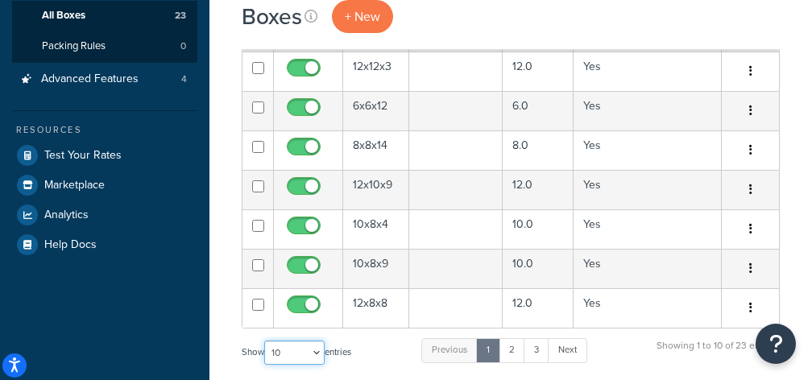
click at [304, 359] on select "10 15 25 50 100 1000" at bounding box center [294, 353] width 60 height 24
select select "100"
click at [266, 341] on select "10 15 25 50 100 1000" at bounding box center [294, 353] width 60 height 24
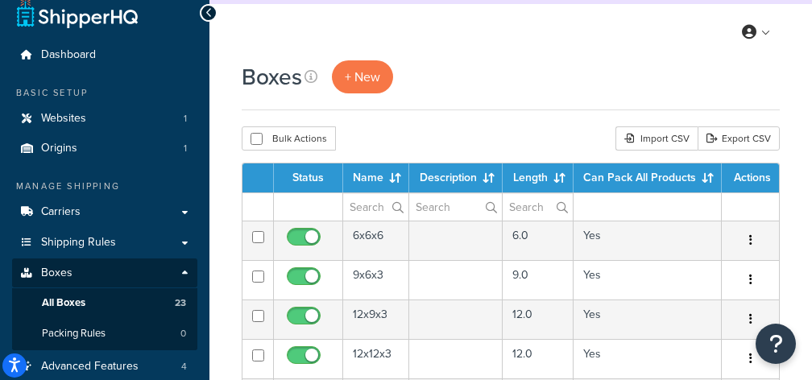
scroll to position [30, 0]
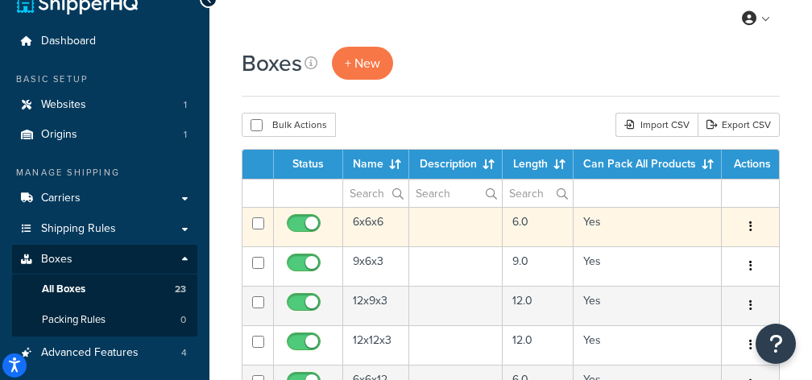
click at [385, 220] on td "6x6x6" at bounding box center [376, 226] width 66 height 39
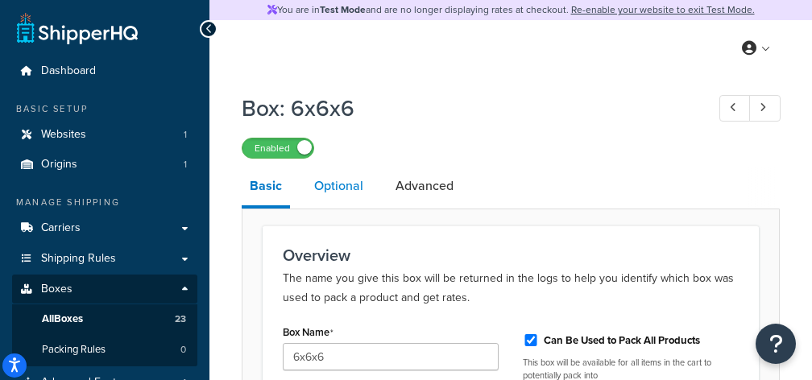
click at [347, 184] on link "Optional" at bounding box center [338, 186] width 65 height 39
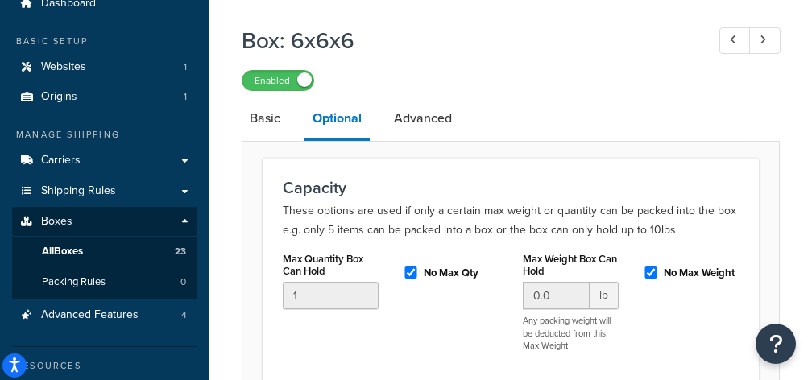
scroll to position [73, 0]
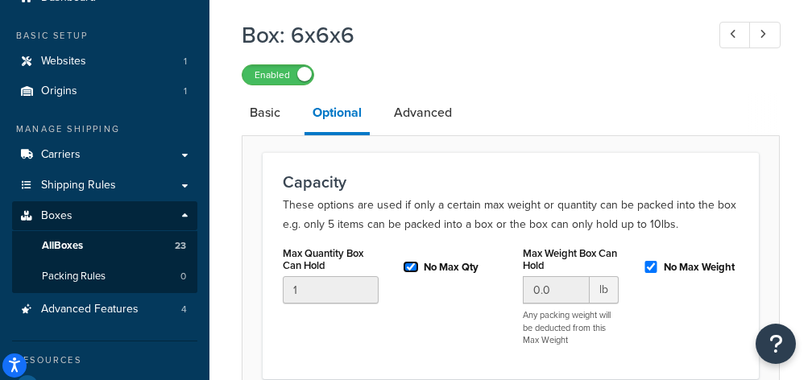
click at [412, 269] on input "No Max Qty" at bounding box center [411, 267] width 16 height 12
checkbox input "true"
click at [656, 271] on input "No Max Weight" at bounding box center [651, 267] width 16 height 12
click at [652, 269] on input "No Max Weight" at bounding box center [651, 267] width 16 height 12
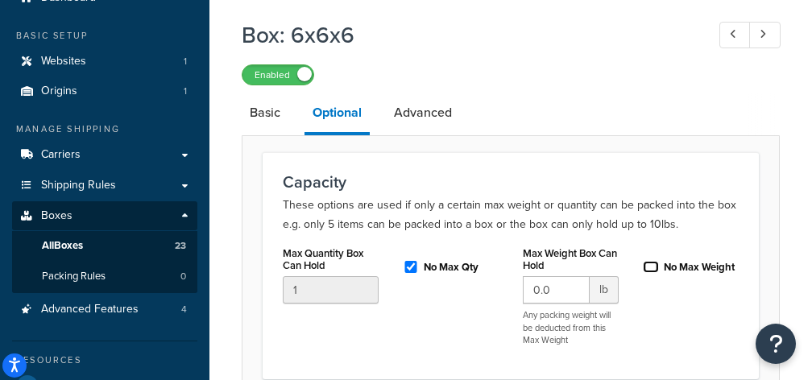
checkbox input "true"
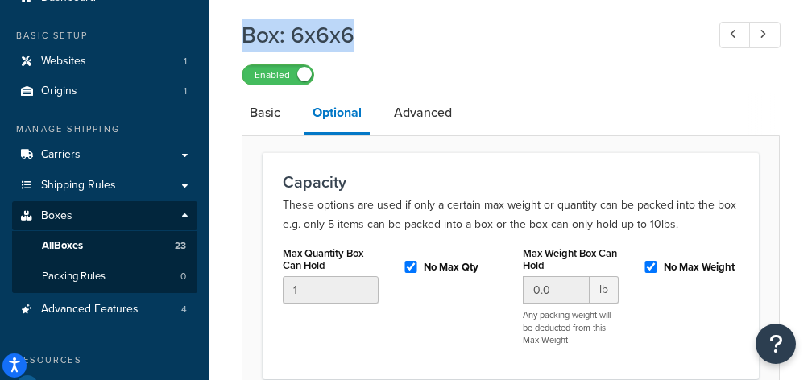
drag, startPoint x: 341, startPoint y: 37, endPoint x: 244, endPoint y: 39, distance: 97.5
click at [437, 122] on link "Advanced" at bounding box center [423, 112] width 74 height 39
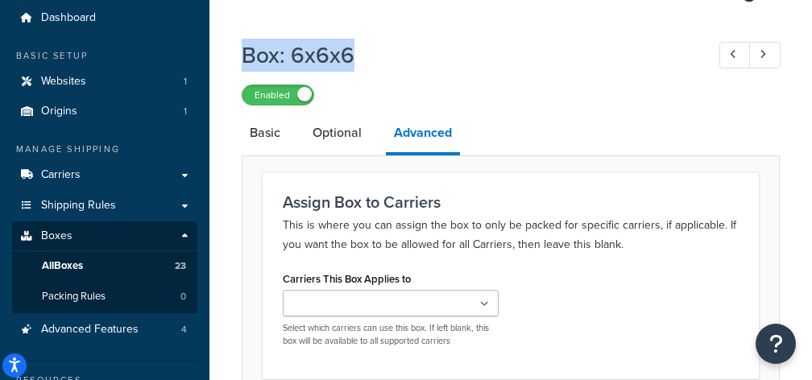
scroll to position [51, 0]
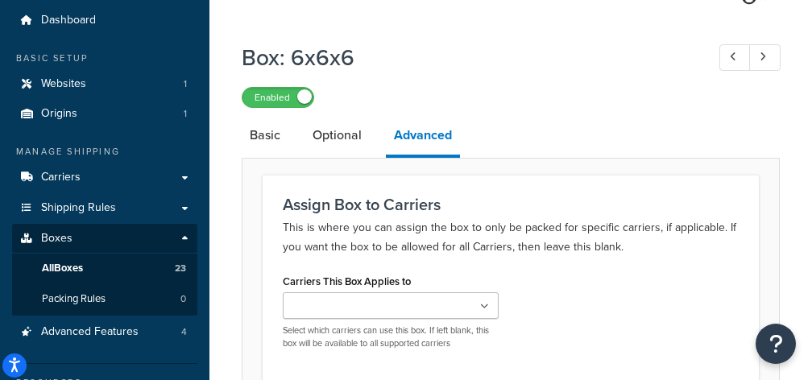
click at [362, 68] on h1 "Box: 6x6x6" at bounding box center [466, 57] width 448 height 31
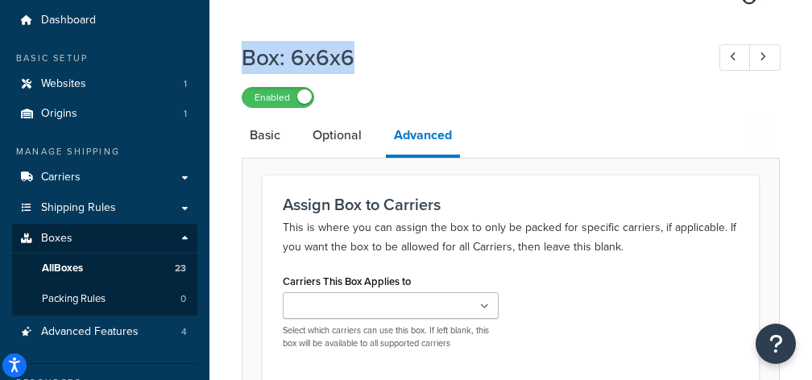
drag, startPoint x: 354, startPoint y: 56, endPoint x: 235, endPoint y: 55, distance: 118.4
click at [249, 52] on h1 "Box: 6x6x6" at bounding box center [466, 57] width 448 height 31
drag, startPoint x: 283, startPoint y: 59, endPoint x: 246, endPoint y: 60, distance: 36.2
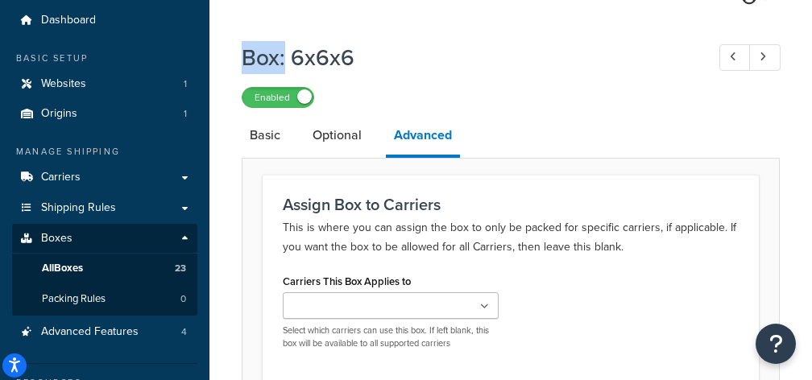
click at [279, 58] on h1 "Box: 6x6x6" at bounding box center [466, 57] width 448 height 31
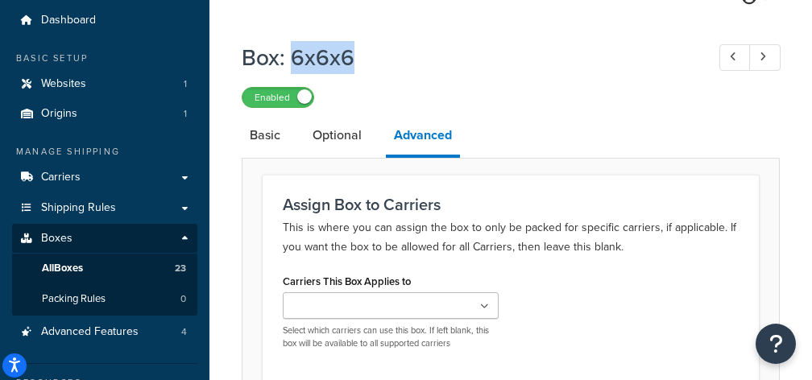
drag, startPoint x: 294, startPoint y: 60, endPoint x: 389, endPoint y: 61, distance: 95.0
click at [389, 61] on h1 "Box: 6x6x6" at bounding box center [466, 57] width 448 height 31
click at [523, 89] on div "Enabled" at bounding box center [511, 96] width 538 height 23
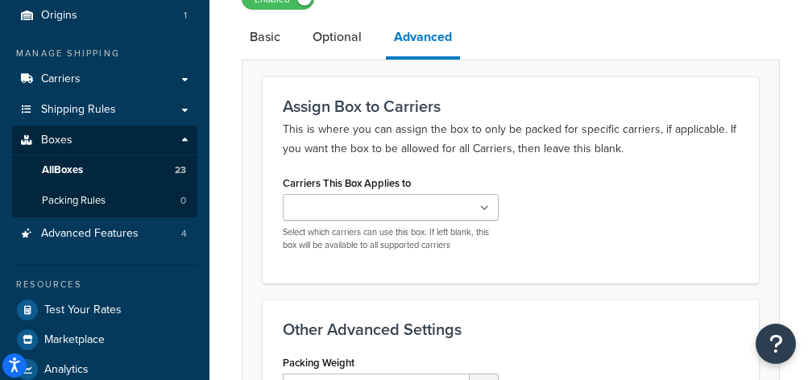
scroll to position [155, 0]
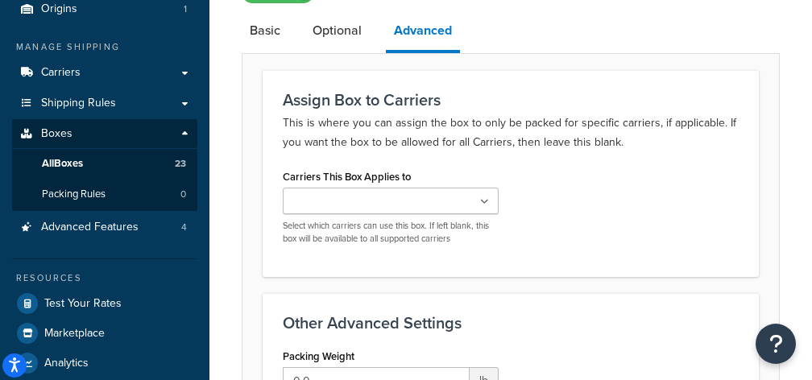
click at [452, 190] on ul at bounding box center [391, 201] width 216 height 27
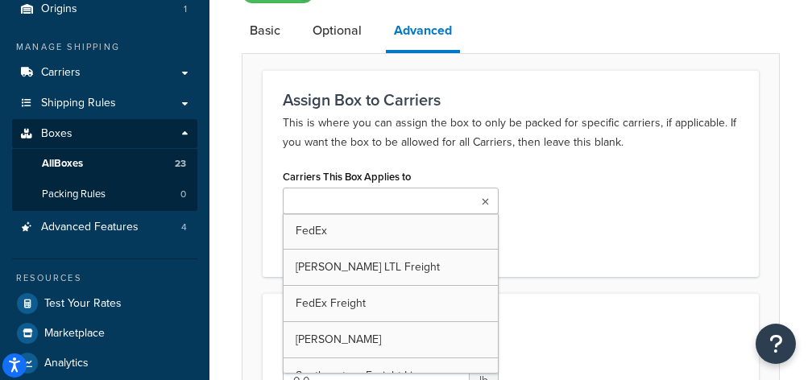
click at [626, 254] on div "Carriers This Box Applies to FedEx SAIA LTL Freight FedEx Freight Estes Southea…" at bounding box center [511, 211] width 480 height 92
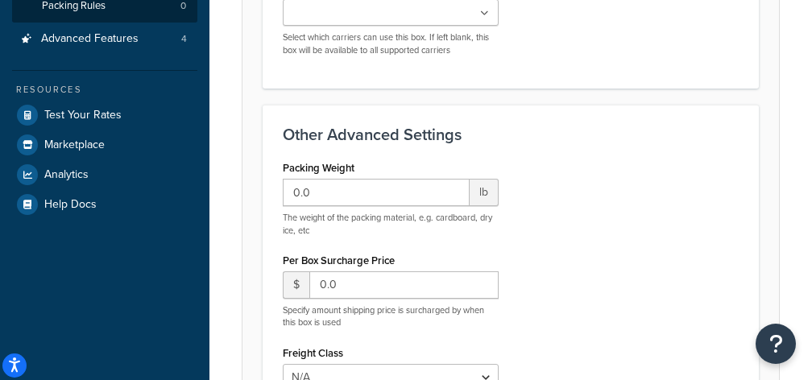
scroll to position [352, 0]
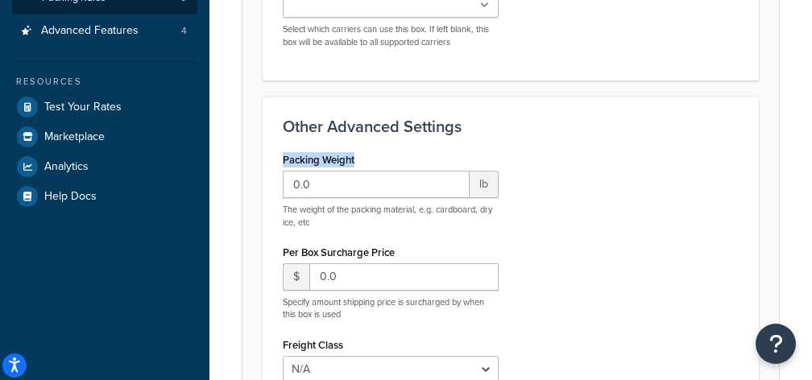
drag, startPoint x: 383, startPoint y: 163, endPoint x: 276, endPoint y: 163, distance: 106.3
click at [276, 163] on div "Packing Weight 0.0 lb The weight of the packing material, e.g. cardboard, dry i…" at bounding box center [391, 344] width 240 height 393
click at [672, 246] on div "Packing Weight 0.0 lb The weight of the packing material, e.g. cardboard, dry i…" at bounding box center [511, 344] width 480 height 393
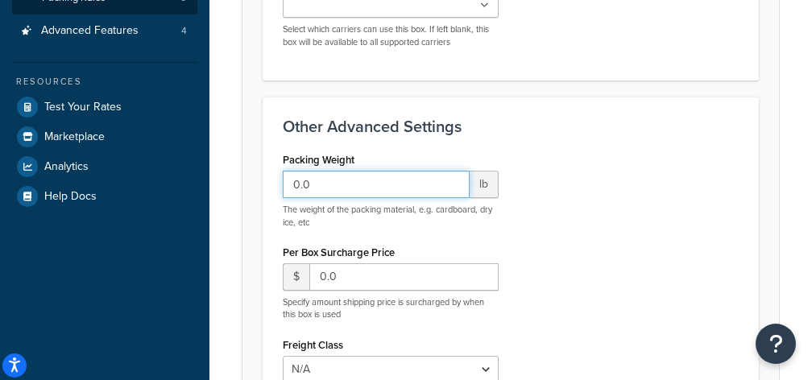
click at [393, 191] on input "0.0" at bounding box center [376, 184] width 187 height 27
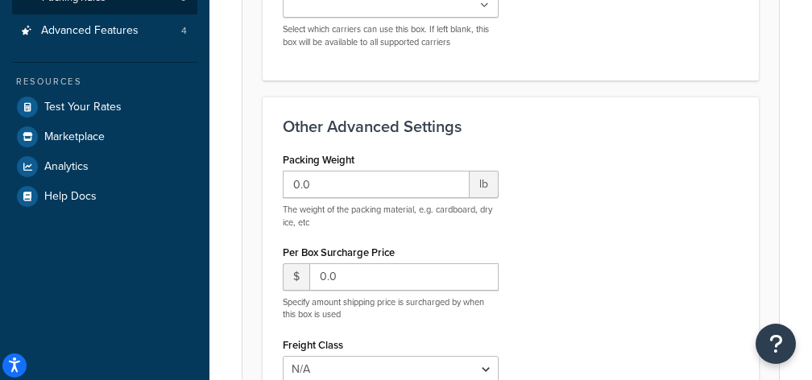
click at [442, 246] on div "Per Box Surcharge Price $ 0.0 Specify amount shipping price is surcharged by wh…" at bounding box center [391, 281] width 216 height 81
drag, startPoint x: 369, startPoint y: 252, endPoint x: 256, endPoint y: 254, distance: 112.8
click at [243, 256] on form "Assign Box to Carriers This is where you can assign the box to only be packed f…" at bounding box center [510, 250] width 536 height 753
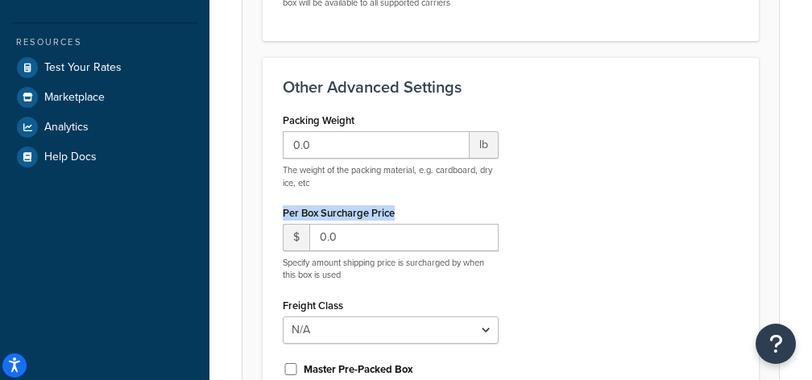
scroll to position [399, 0]
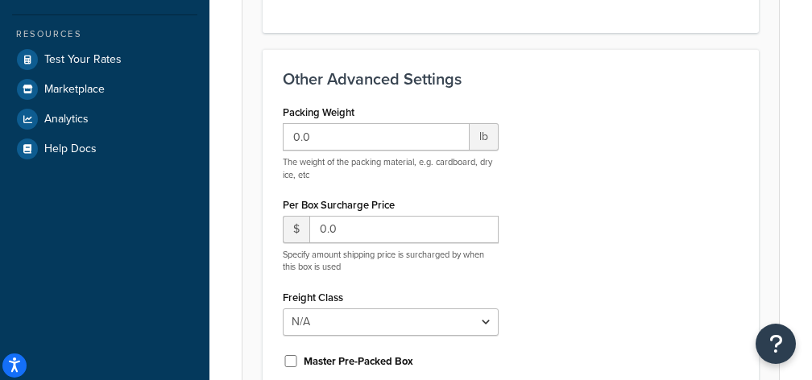
click at [496, 196] on div "Per Box Surcharge Price $ 0.0 Specify amount shipping price is surcharged by wh…" at bounding box center [391, 233] width 216 height 81
drag, startPoint x: 442, startPoint y: 207, endPoint x: 283, endPoint y: 206, distance: 159.4
click at [265, 205] on div "Other Advanced Settings Packing Weight 0.0 lb The weight of the packing materia…" at bounding box center [511, 281] width 496 height 465
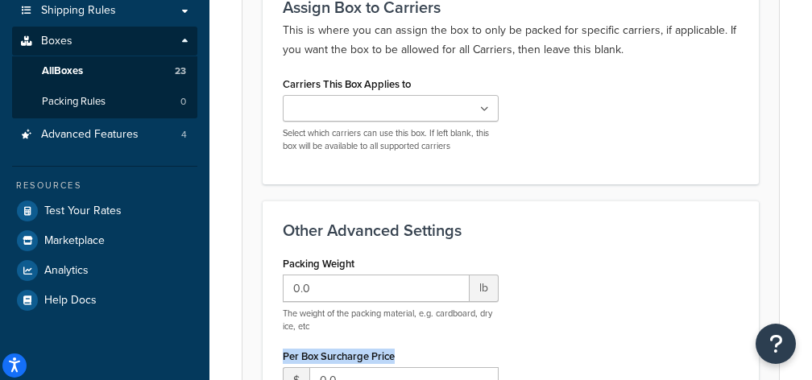
scroll to position [244, 0]
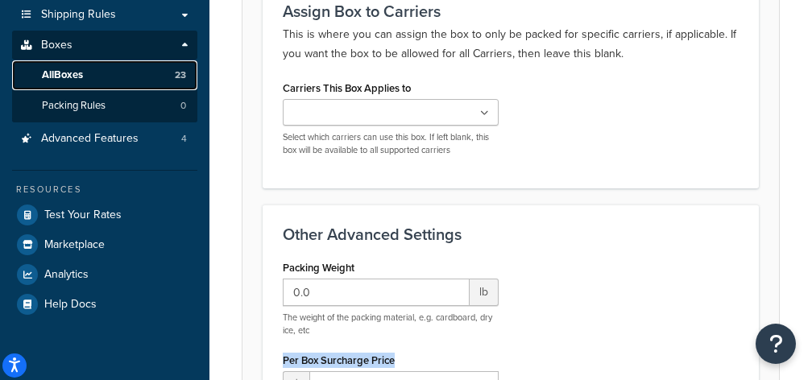
click at [171, 75] on link "All Boxes 23" at bounding box center [104, 75] width 185 height 30
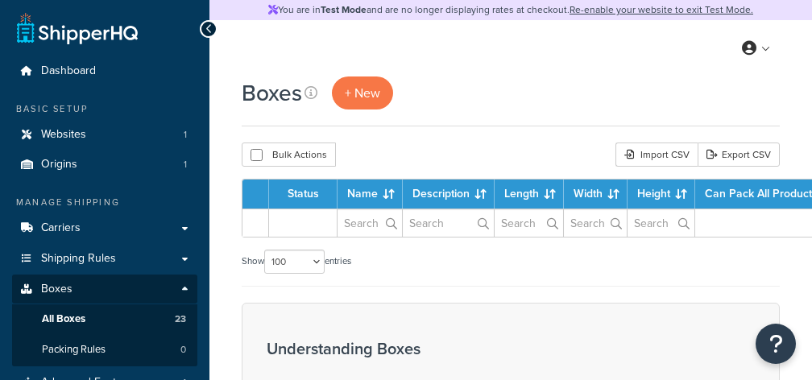
select select "100"
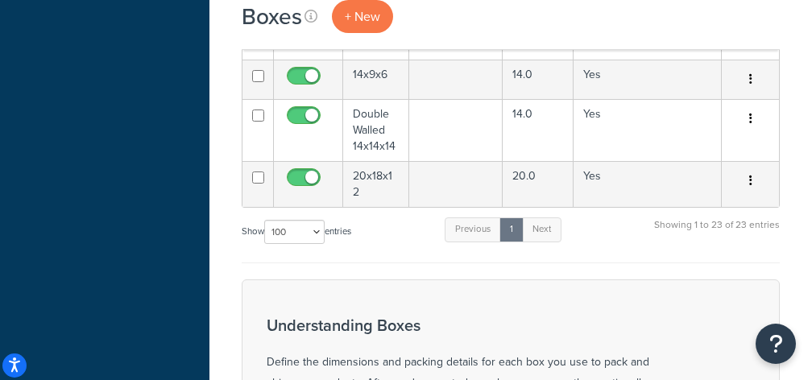
scroll to position [966, 0]
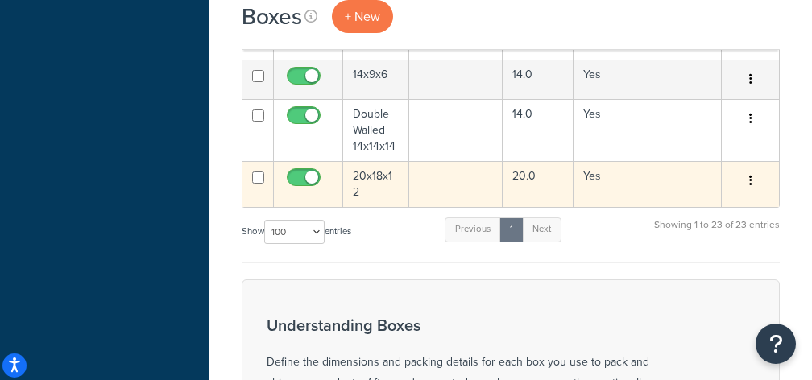
click at [402, 180] on td "20x18x12" at bounding box center [376, 184] width 66 height 46
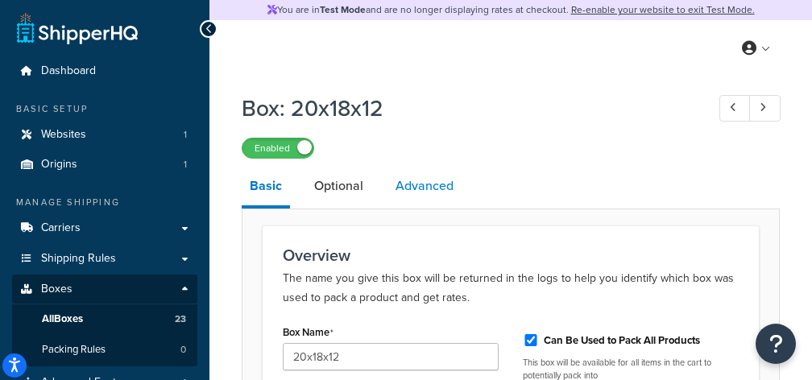
click at [427, 187] on link "Advanced" at bounding box center [424, 186] width 74 height 39
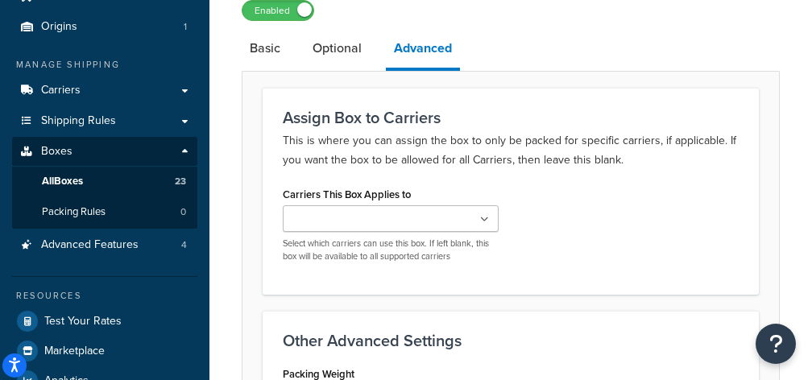
scroll to position [139, 0]
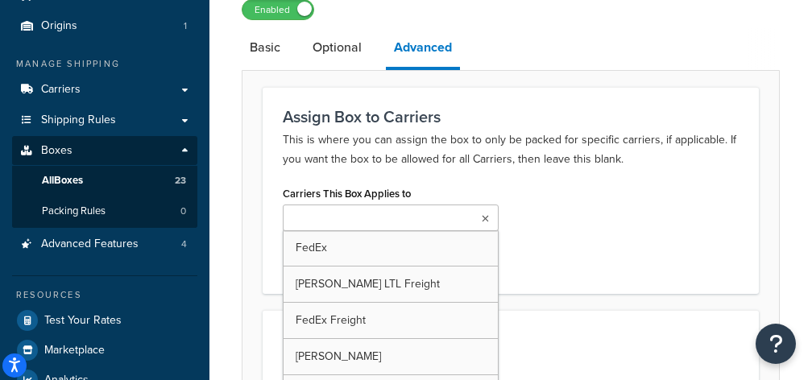
drag, startPoint x: 407, startPoint y: 221, endPoint x: 410, endPoint y: 205, distance: 16.3
click at [407, 221] on ul at bounding box center [391, 218] width 216 height 27
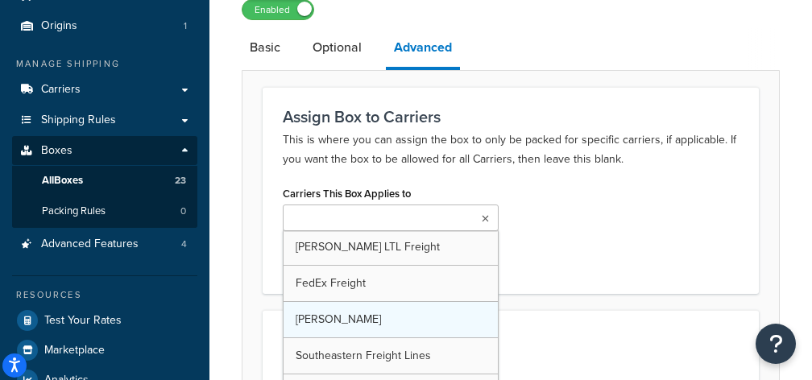
scroll to position [57, 0]
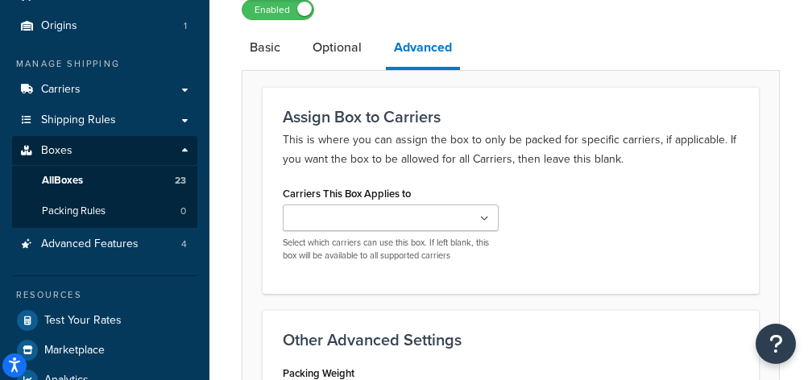
click at [657, 232] on div "Carriers This Box Applies to FedEx SAIA LTL Freight FedEx Freight Estes Southea…" at bounding box center [511, 228] width 480 height 92
click at [271, 43] on link "Basic" at bounding box center [265, 47] width 47 height 39
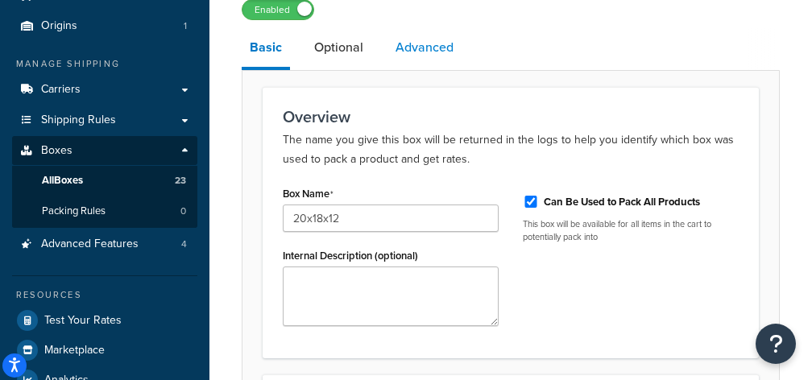
click at [424, 43] on link "Advanced" at bounding box center [424, 47] width 74 height 39
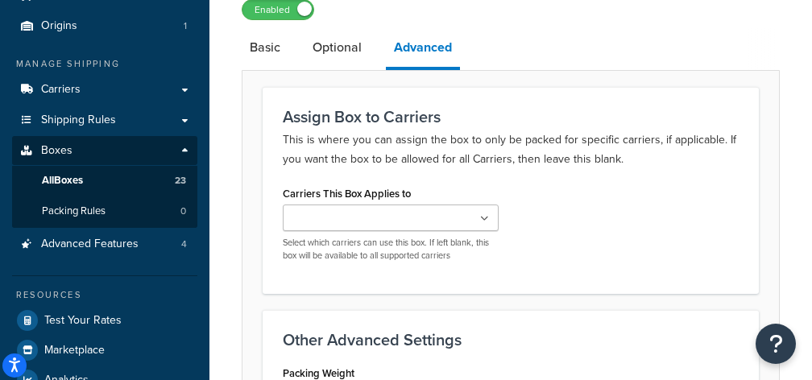
click at [428, 213] on ul at bounding box center [391, 218] width 216 height 27
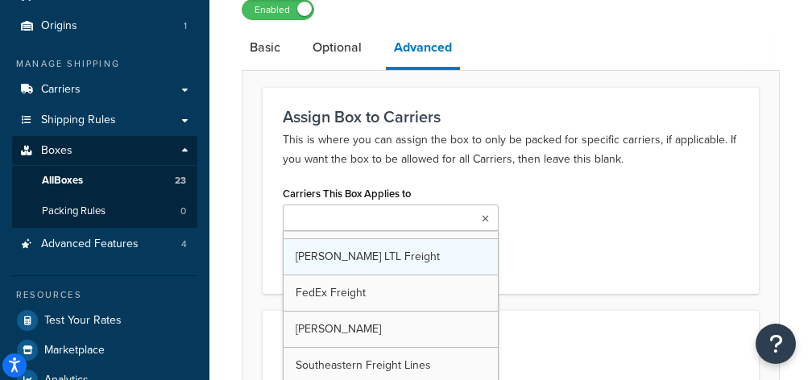
scroll to position [57, 0]
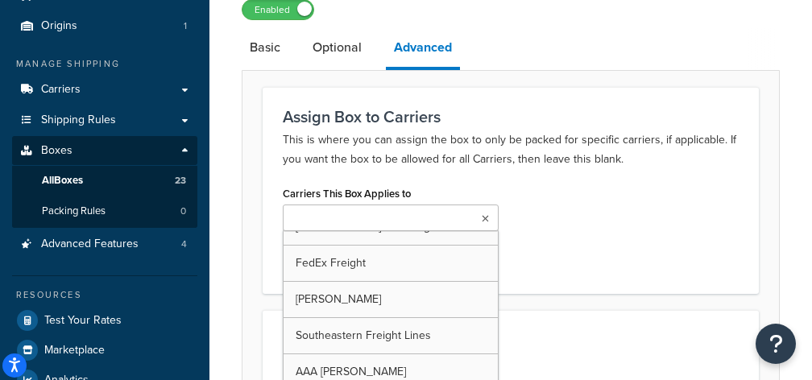
click at [564, 265] on div "Carriers This Box Applies to FedEx SAIA LTL Freight FedEx Freight Estes Southea…" at bounding box center [511, 228] width 480 height 92
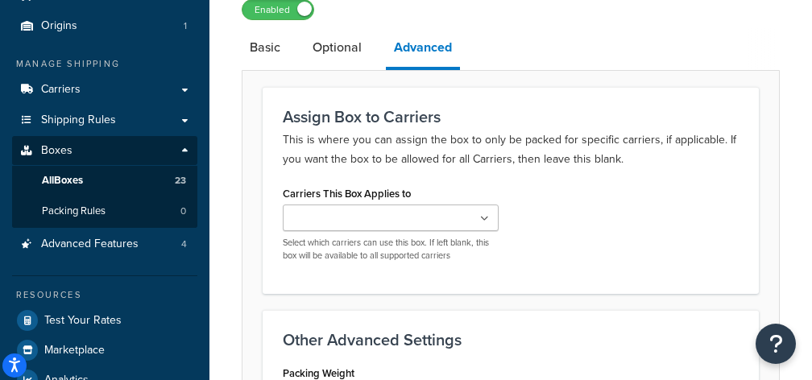
click at [560, 237] on div "Carriers This Box Applies to FedEx SAIA LTL Freight FedEx Freight Estes Southea…" at bounding box center [511, 228] width 480 height 92
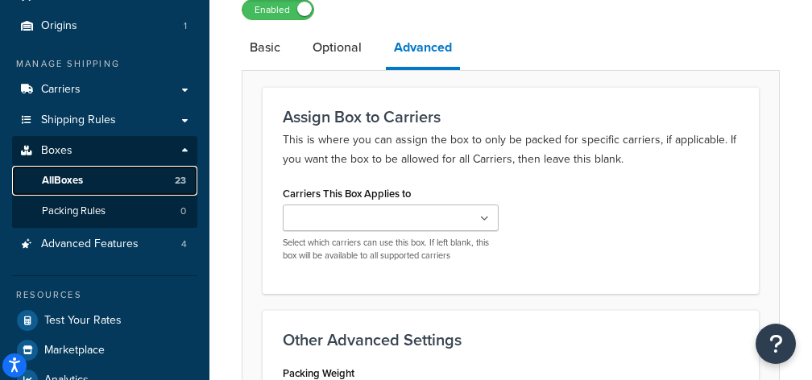
click at [154, 180] on link "All Boxes 23" at bounding box center [104, 181] width 185 height 30
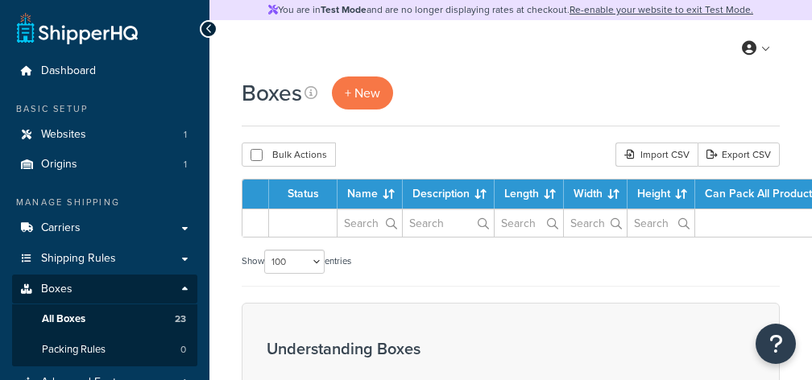
select select "100"
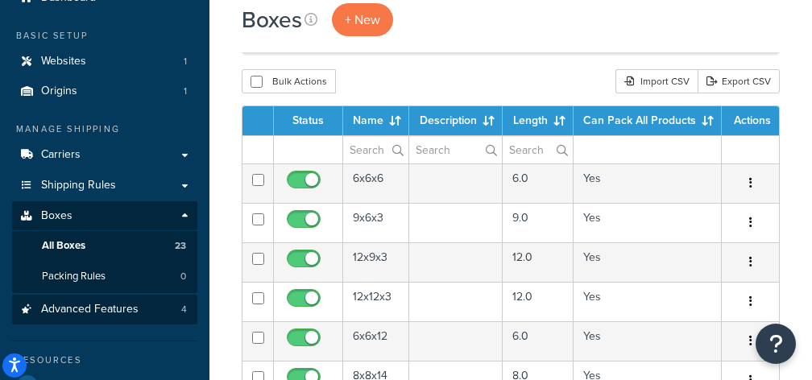
scroll to position [74, 0]
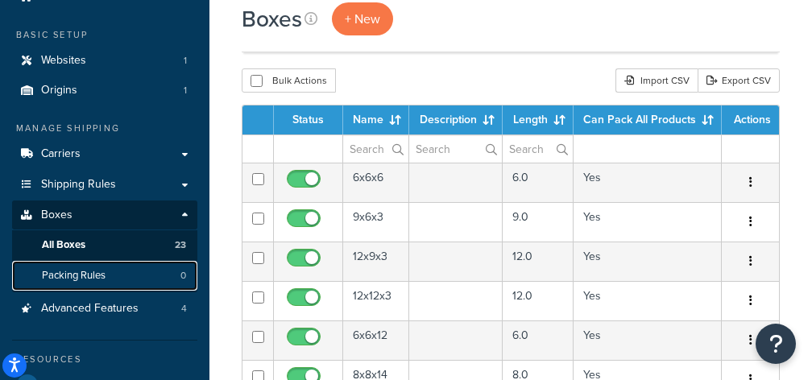
click at [122, 286] on link "Packing Rules 0" at bounding box center [104, 276] width 185 height 30
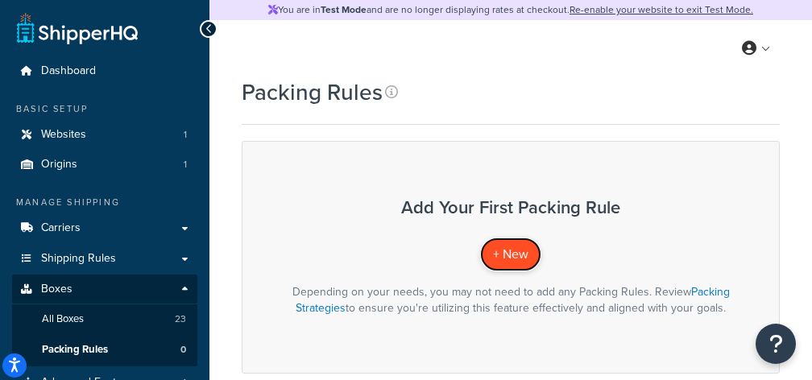
click at [525, 250] on span "+ New" at bounding box center [510, 254] width 35 height 19
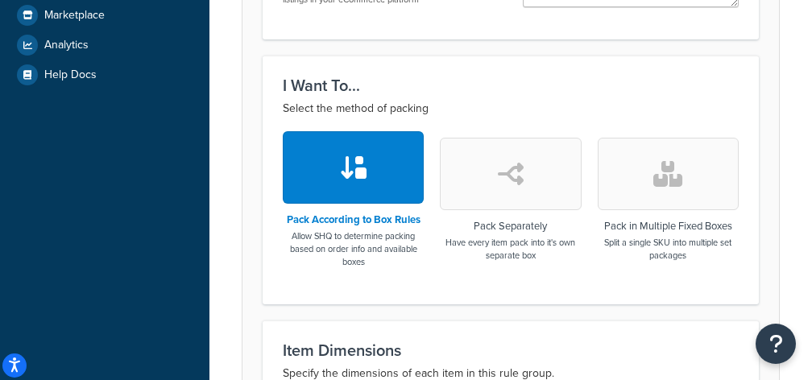
scroll to position [478, 0]
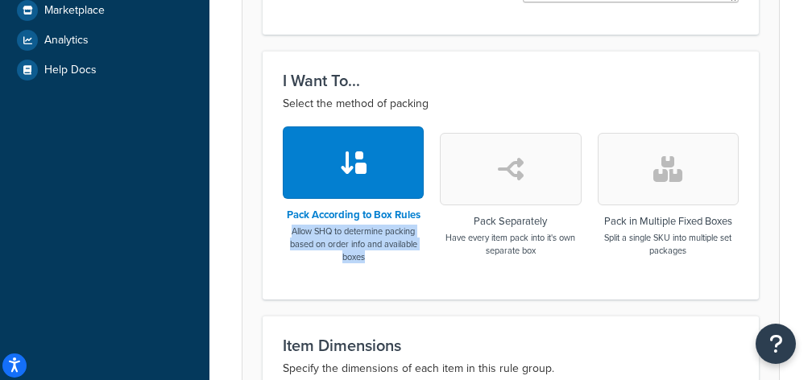
drag, startPoint x: 392, startPoint y: 258, endPoint x: 286, endPoint y: 231, distance: 109.6
click at [286, 231] on p "Allow SHQ to determine packing based on order info and available boxes" at bounding box center [353, 244] width 141 height 39
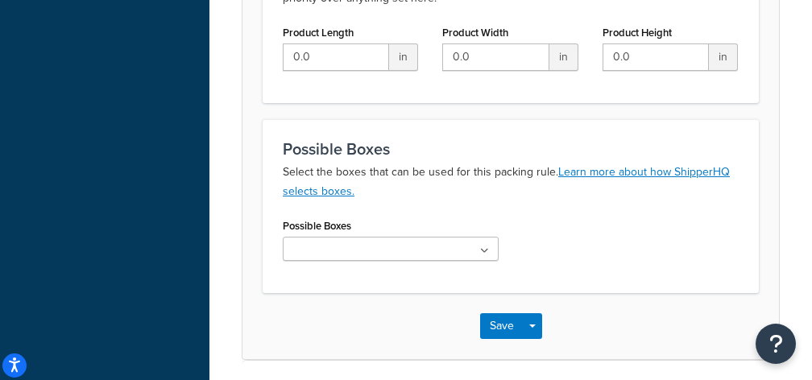
scroll to position [886, 0]
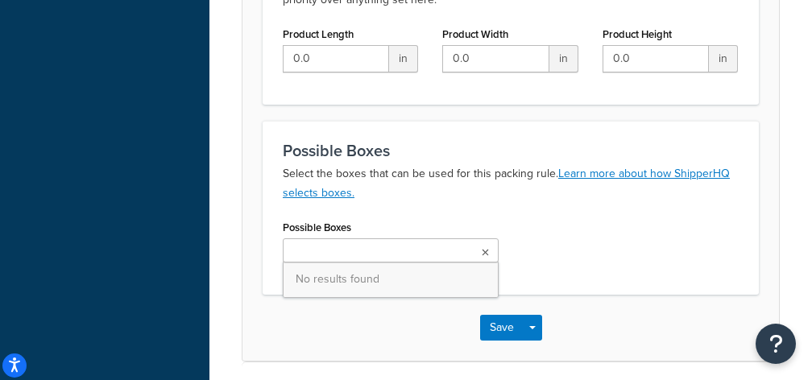
click at [369, 251] on ul at bounding box center [391, 250] width 216 height 24
drag, startPoint x: 549, startPoint y: 270, endPoint x: 478, endPoint y: 275, distance: 71.0
click at [549, 270] on div "Possible Boxes No results found" at bounding box center [511, 245] width 480 height 59
click at [427, 258] on ul at bounding box center [391, 250] width 216 height 24
click at [415, 279] on span "No results found" at bounding box center [390, 279] width 214 height 35
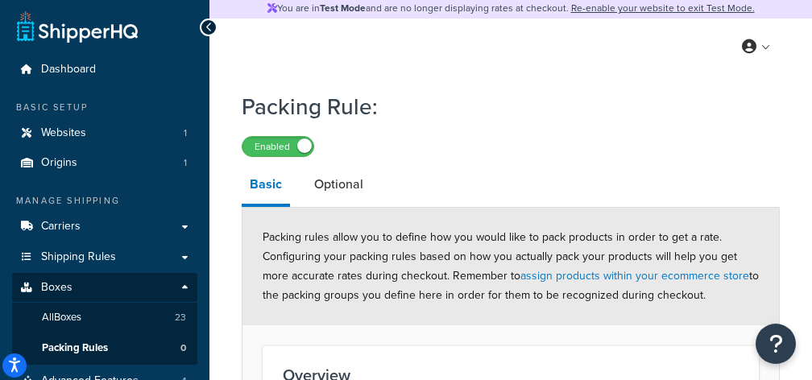
scroll to position [0, 0]
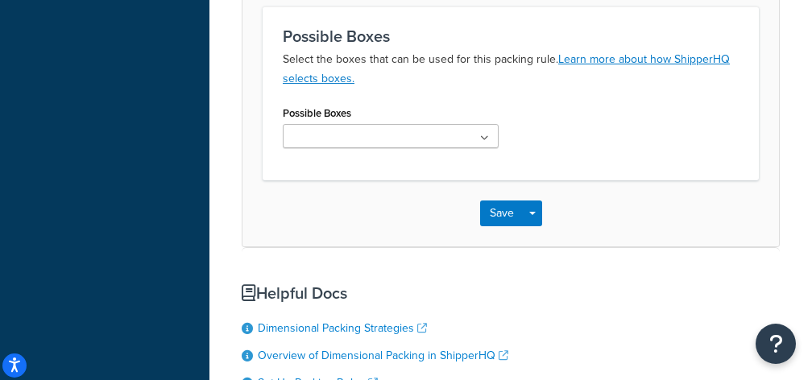
drag, startPoint x: 602, startPoint y: 190, endPoint x: 598, endPoint y: 205, distance: 15.6
click at [602, 190] on div "Save Save Dropdown Save and Edit Save and Duplicate Save and Create New" at bounding box center [510, 213] width 536 height 66
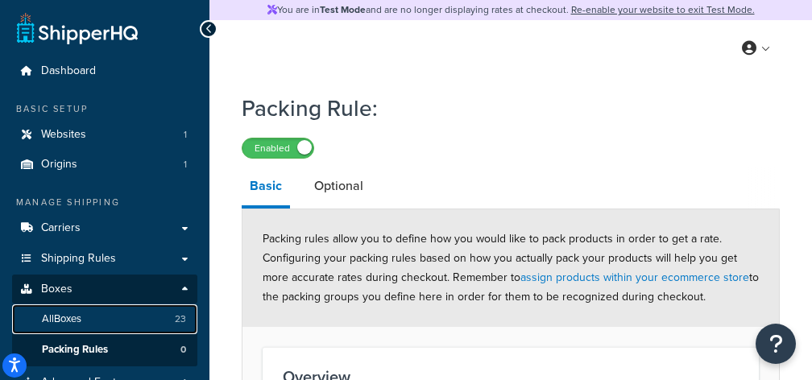
click at [117, 314] on link "All Boxes 23" at bounding box center [104, 319] width 185 height 30
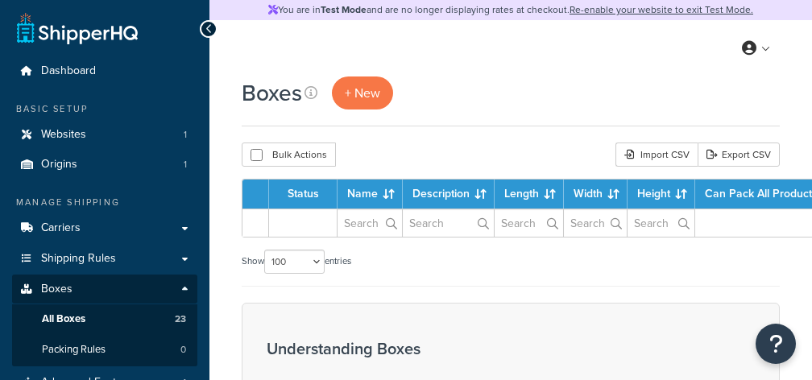
select select "100"
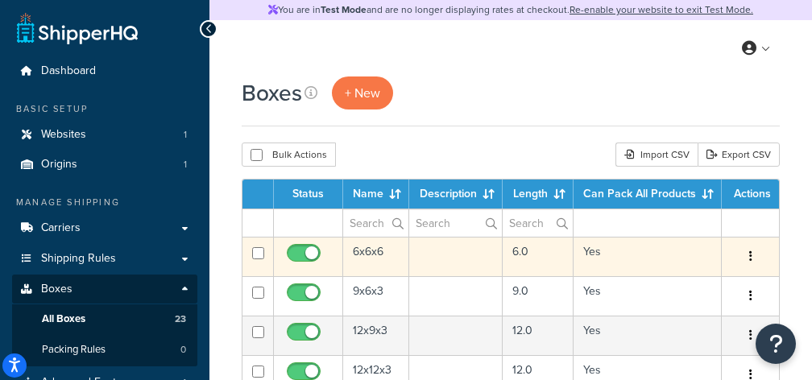
click at [261, 254] on input "checkbox" at bounding box center [258, 253] width 12 height 12
checkbox input "true"
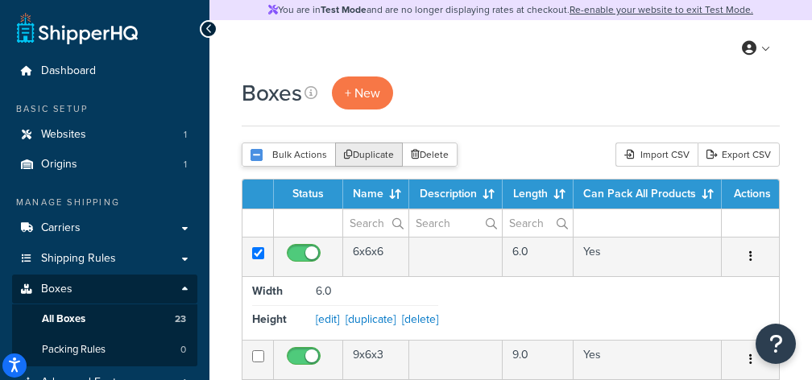
click at [368, 151] on button "Duplicate" at bounding box center [369, 155] width 68 height 24
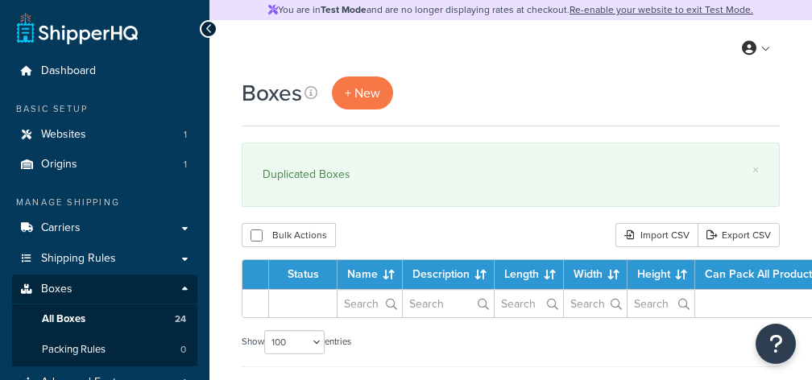
select select "100"
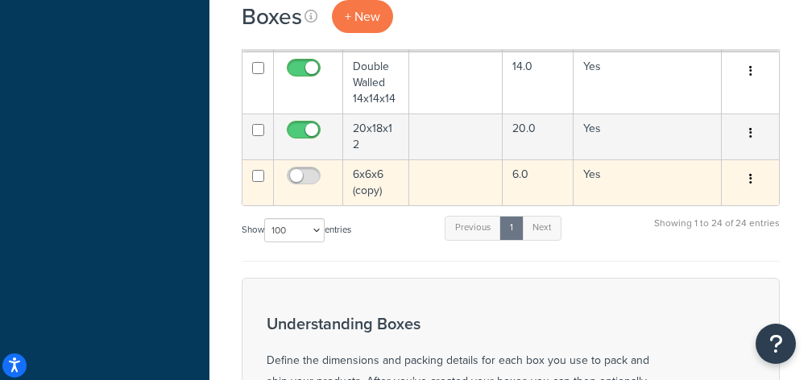
scroll to position [1095, 0]
click at [310, 172] on input "checkbox" at bounding box center [305, 179] width 44 height 20
checkbox input "true"
click at [364, 173] on td "6x6x6 (copy)" at bounding box center [376, 182] width 66 height 46
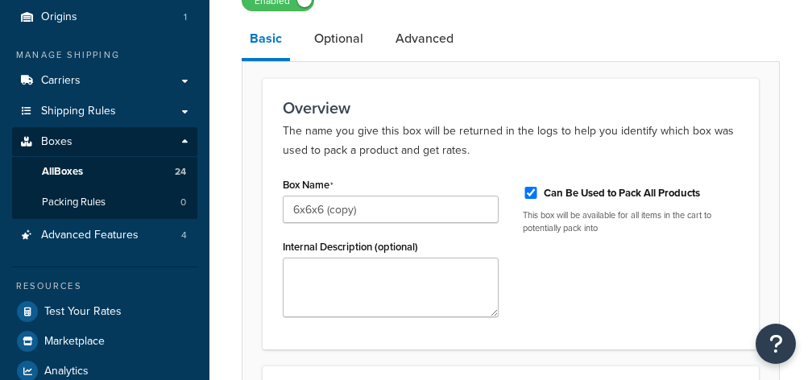
scroll to position [153, 0]
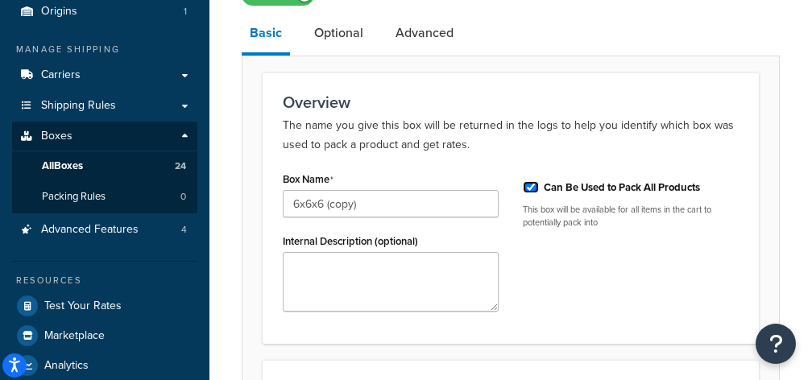
click at [531, 188] on input "Can Be Used to Pack All Products" at bounding box center [531, 187] width 16 height 12
checkbox input "false"
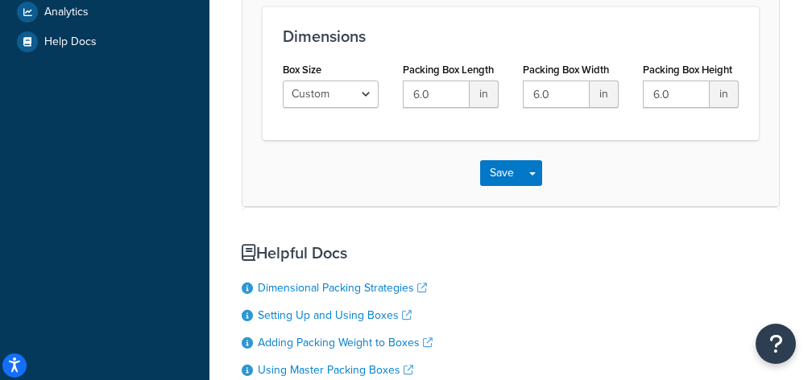
scroll to position [496, 0]
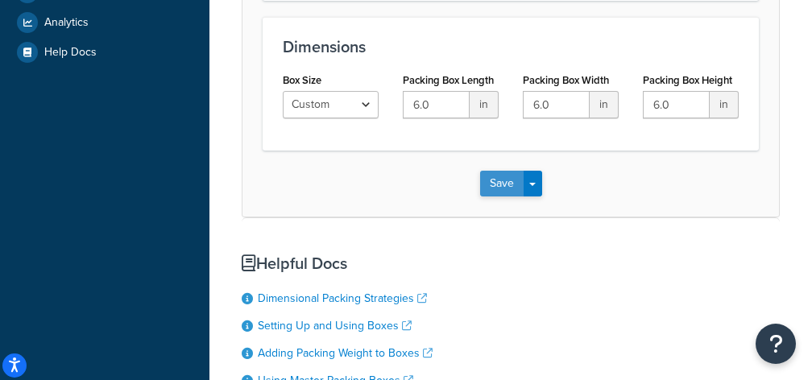
click at [498, 184] on button "Save" at bounding box center [501, 184] width 43 height 26
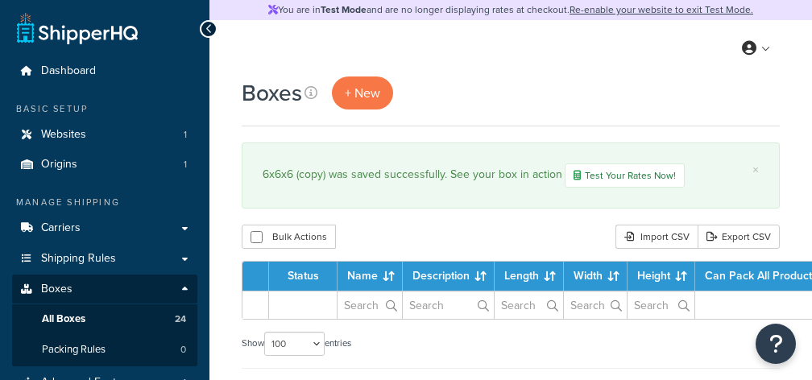
select select "100"
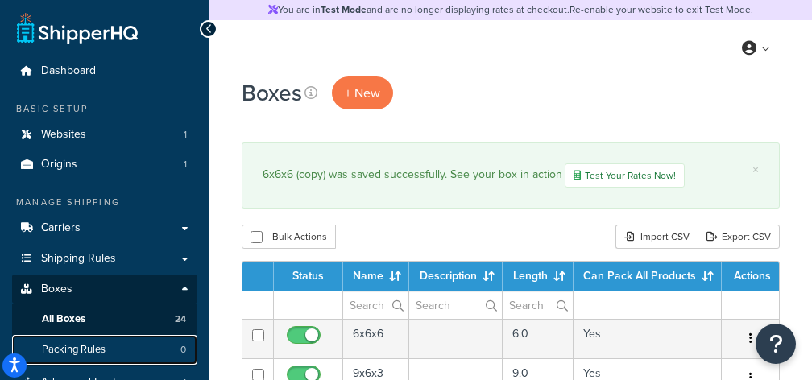
drag, startPoint x: 127, startPoint y: 346, endPoint x: 152, endPoint y: 338, distance: 26.2
click at [127, 346] on link "Packing Rules 0" at bounding box center [104, 350] width 185 height 30
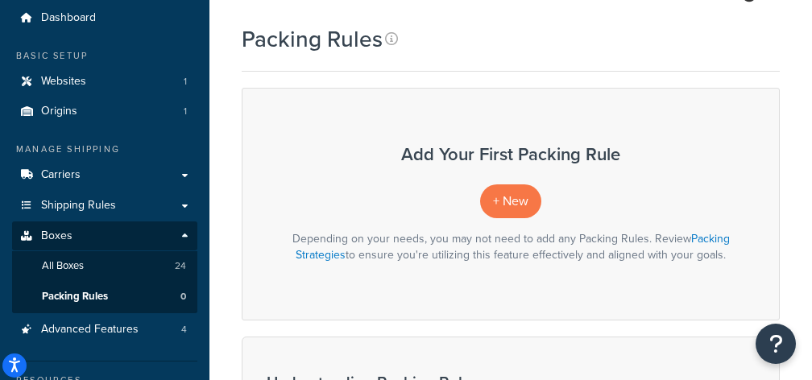
scroll to position [81, 0]
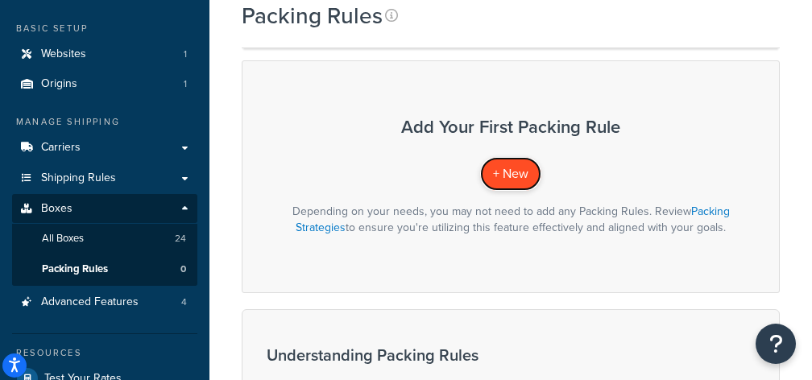
click at [514, 174] on span "+ New" at bounding box center [510, 173] width 35 height 19
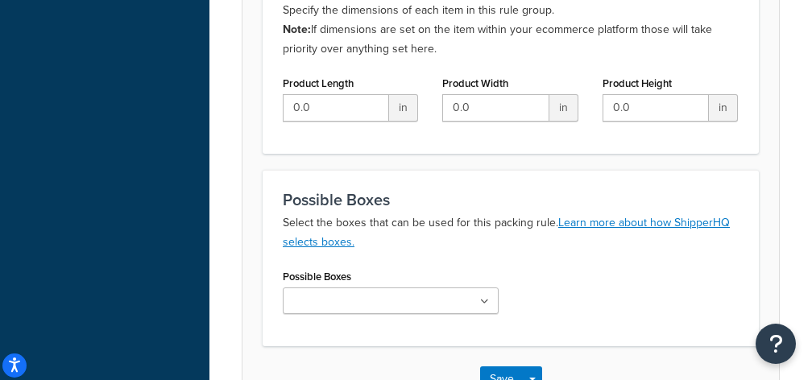
scroll to position [841, 0]
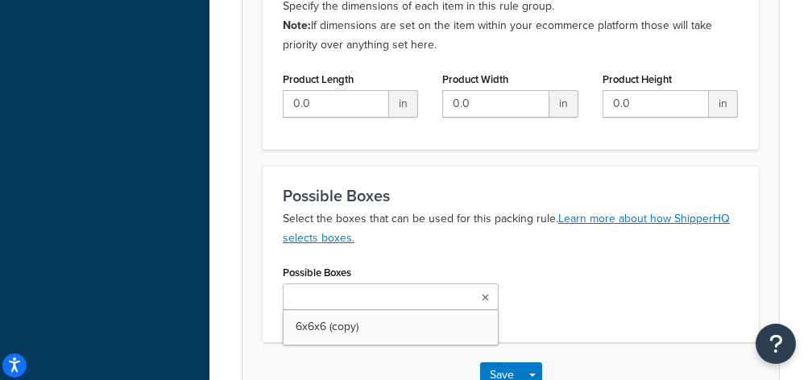
click at [381, 295] on input "Possible Boxes" at bounding box center [358, 298] width 143 height 18
click at [367, 278] on div "Possible Boxes 6x6x6 (copy)" at bounding box center [391, 285] width 216 height 49
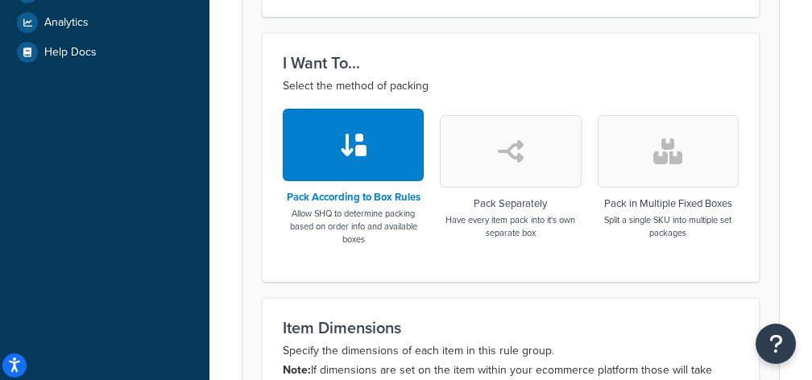
scroll to position [494, 0]
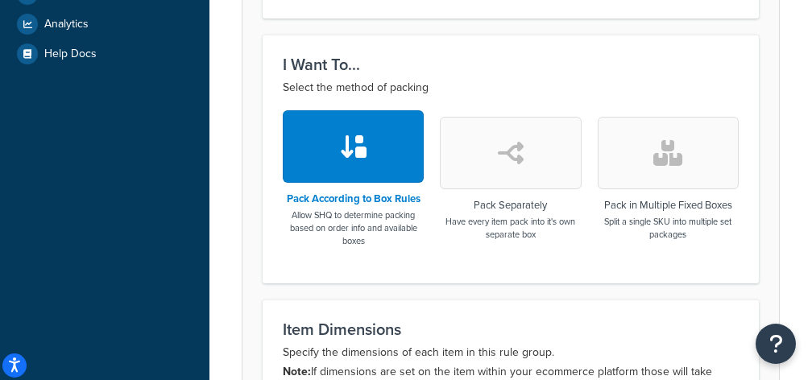
click at [502, 172] on button "button" at bounding box center [510, 153] width 141 height 72
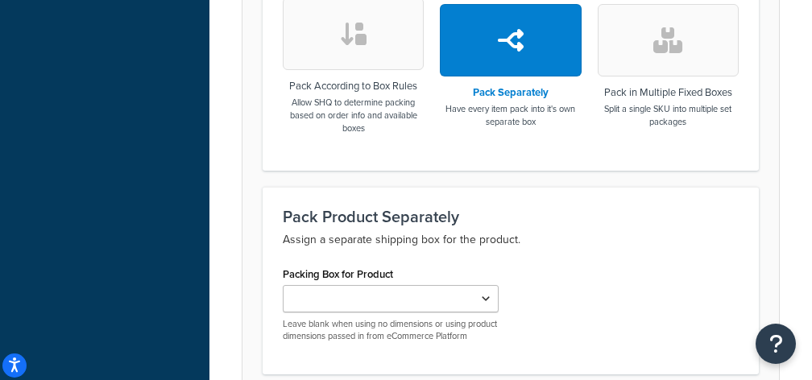
scroll to position [610, 0]
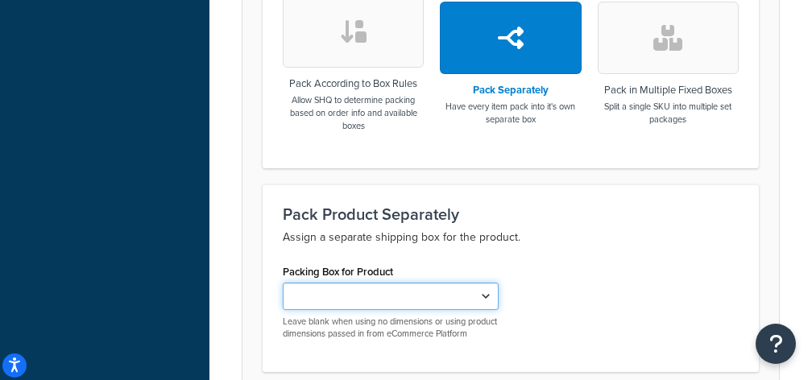
click at [399, 296] on select "6x6x6 (copy)" at bounding box center [391, 296] width 216 height 27
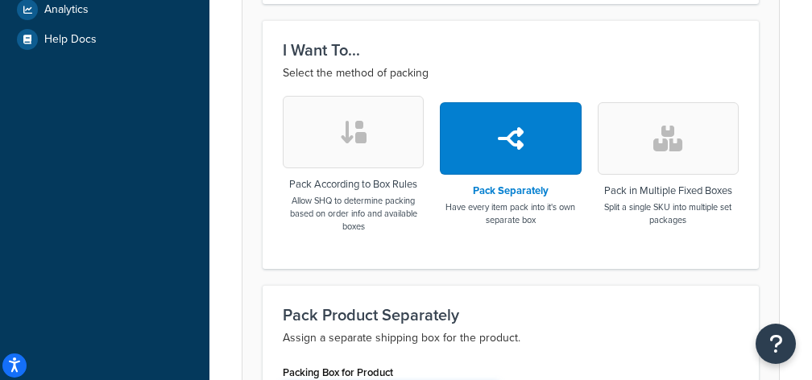
scroll to position [507, 0]
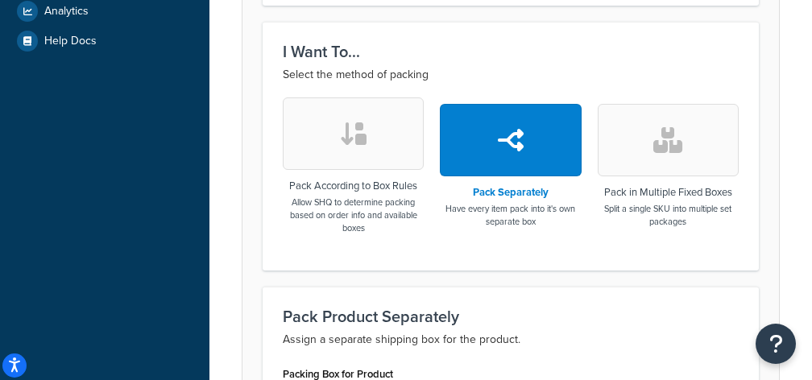
click at [647, 170] on button "button" at bounding box center [668, 140] width 141 height 72
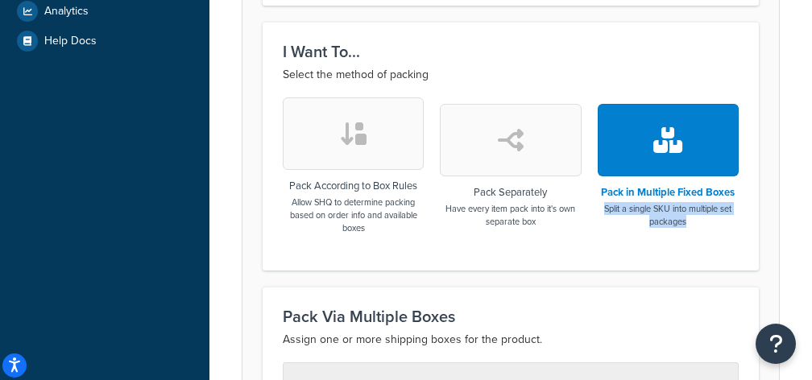
drag, startPoint x: 689, startPoint y: 225, endPoint x: 599, endPoint y: 211, distance: 90.4
click at [599, 211] on p "Split a single SKU into multiple set packages" at bounding box center [668, 215] width 141 height 26
click at [651, 266] on div "I Want To... Select the method of packing Pack According to Box Rules Allow SHQ…" at bounding box center [511, 146] width 496 height 248
drag, startPoint x: 673, startPoint y: 210, endPoint x: 599, endPoint y: 210, distance: 74.1
click at [599, 210] on p "Split a single SKU into multiple set packages" at bounding box center [668, 215] width 141 height 26
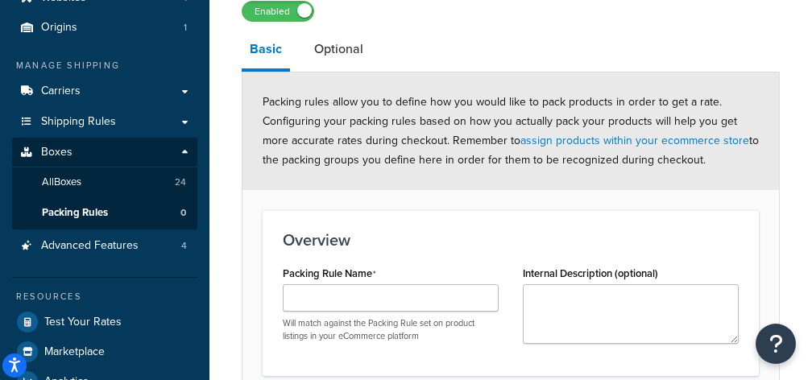
scroll to position [136, 0]
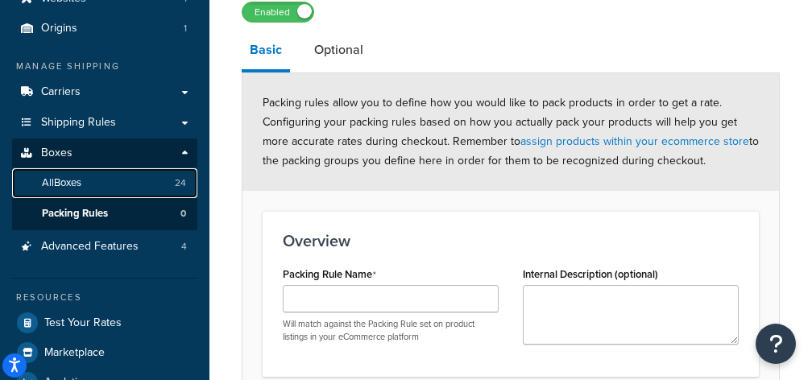
click at [139, 182] on link "All Boxes 24" at bounding box center [104, 183] width 185 height 30
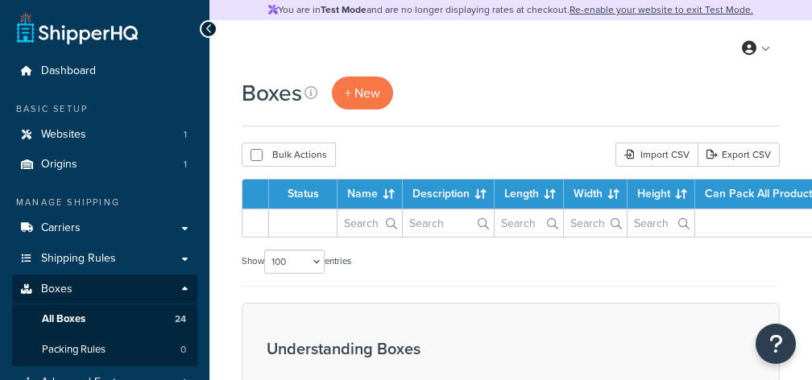
select select "100"
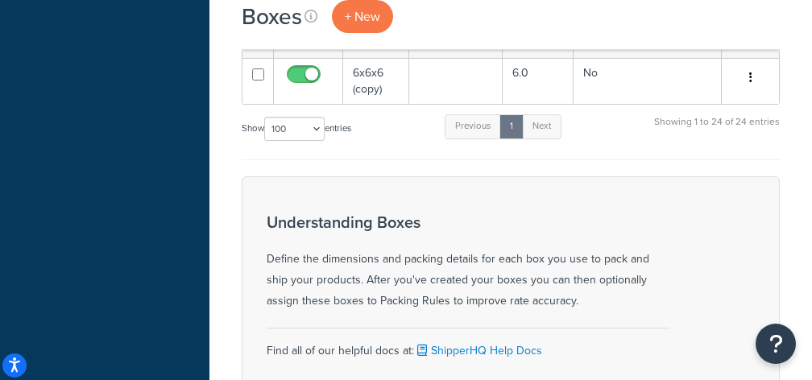
scroll to position [1104, 0]
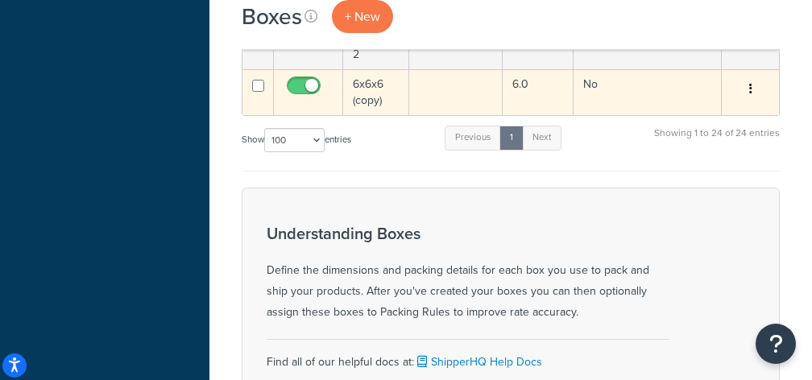
click at [303, 80] on input "checkbox" at bounding box center [305, 90] width 44 height 20
checkbox input "false"
click at [258, 80] on input "checkbox" at bounding box center [258, 86] width 12 height 12
checkbox input "true"
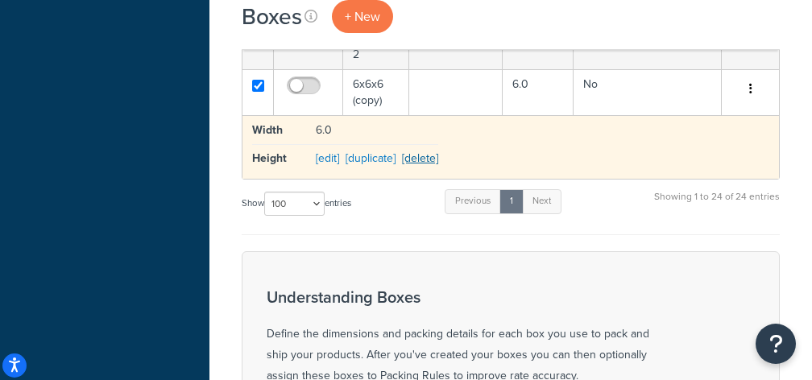
click at [428, 155] on link "[delete]" at bounding box center [420, 158] width 36 height 17
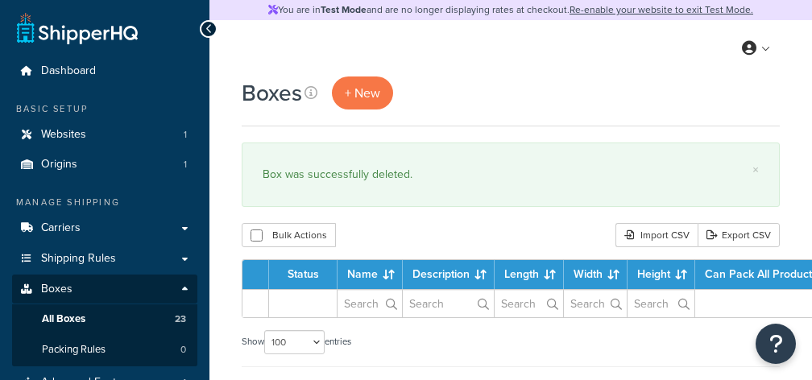
select select "100"
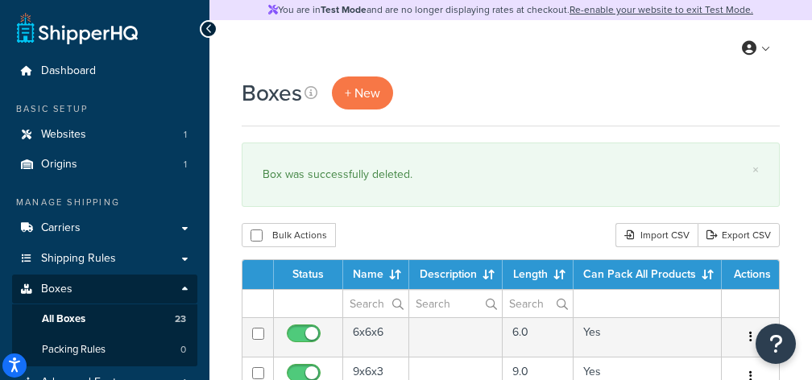
click at [508, 105] on div "Boxes + New" at bounding box center [511, 93] width 538 height 33
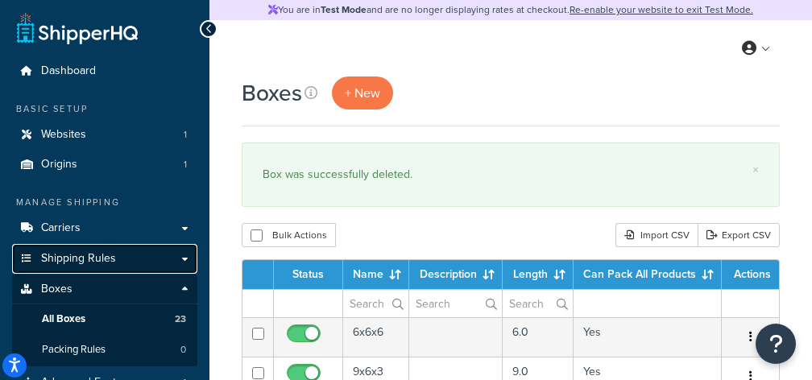
click at [78, 263] on span "Shipping Rules" at bounding box center [78, 259] width 75 height 14
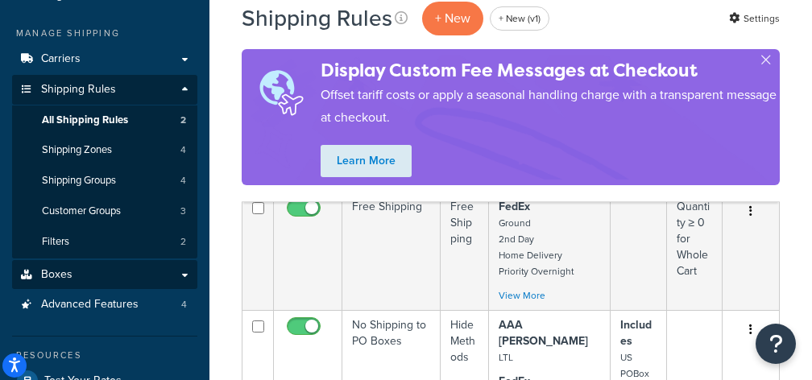
scroll to position [169, 0]
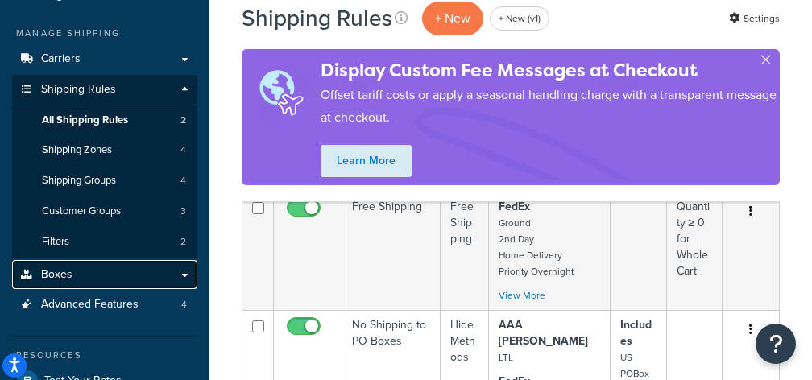
click at [93, 279] on link "Boxes" at bounding box center [104, 275] width 185 height 30
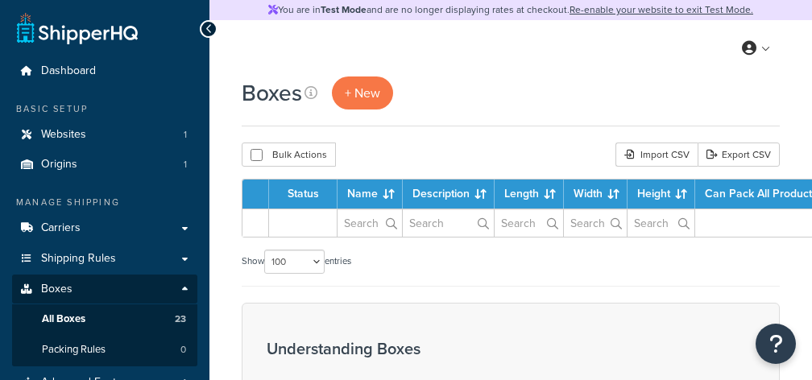
select select "100"
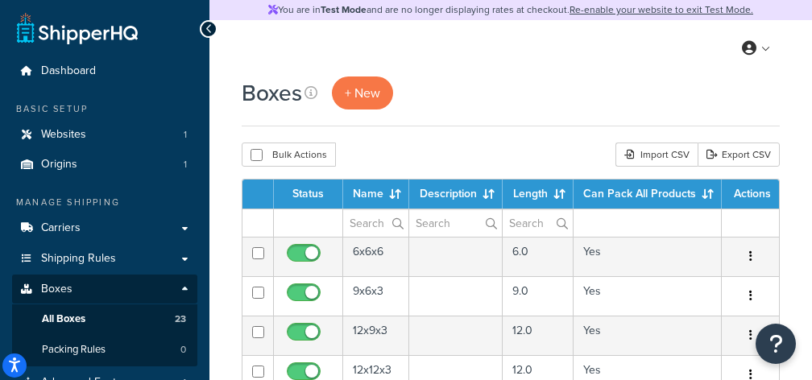
click at [481, 105] on div "Boxes + New" at bounding box center [511, 93] width 538 height 33
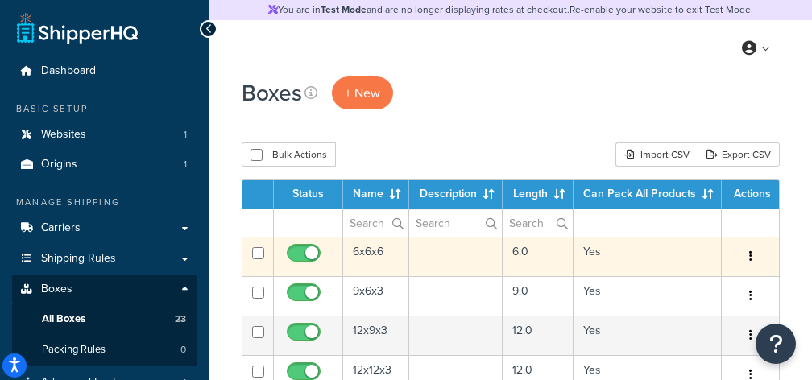
click at [258, 254] on input "checkbox" at bounding box center [258, 253] width 12 height 12
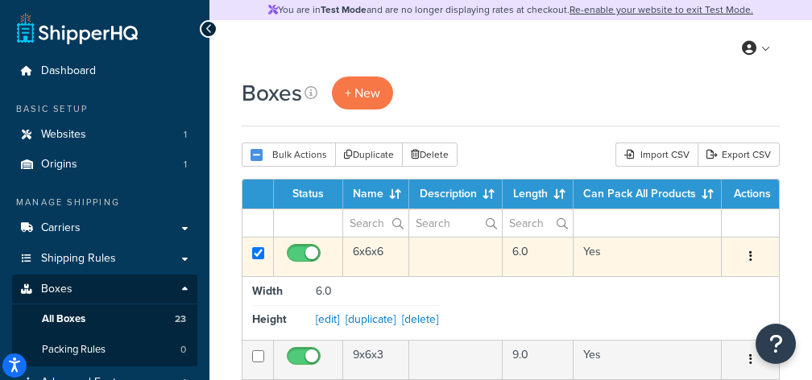
click at [258, 254] on input "checkbox" at bounding box center [258, 253] width 12 height 12
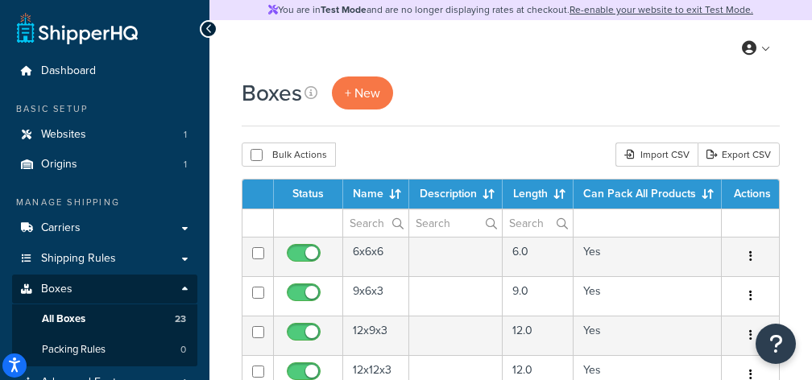
click at [526, 112] on div "Boxes + New" at bounding box center [511, 102] width 538 height 50
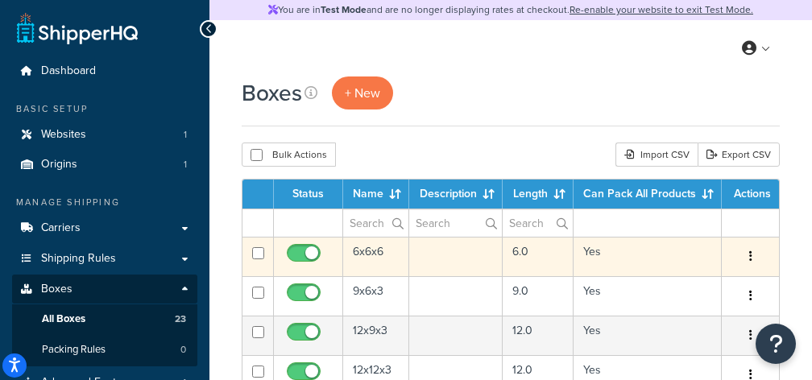
click at [259, 255] on input "checkbox" at bounding box center [258, 253] width 12 height 12
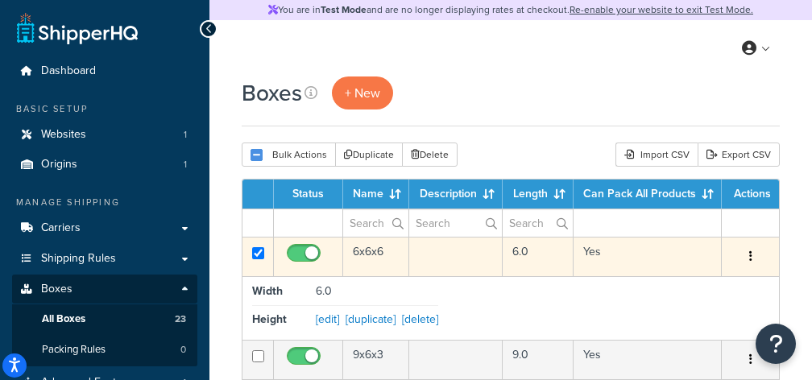
click at [258, 255] on input "checkbox" at bounding box center [258, 253] width 12 height 12
checkbox input "false"
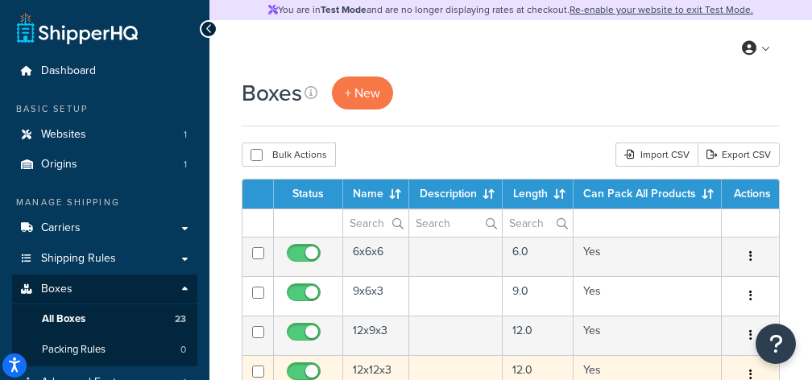
click at [259, 370] on input "checkbox" at bounding box center [258, 372] width 12 height 12
checkbox input "false"
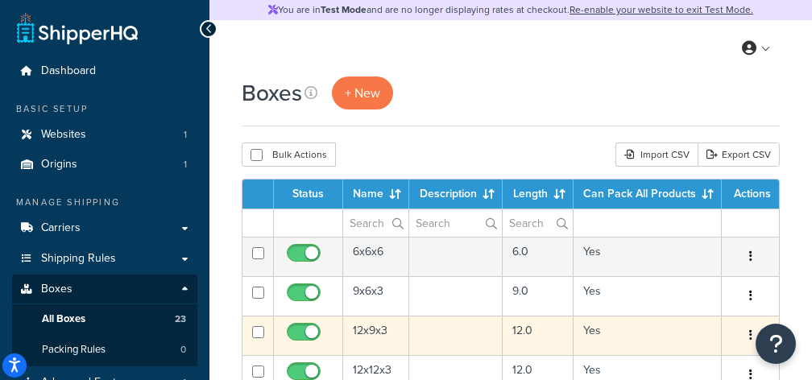
click at [258, 336] on input "checkbox" at bounding box center [258, 332] width 12 height 12
checkbox input "true"
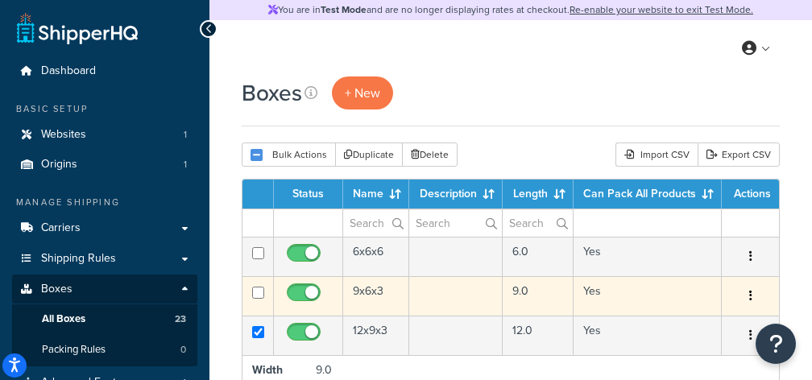
click at [260, 297] on input "checkbox" at bounding box center [258, 293] width 12 height 12
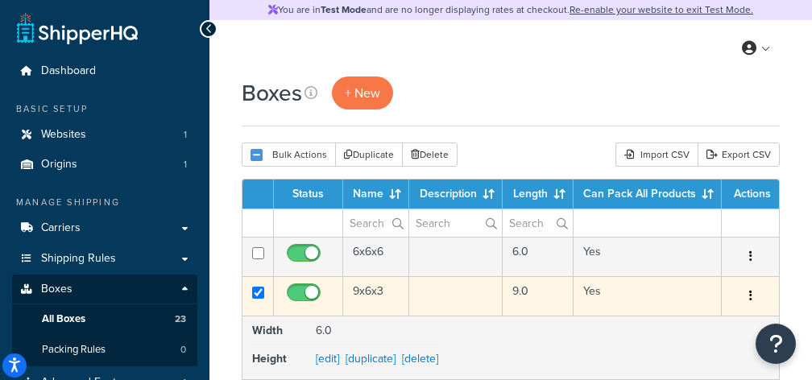
click at [260, 296] on input "checkbox" at bounding box center [258, 293] width 12 height 12
checkbox input "false"
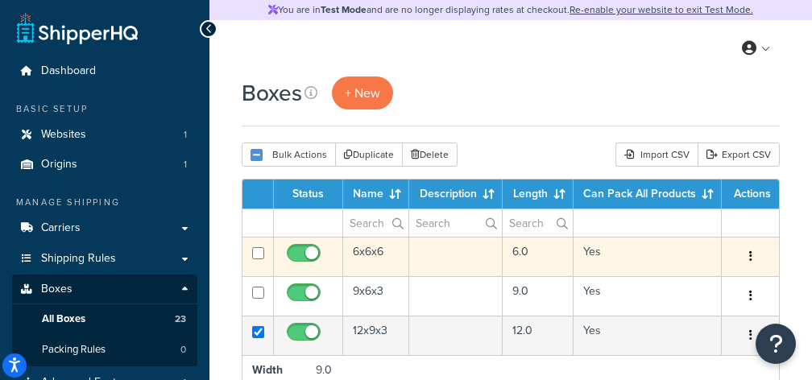
click at [261, 257] on input "checkbox" at bounding box center [258, 253] width 12 height 12
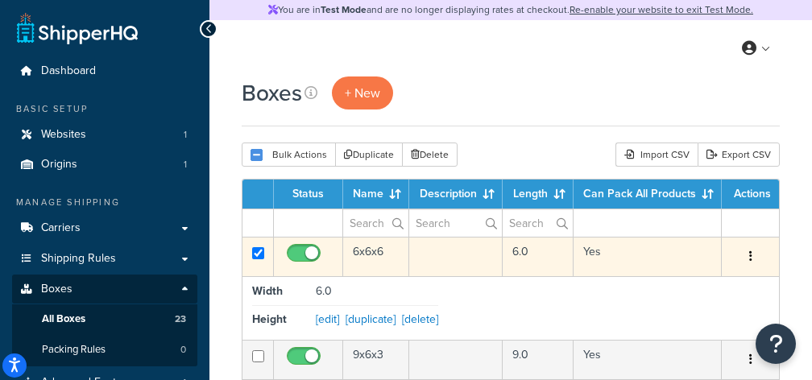
click at [257, 251] on input "checkbox" at bounding box center [258, 253] width 12 height 12
checkbox input "false"
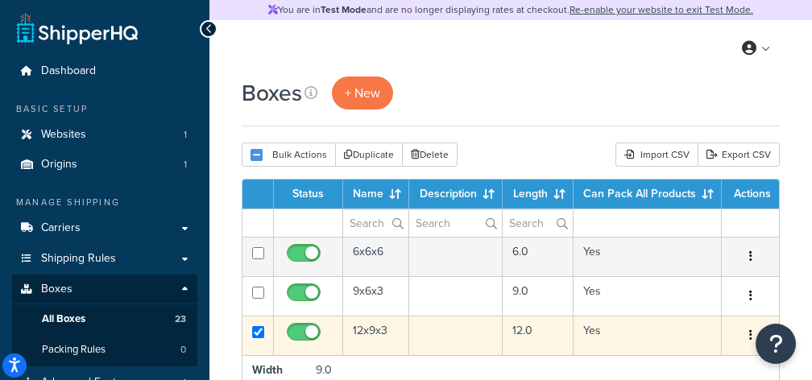
click at [259, 333] on input "checkbox" at bounding box center [258, 332] width 12 height 12
checkbox input "false"
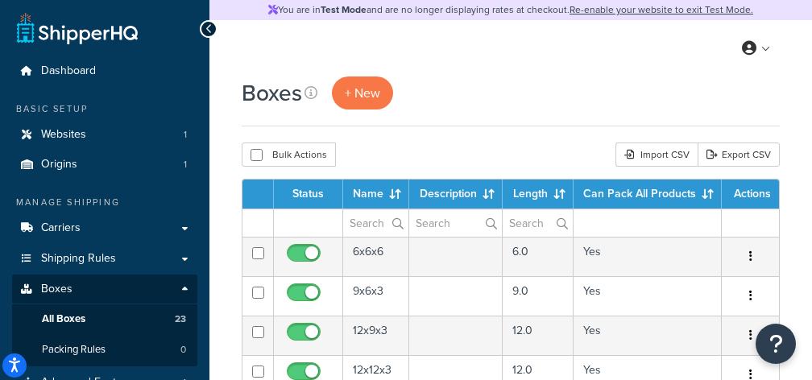
click at [588, 118] on div "Boxes + New" at bounding box center [511, 102] width 538 height 50
click at [497, 120] on div "Boxes + New" at bounding box center [511, 102] width 538 height 50
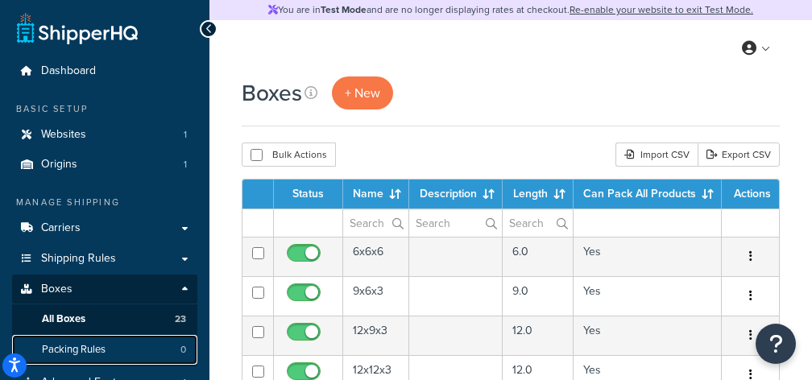
click at [143, 346] on link "Packing Rules 0" at bounding box center [104, 350] width 185 height 30
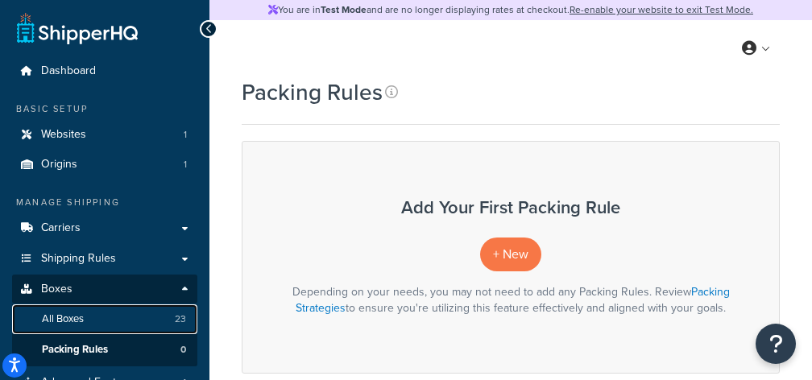
click at [120, 314] on link "All Boxes 23" at bounding box center [104, 319] width 185 height 30
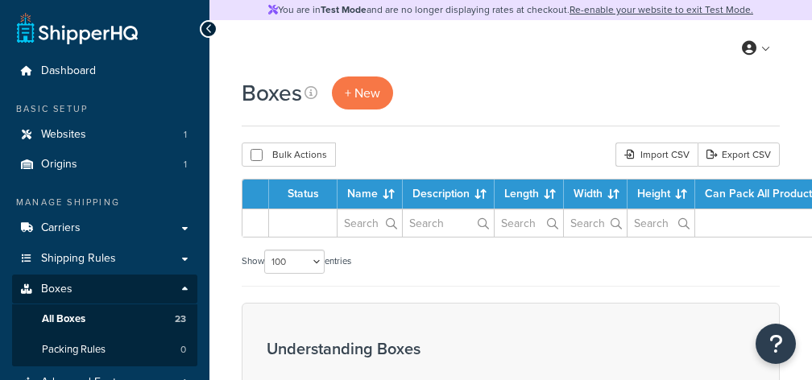
select select "100"
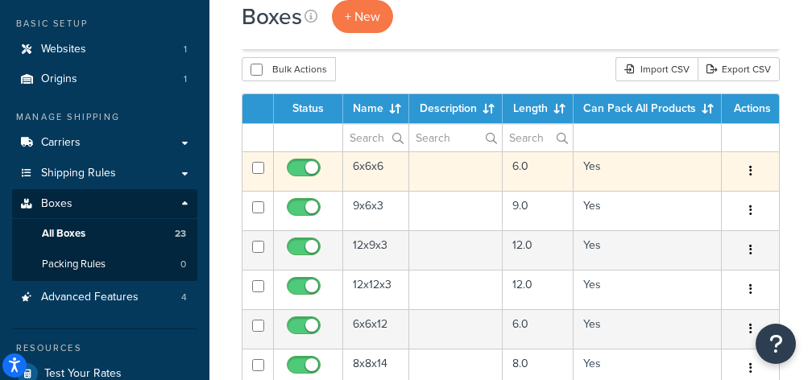
scroll to position [83, 0]
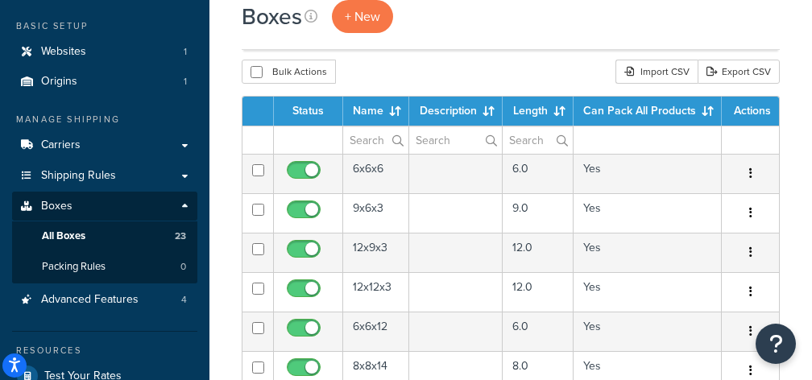
drag, startPoint x: 585, startPoint y: 111, endPoint x: 586, endPoint y: 87, distance: 24.2
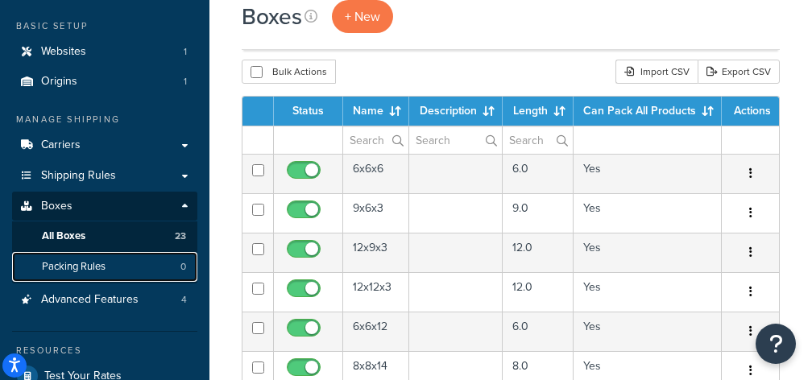
click at [103, 273] on span "Packing Rules" at bounding box center [74, 267] width 64 height 14
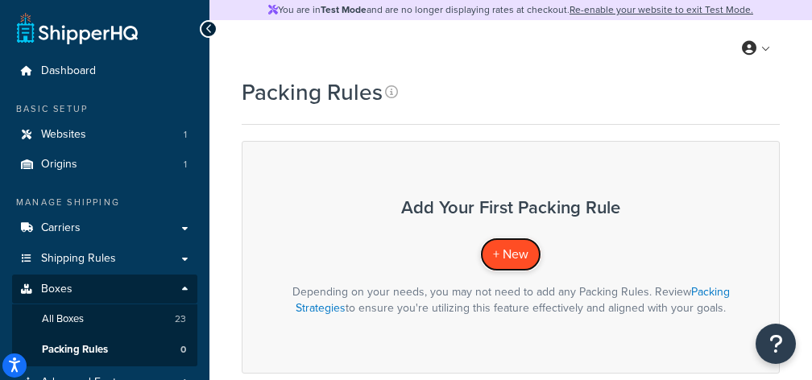
click at [523, 251] on span "+ New" at bounding box center [510, 254] width 35 height 19
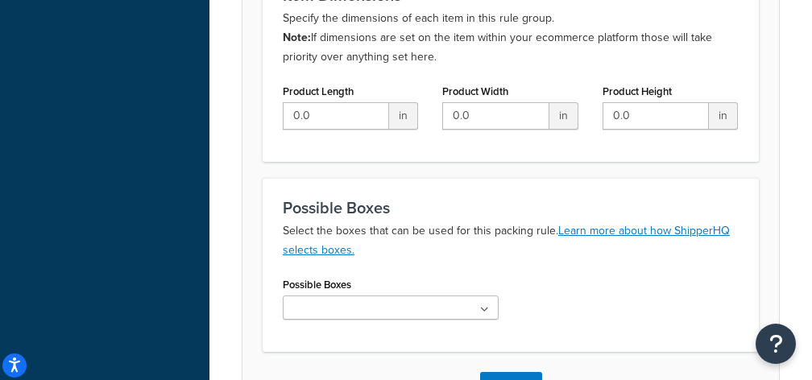
scroll to position [830, 0]
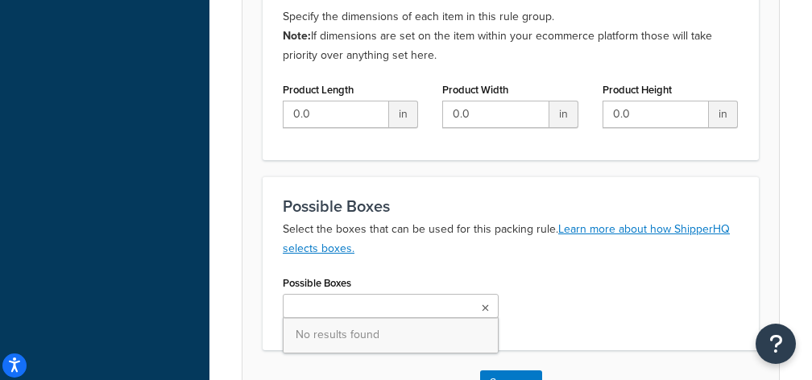
click at [409, 305] on ul at bounding box center [391, 306] width 216 height 24
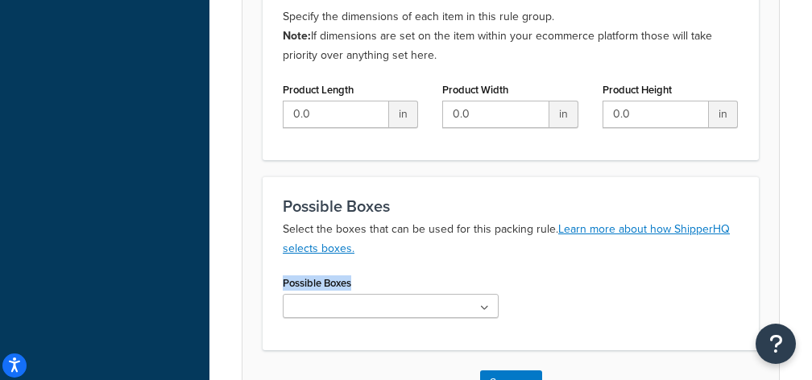
drag, startPoint x: 333, startPoint y: 284, endPoint x: 279, endPoint y: 283, distance: 54.8
click at [279, 283] on div "Possible Boxes No results found" at bounding box center [391, 300] width 240 height 59
click at [421, 312] on ul at bounding box center [391, 306] width 216 height 24
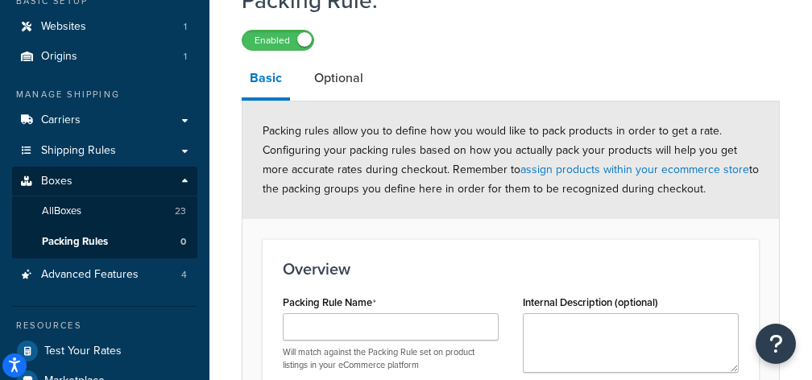
scroll to position [0, 0]
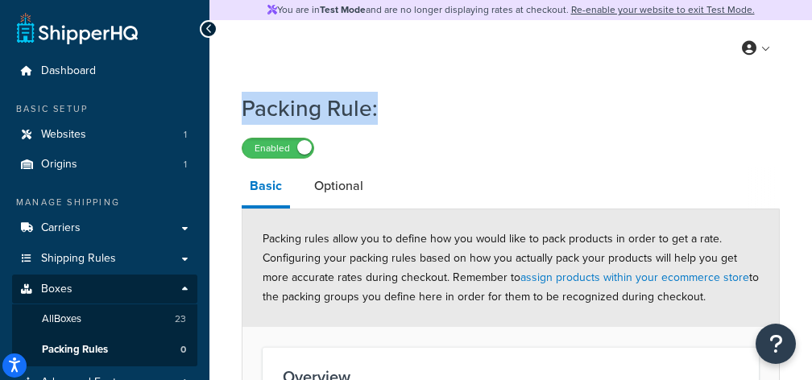
drag, startPoint x: 411, startPoint y: 106, endPoint x: 238, endPoint y: 108, distance: 173.1
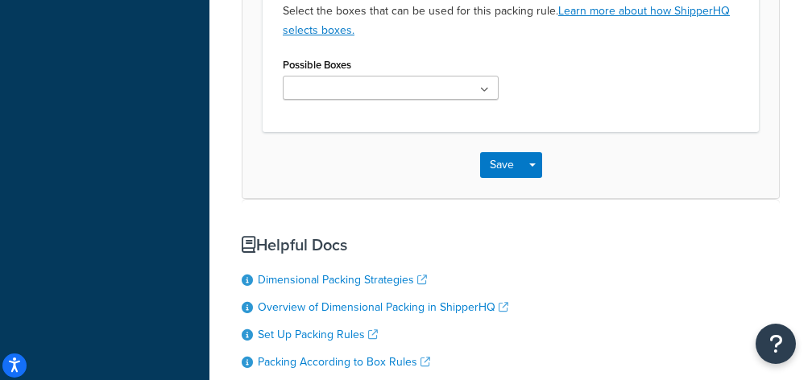
scroll to position [1042, 0]
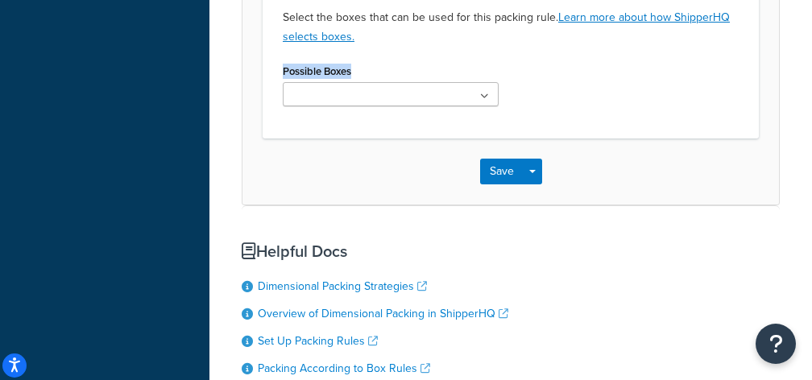
drag, startPoint x: 367, startPoint y: 74, endPoint x: 269, endPoint y: 75, distance: 98.2
click at [265, 72] on div "Possible Boxes Select the boxes that can be used for this packing rule. Learn m…" at bounding box center [511, 52] width 496 height 174
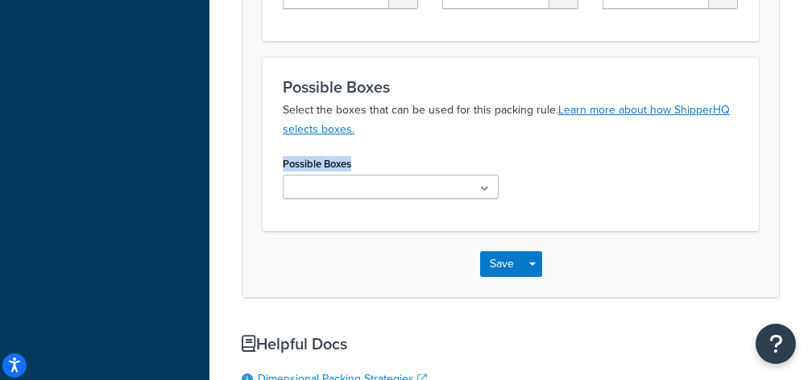
scroll to position [947, 0]
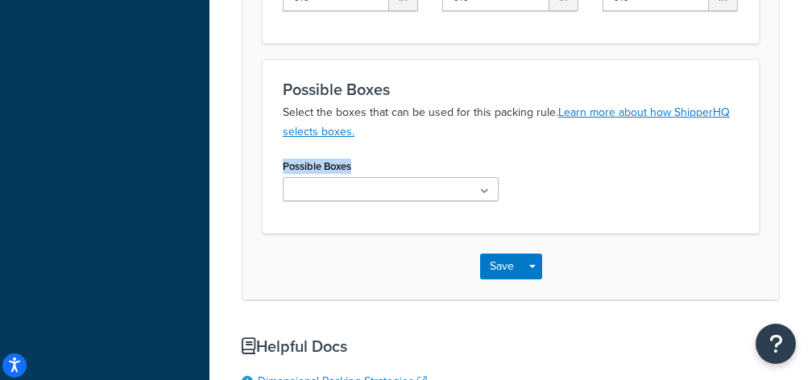
click at [416, 188] on ul at bounding box center [391, 189] width 216 height 24
click at [374, 288] on div "Save Save Dropdown Save and Edit Save and Duplicate Save and Create New" at bounding box center [510, 267] width 536 height 66
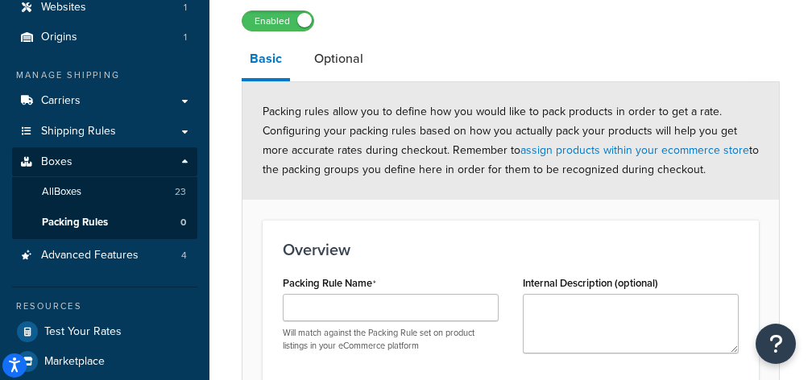
scroll to position [134, 0]
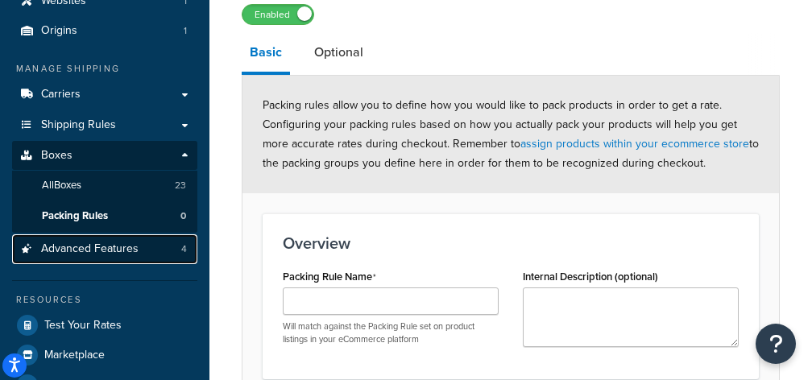
click at [148, 255] on link "Advanced Features 4" at bounding box center [104, 249] width 185 height 30
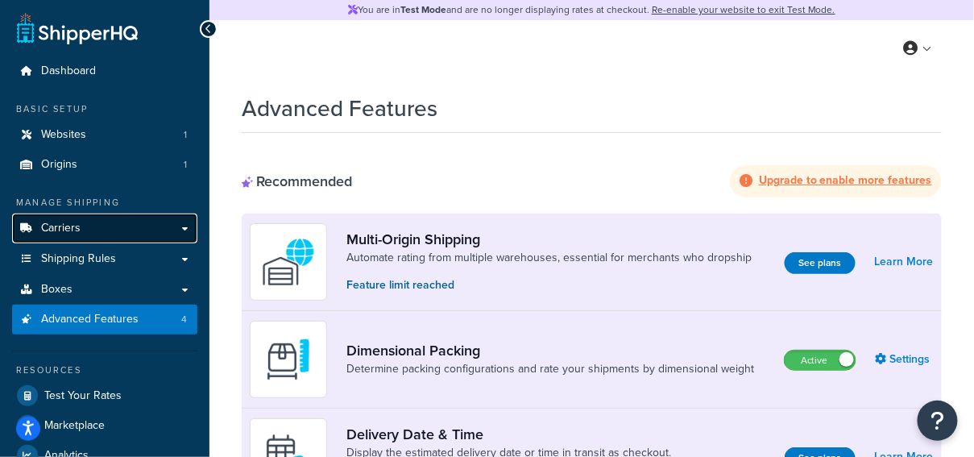
click at [84, 229] on link "Carriers" at bounding box center [104, 228] width 185 height 30
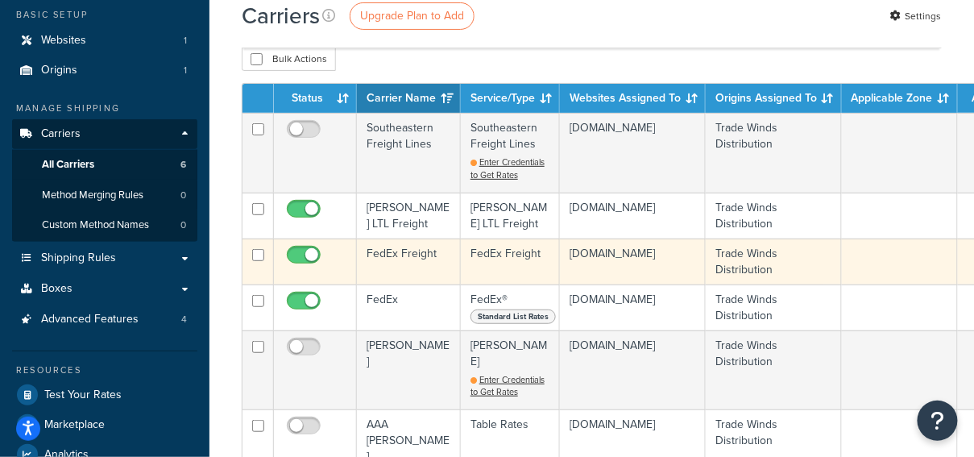
scroll to position [93, 0]
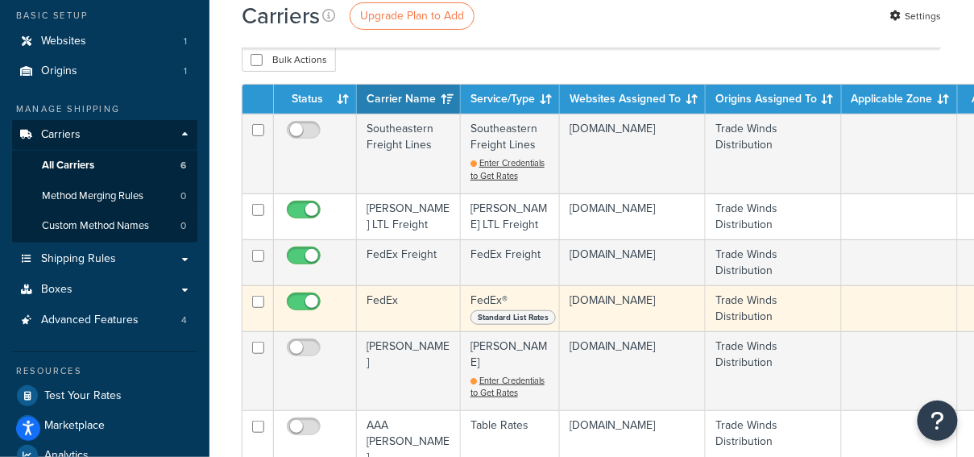
click at [405, 300] on td "FedEx" at bounding box center [409, 308] width 104 height 46
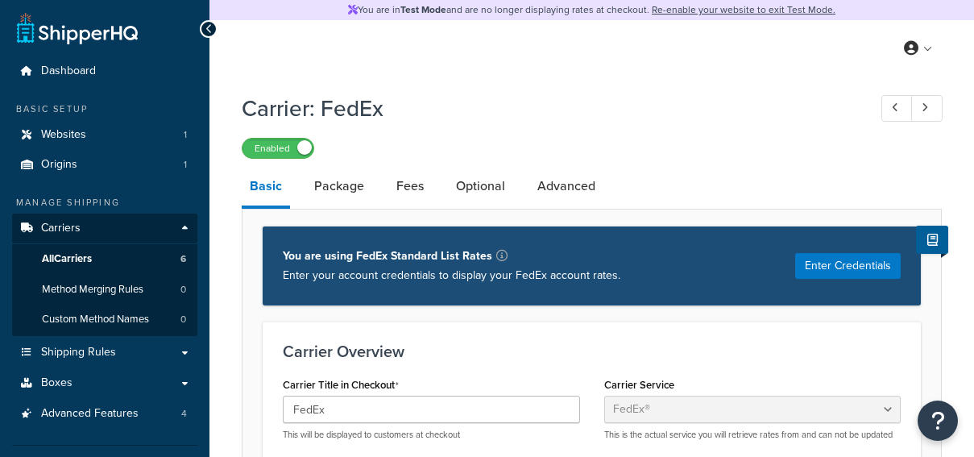
select select "fedEx"
select select "REGULAR_PICKUP"
select select "YOUR_PACKAGING"
click at [473, 179] on link "Optional" at bounding box center [480, 186] width 65 height 39
select select "business"
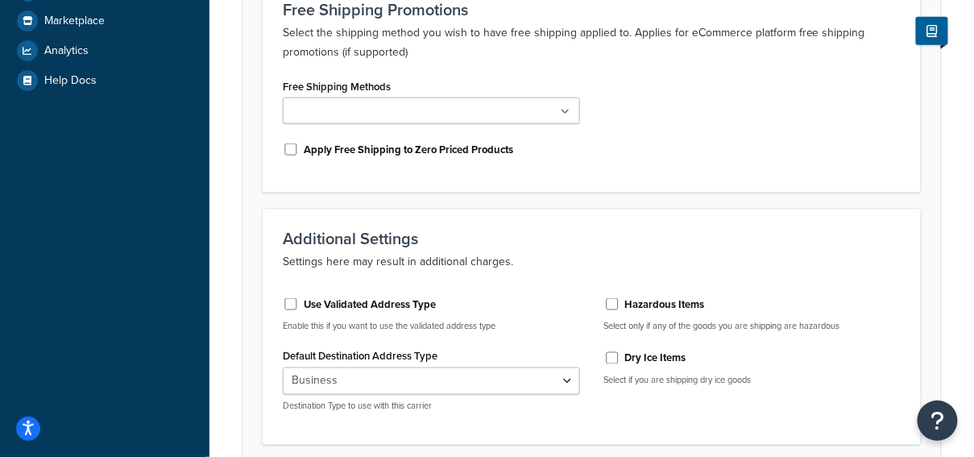
scroll to position [512, 0]
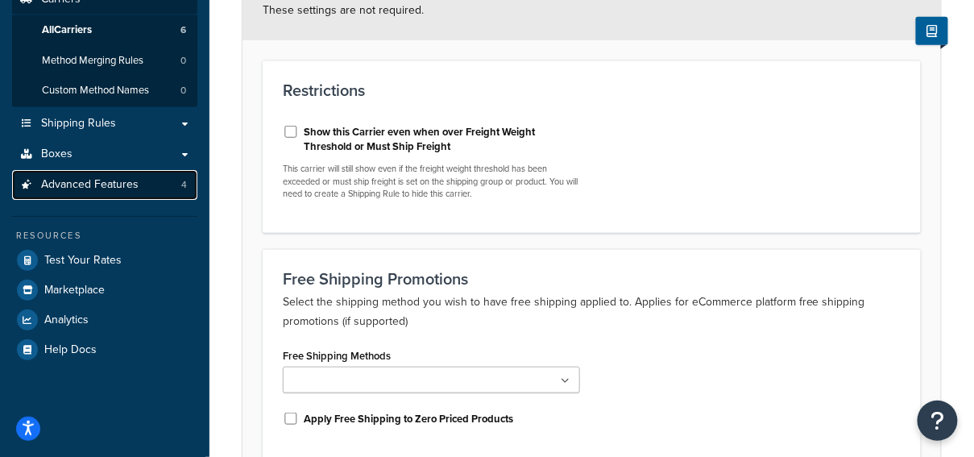
click at [141, 182] on link "Advanced Features 4" at bounding box center [104, 185] width 185 height 30
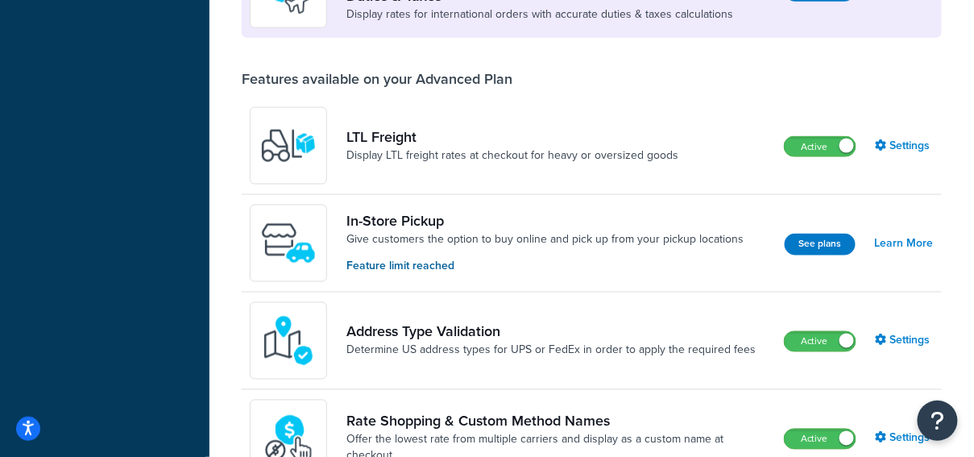
scroll to position [598, 0]
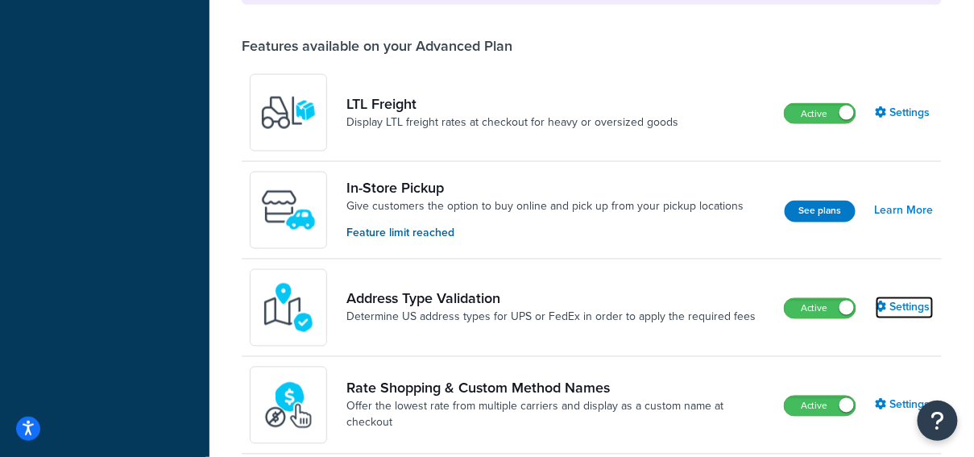
click at [914, 304] on link "Settings" at bounding box center [904, 307] width 58 height 23
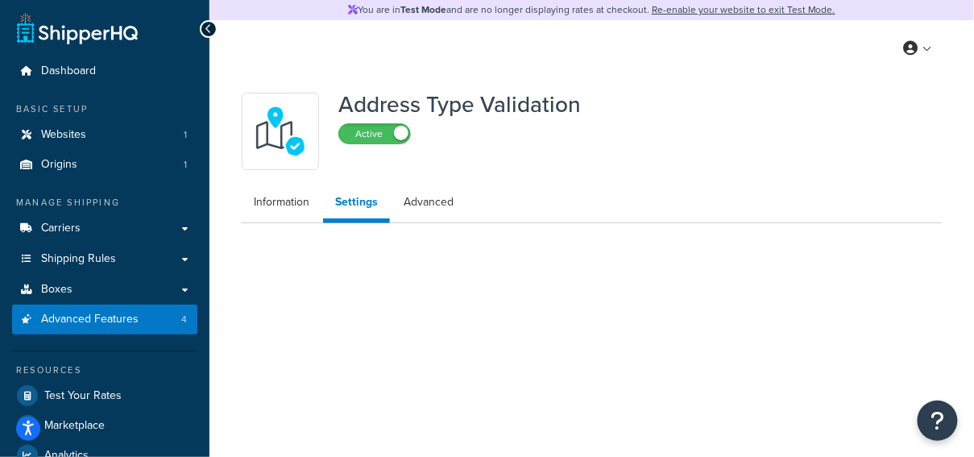
select select "164441"
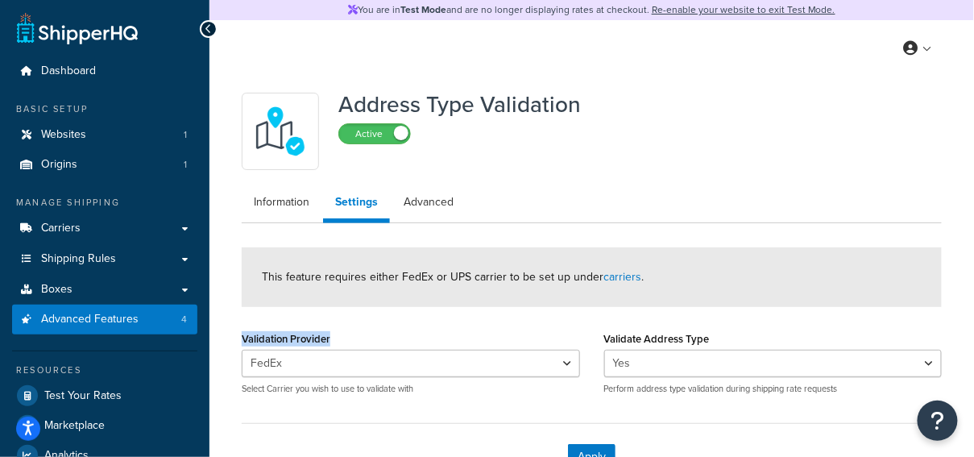
drag, startPoint x: 323, startPoint y: 336, endPoint x: 244, endPoint y: 334, distance: 78.9
click at [242, 335] on div "Validation Provider FedEx Select Carrier you wish to use to validate with" at bounding box center [411, 361] width 338 height 68
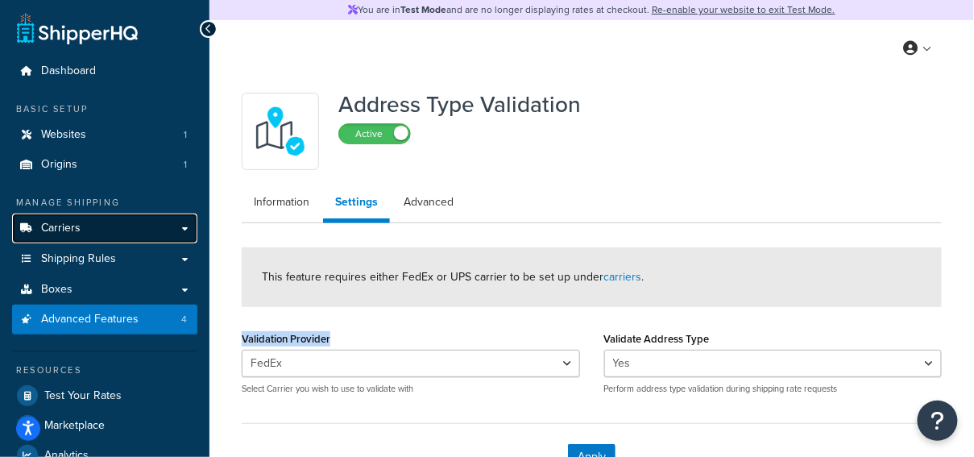
click at [108, 225] on link "Carriers" at bounding box center [104, 228] width 185 height 30
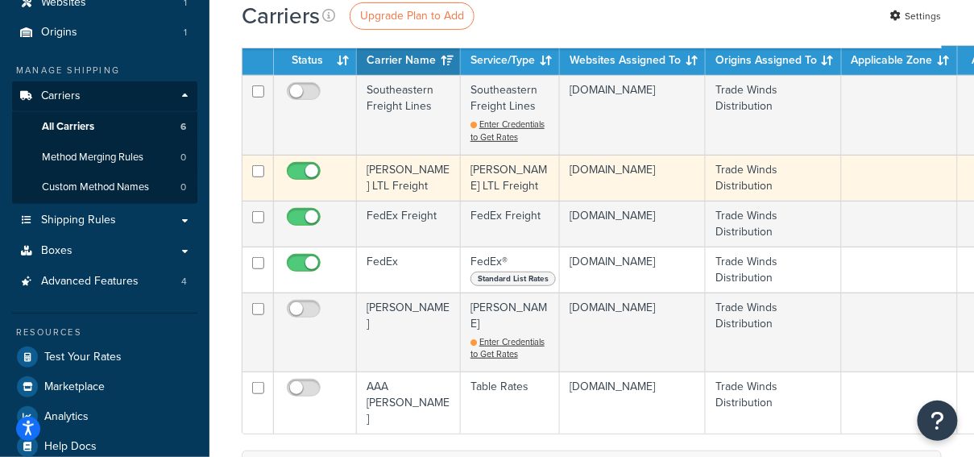
scroll to position [136, 0]
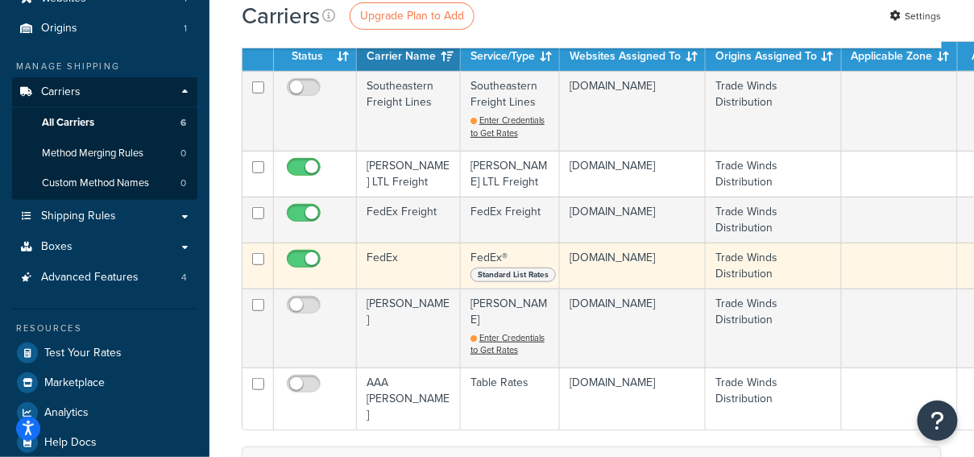
click at [392, 262] on td "FedEx" at bounding box center [409, 265] width 104 height 46
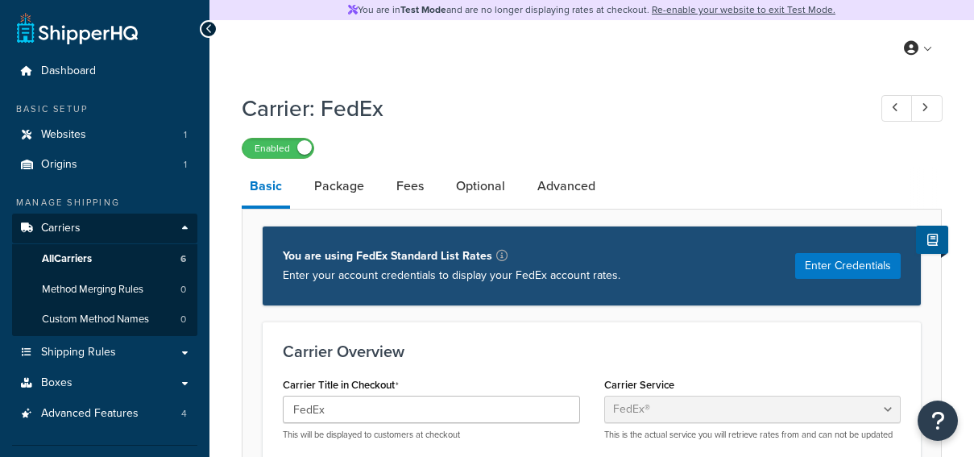
select select "fedEx"
select select "REGULAR_PICKUP"
select select "YOUR_PACKAGING"
click at [465, 188] on link "Optional" at bounding box center [480, 186] width 65 height 39
select select "business"
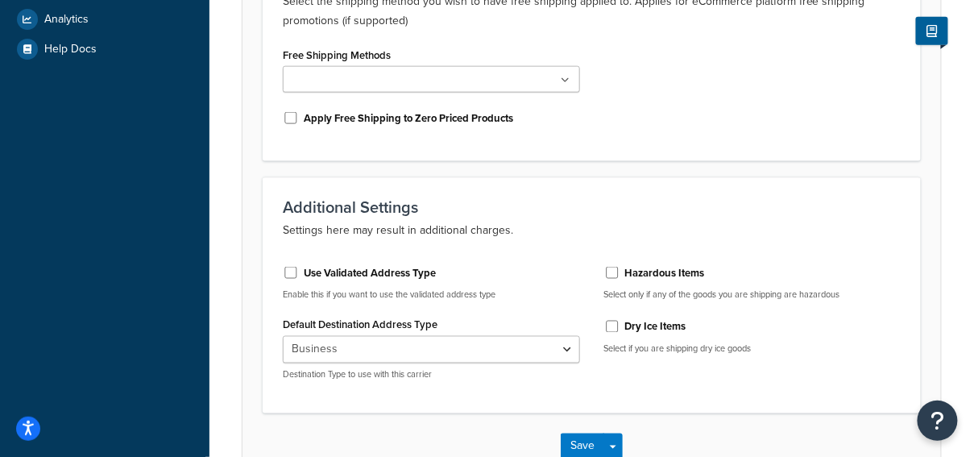
scroll to position [552, 0]
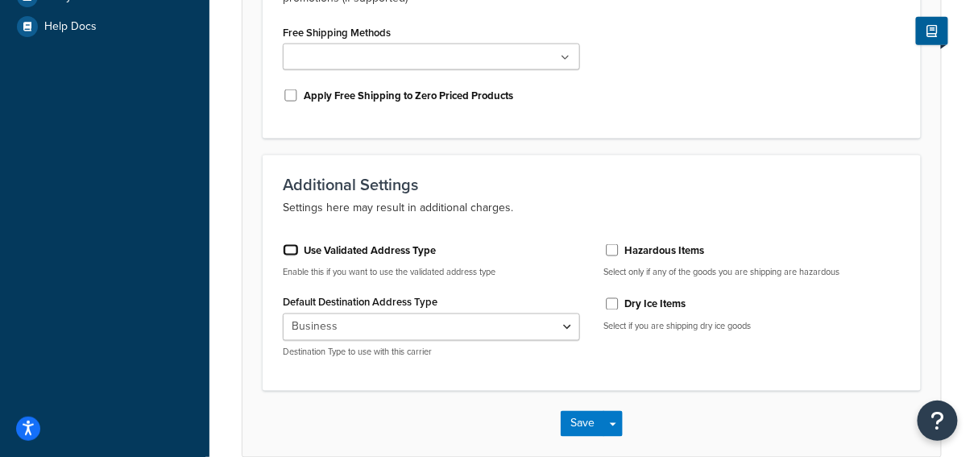
click at [288, 250] on input "Use Validated Address Type" at bounding box center [291, 250] width 16 height 12
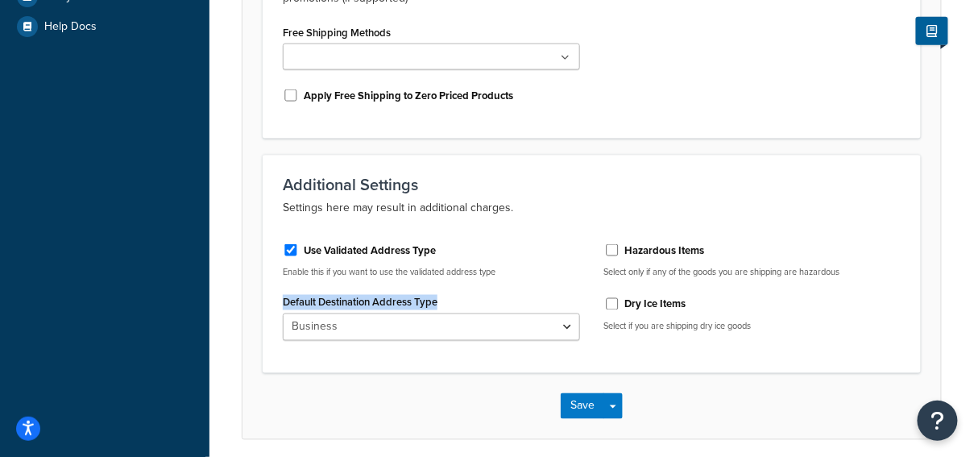
drag, startPoint x: 449, startPoint y: 301, endPoint x: 253, endPoint y: 299, distance: 196.5
click at [253, 299] on form "These settings are not required. Restrictions Show this Carrier even when over …" at bounding box center [591, 48] width 698 height 781
click at [491, 329] on select "Business Residential" at bounding box center [431, 326] width 297 height 27
click at [283, 313] on select "Business Residential" at bounding box center [431, 326] width 297 height 27
click at [510, 294] on div "Default Destination Address Type Business Residential" at bounding box center [431, 316] width 297 height 50
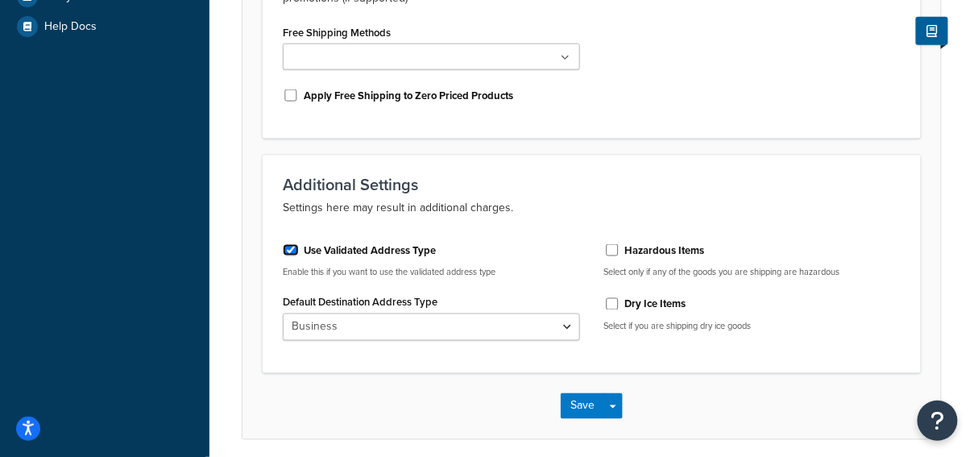
click at [290, 246] on input "Use Validated Address Type" at bounding box center [291, 250] width 16 height 12
checkbox input "false"
select select "business"
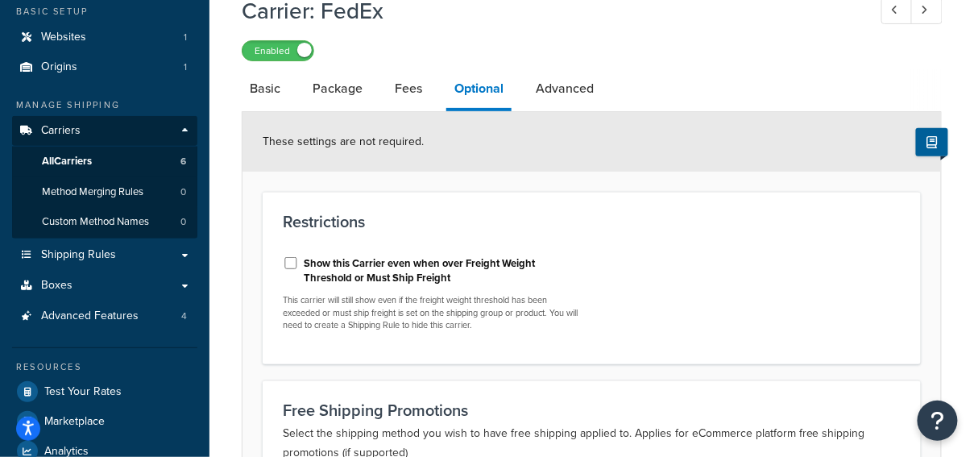
scroll to position [0, 0]
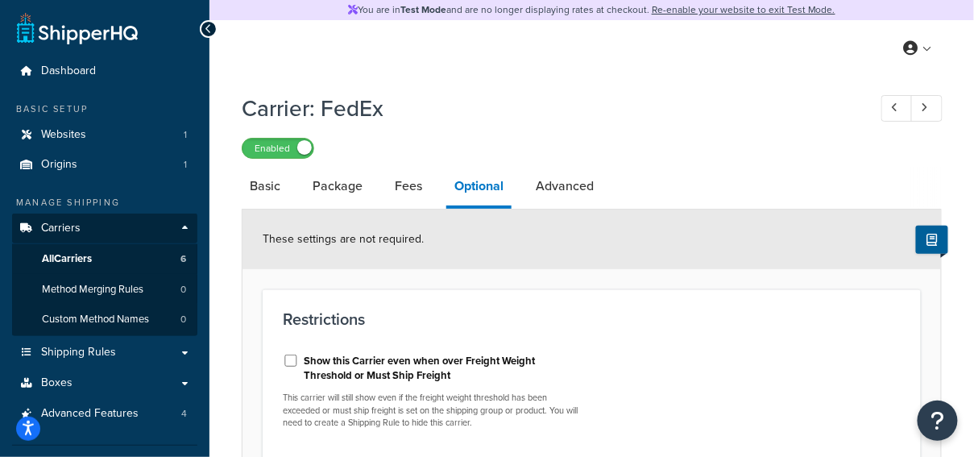
select select "fedEx"
select select "REGULAR_PICKUP"
select select "YOUR_PACKAGING"
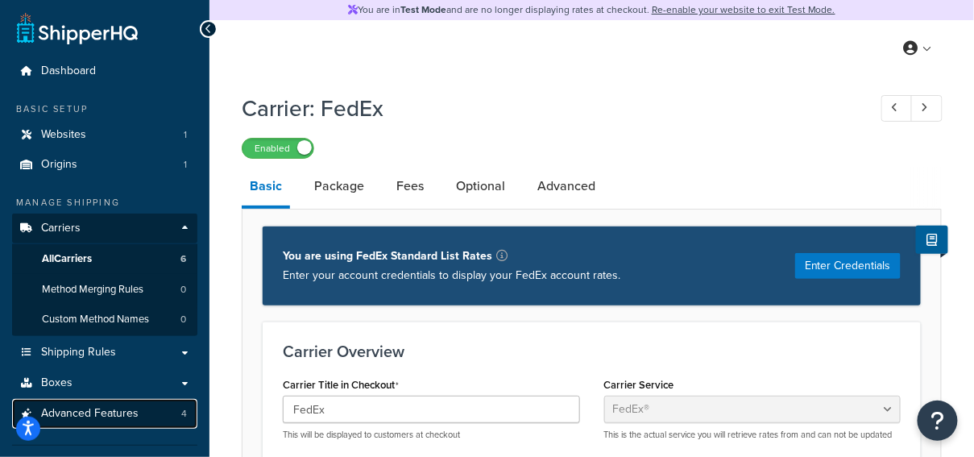
click at [151, 403] on link "Advanced Features 4" at bounding box center [104, 414] width 185 height 30
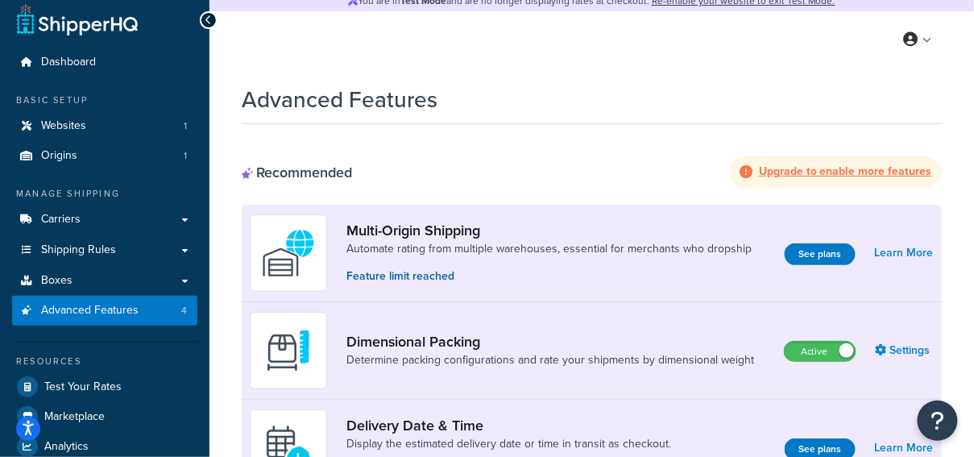
scroll to position [2, 0]
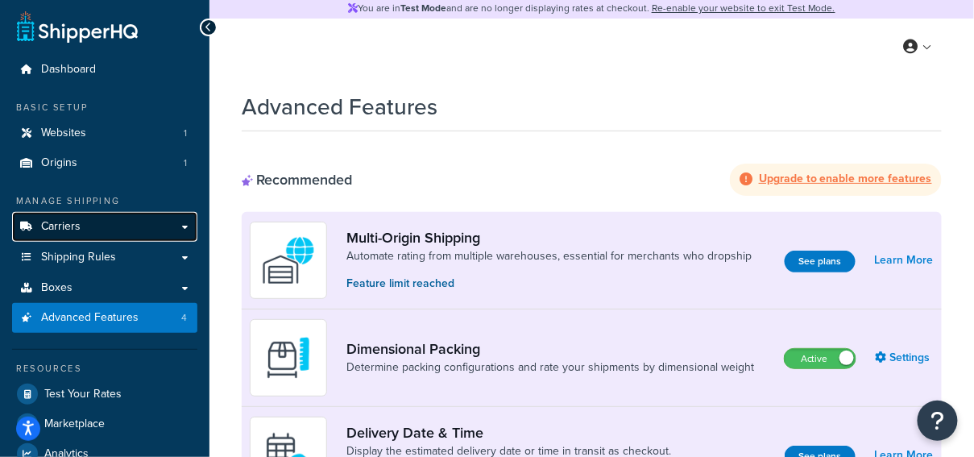
click at [127, 230] on link "Carriers" at bounding box center [104, 227] width 185 height 30
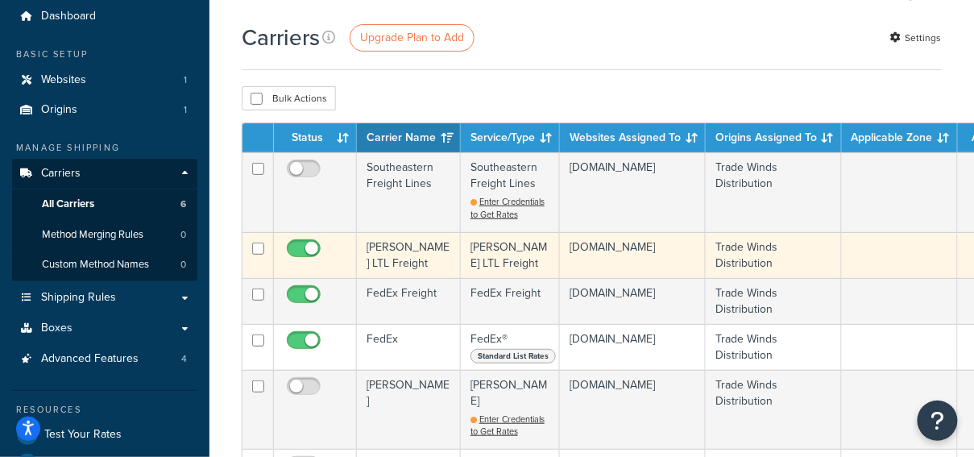
scroll to position [56, 0]
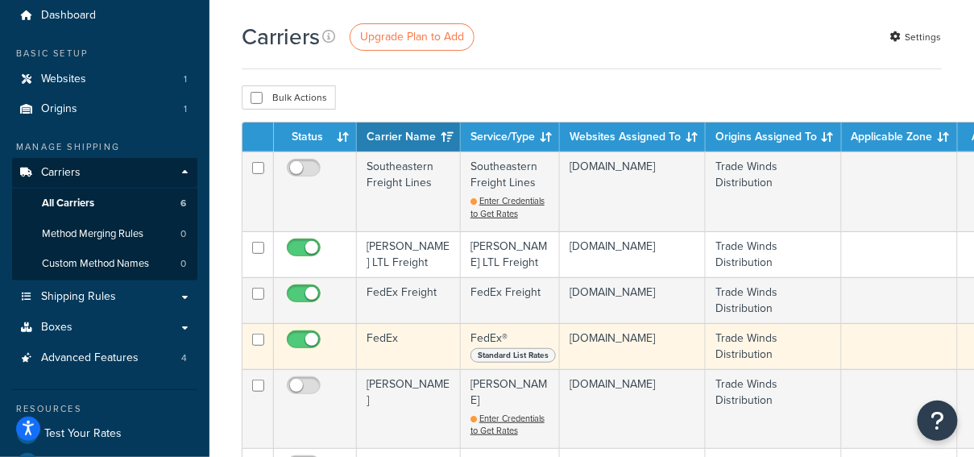
click at [423, 339] on td "FedEx" at bounding box center [409, 346] width 104 height 46
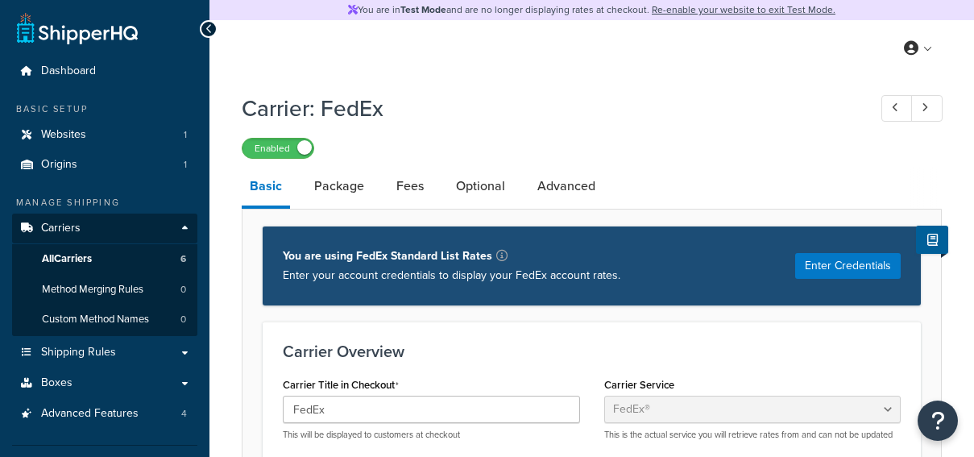
select select "fedEx"
select select "REGULAR_PICKUP"
select select "YOUR_PACKAGING"
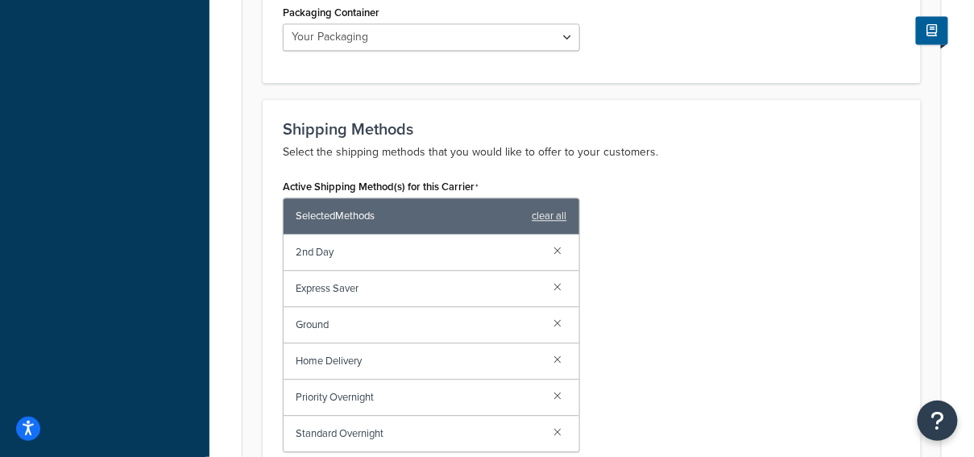
scroll to position [949, 0]
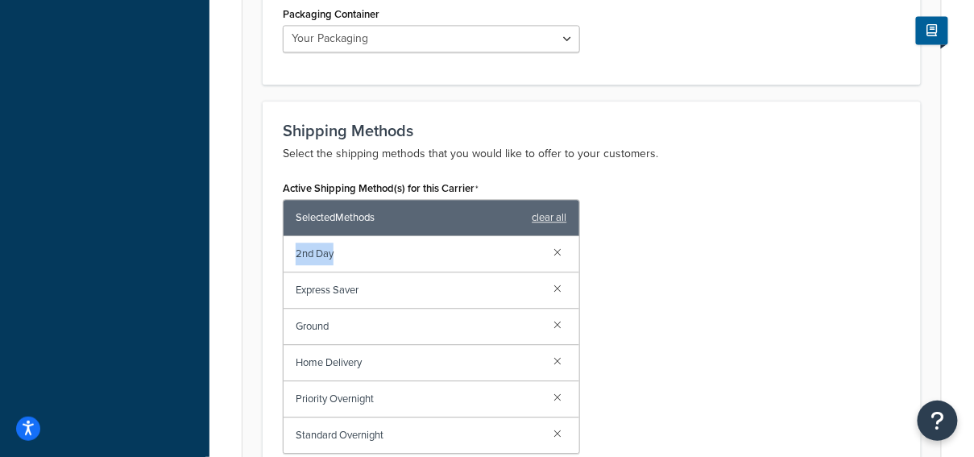
drag, startPoint x: 362, startPoint y: 254, endPoint x: 281, endPoint y: 256, distance: 81.4
click at [281, 256] on div "Active Shipping Method(s) for this Carrier Selected Methods clear all 2nd Day E…" at bounding box center [431, 336] width 321 height 321
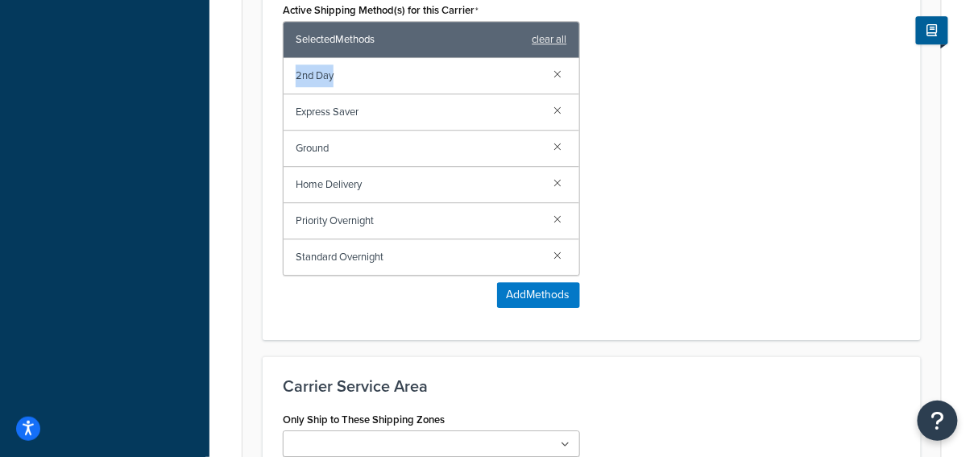
scroll to position [1126, 0]
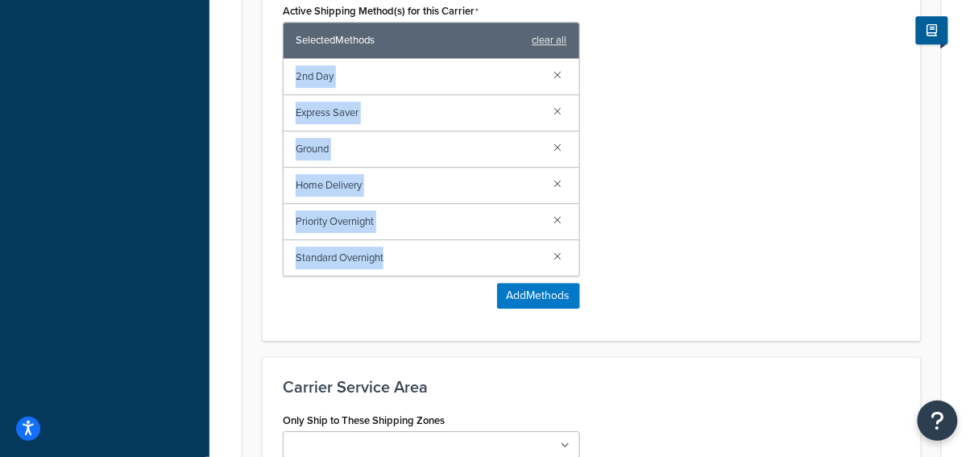
drag, startPoint x: 407, startPoint y: 254, endPoint x: 287, endPoint y: 78, distance: 213.8
click at [287, 78] on div "2nd Day Express Saver Ground Home Delivery Priority Overnight Standard Overnight" at bounding box center [431, 167] width 296 height 217
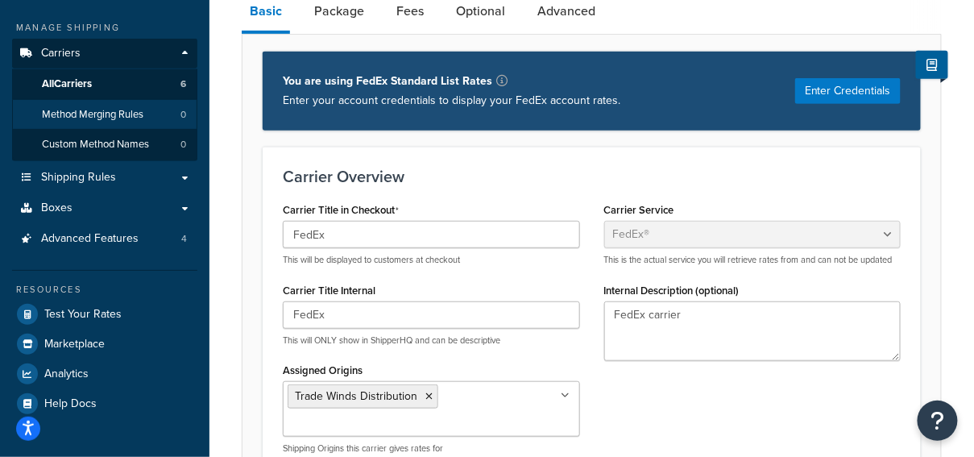
scroll to position [180, 0]
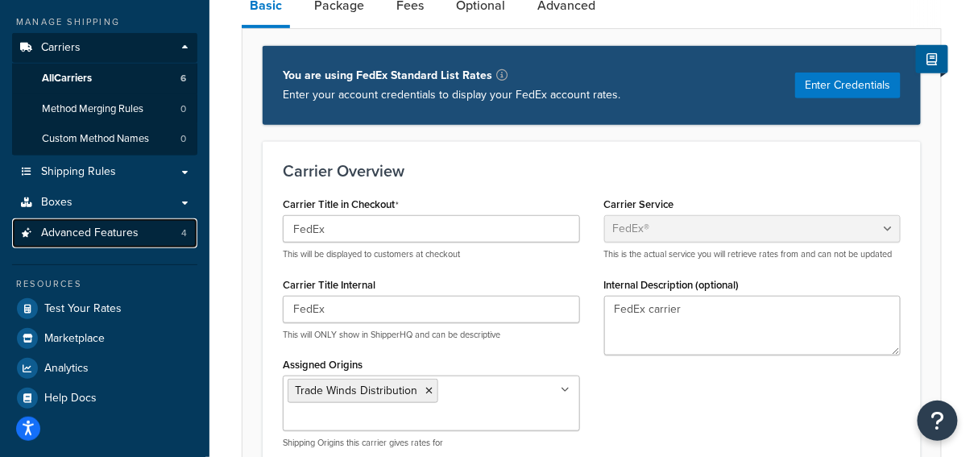
click at [145, 225] on link "Advanced Features 4" at bounding box center [104, 233] width 185 height 30
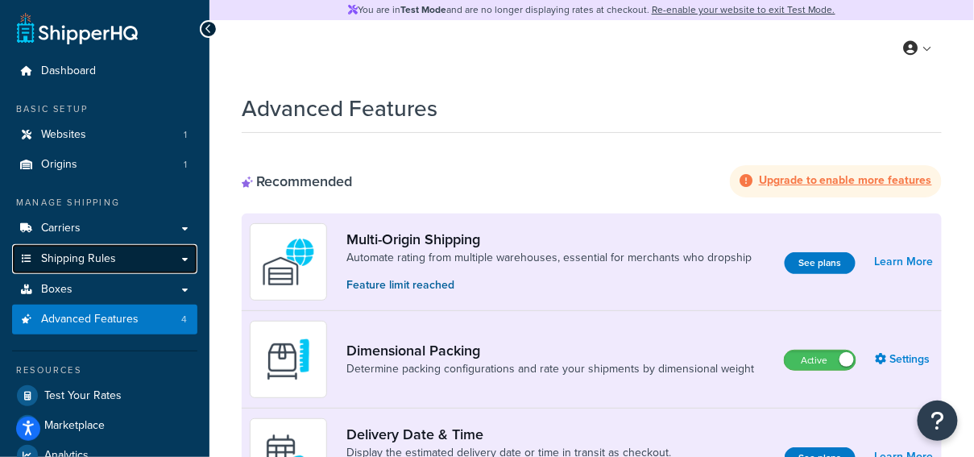
click at [101, 257] on span "Shipping Rules" at bounding box center [78, 259] width 75 height 14
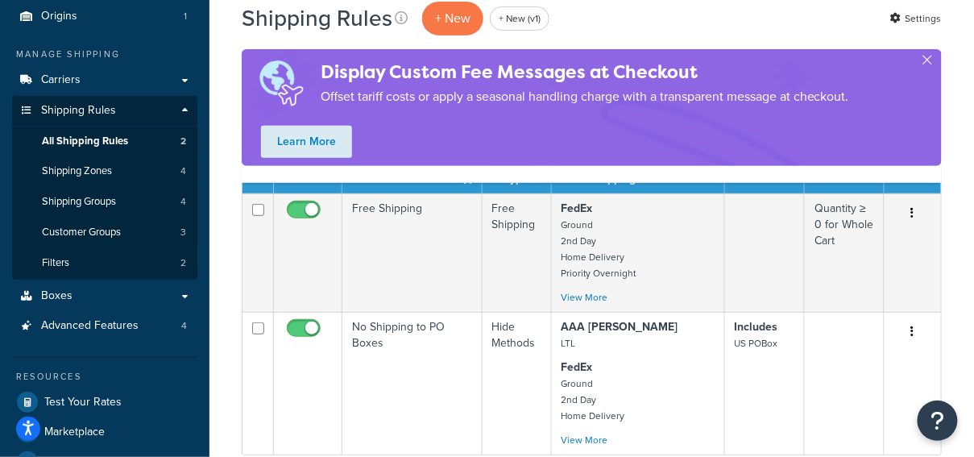
scroll to position [145, 0]
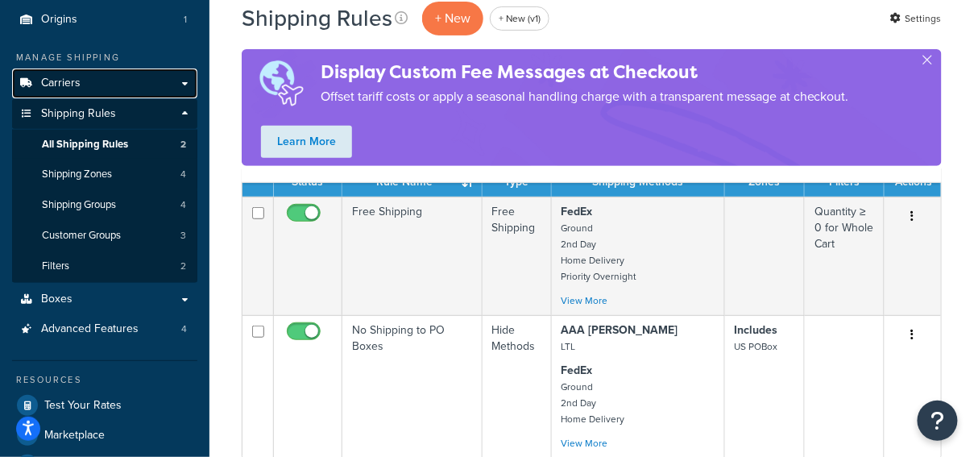
click at [139, 77] on link "Carriers" at bounding box center [104, 83] width 185 height 30
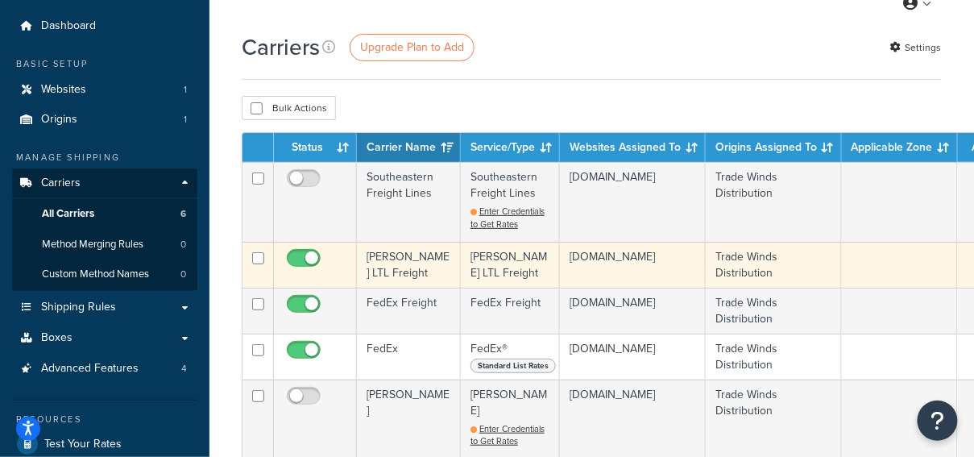
scroll to position [40, 0]
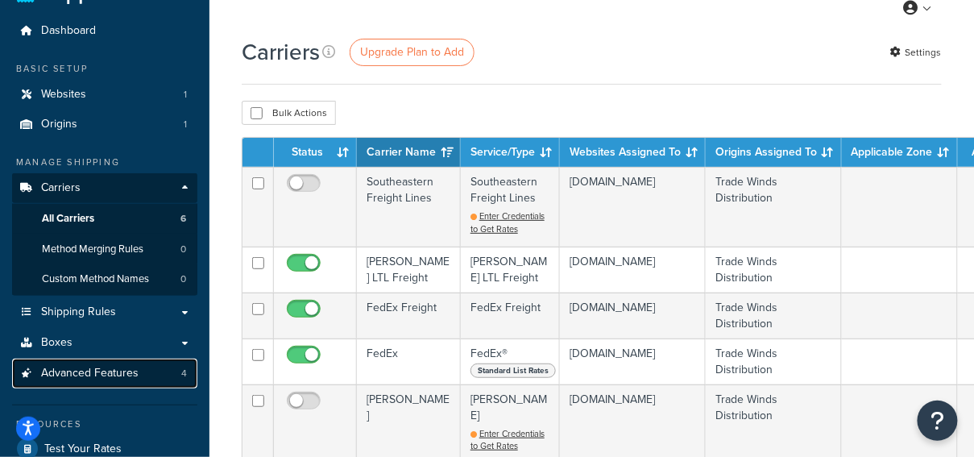
click at [146, 376] on link "Advanced Features 4" at bounding box center [104, 373] width 185 height 30
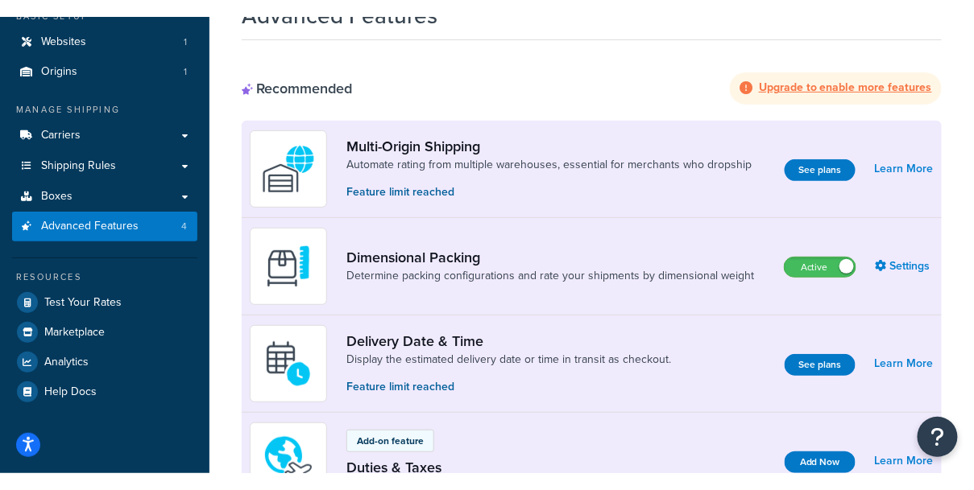
scroll to position [93, 0]
